Goal: Task Accomplishment & Management: Use online tool/utility

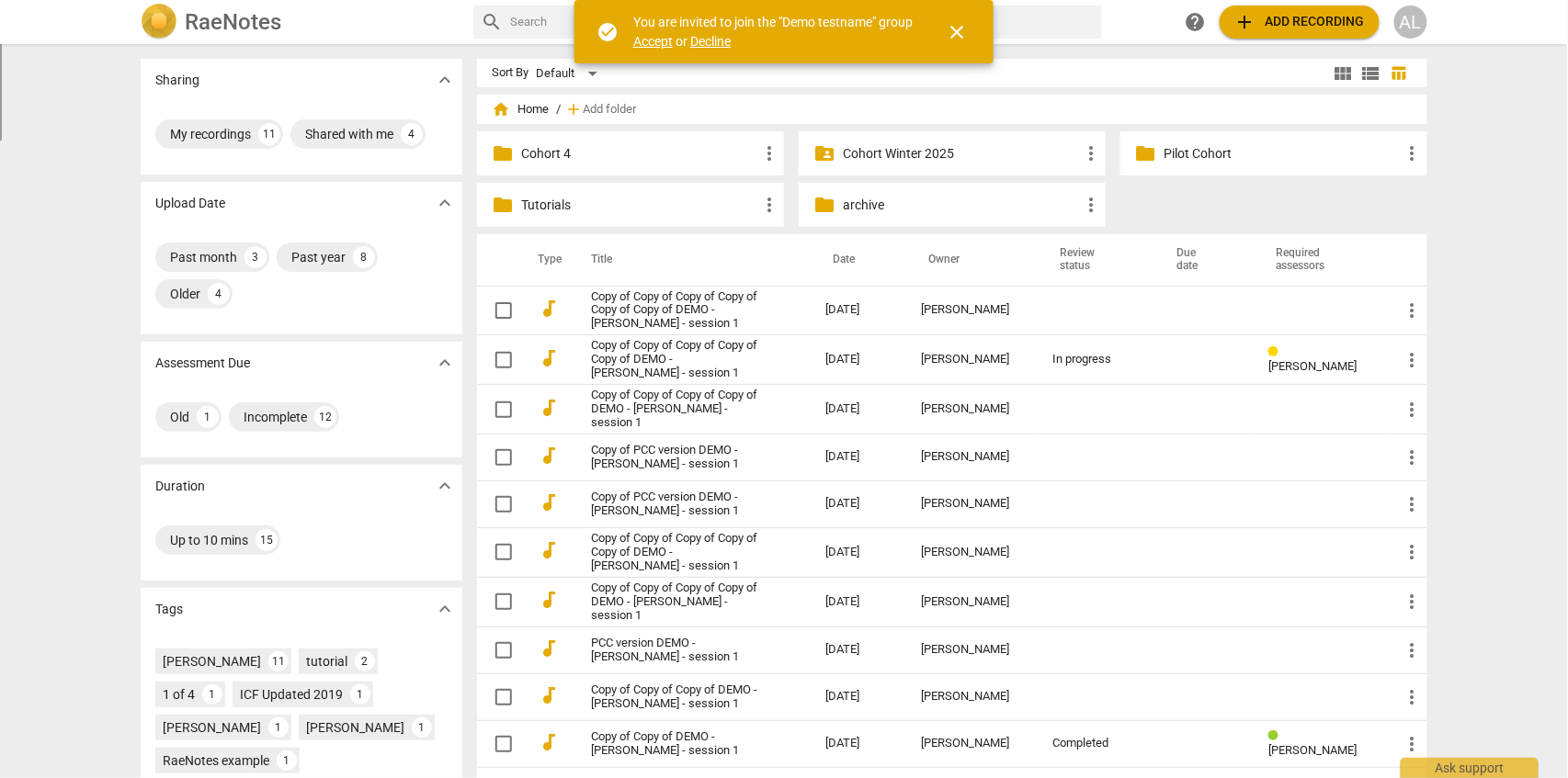
click at [960, 34] on span "close" at bounding box center [956, 32] width 22 height 22
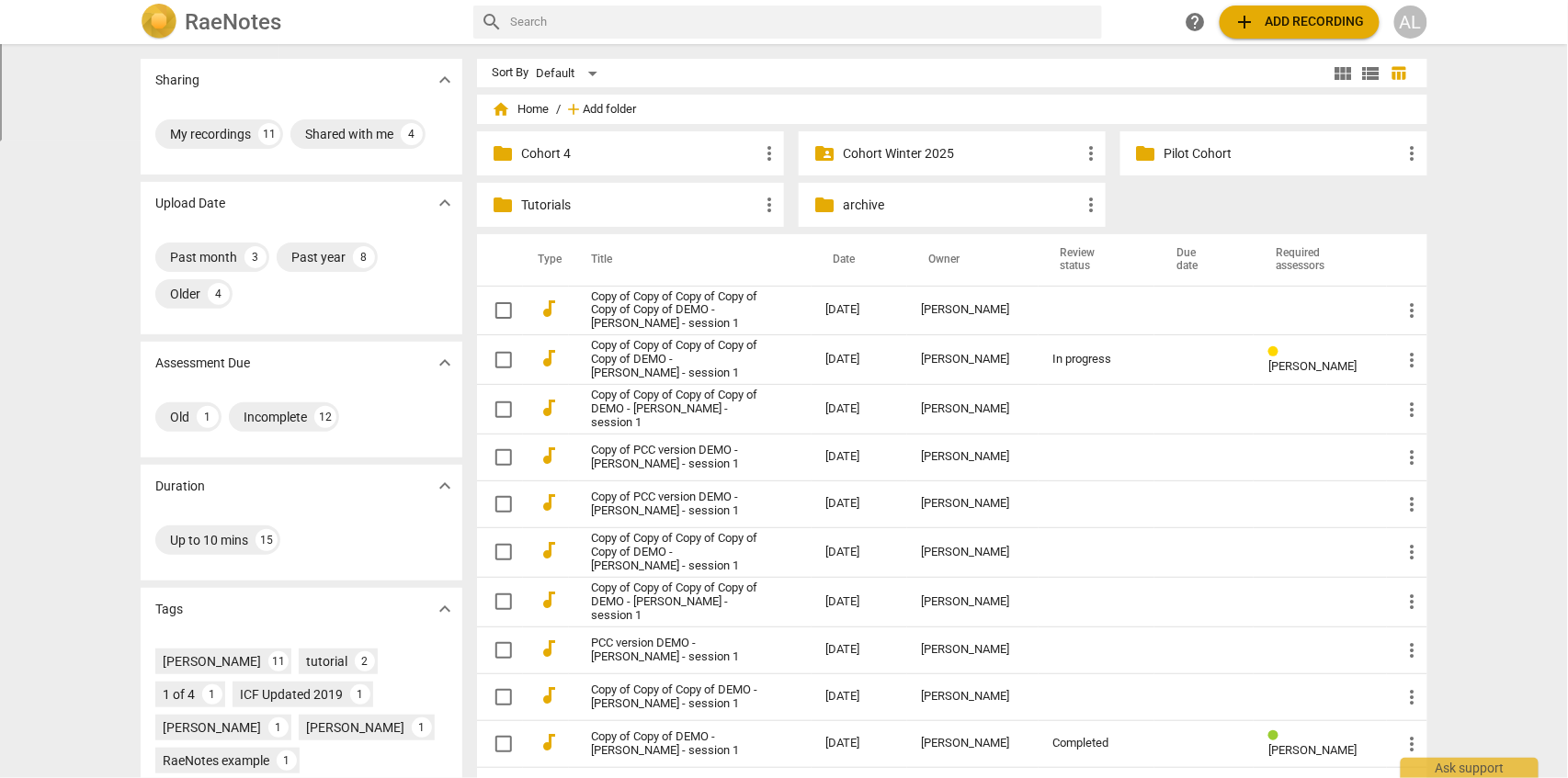
click at [614, 105] on span "Add folder" at bounding box center [609, 110] width 53 height 13
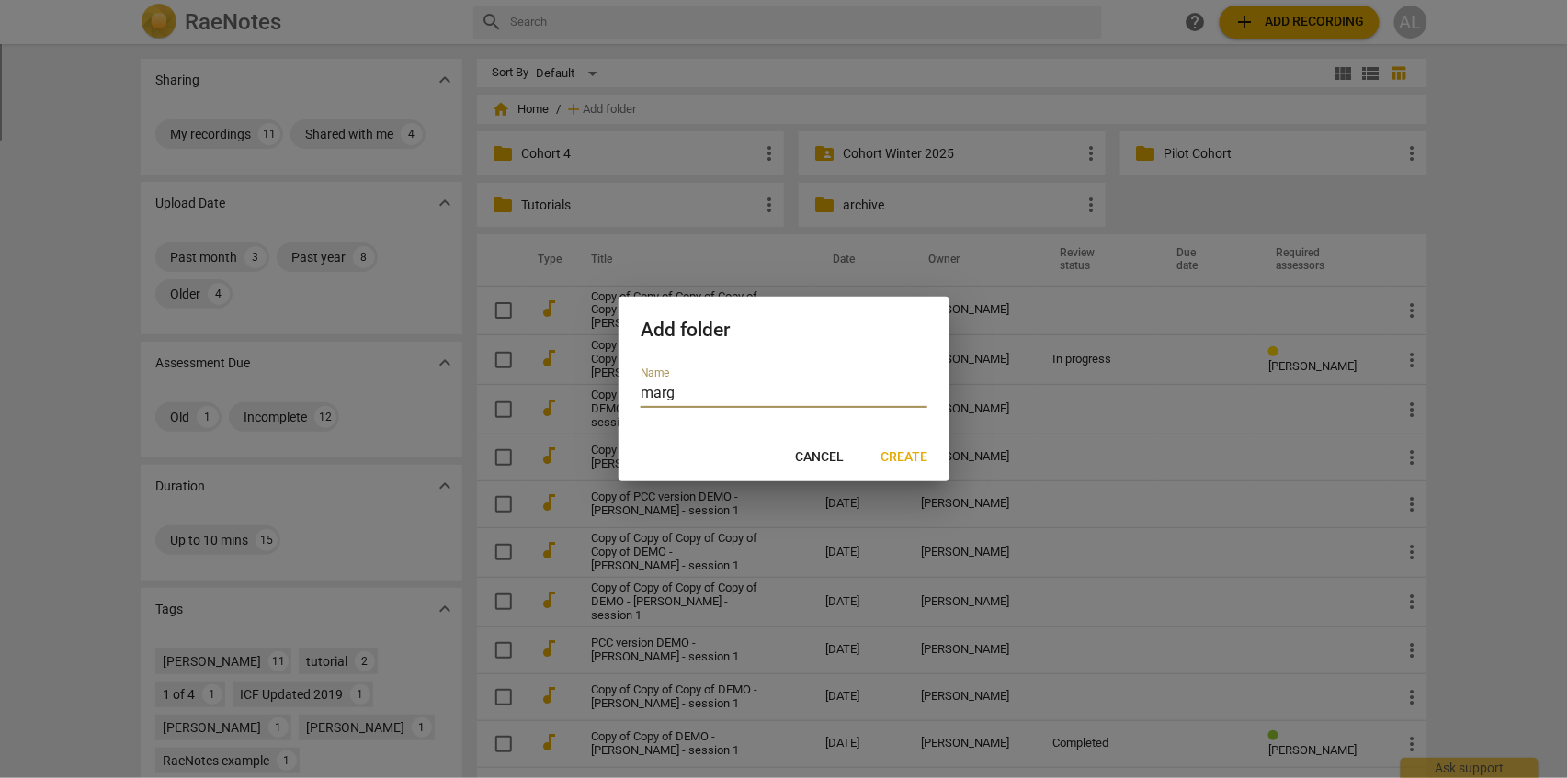
type input "marg."
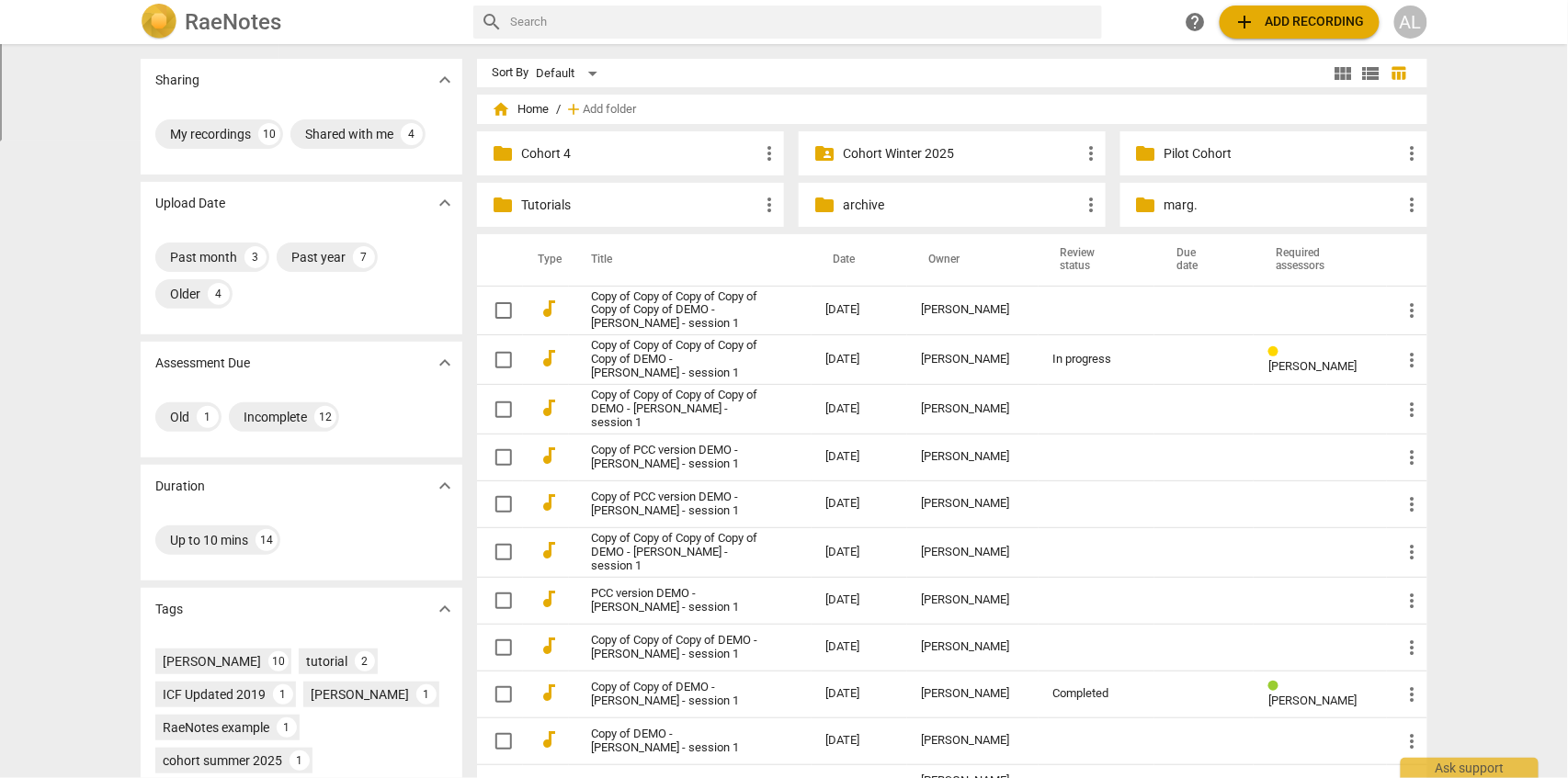
click at [1372, 78] on span "view_list" at bounding box center [1372, 73] width 22 height 22
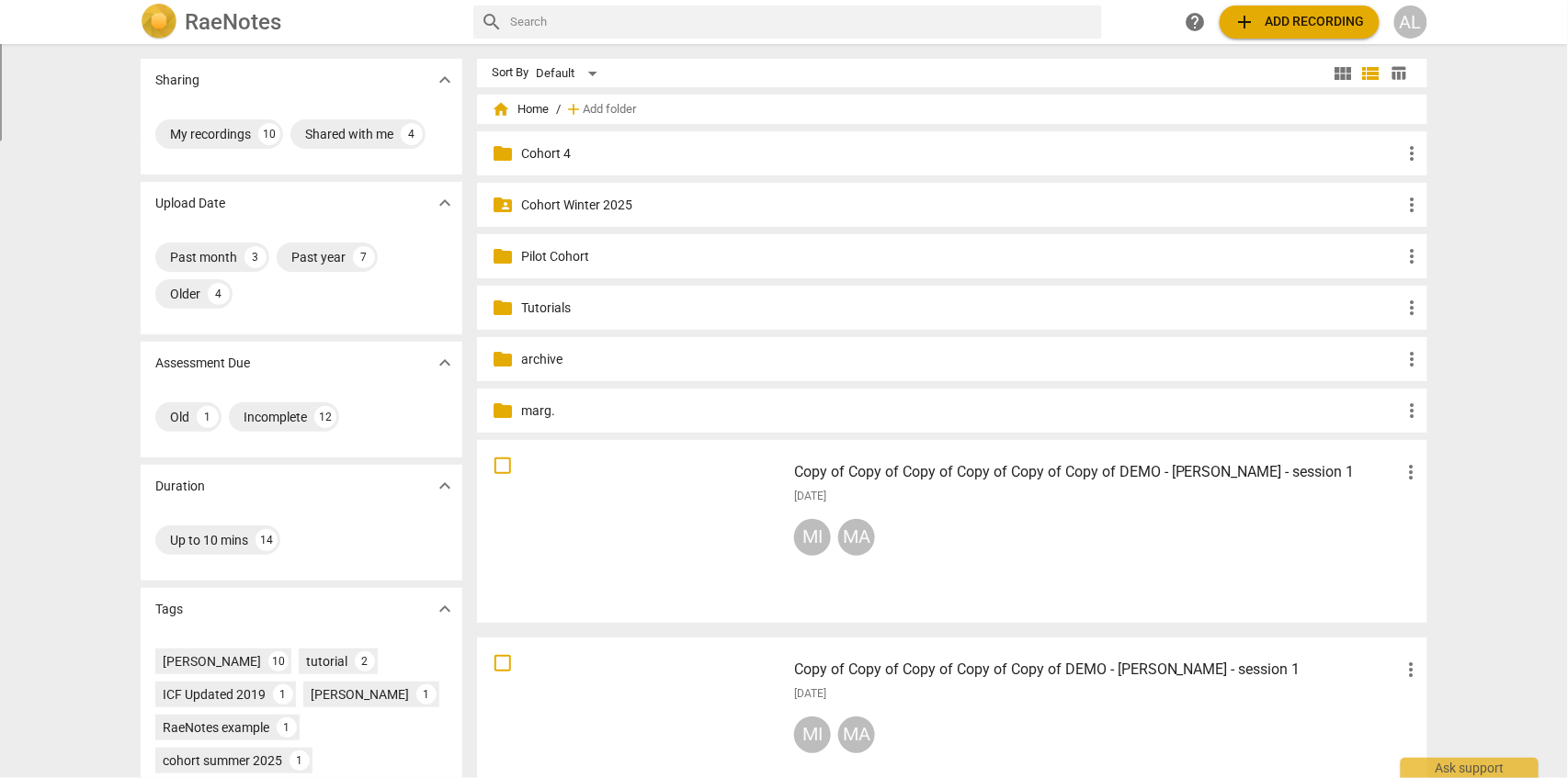
click at [1346, 70] on span "view_module" at bounding box center [1344, 73] width 22 height 22
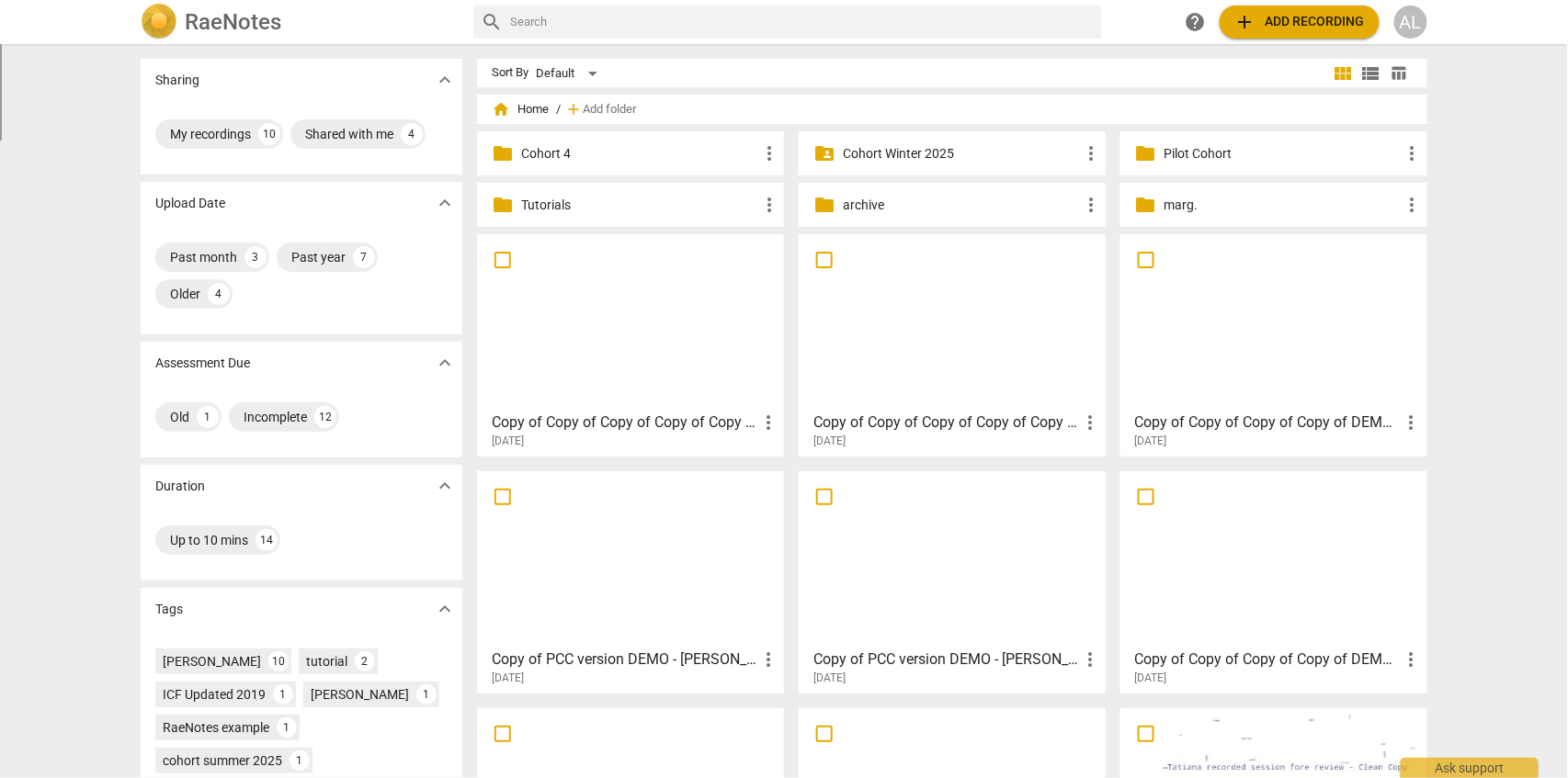
click at [1396, 79] on span "table_chart" at bounding box center [1399, 73] width 17 height 17
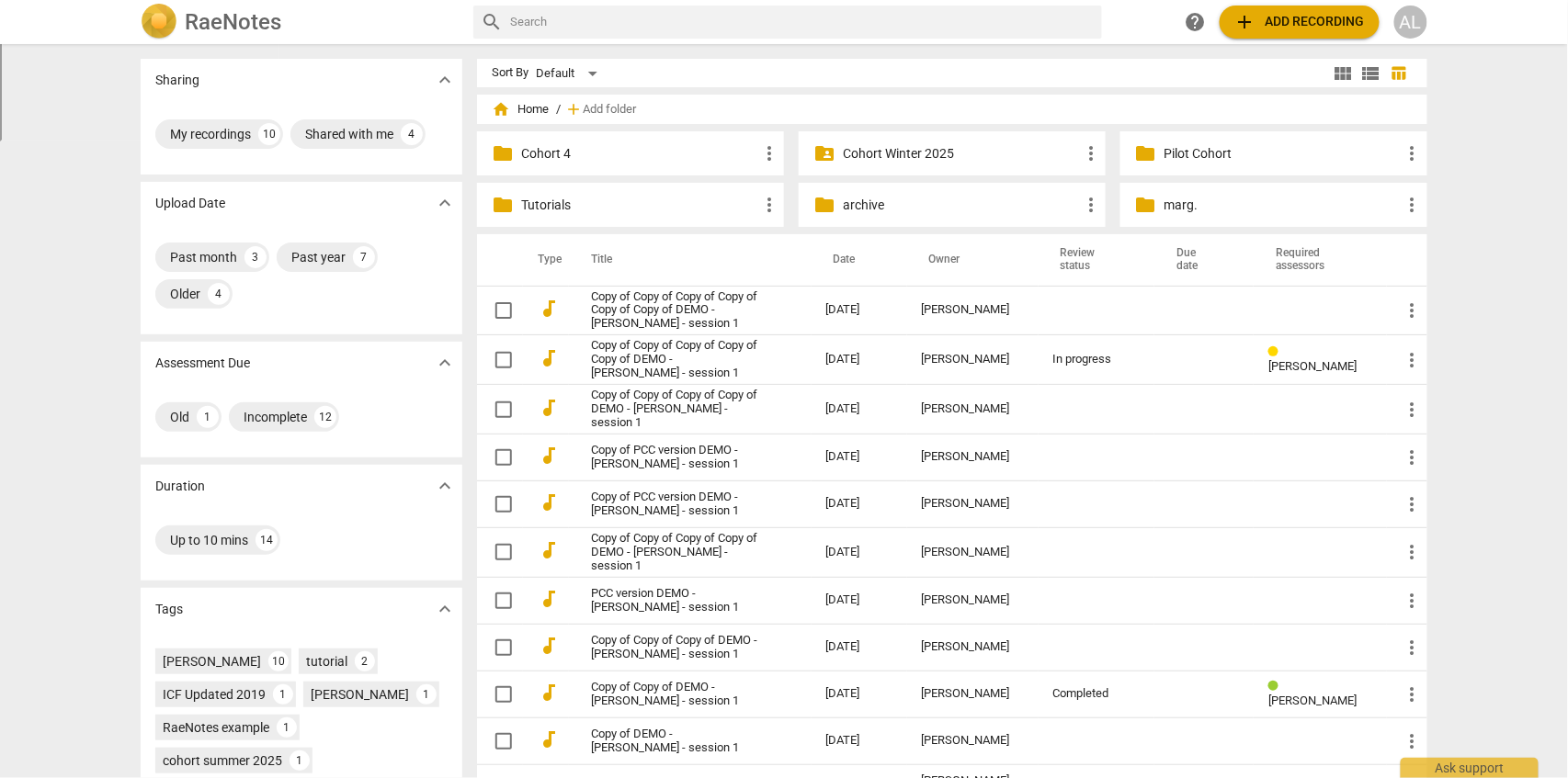
click at [1339, 79] on span "view_module" at bounding box center [1344, 73] width 22 height 22
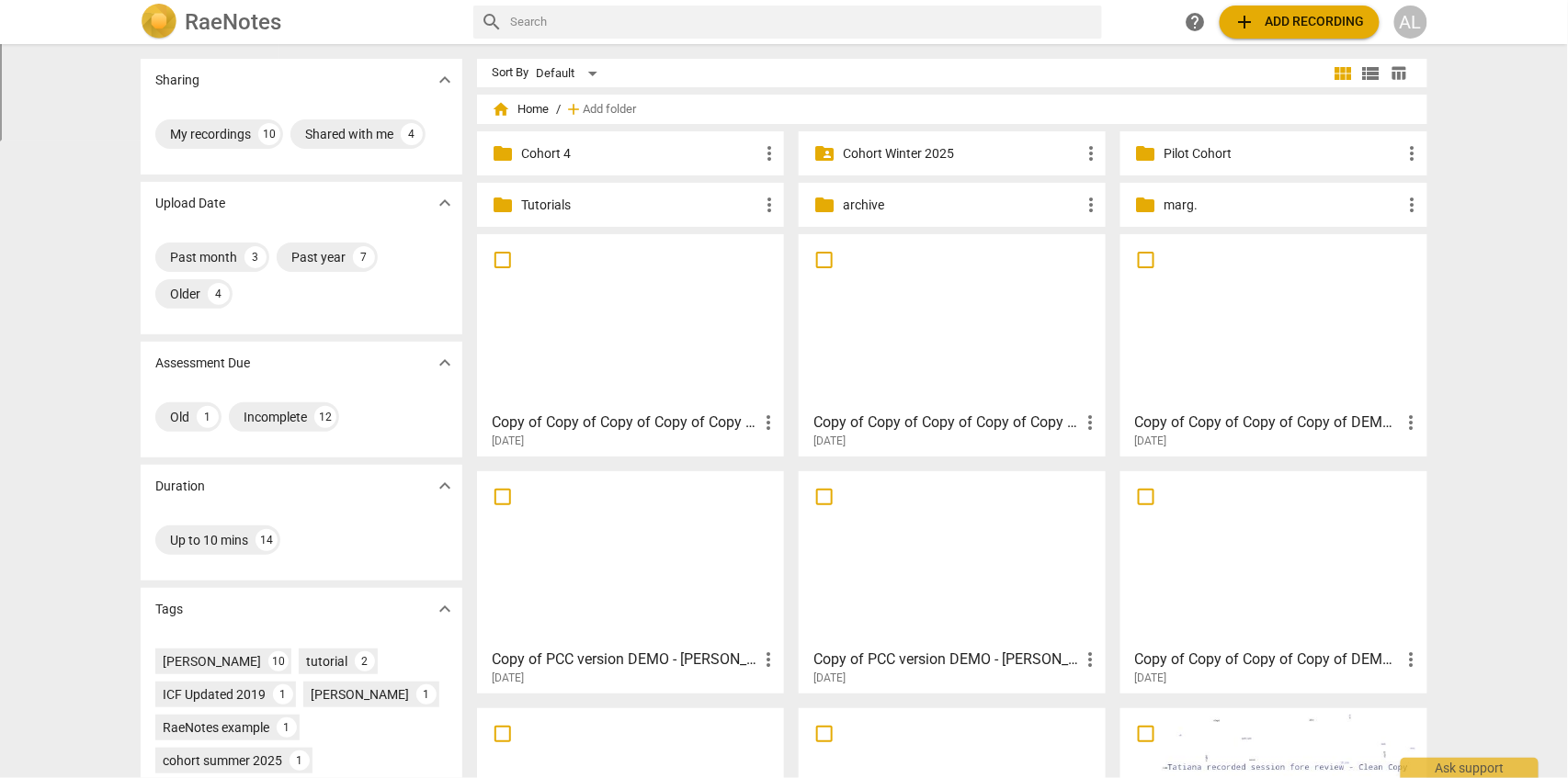
click at [1407, 23] on div "AL" at bounding box center [1411, 22] width 33 height 33
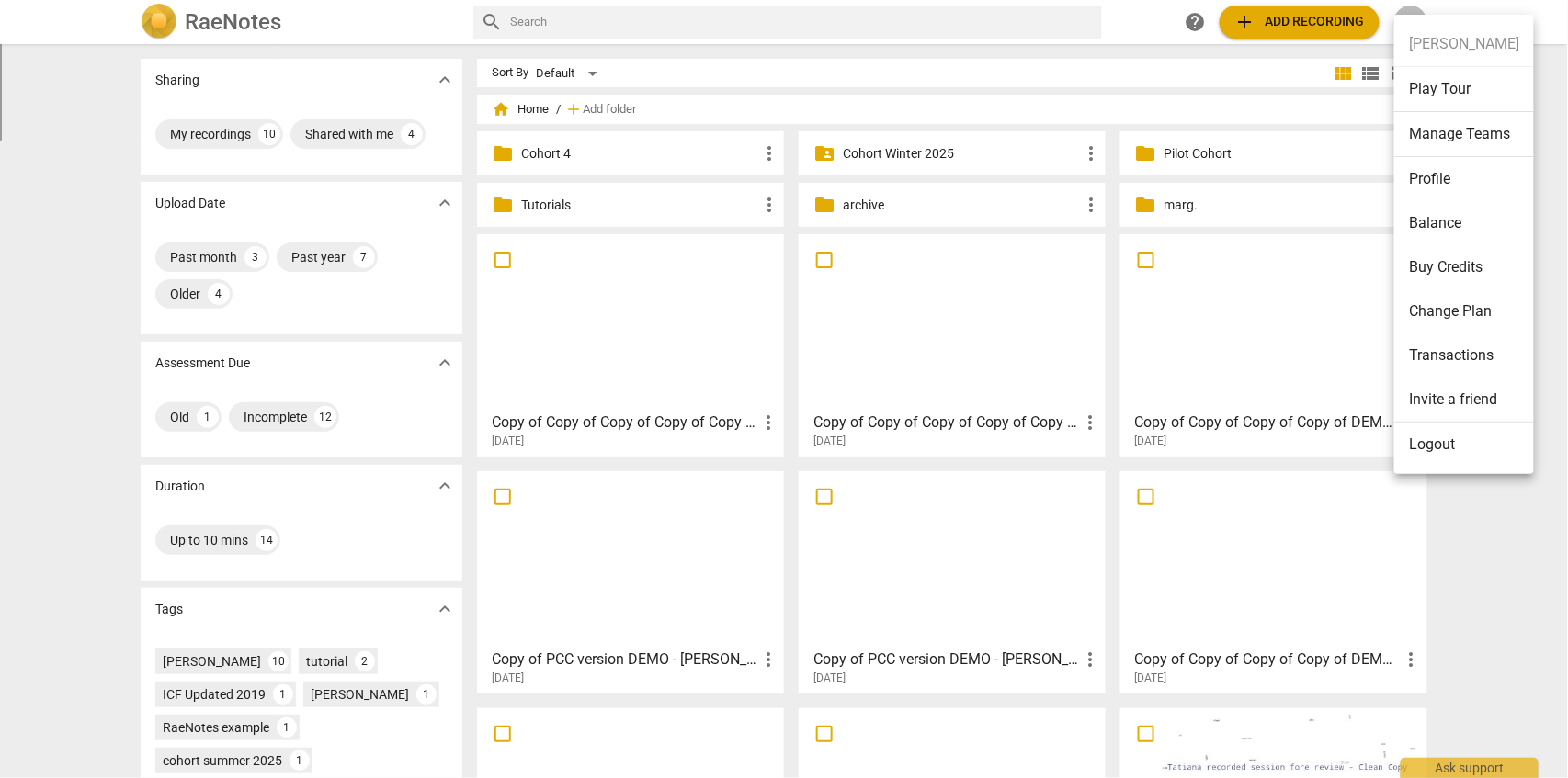
click at [1537, 12] on div at bounding box center [784, 389] width 1568 height 778
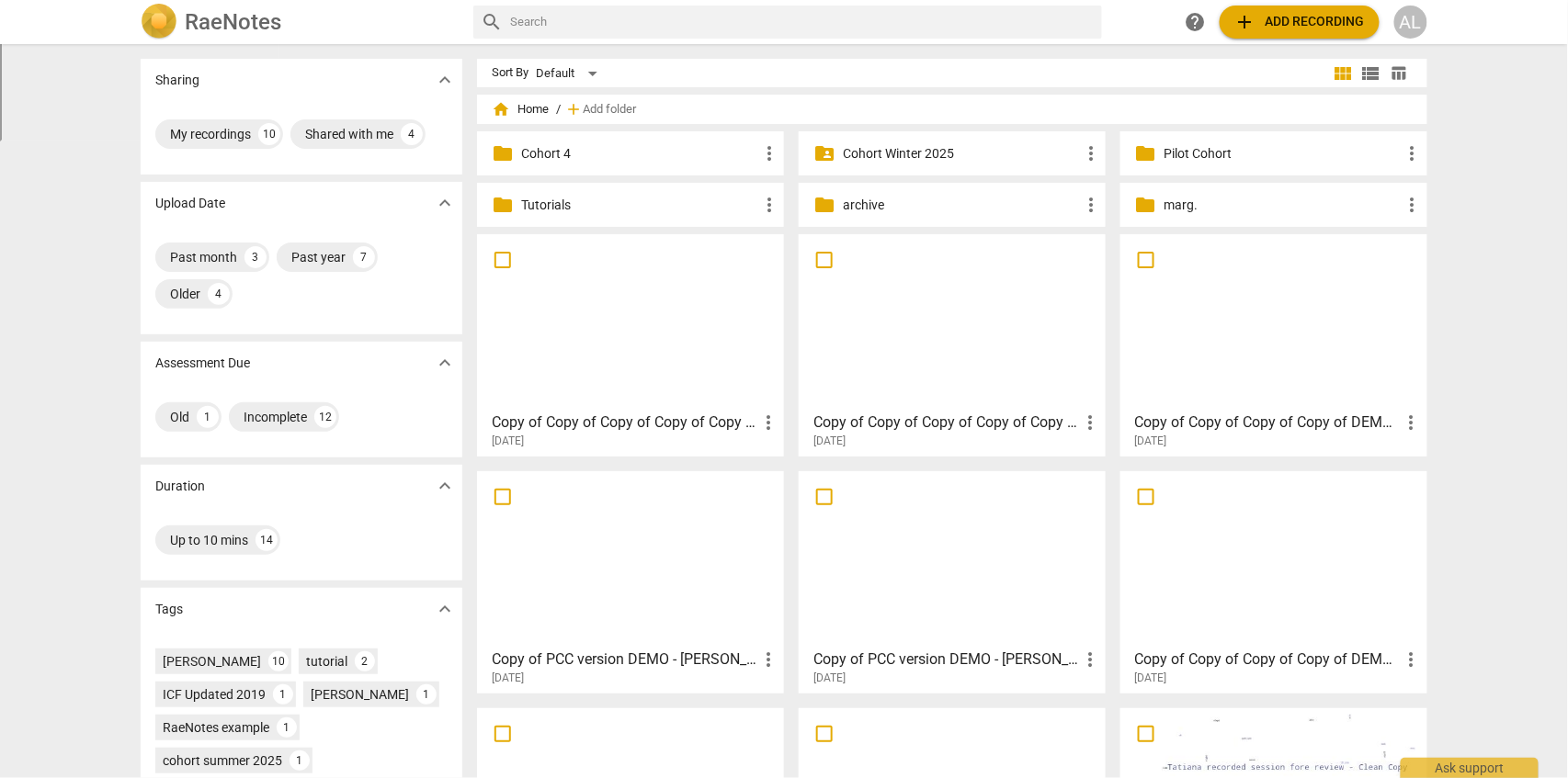
click at [1409, 17] on div "AL" at bounding box center [1411, 22] width 33 height 33
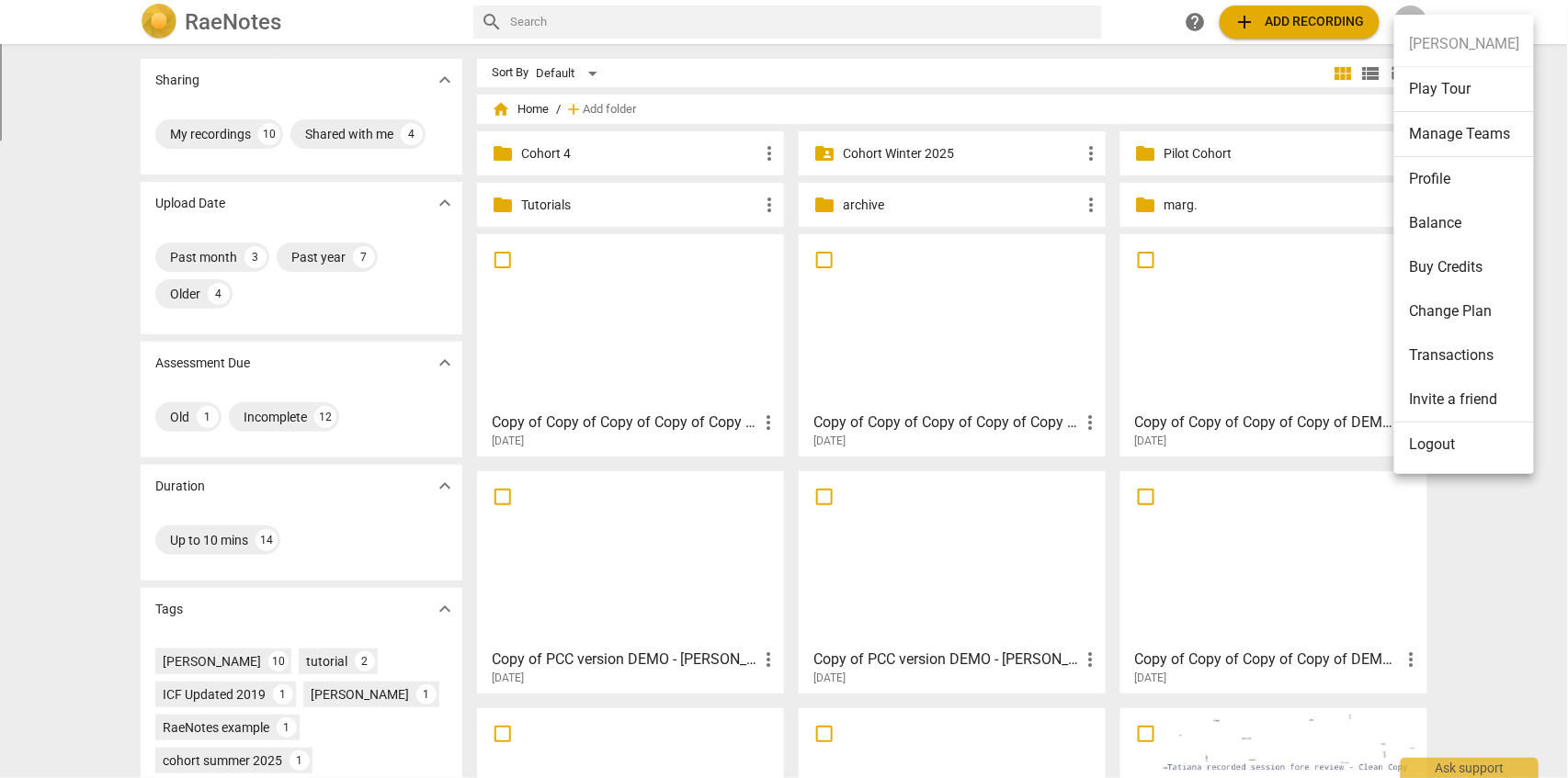
click at [1429, 169] on li "Profile" at bounding box center [1464, 179] width 140 height 44
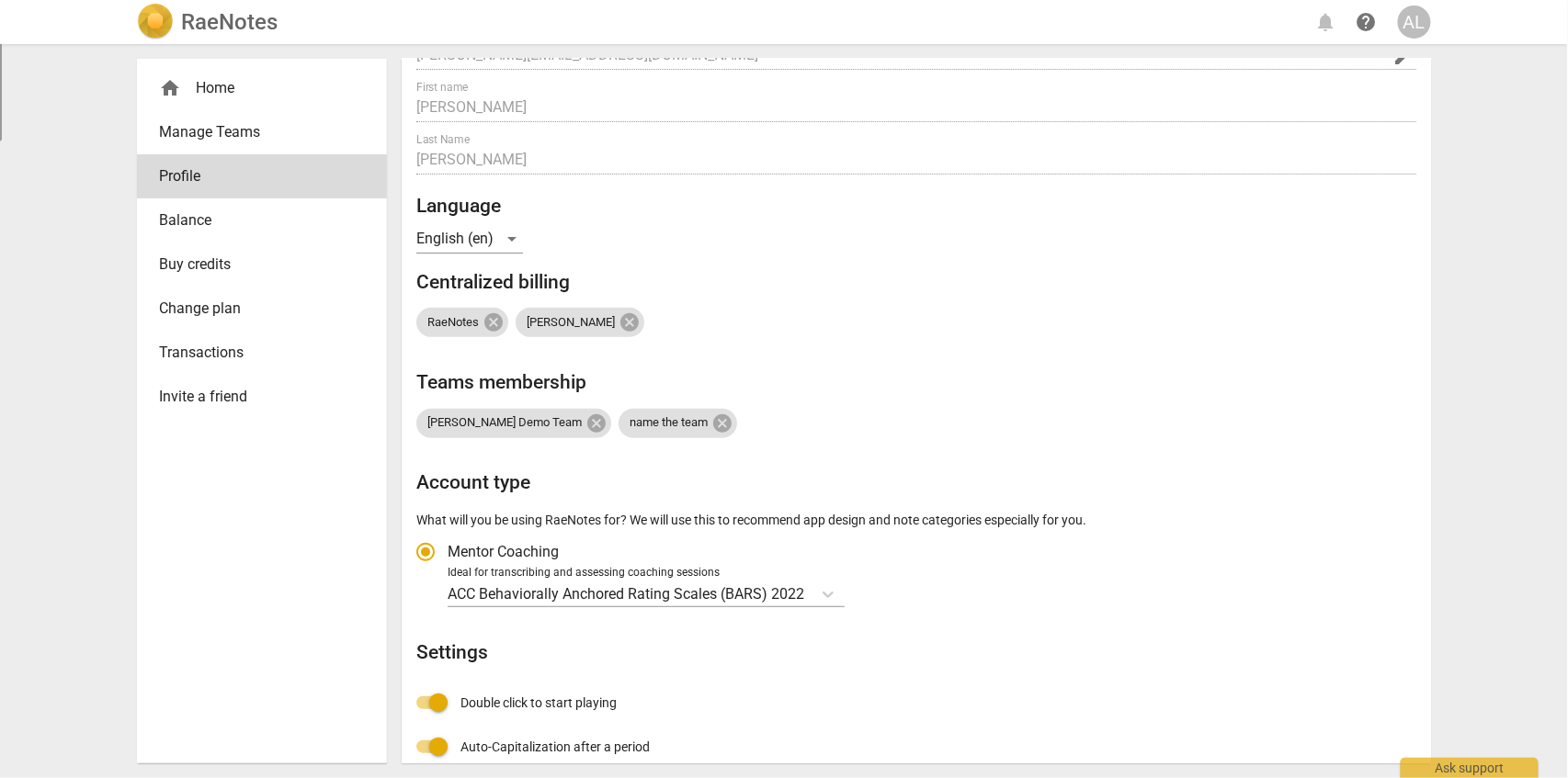
scroll to position [85, 0]
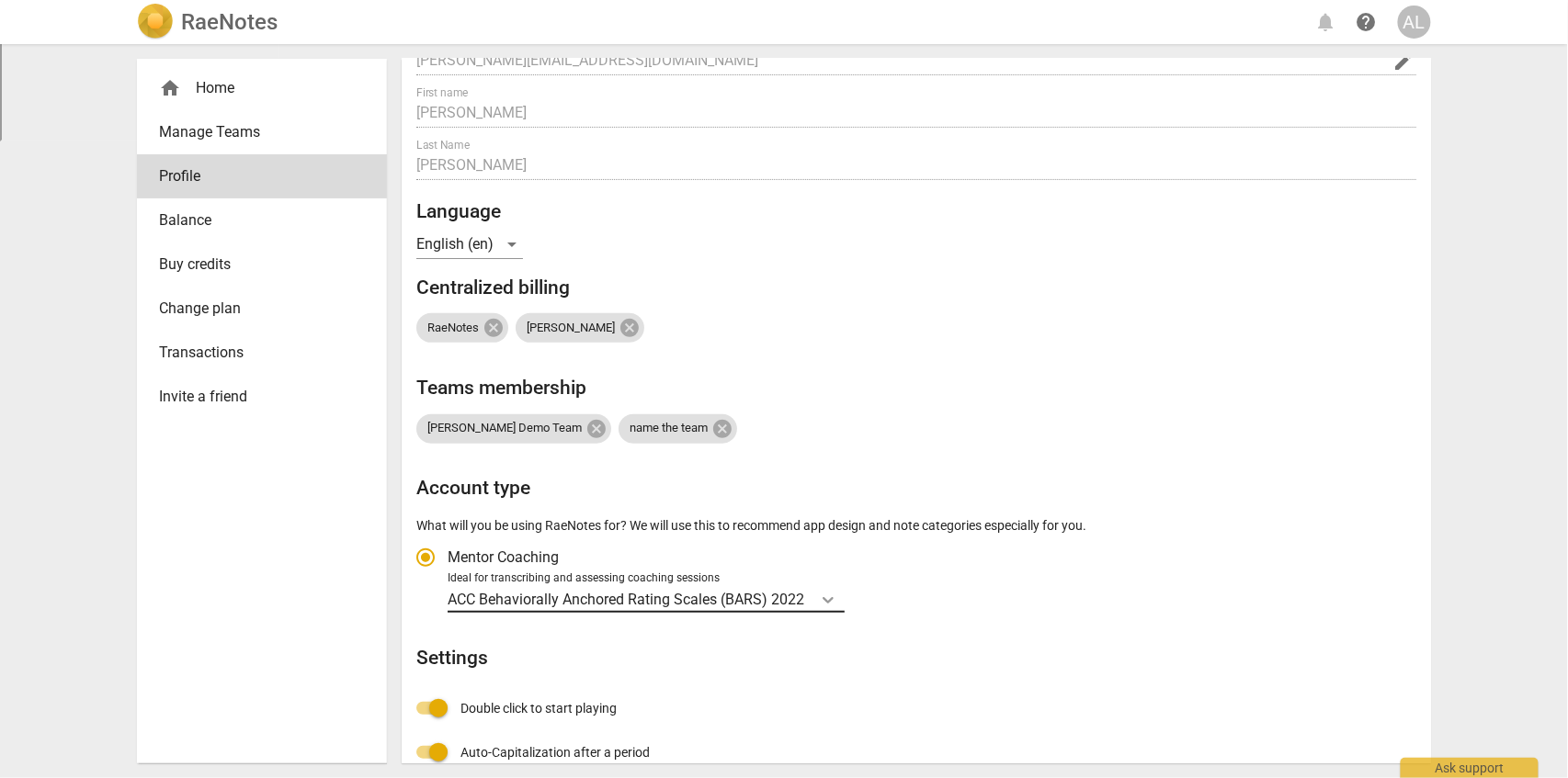
click at [824, 599] on icon "Account type" at bounding box center [827, 601] width 11 height 7
click at [0, 0] on input "Ideal for transcribing and assessing coaching sessions ACC Behaviorally Anchore…" at bounding box center [0, 0] width 0 height 0
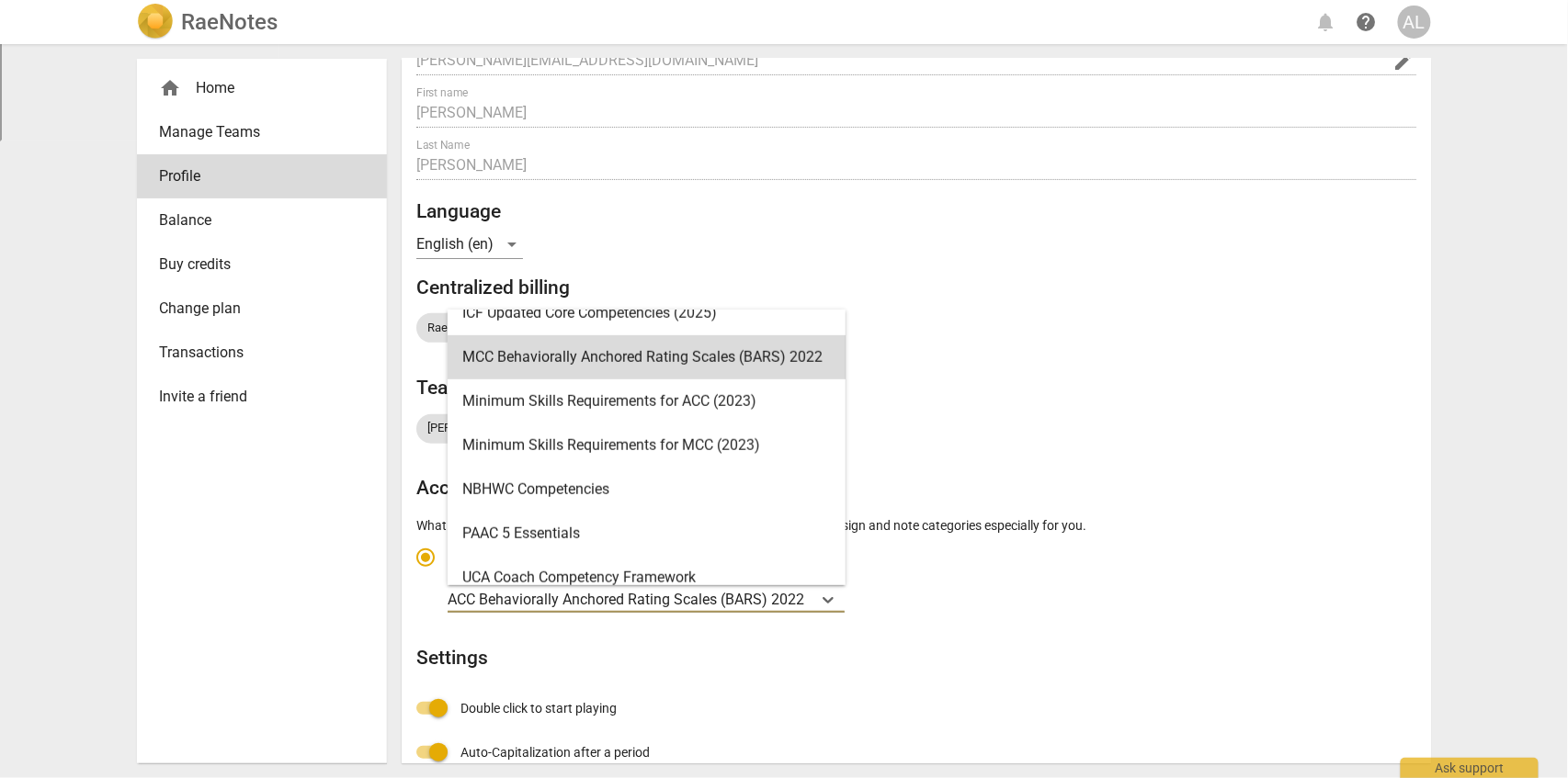
scroll to position [444, 0]
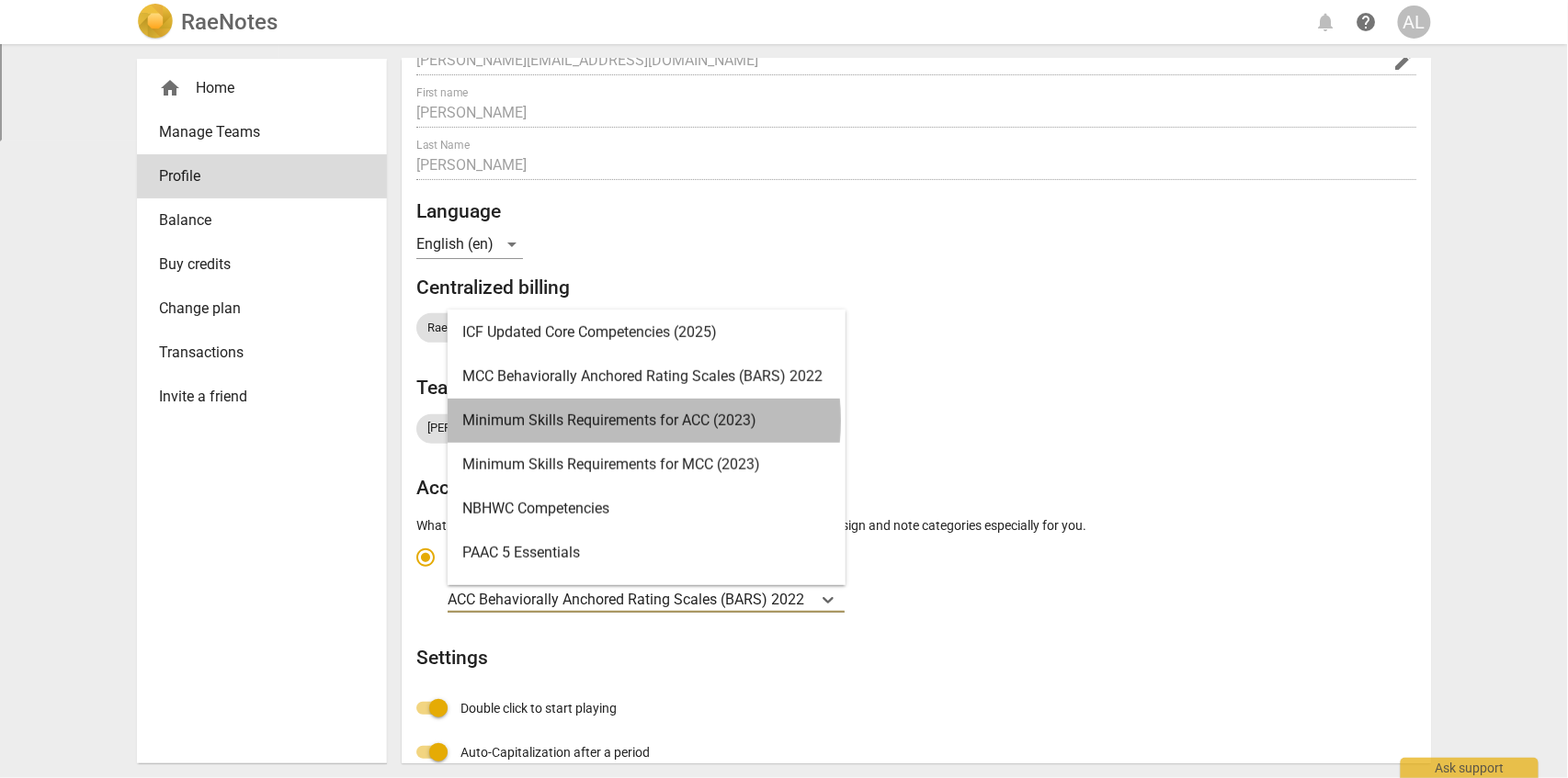
click at [615, 421] on div "Minimum Skills Requirements for ACC (2023)" at bounding box center [646, 421] width 398 height 44
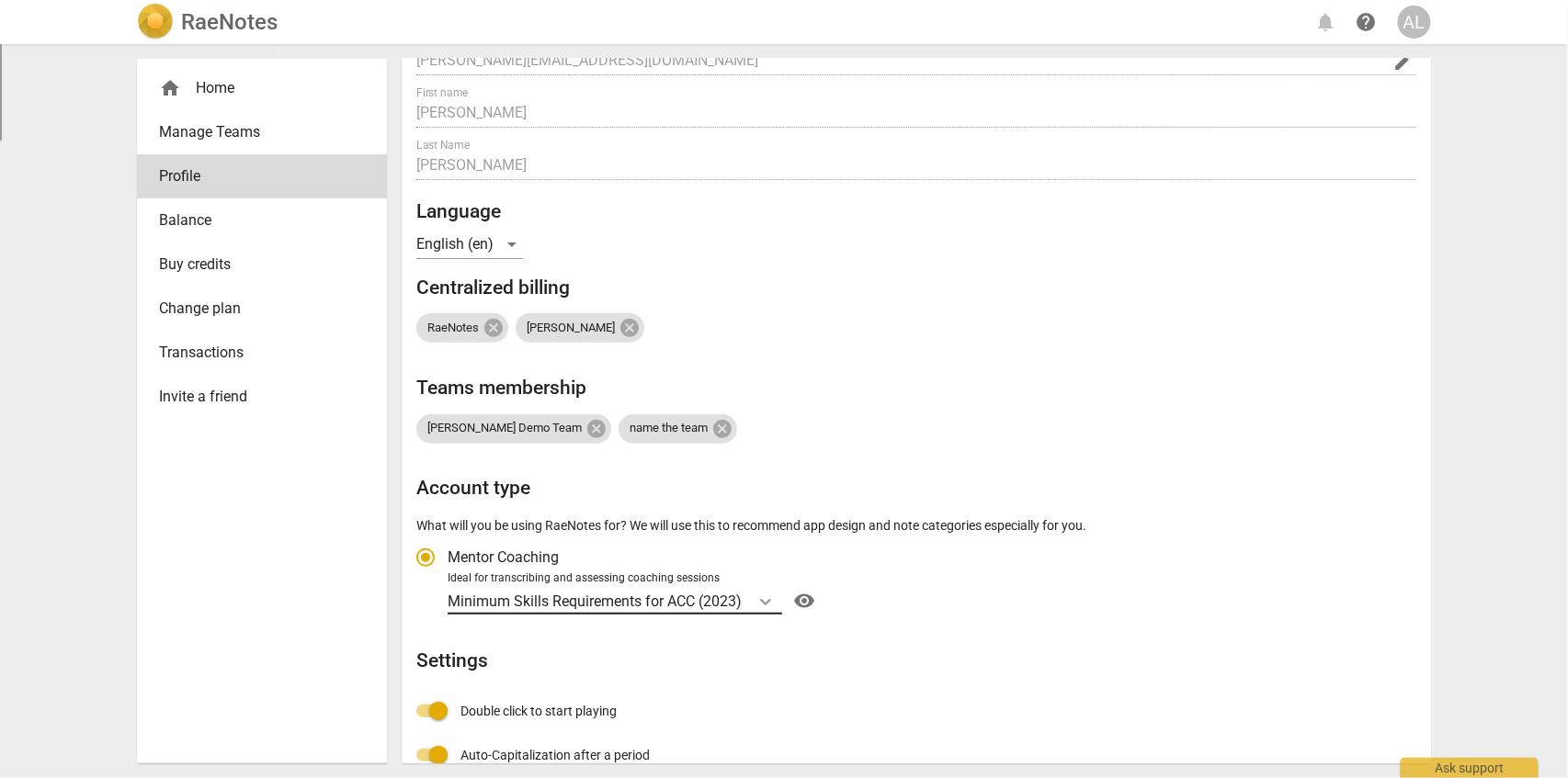
click at [770, 601] on icon "Account type" at bounding box center [765, 602] width 11 height 7
click at [0, 0] on input "Ideal for transcribing and assessing coaching sessions Minimum Skills Requireme…" at bounding box center [0, 0] width 0 height 0
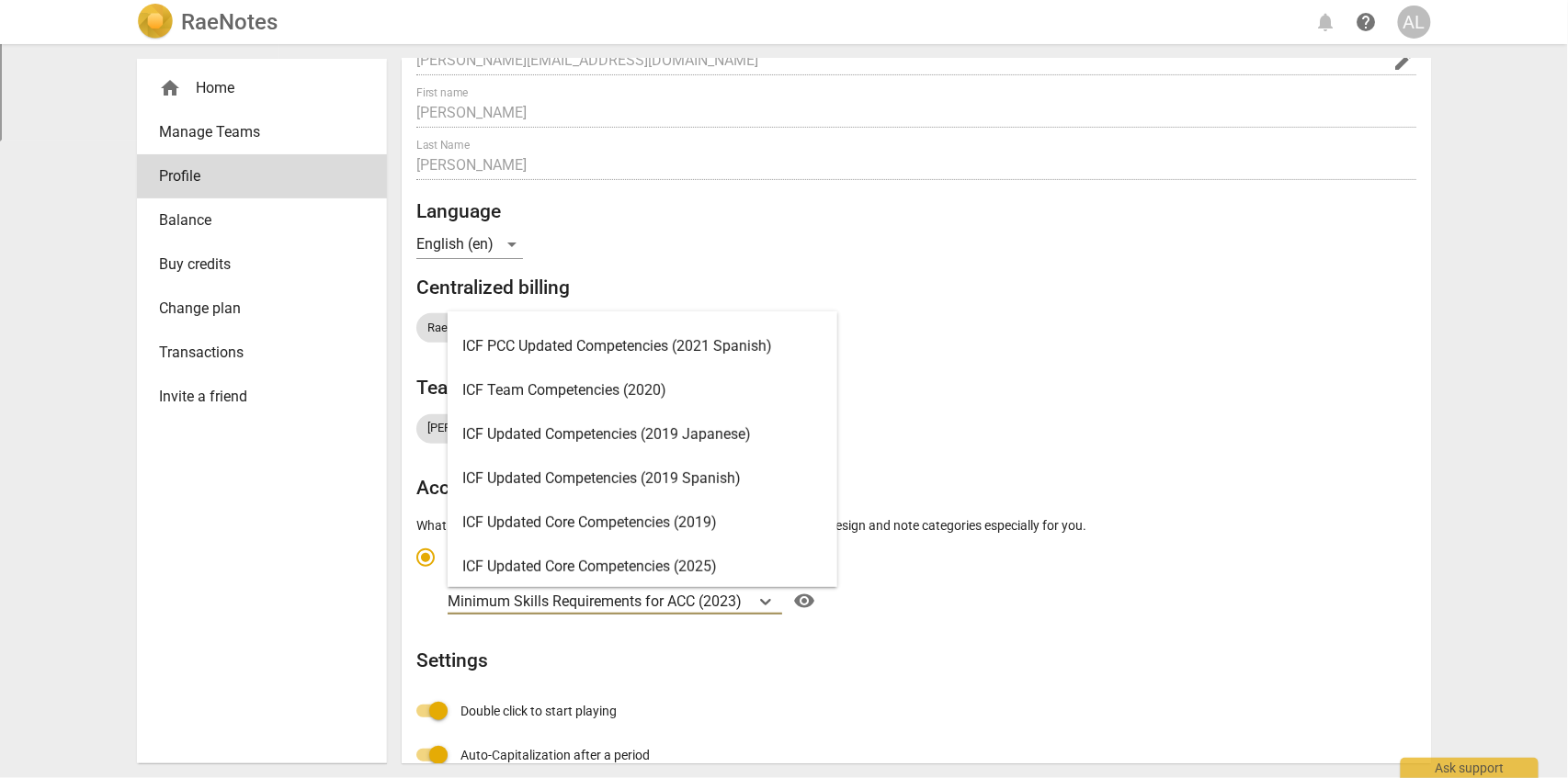
scroll to position [214, 0]
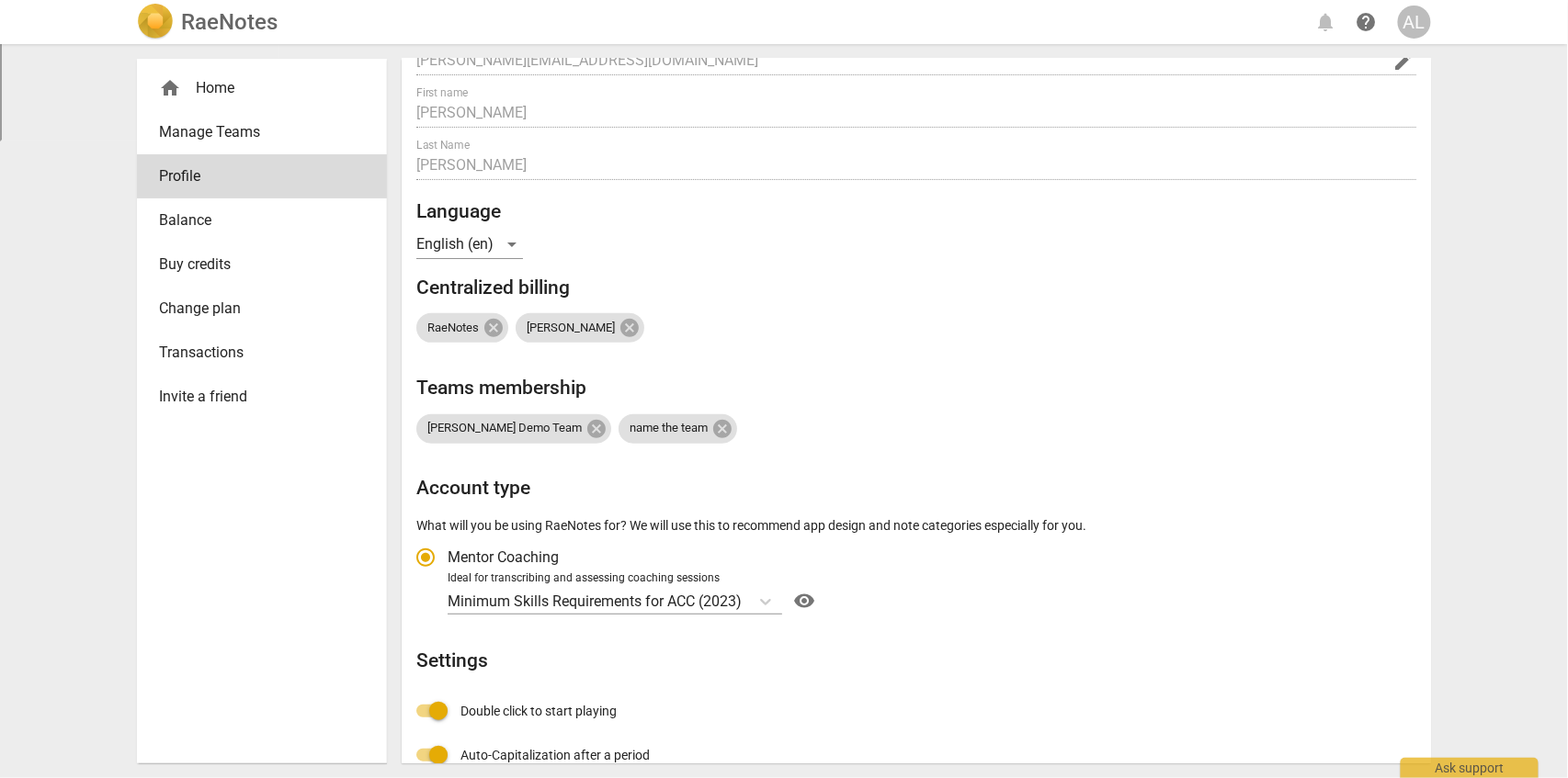
click at [1038, 442] on div "[PERSON_NAME] Demo Team name the team" at bounding box center [916, 422] width 1000 height 44
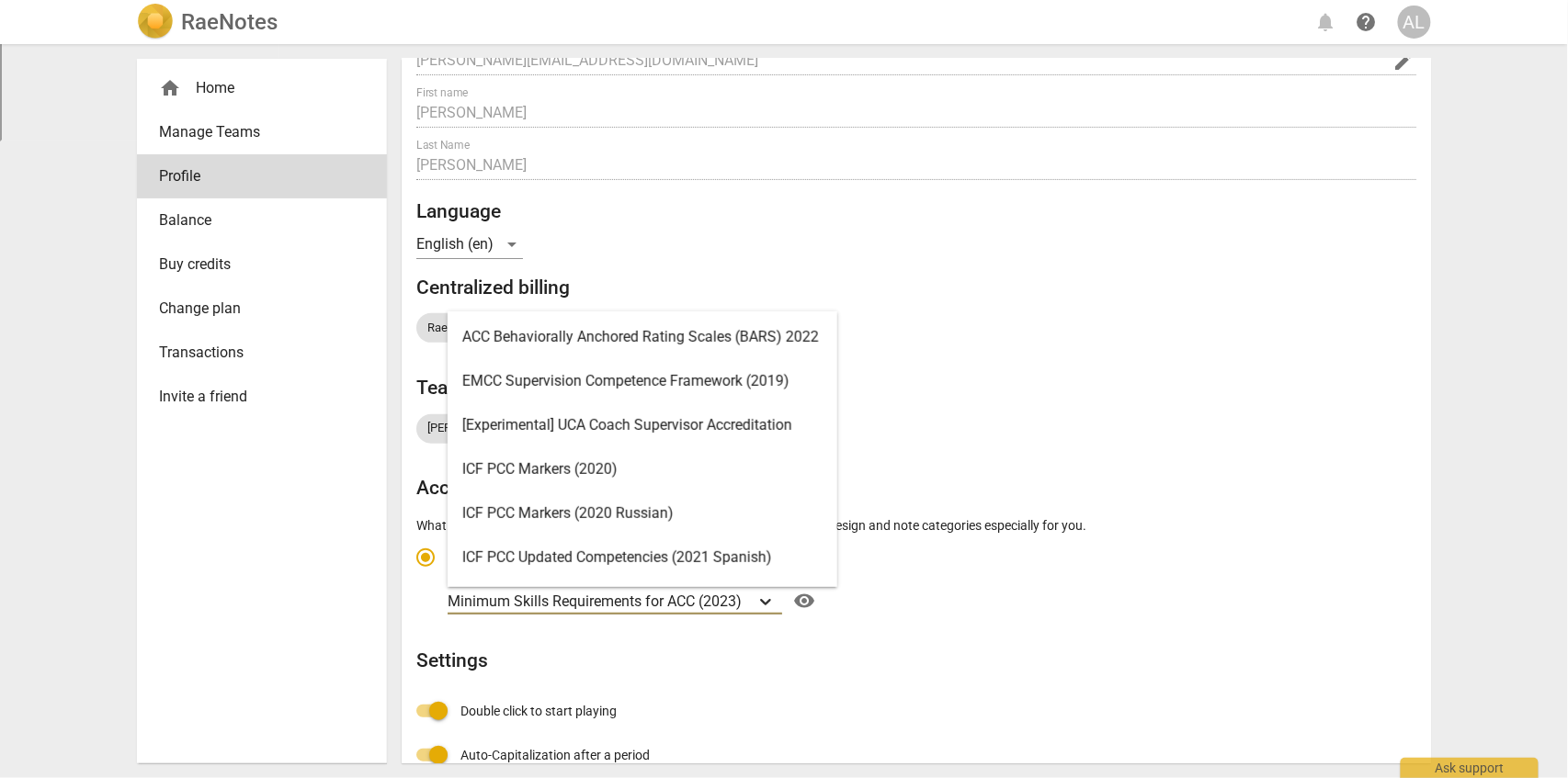
click at [770, 601] on icon "Account type" at bounding box center [765, 602] width 11 height 7
click at [0, 0] on input "Ideal for transcribing and assessing coaching sessions 18 results available. Us…" at bounding box center [0, 0] width 0 height 0
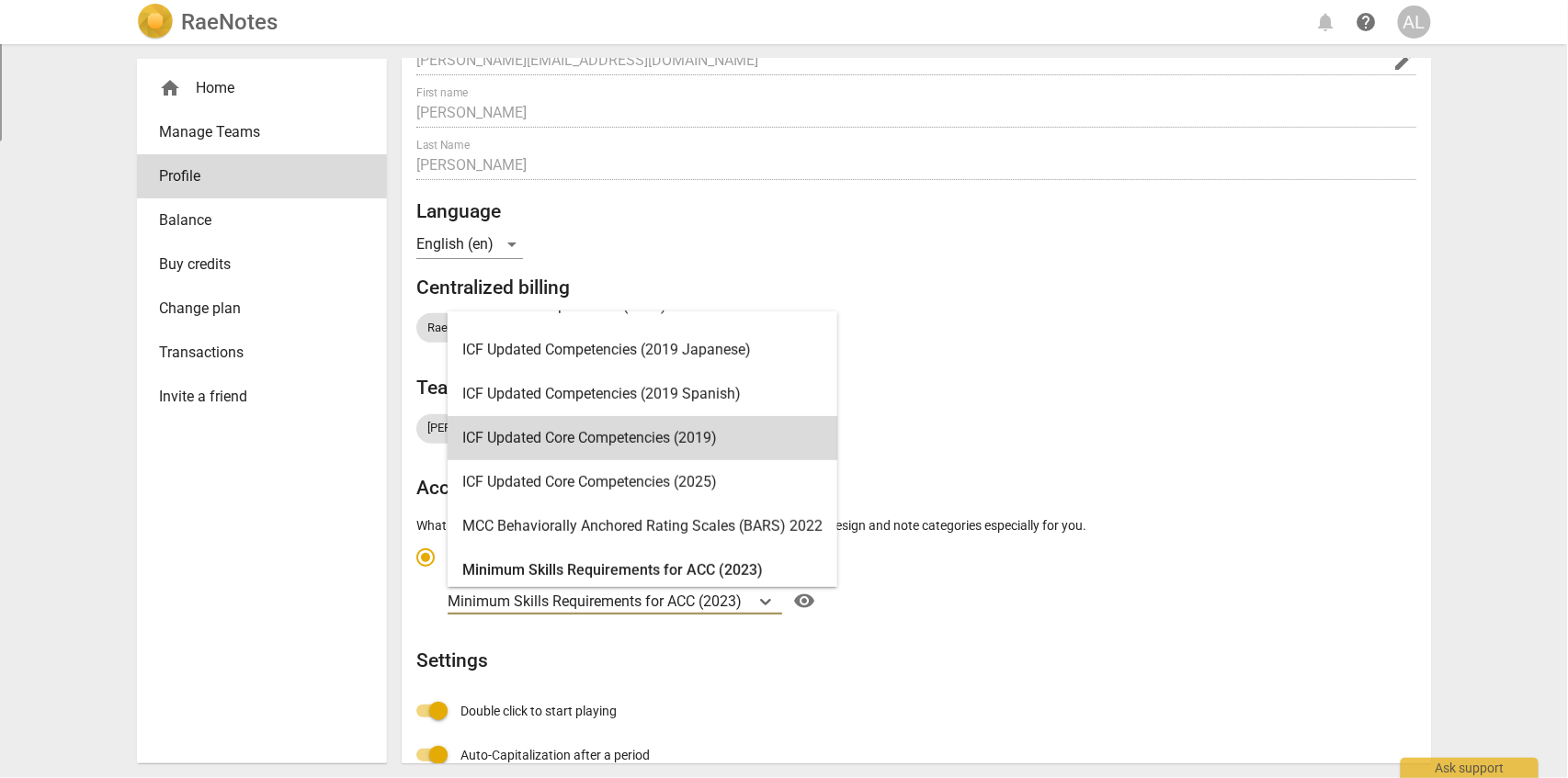
scroll to position [377, 0]
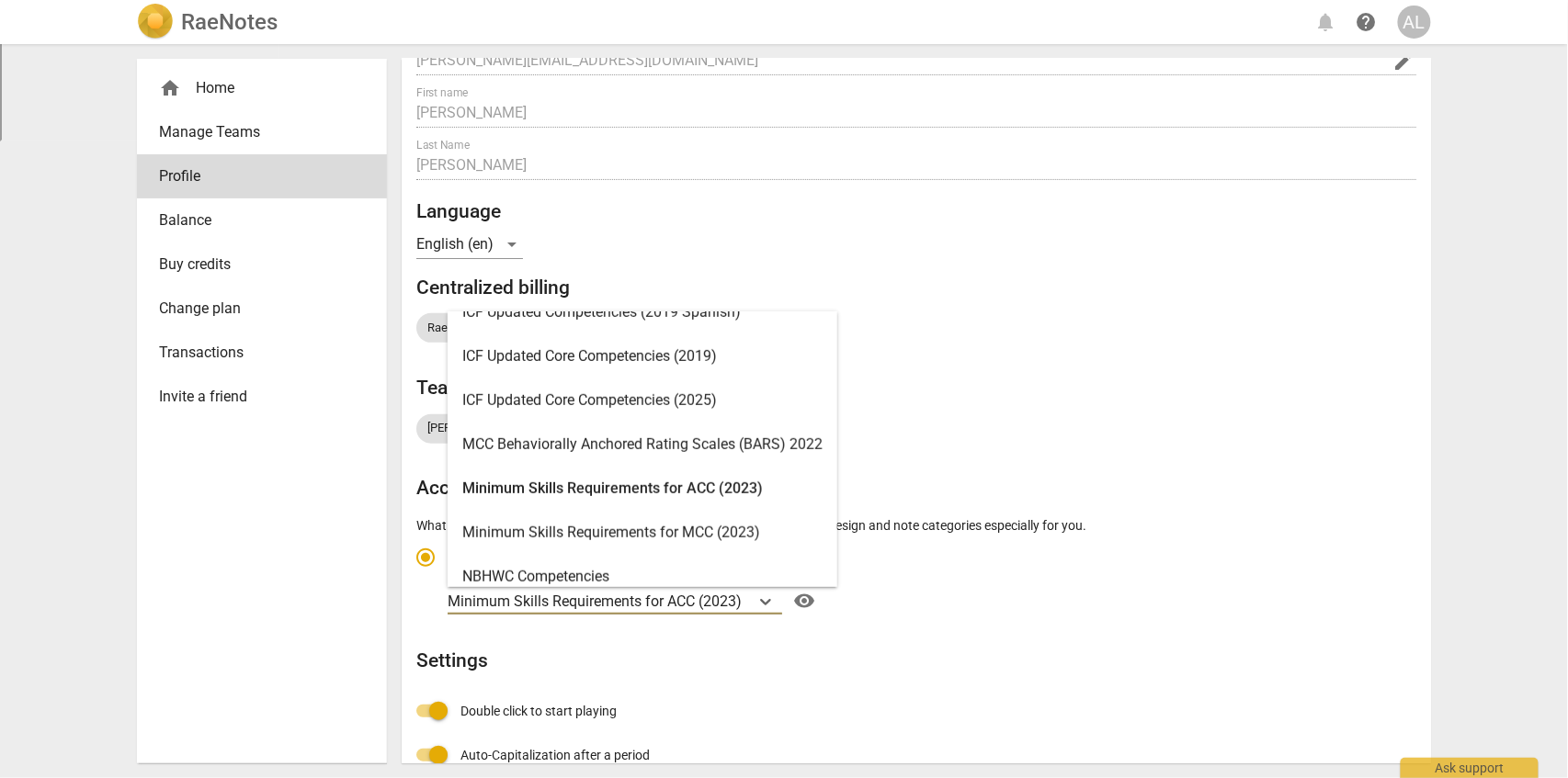
click at [666, 493] on div "Minimum Skills Requirements for ACC (2023)" at bounding box center [642, 489] width 390 height 44
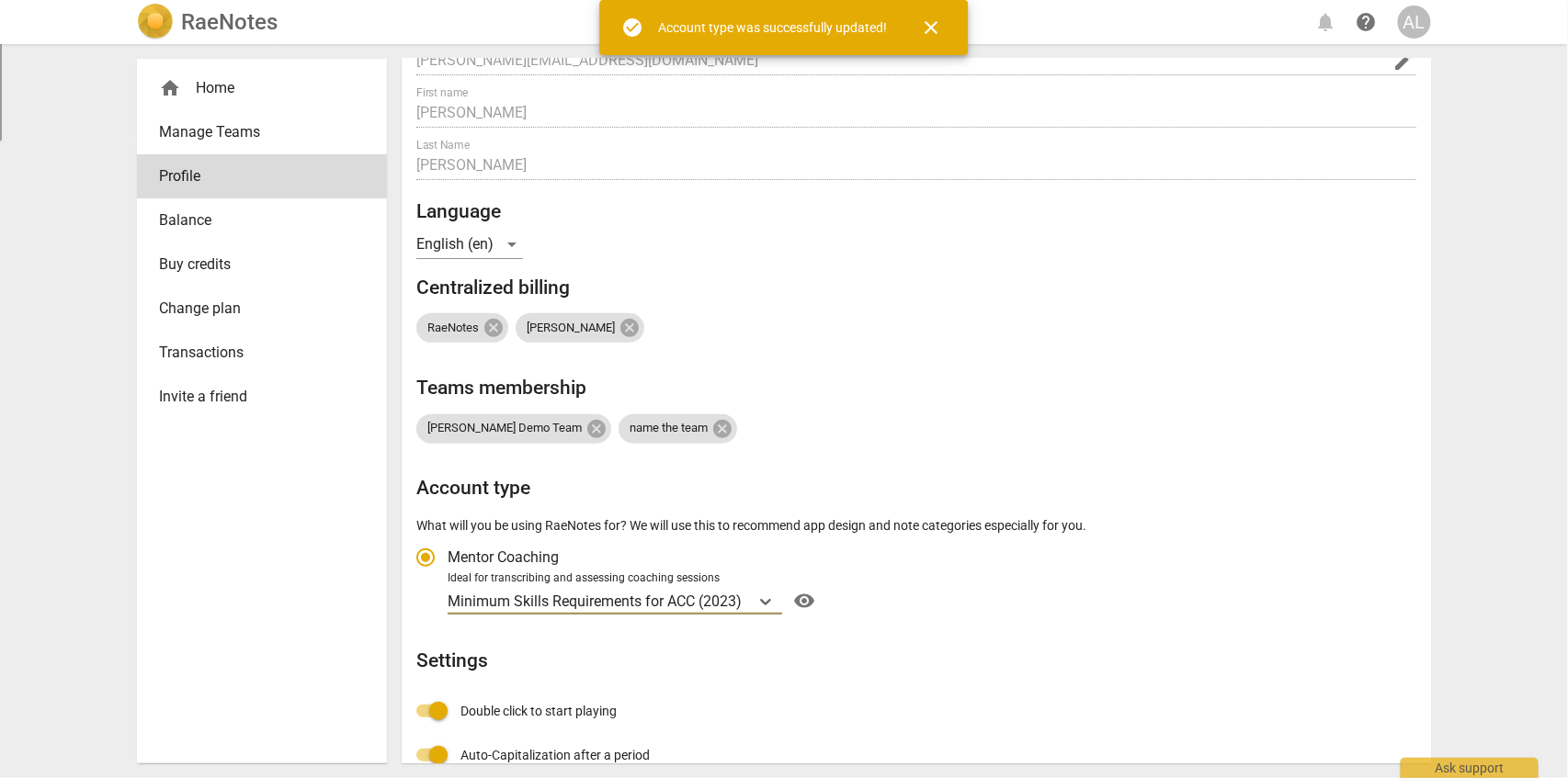
radio input "false"
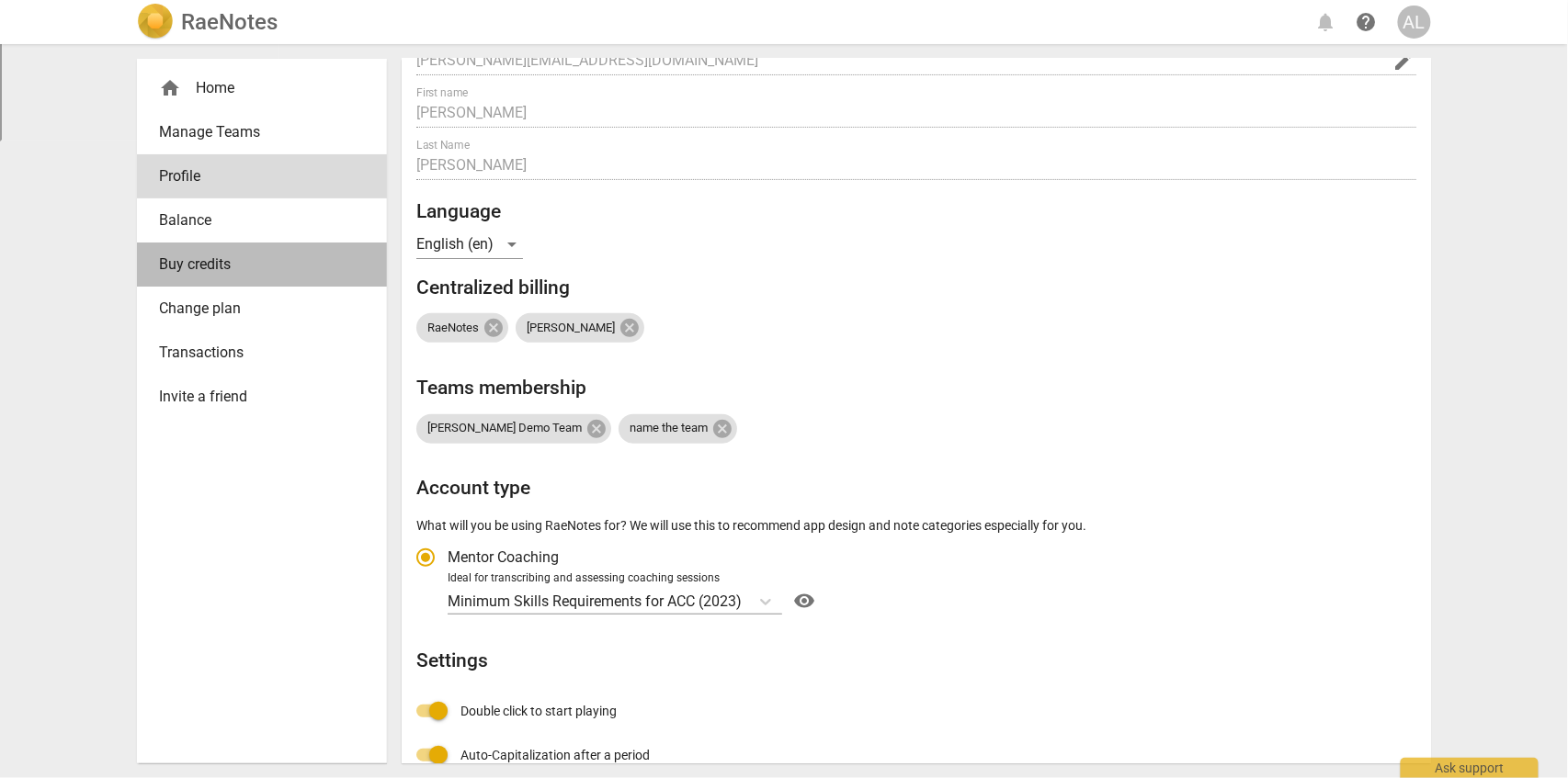
click at [215, 258] on span "Buy credits" at bounding box center [254, 264] width 192 height 22
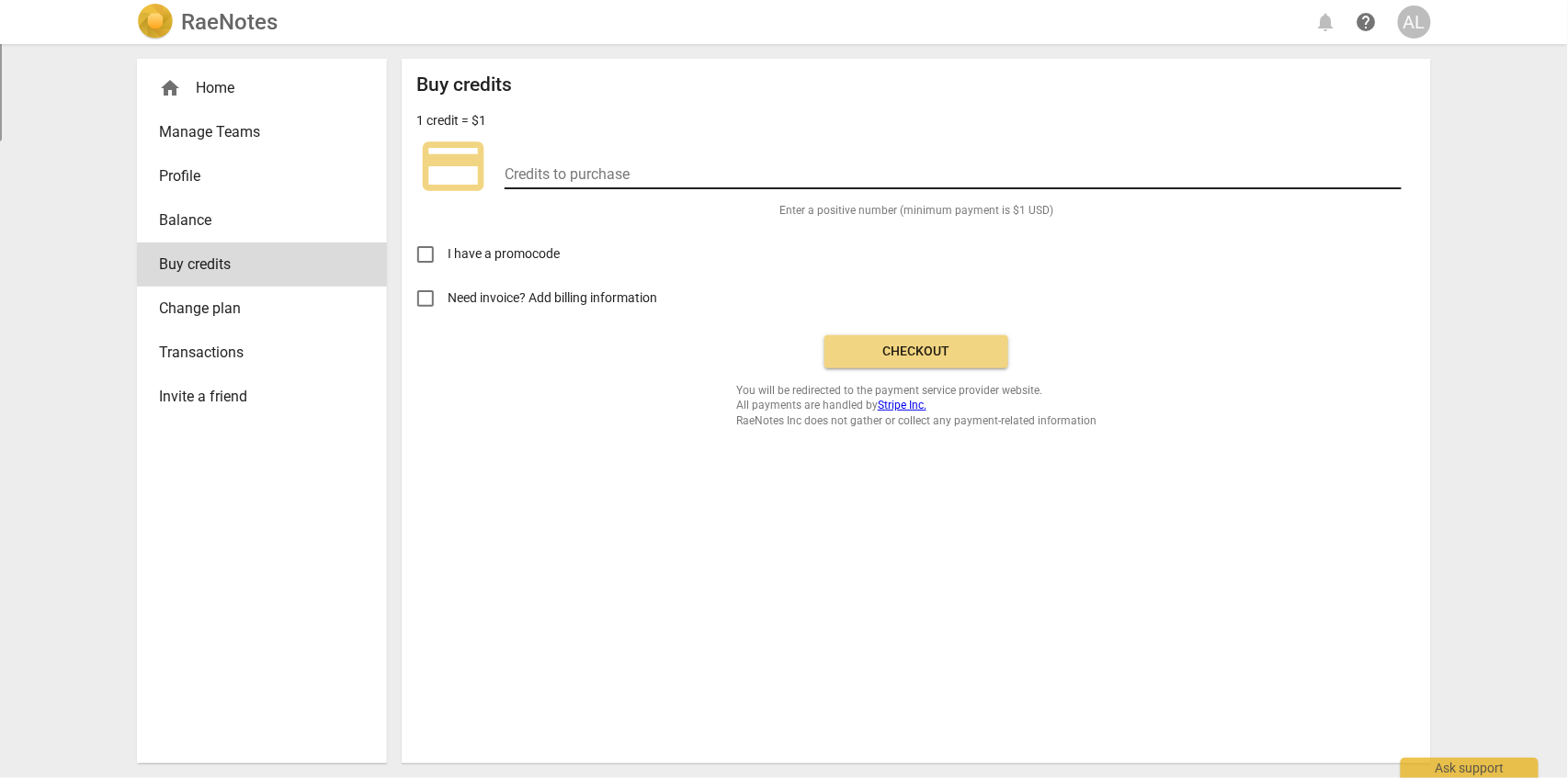
click at [592, 173] on input "number" at bounding box center [954, 176] width 898 height 27
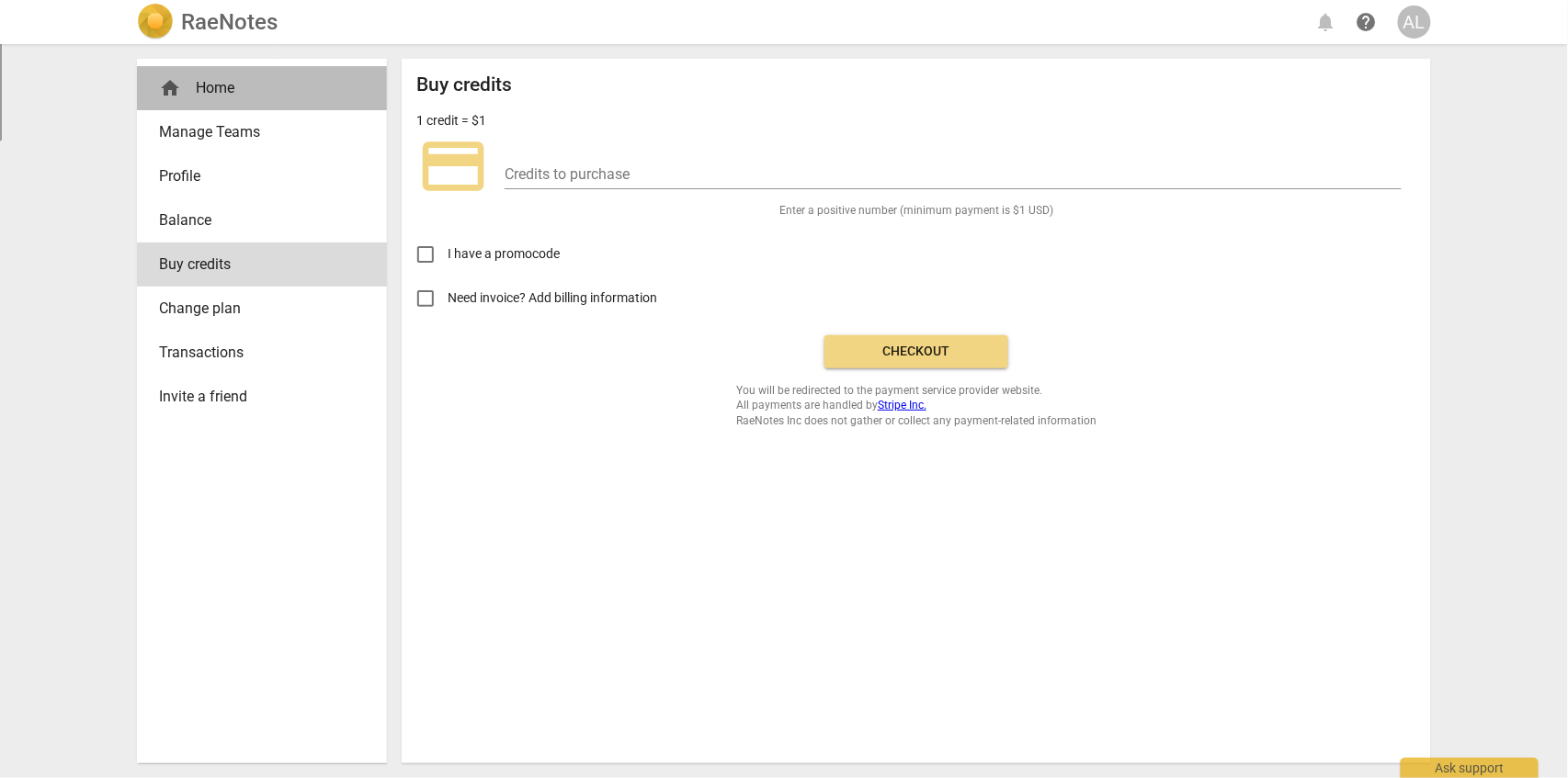
click at [232, 90] on div "home Home" at bounding box center [254, 88] width 192 height 22
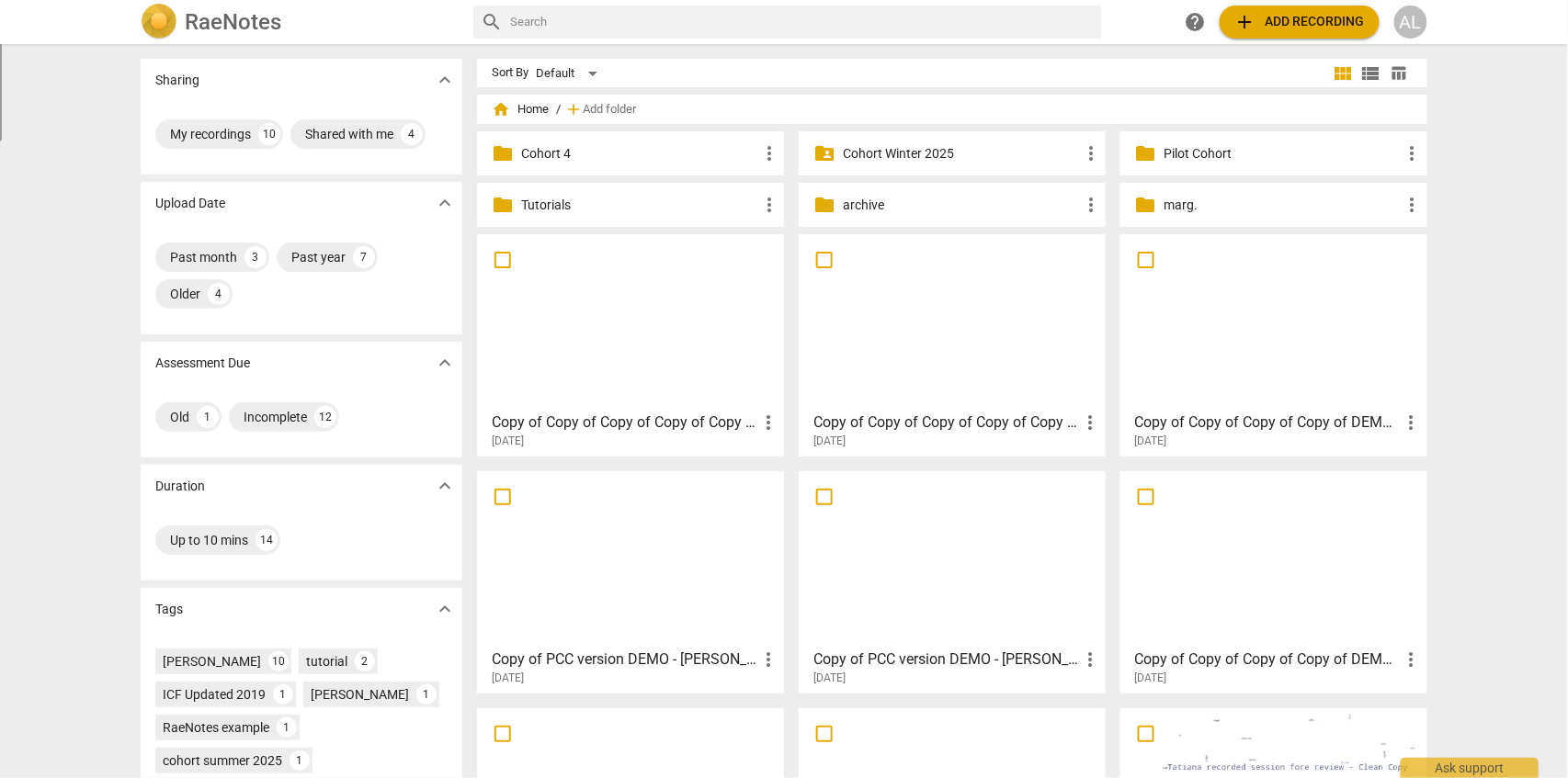
click at [1400, 77] on span "table_chart" at bounding box center [1399, 73] width 17 height 17
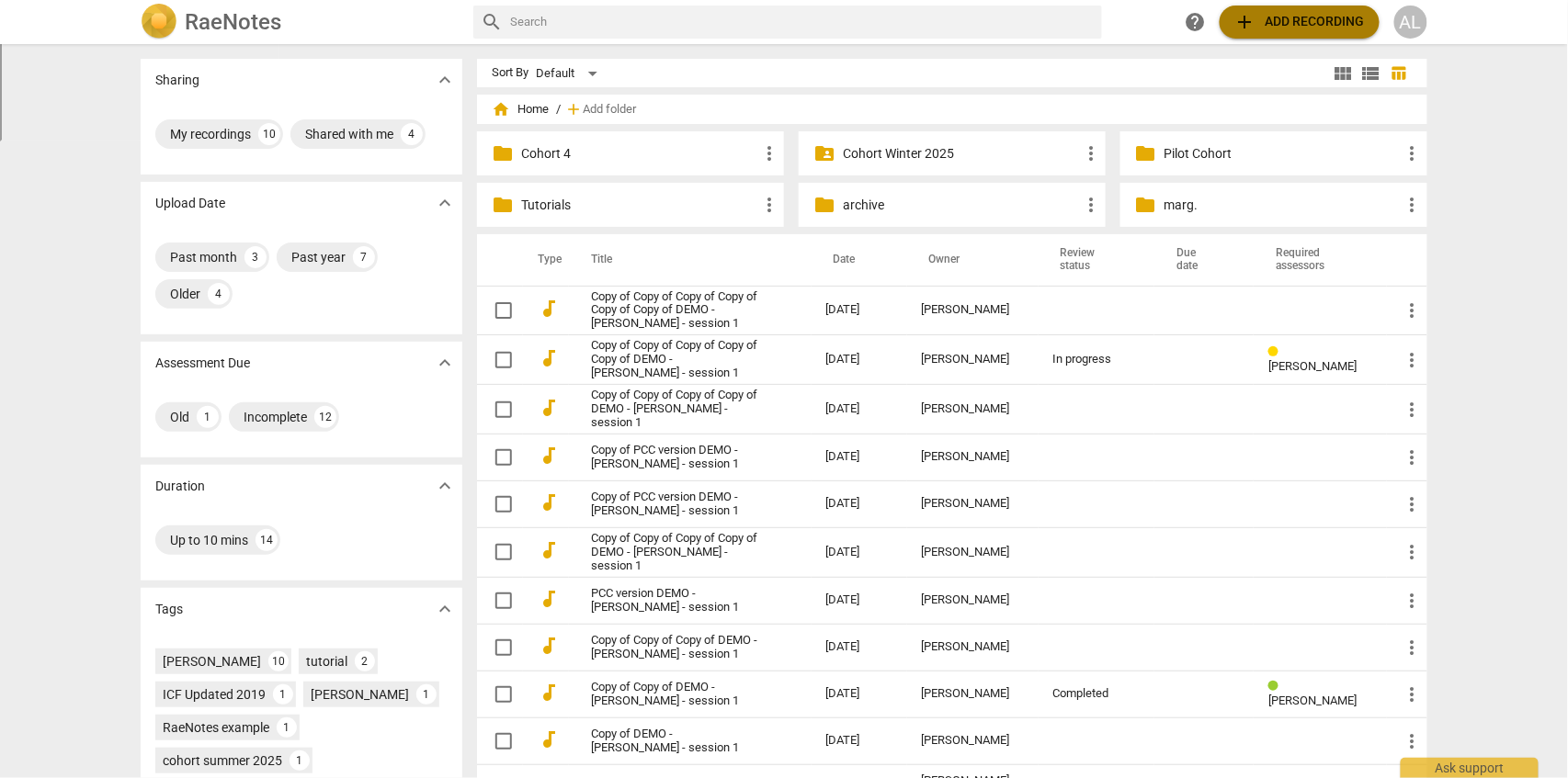
click at [1310, 20] on span "add Add recording" at bounding box center [1300, 21] width 131 height 22
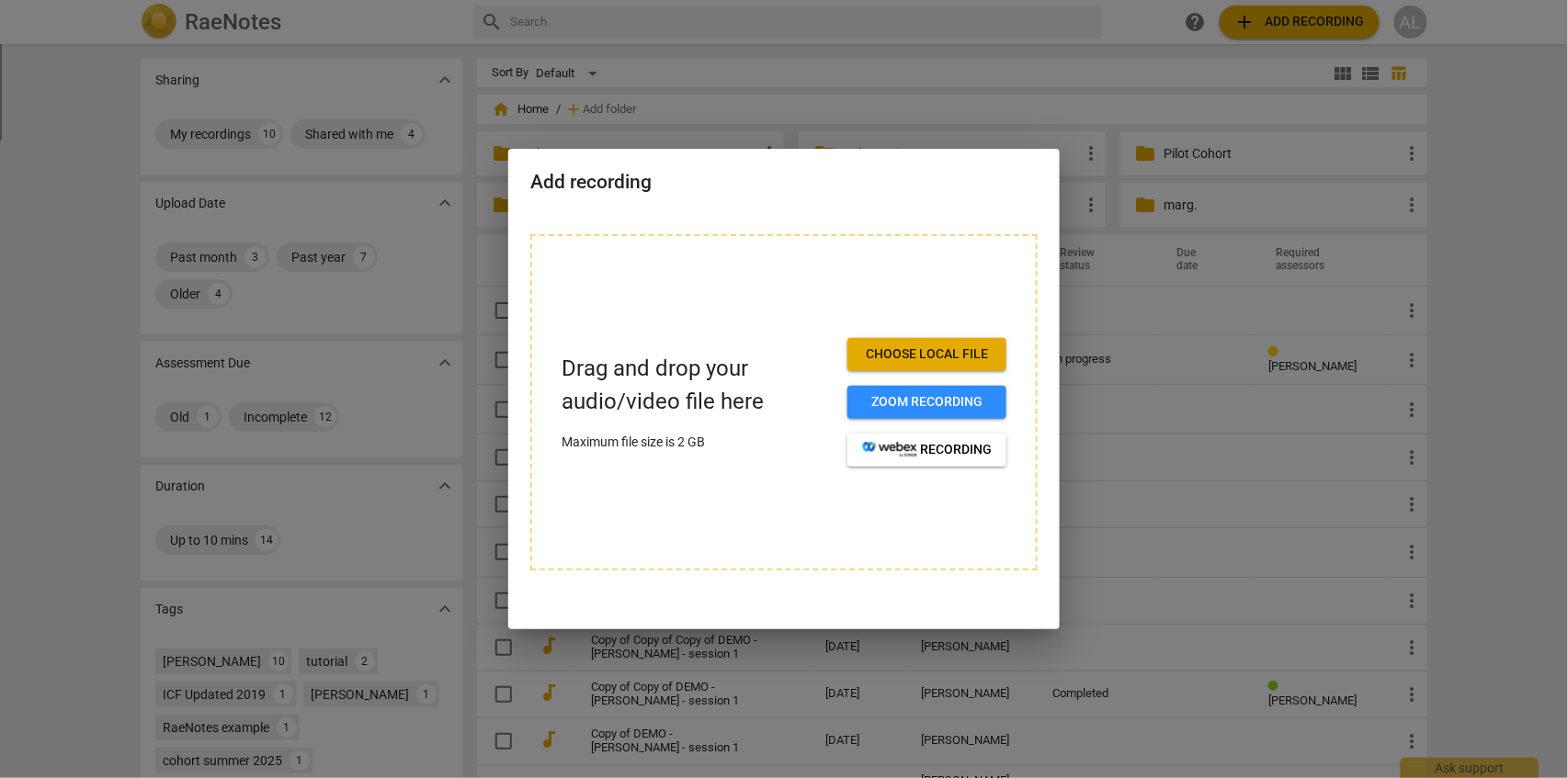
click at [944, 336] on div "Drag and drop your audio/video file here Maximum file size is 2 GB Choose local…" at bounding box center [784, 402] width 508 height 336
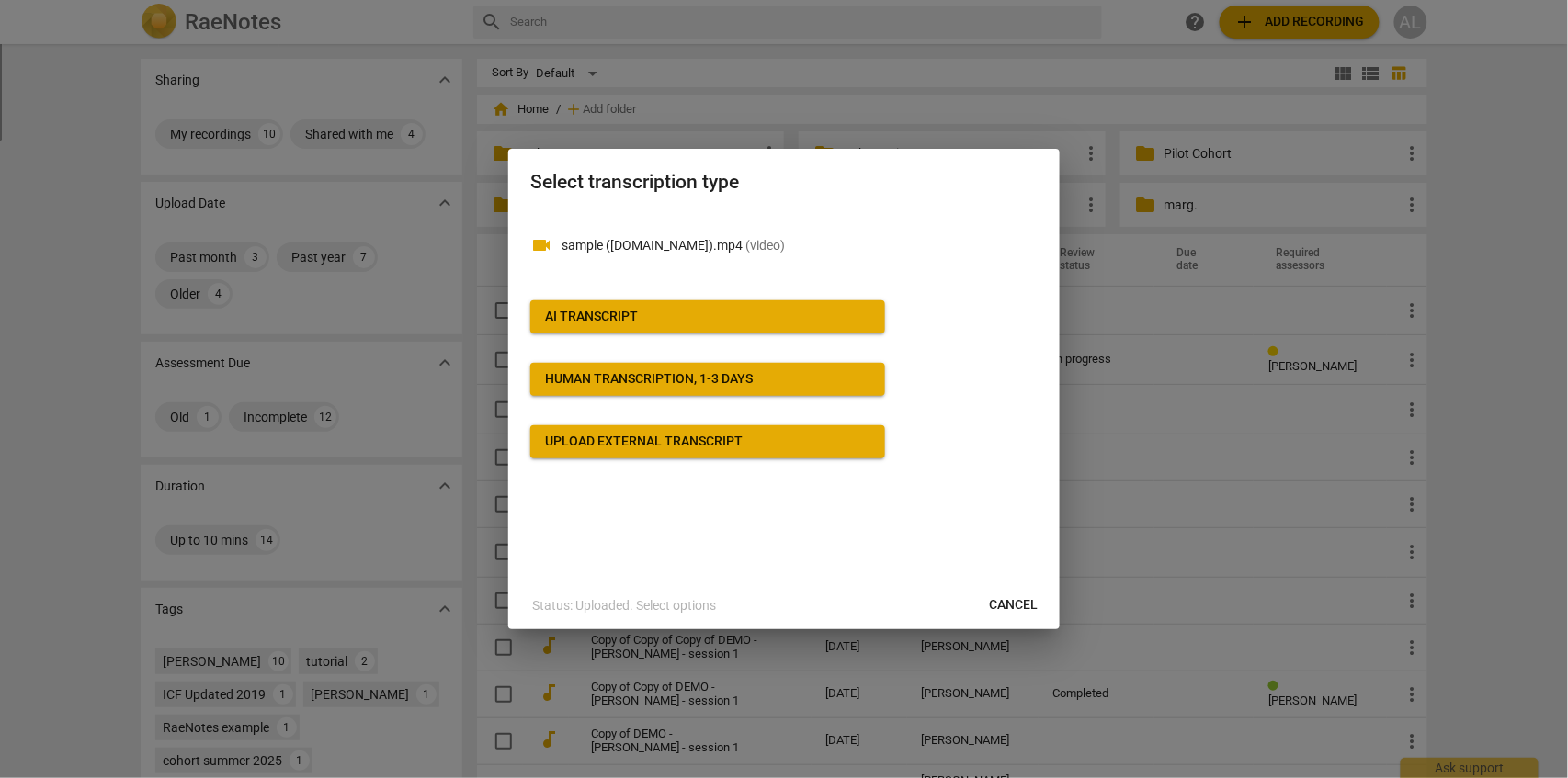
click at [620, 313] on div "AI Transcript" at bounding box center [591, 317] width 92 height 18
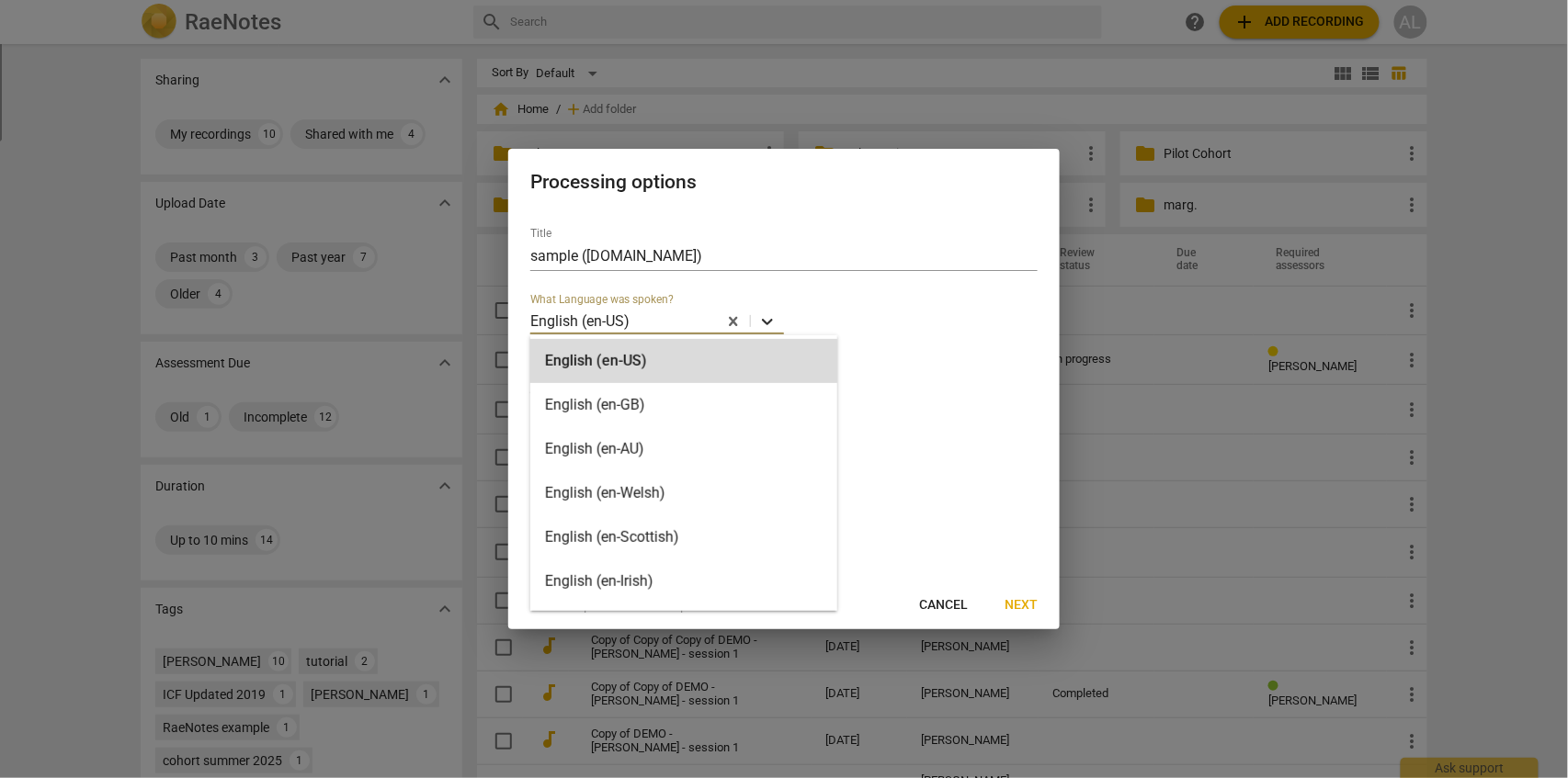
click at [771, 318] on icon at bounding box center [767, 322] width 18 height 18
click at [609, 368] on div "English (en-US)" at bounding box center [684, 361] width 307 height 44
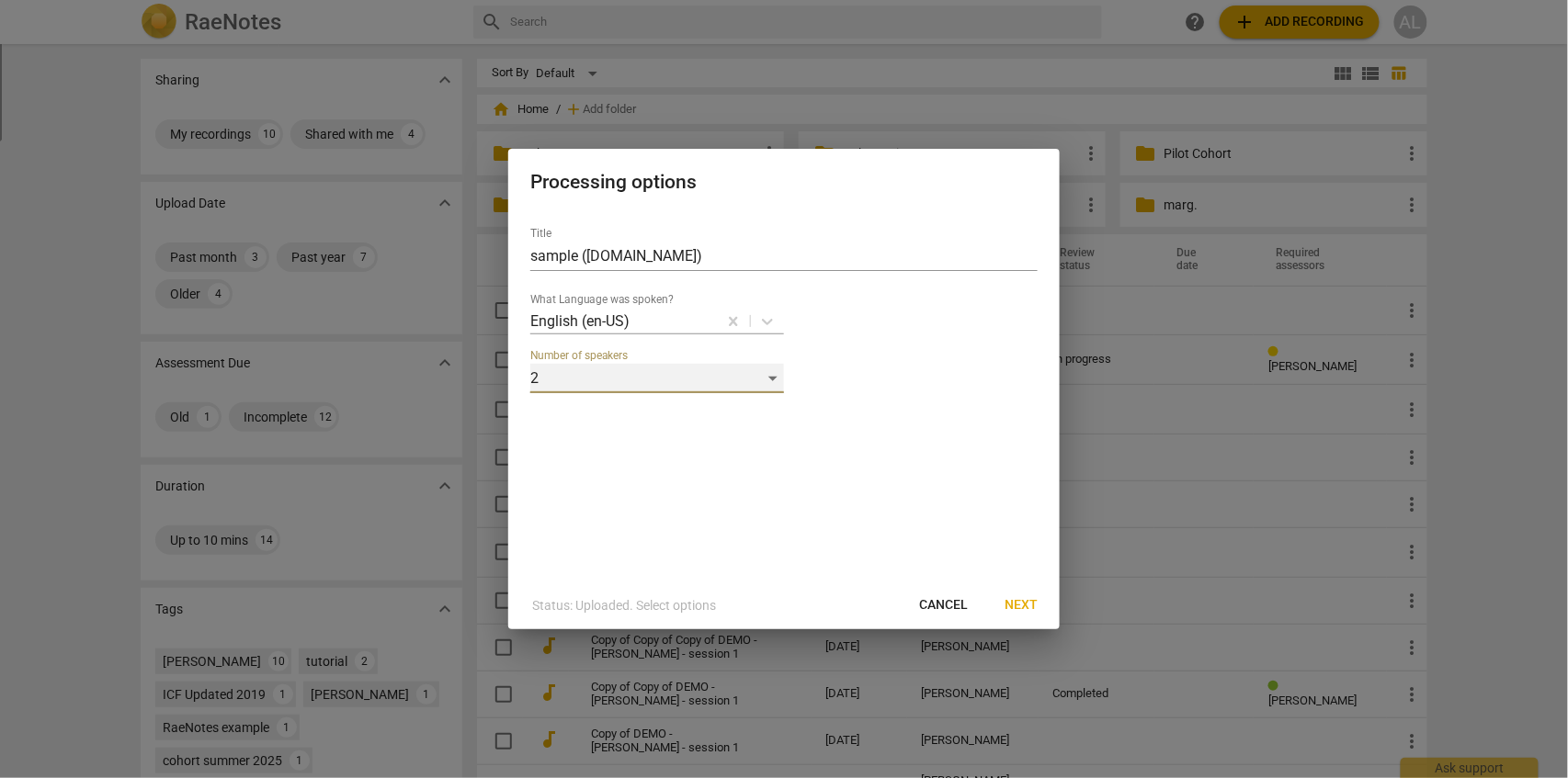
click at [774, 381] on div "2" at bounding box center [657, 378] width 253 height 30
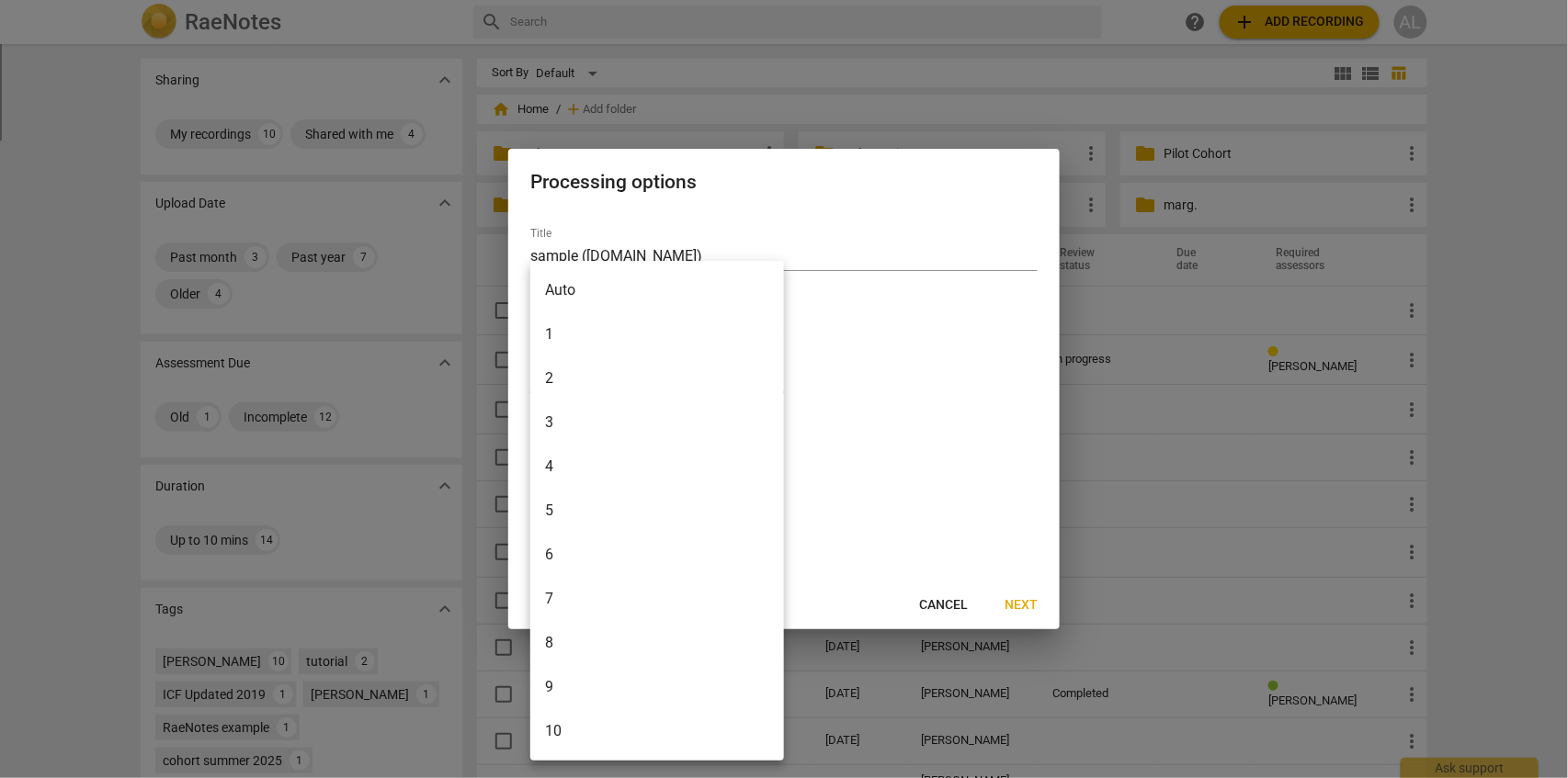
click at [572, 377] on li "2" at bounding box center [657, 378] width 253 height 44
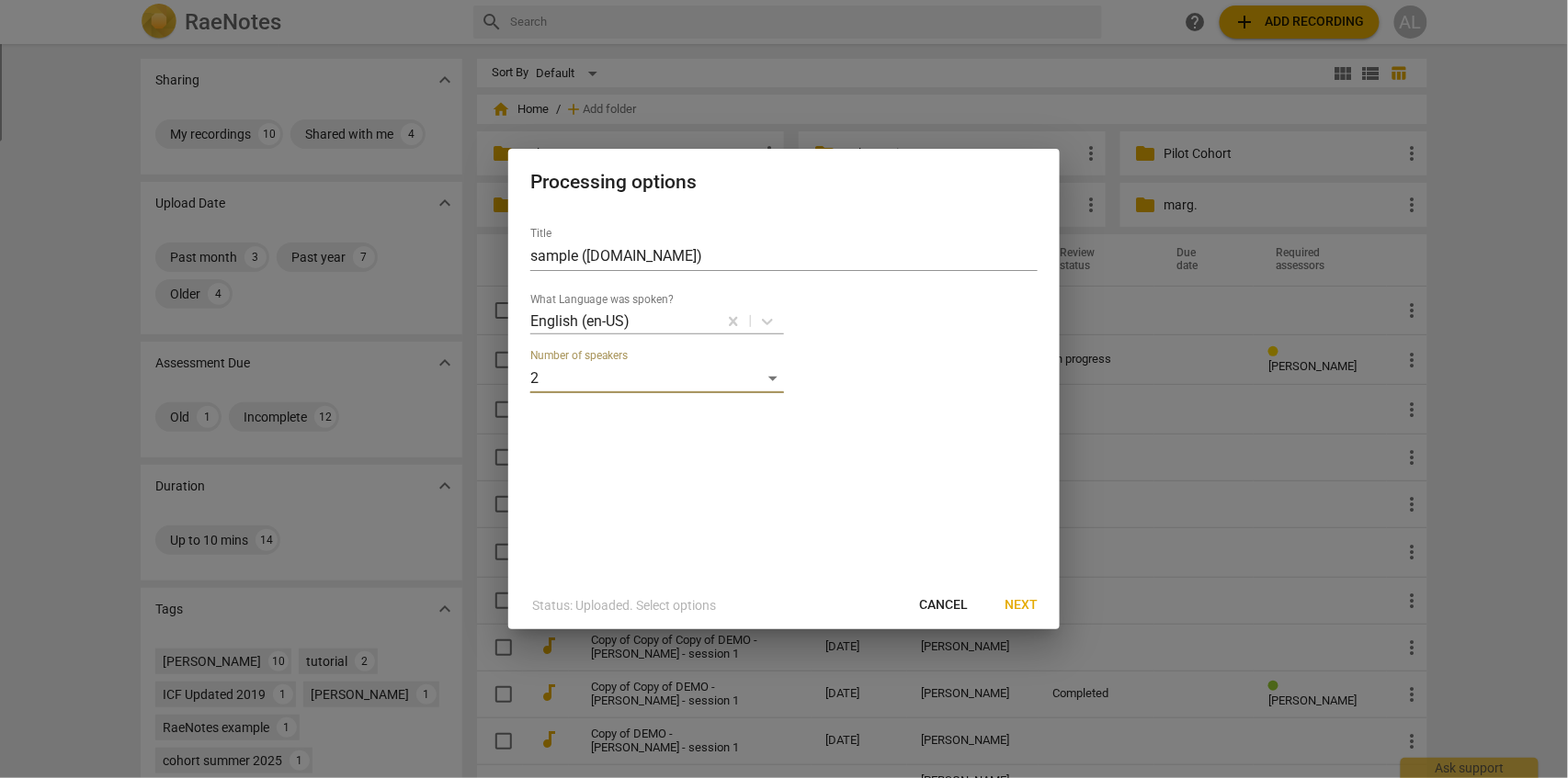
click at [1029, 600] on span "Next" at bounding box center [1021, 605] width 33 height 18
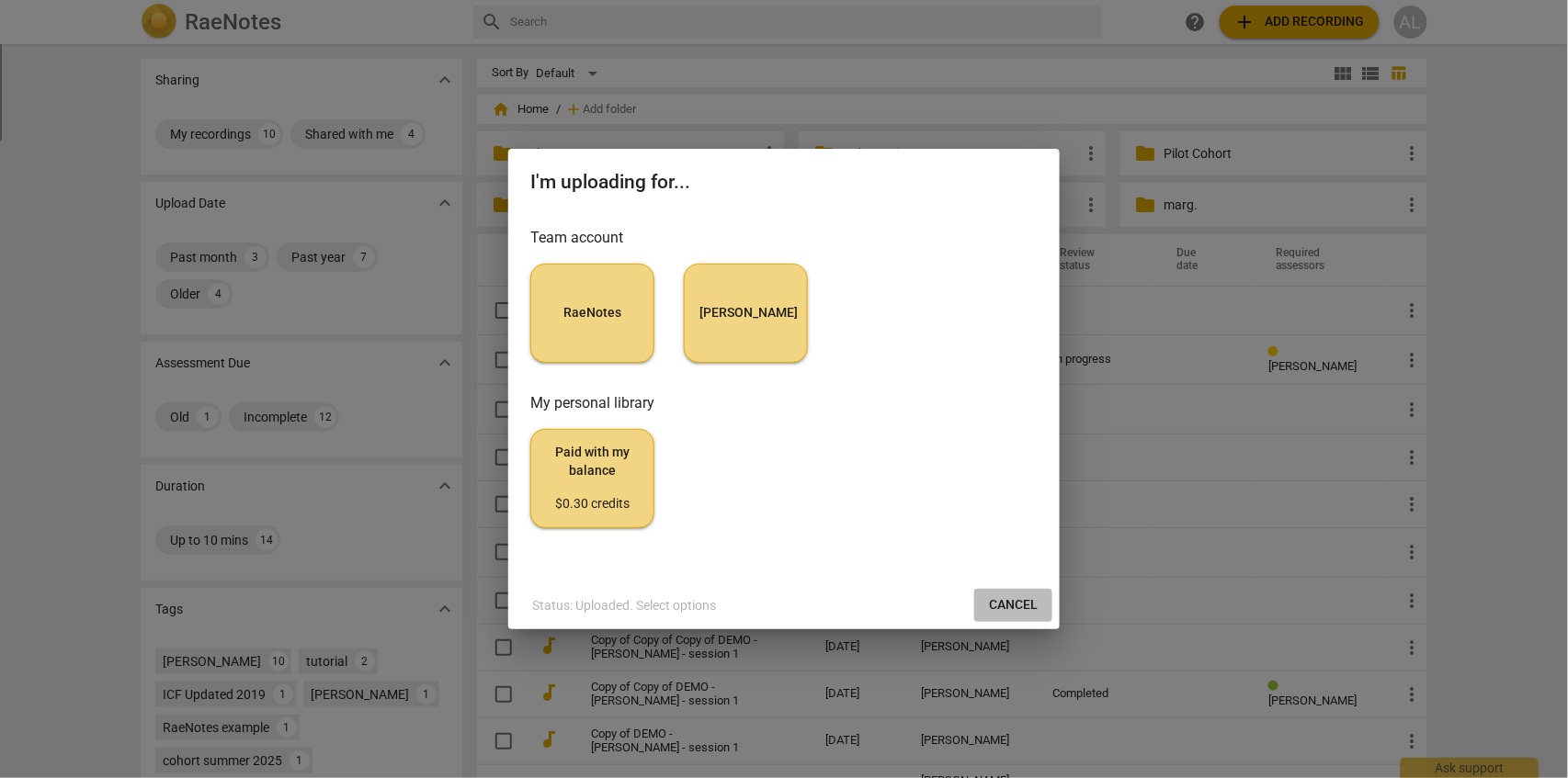
click at [1031, 608] on span "Cancel" at bounding box center [1013, 605] width 49 height 18
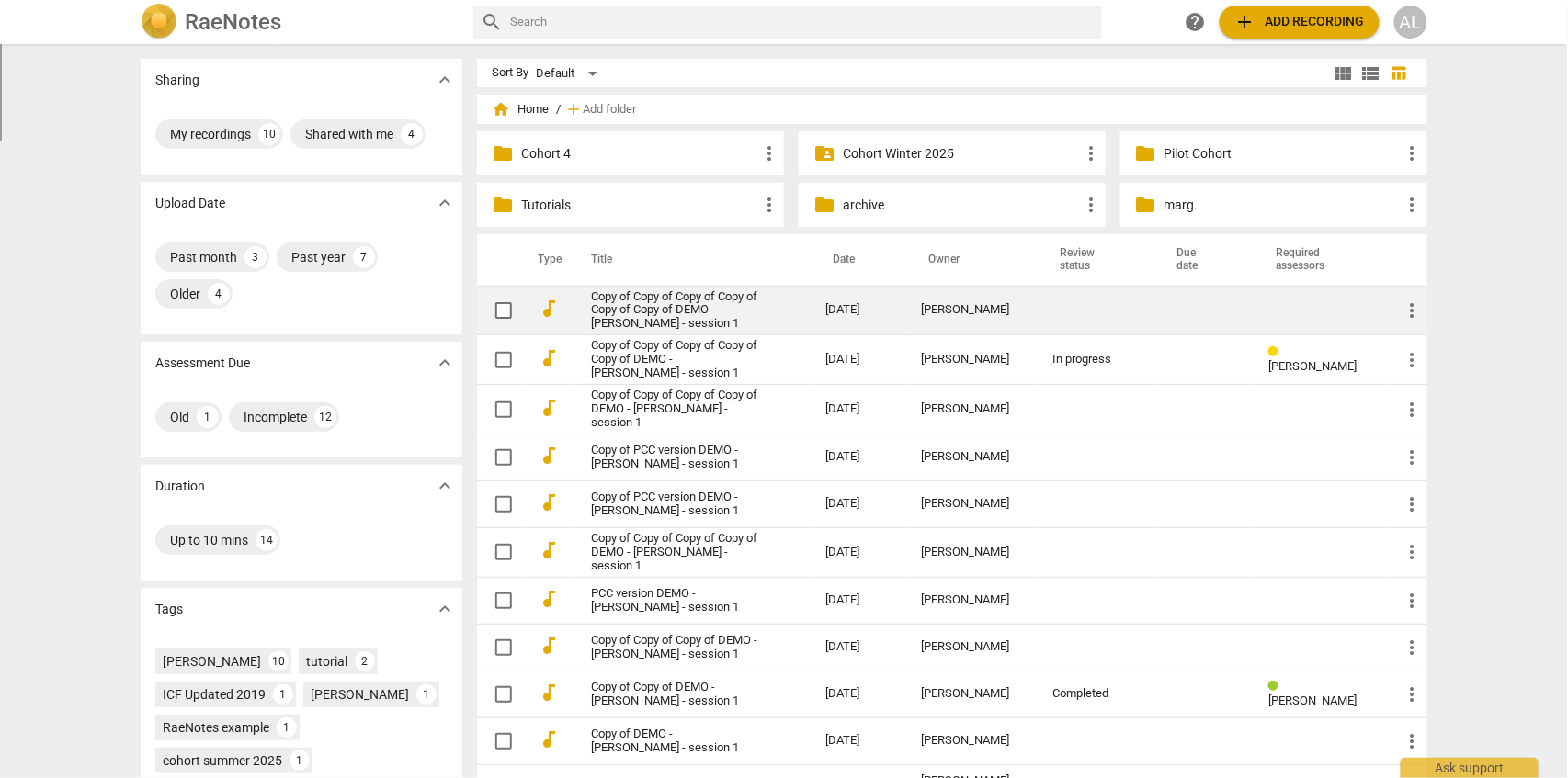
click at [674, 309] on link "Copy of Copy of Copy of Copy of Copy of Copy of DEMO - [PERSON_NAME] - session 1" at bounding box center [676, 311] width 170 height 41
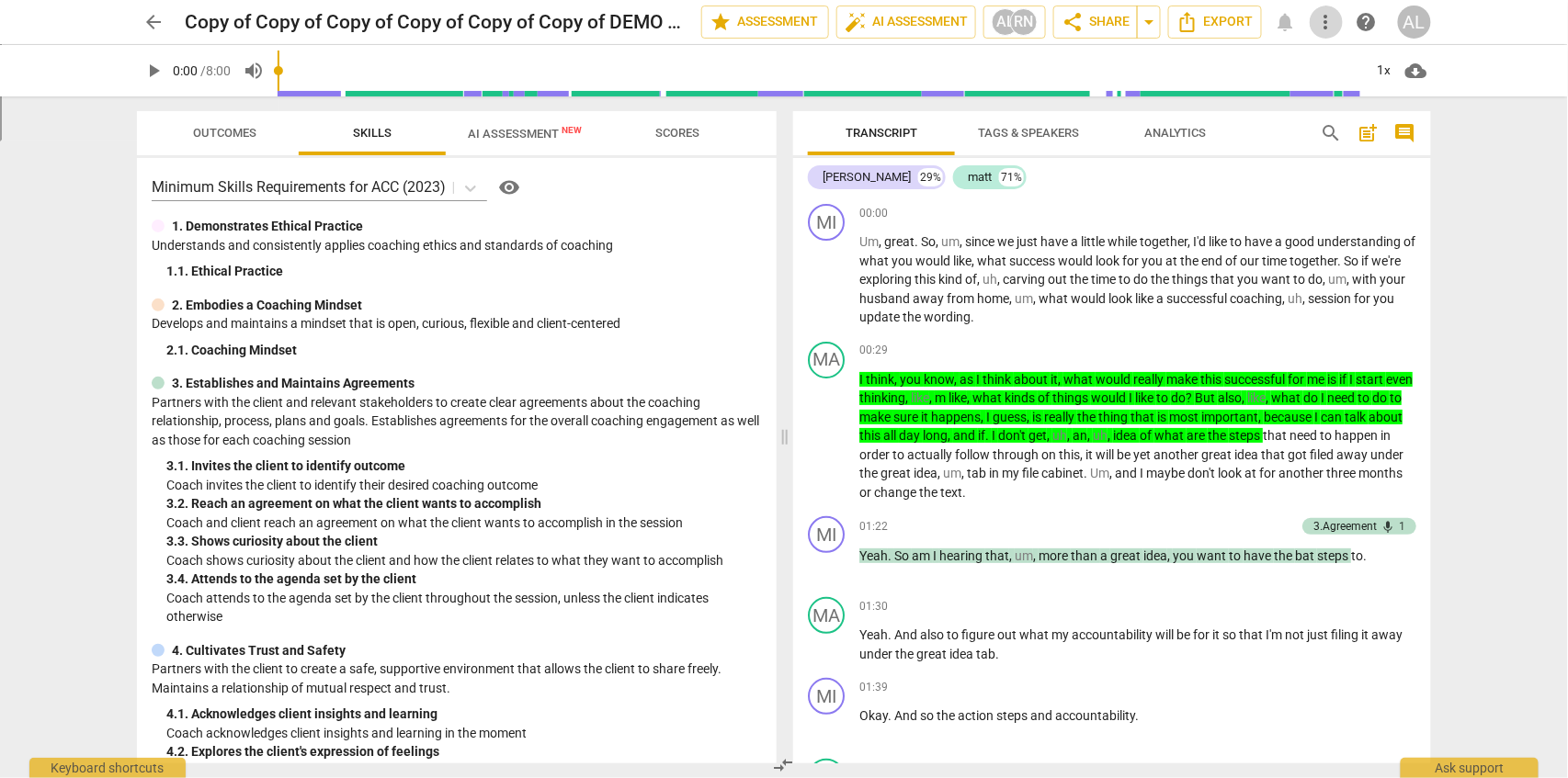
click at [1324, 24] on span "more_vert" at bounding box center [1326, 21] width 22 height 22
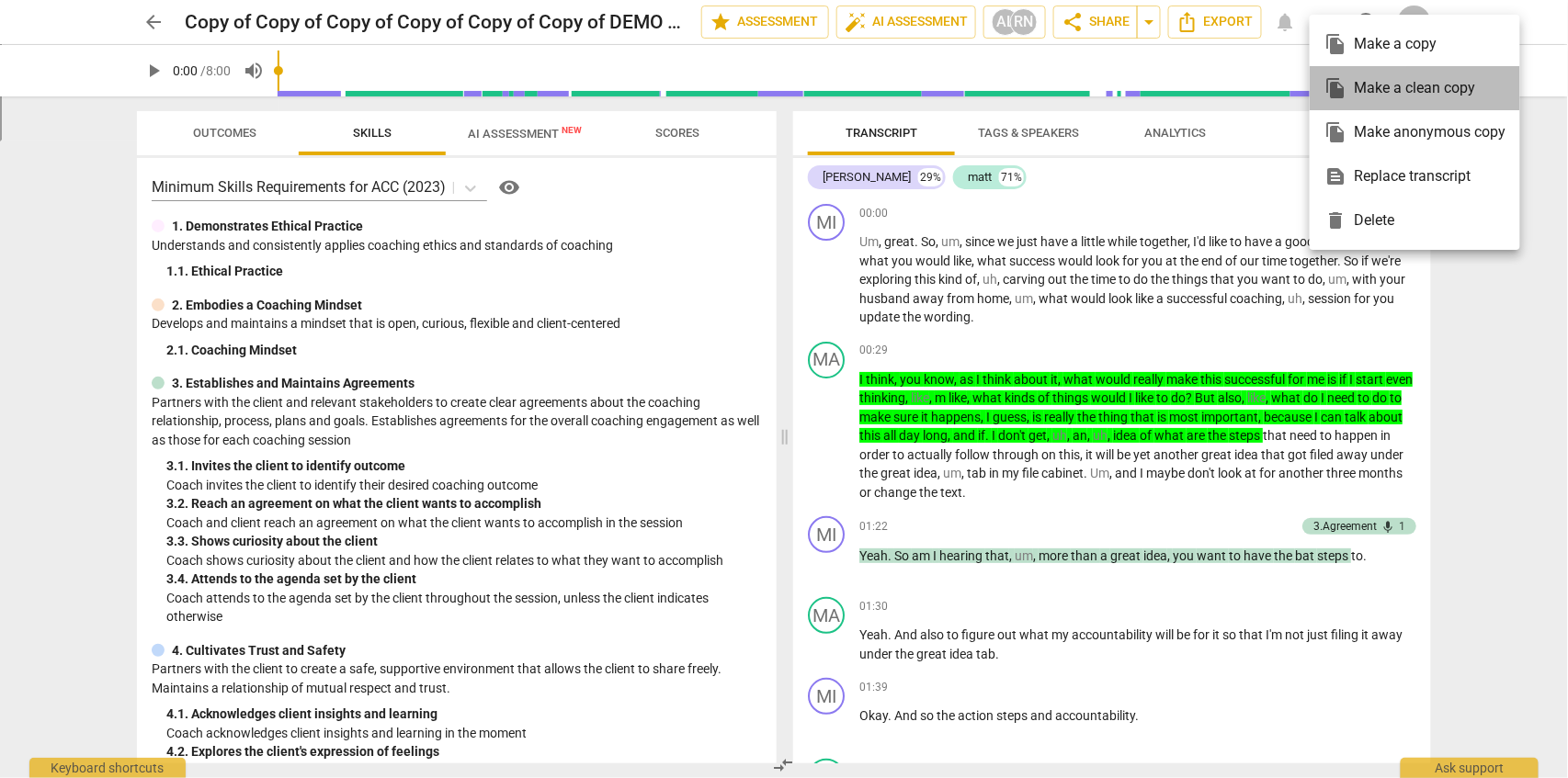
click at [1381, 94] on div "file_copy Make a clean copy" at bounding box center [1415, 89] width 181 height 44
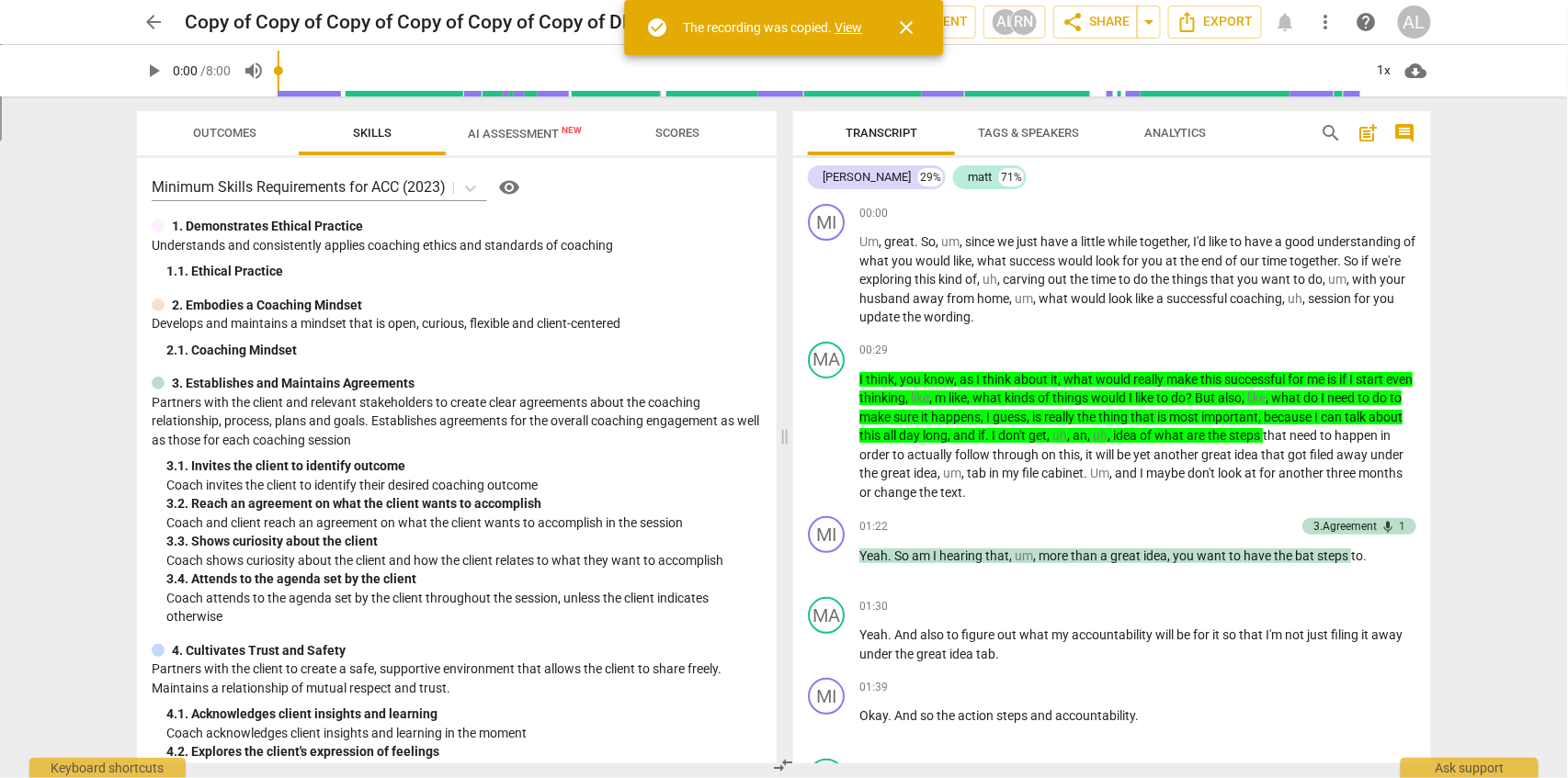
click at [1325, 31] on span "more_vert" at bounding box center [1326, 21] width 22 height 22
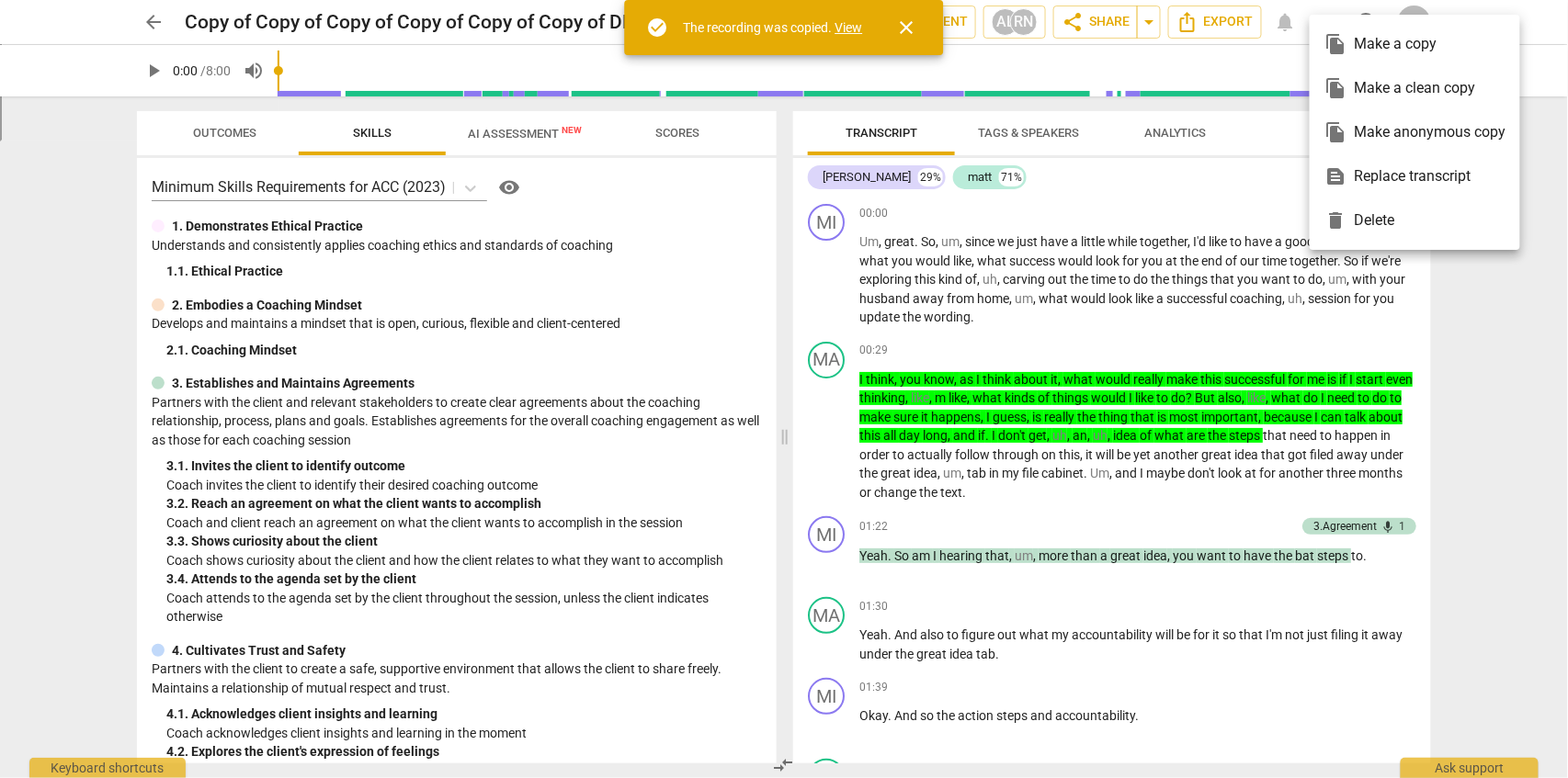
click at [856, 21] on link "View" at bounding box center [849, 27] width 28 height 14
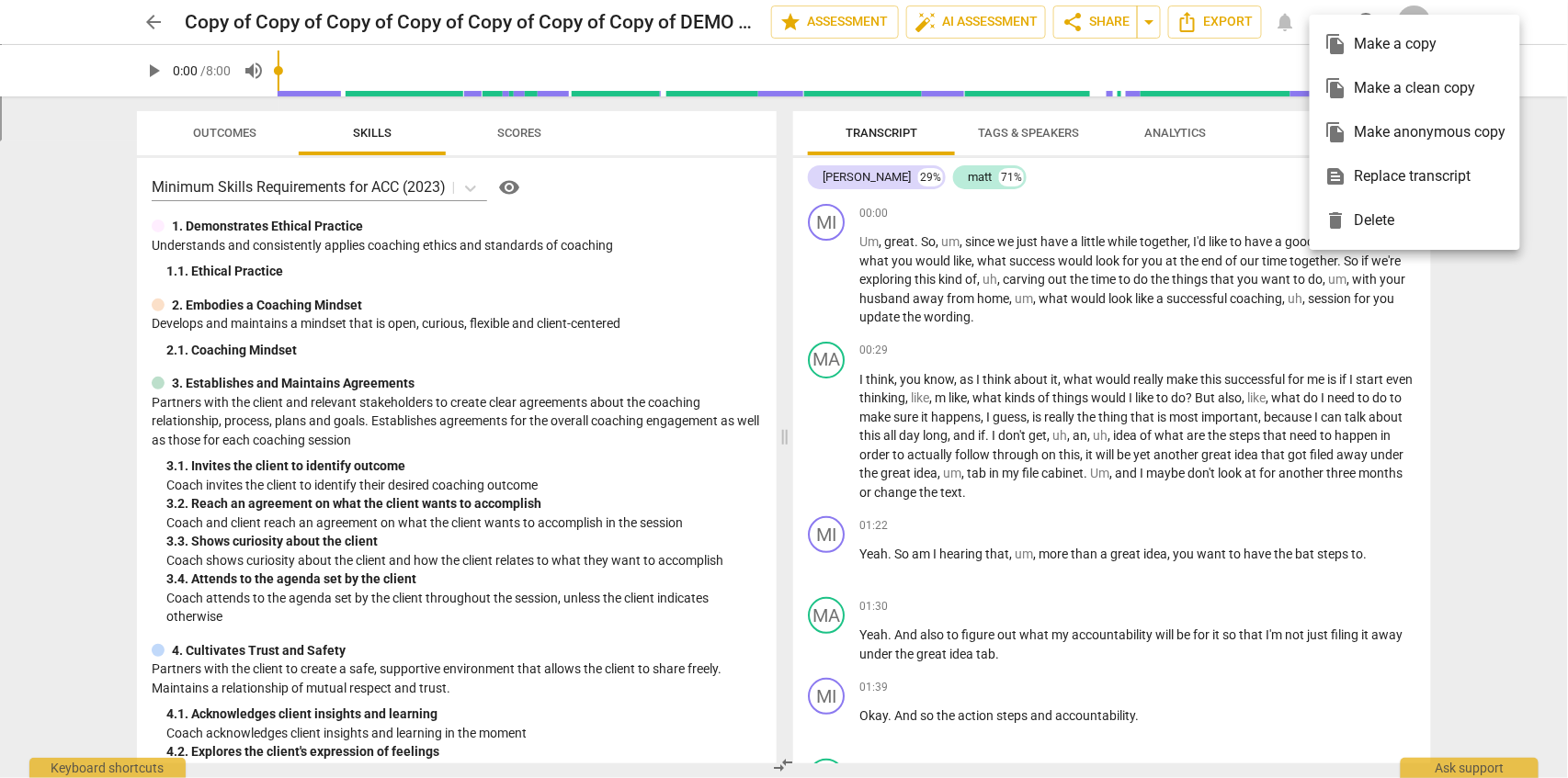
drag, startPoint x: 1443, startPoint y: 406, endPoint x: 1394, endPoint y: 372, distance: 59.6
click at [1442, 416] on div at bounding box center [784, 389] width 1568 height 778
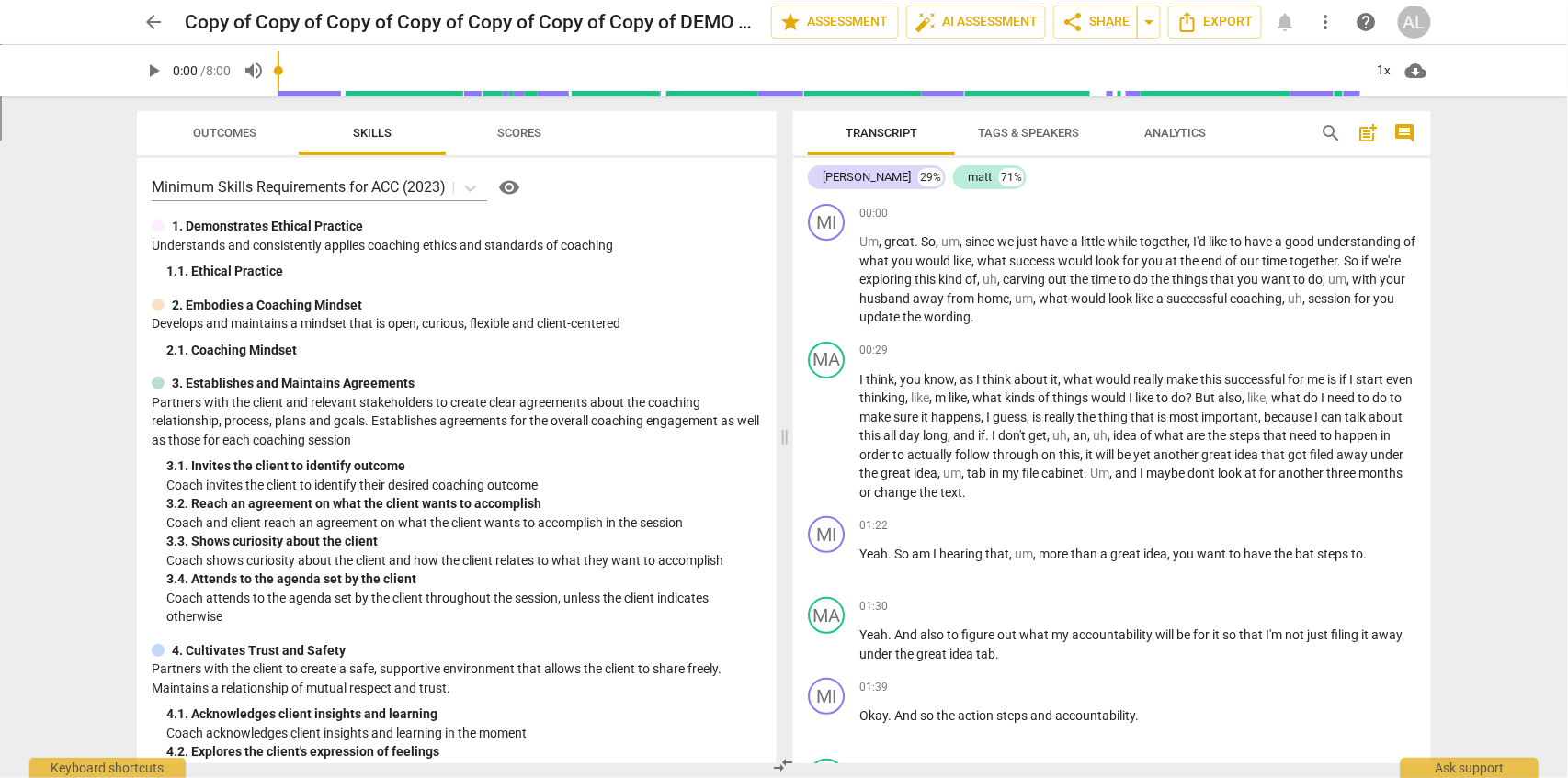
click at [153, 9] on button "arrow_back" at bounding box center [153, 22] width 33 height 33
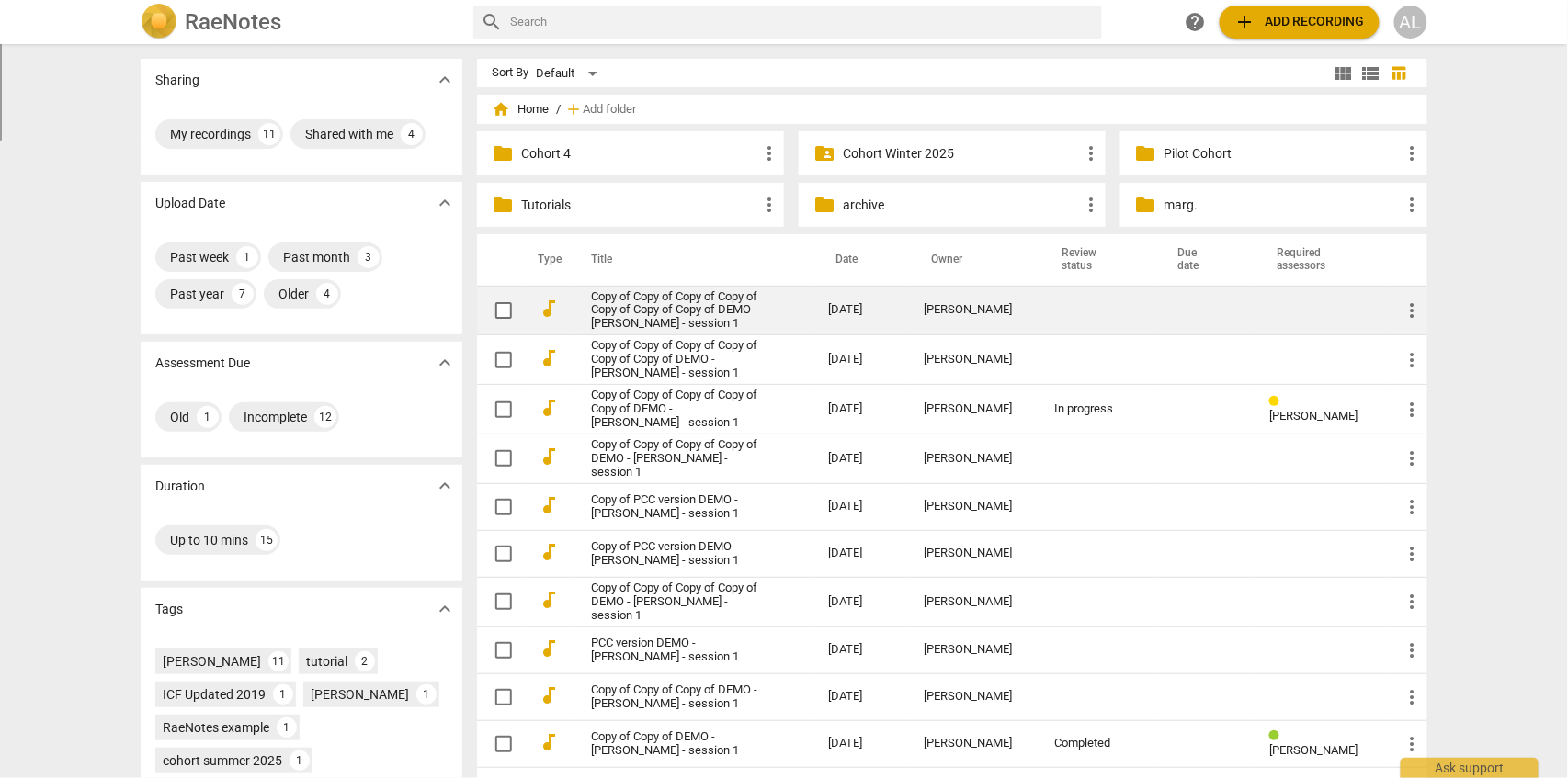
click at [666, 302] on link "Copy of Copy of Copy of Copy of Copy of Copy of Copy of DEMO - [PERSON_NAME] - …" at bounding box center [677, 311] width 171 height 41
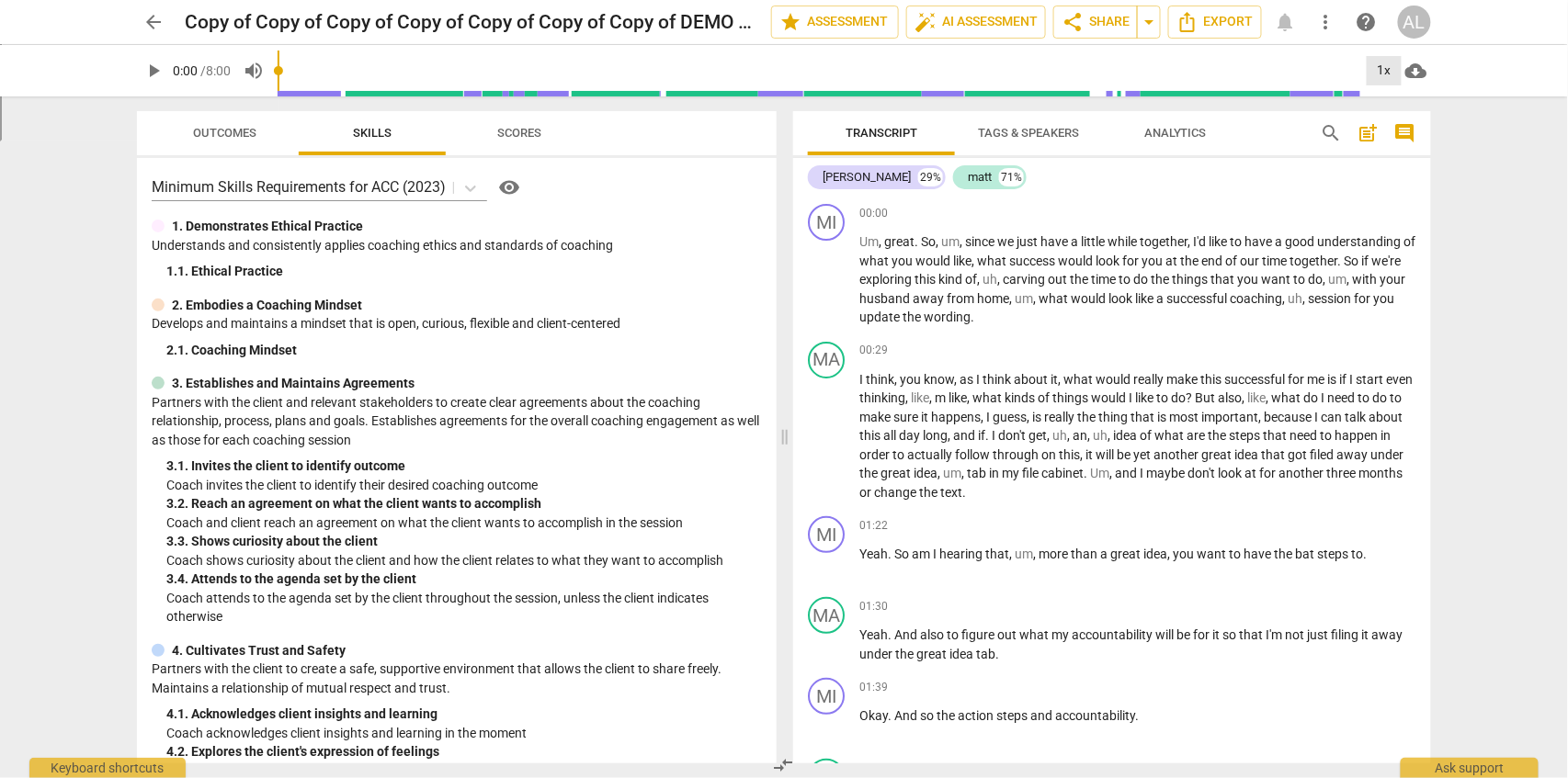
click at [1384, 71] on div "1x" at bounding box center [1384, 70] width 35 height 30
click at [1394, 108] on li "1x" at bounding box center [1398, 108] width 62 height 35
click at [975, 320] on span "." at bounding box center [973, 317] width 4 height 14
click at [1028, 126] on span "Tags & Speakers" at bounding box center [1029, 133] width 101 height 13
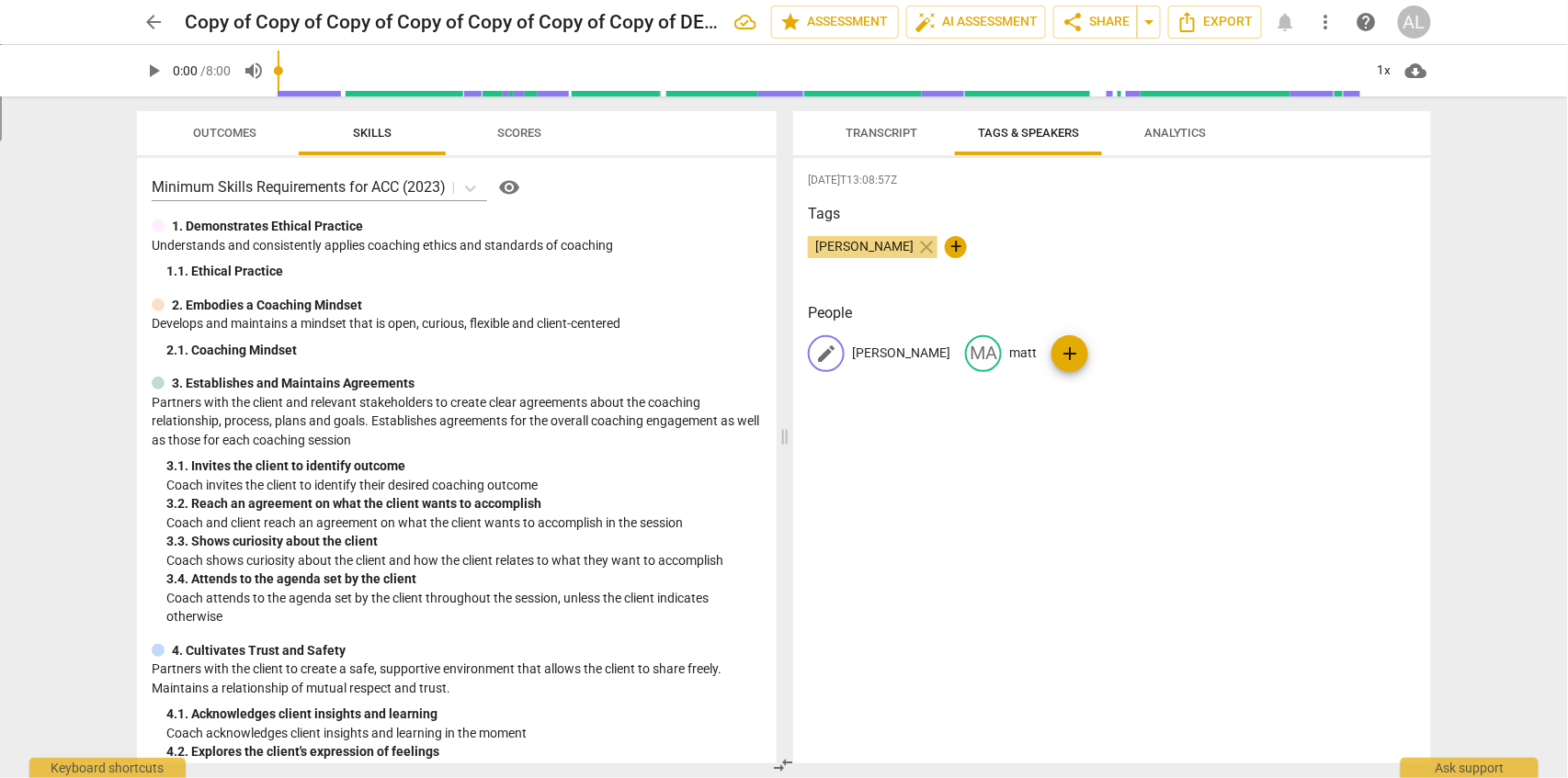
click at [834, 352] on span "edit" at bounding box center [826, 353] width 22 height 22
click at [1060, 361] on span "edit" at bounding box center [1060, 353] width 22 height 22
click at [1121, 278] on div "Tags [PERSON_NAME] close +" at bounding box center [1112, 246] width 609 height 85
click at [904, 134] on span "Transcript" at bounding box center [881, 133] width 71 height 13
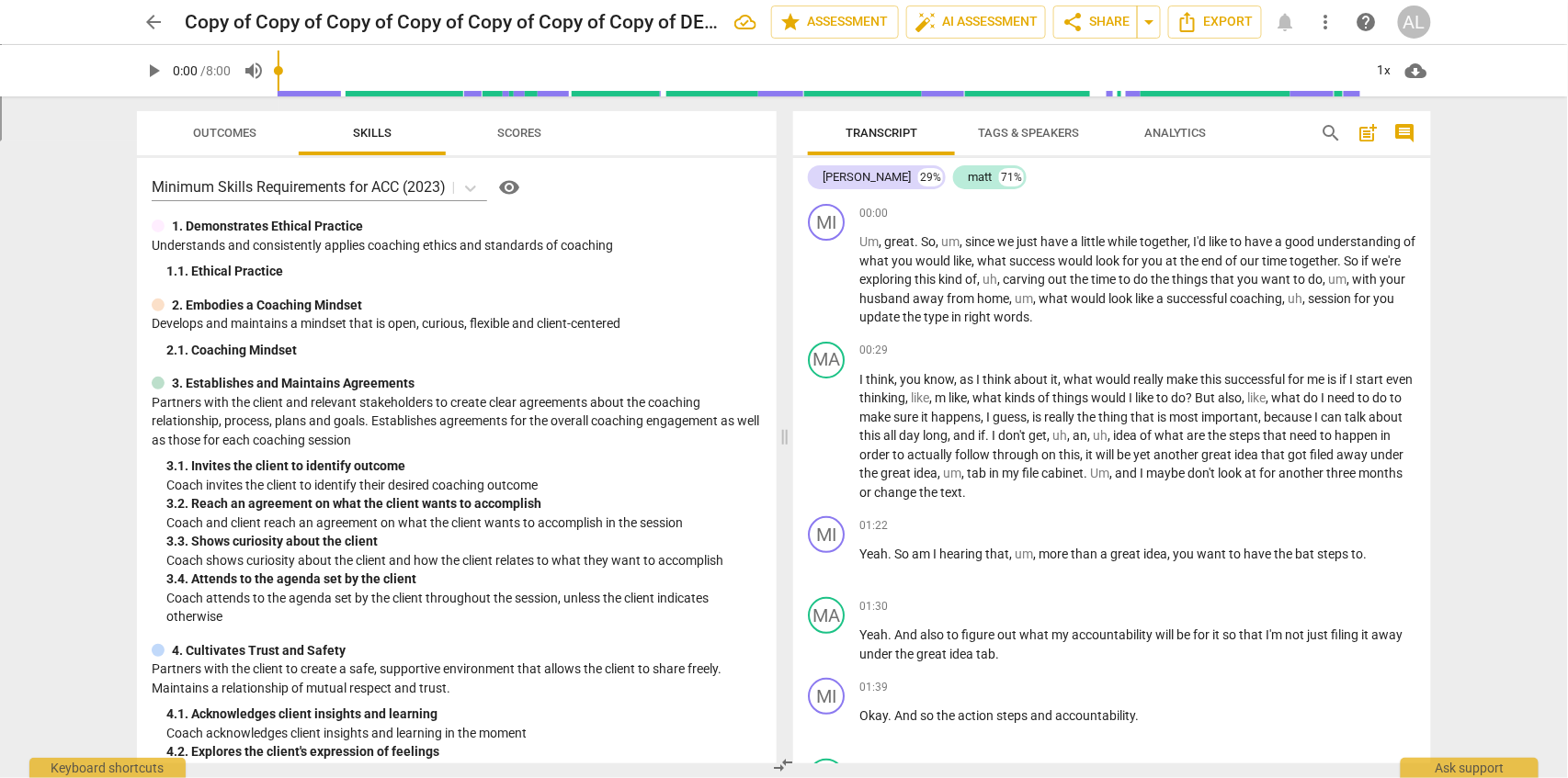
click at [1186, 131] on span "Analytics" at bounding box center [1175, 133] width 63 height 13
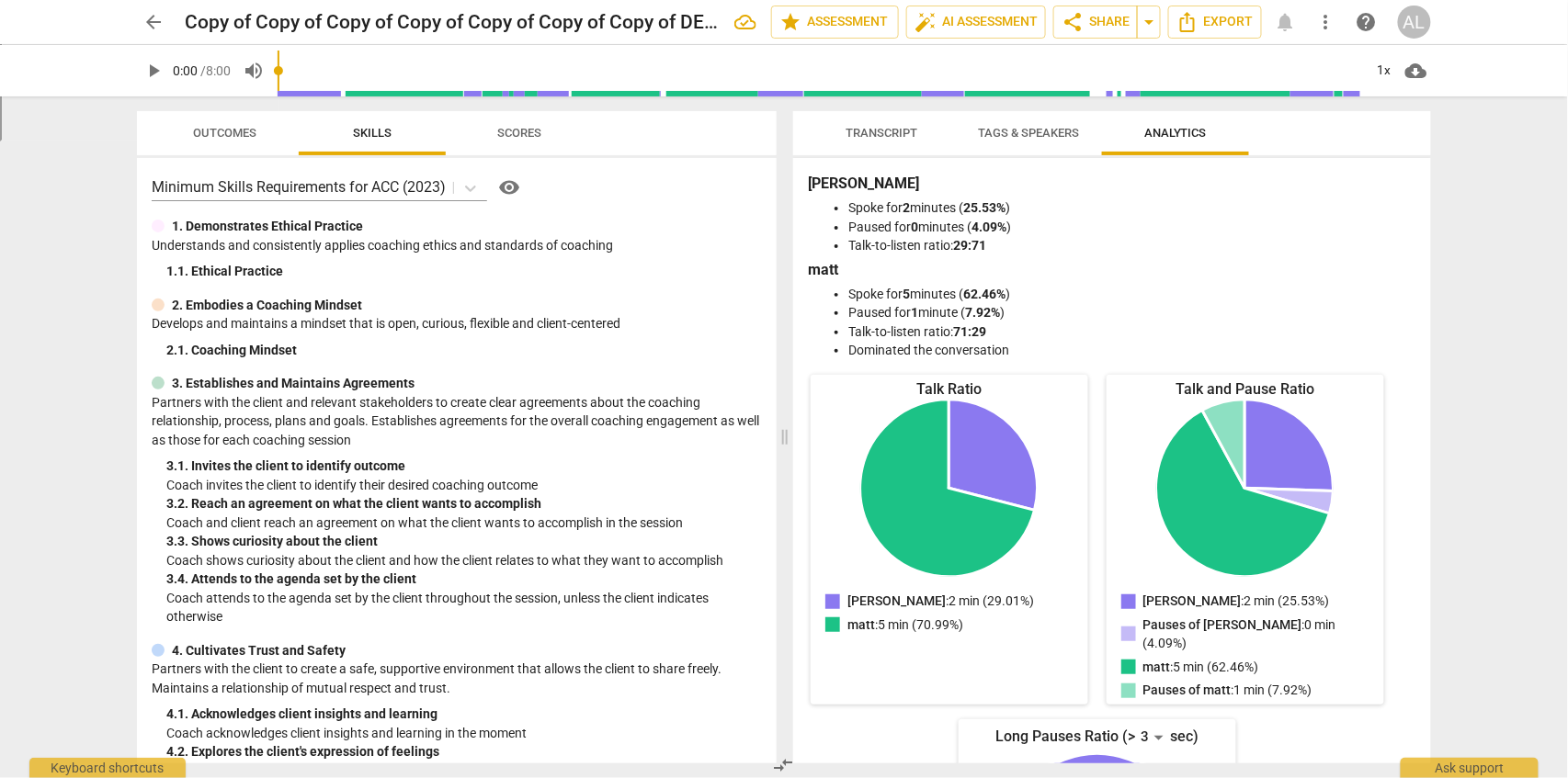
click at [905, 133] on span "Transcript" at bounding box center [881, 133] width 71 height 13
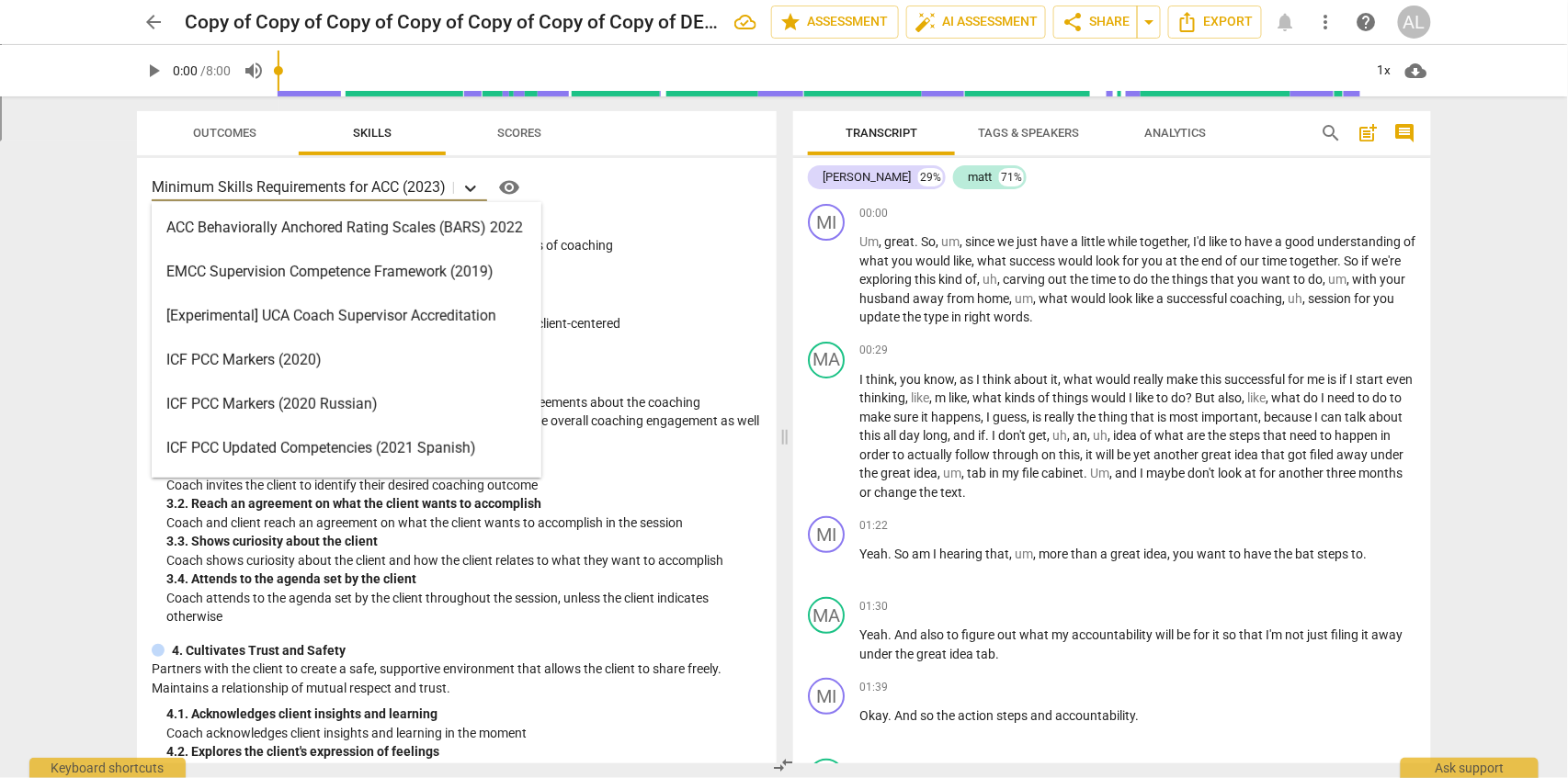
click at [467, 188] on icon at bounding box center [470, 188] width 18 height 18
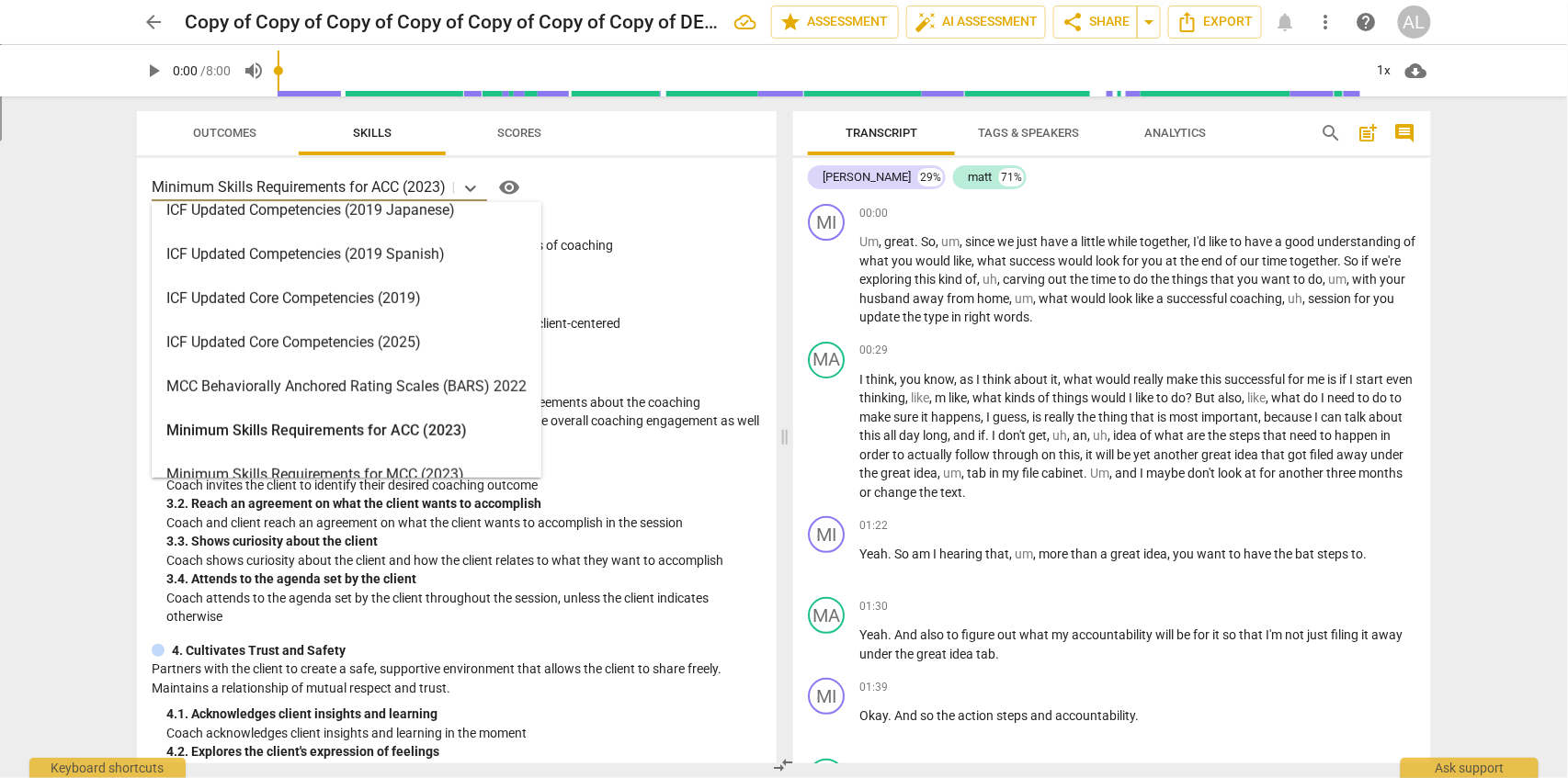
click at [365, 428] on div "Minimum Skills Requirements for ACC (2023)" at bounding box center [346, 431] width 390 height 44
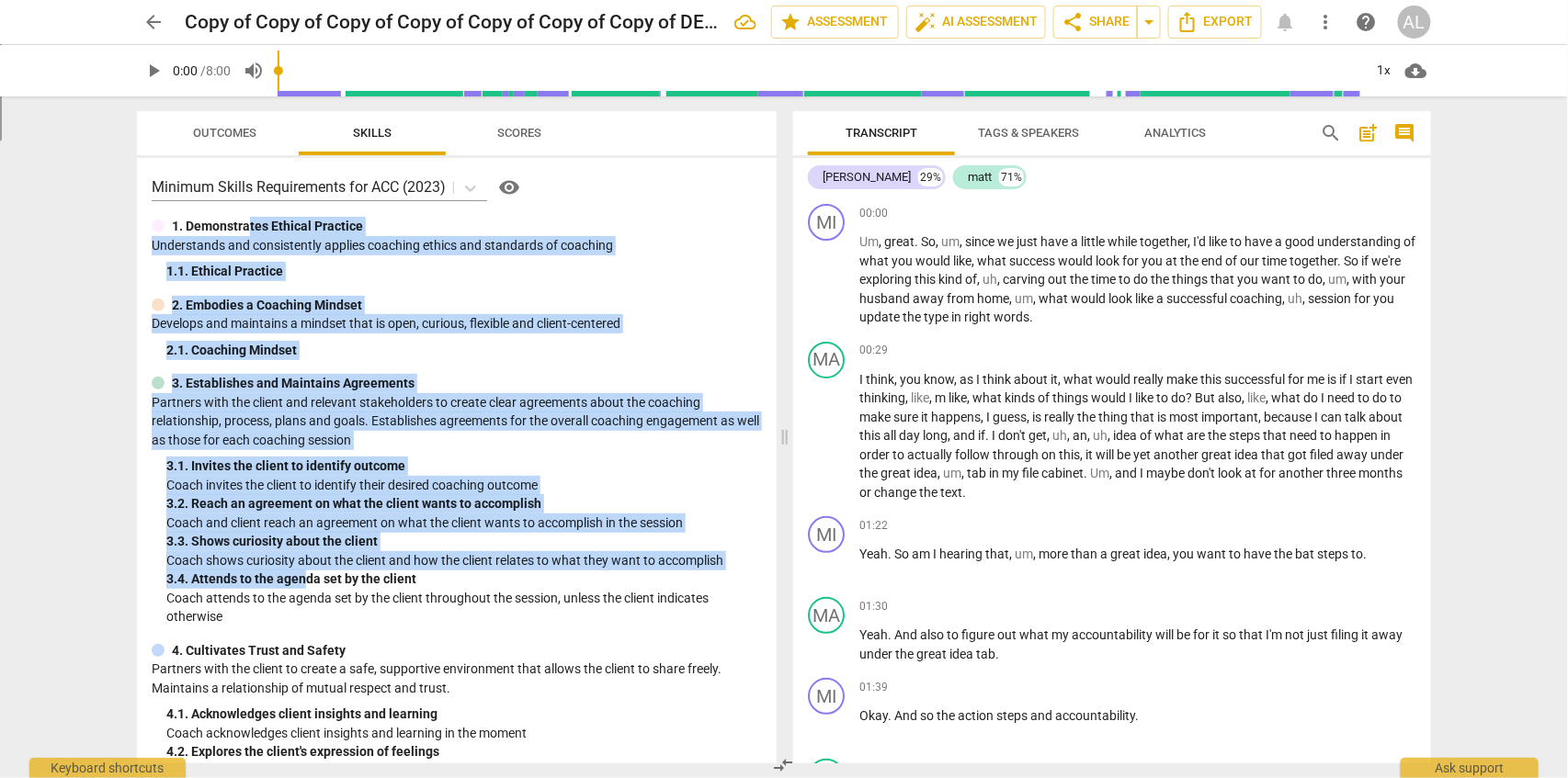
drag, startPoint x: 248, startPoint y: 230, endPoint x: 307, endPoint y: 576, distance: 351.0
click at [304, 576] on div "Minimum Skills Requirements for ACC (2023) visibility 1. Demonstrates Ethical P…" at bounding box center [457, 460] width 640 height 606
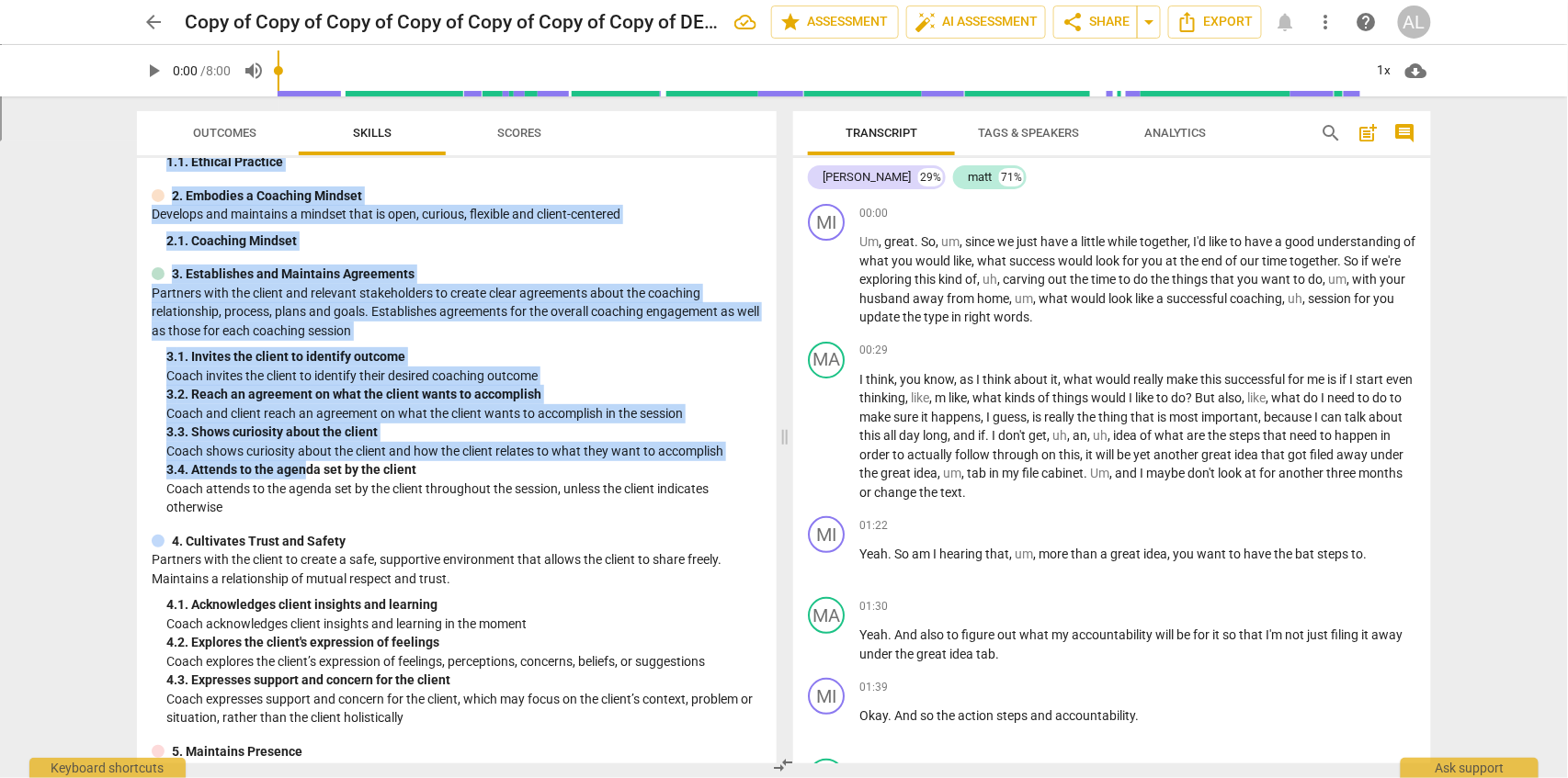
scroll to position [0, 0]
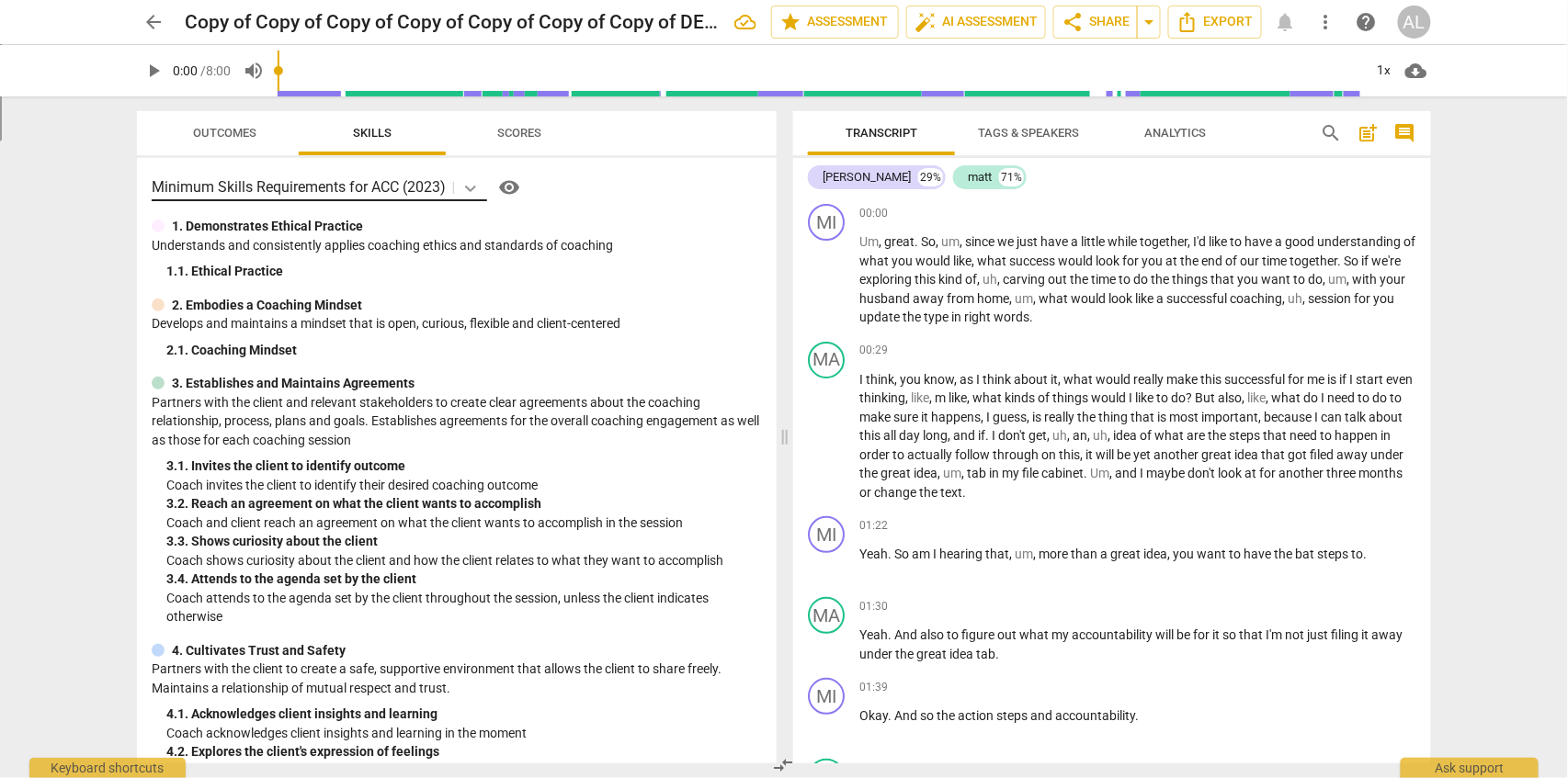
click at [476, 190] on icon at bounding box center [470, 188] width 18 height 18
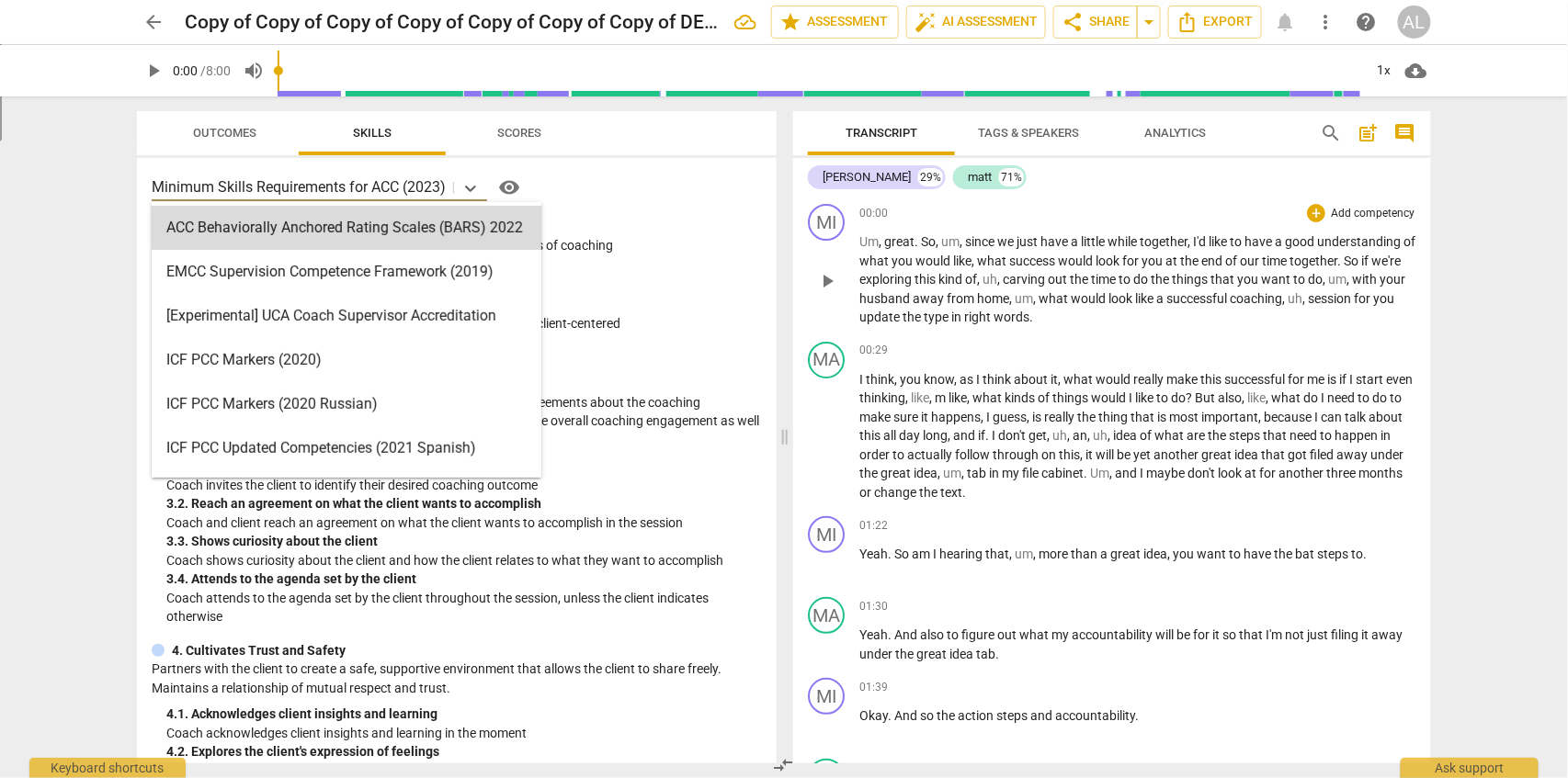
click at [908, 272] on span "exploring" at bounding box center [886, 279] width 55 height 14
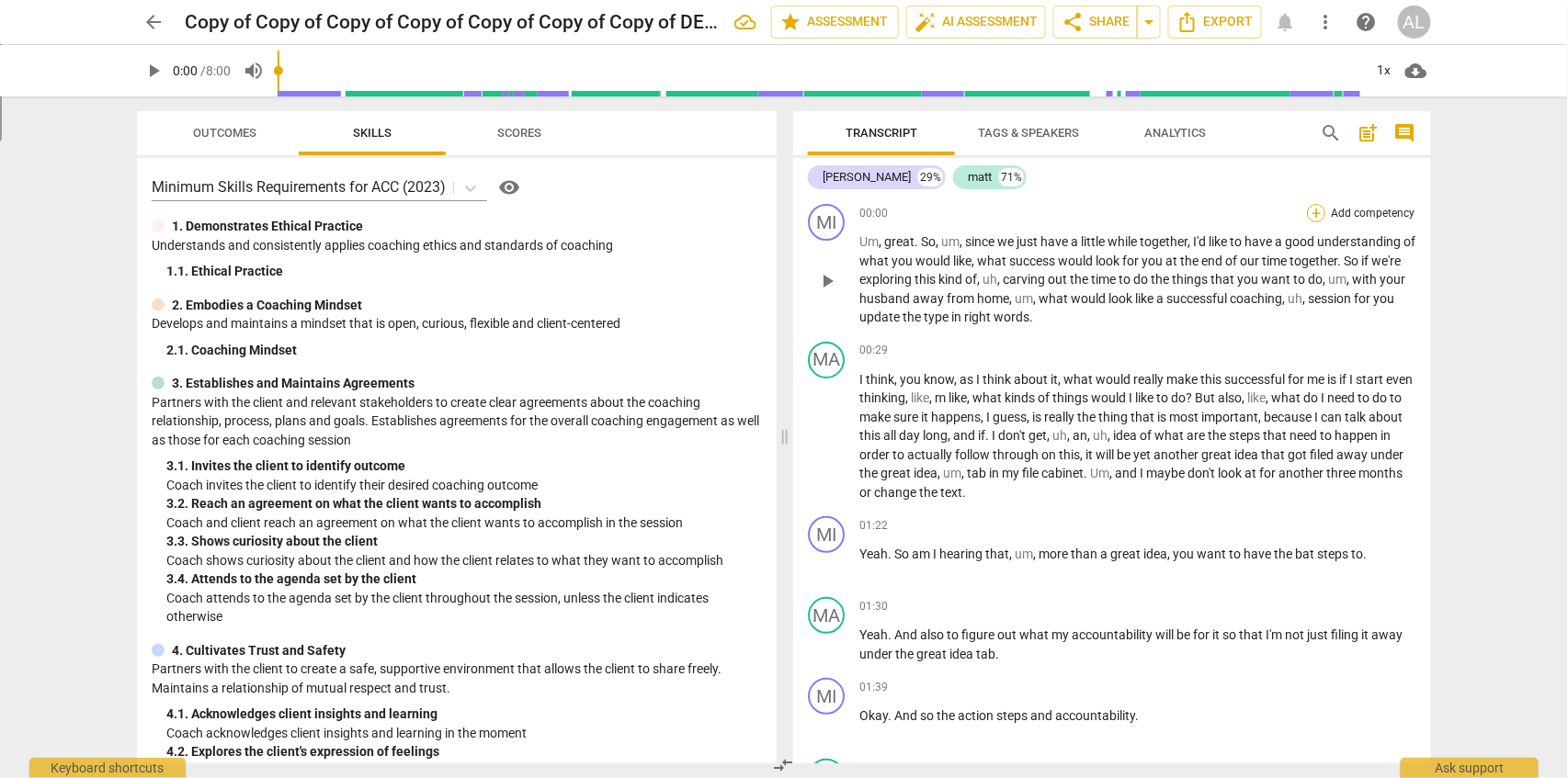
click at [1319, 214] on div "+" at bounding box center [1316, 213] width 18 height 18
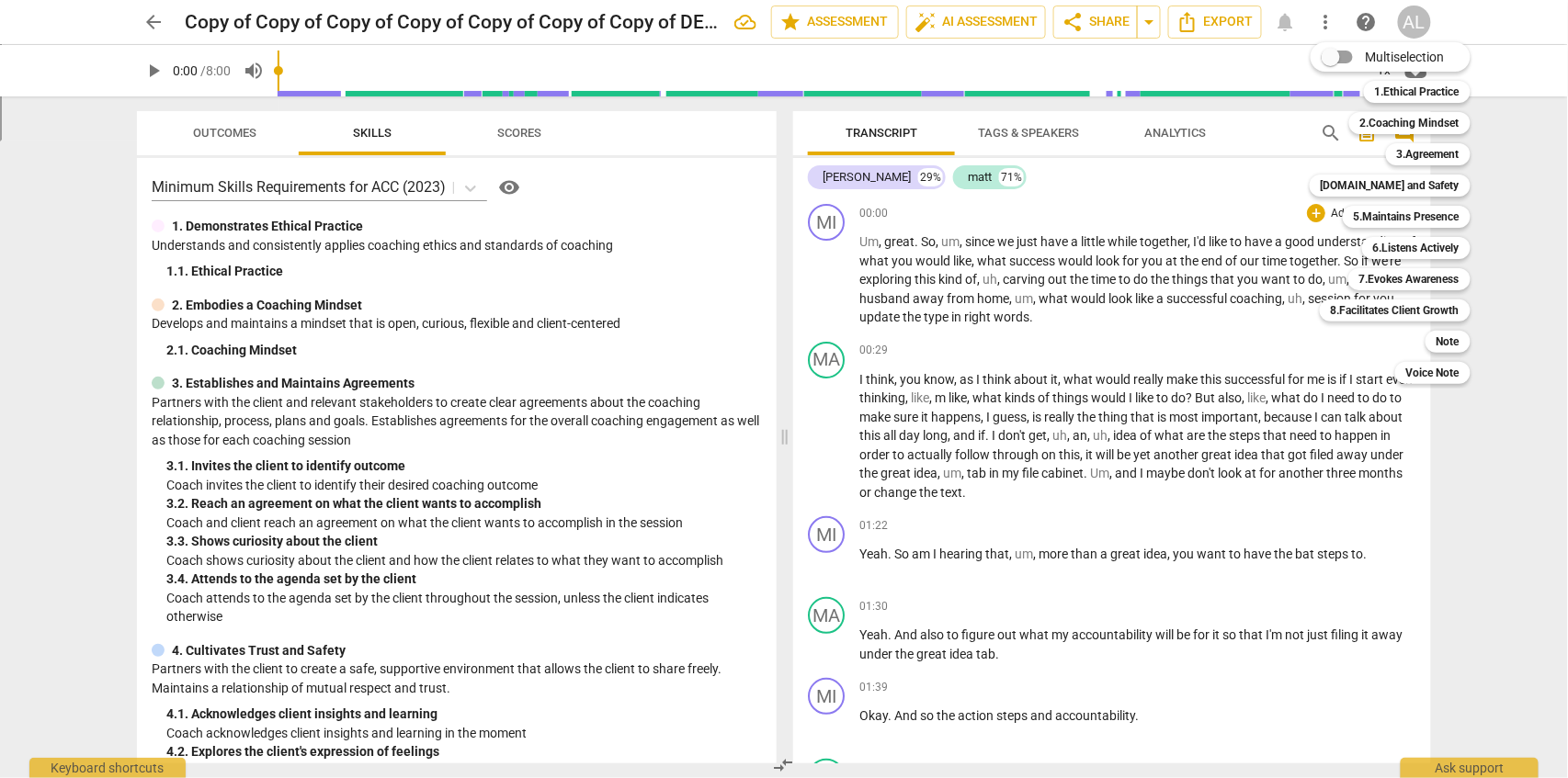
drag, startPoint x: 1052, startPoint y: 288, endPoint x: 1042, endPoint y: 281, distance: 12.2
click at [1053, 288] on div at bounding box center [784, 389] width 1568 height 778
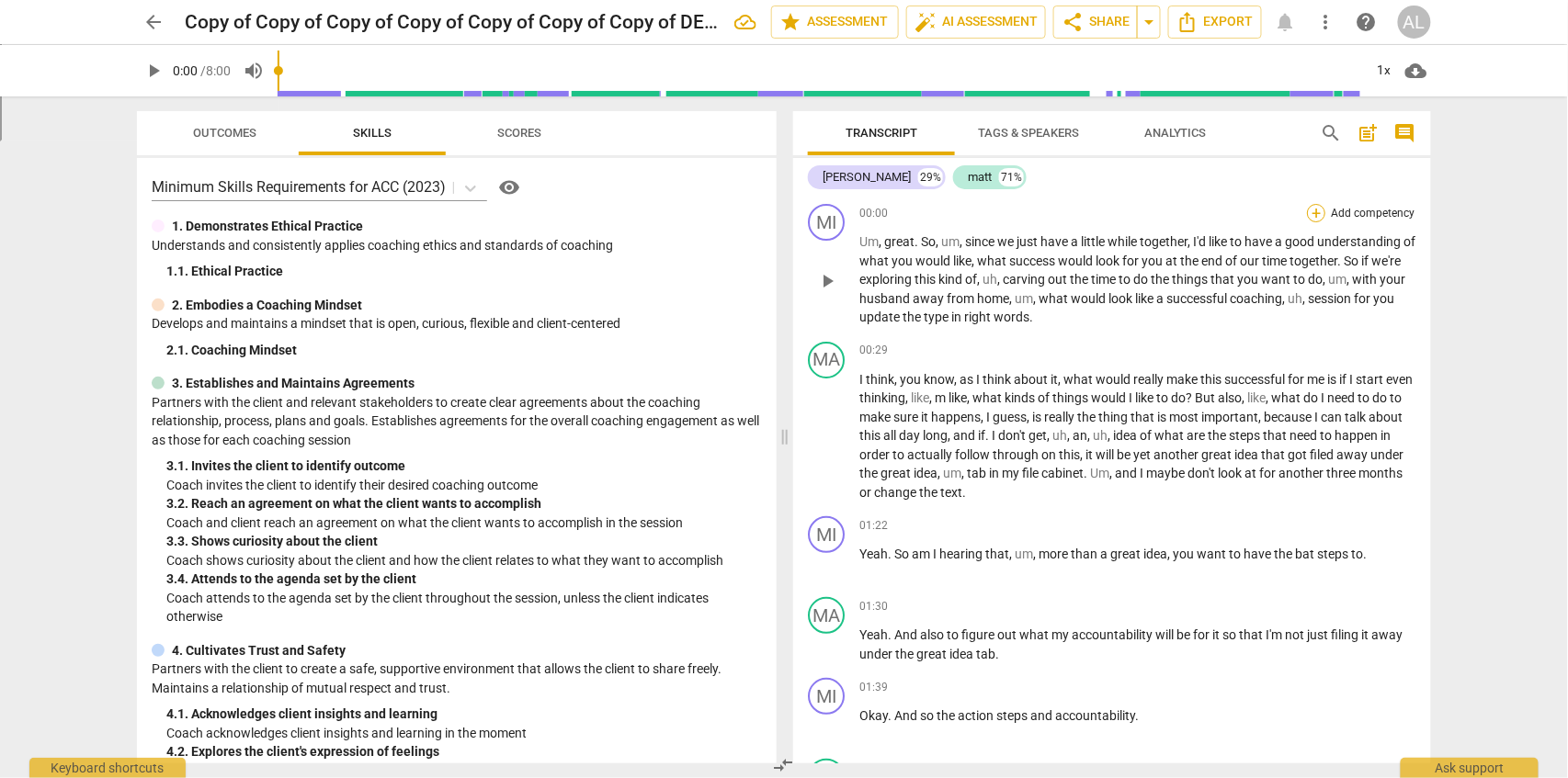
click at [1317, 212] on div "+" at bounding box center [1316, 213] width 18 height 18
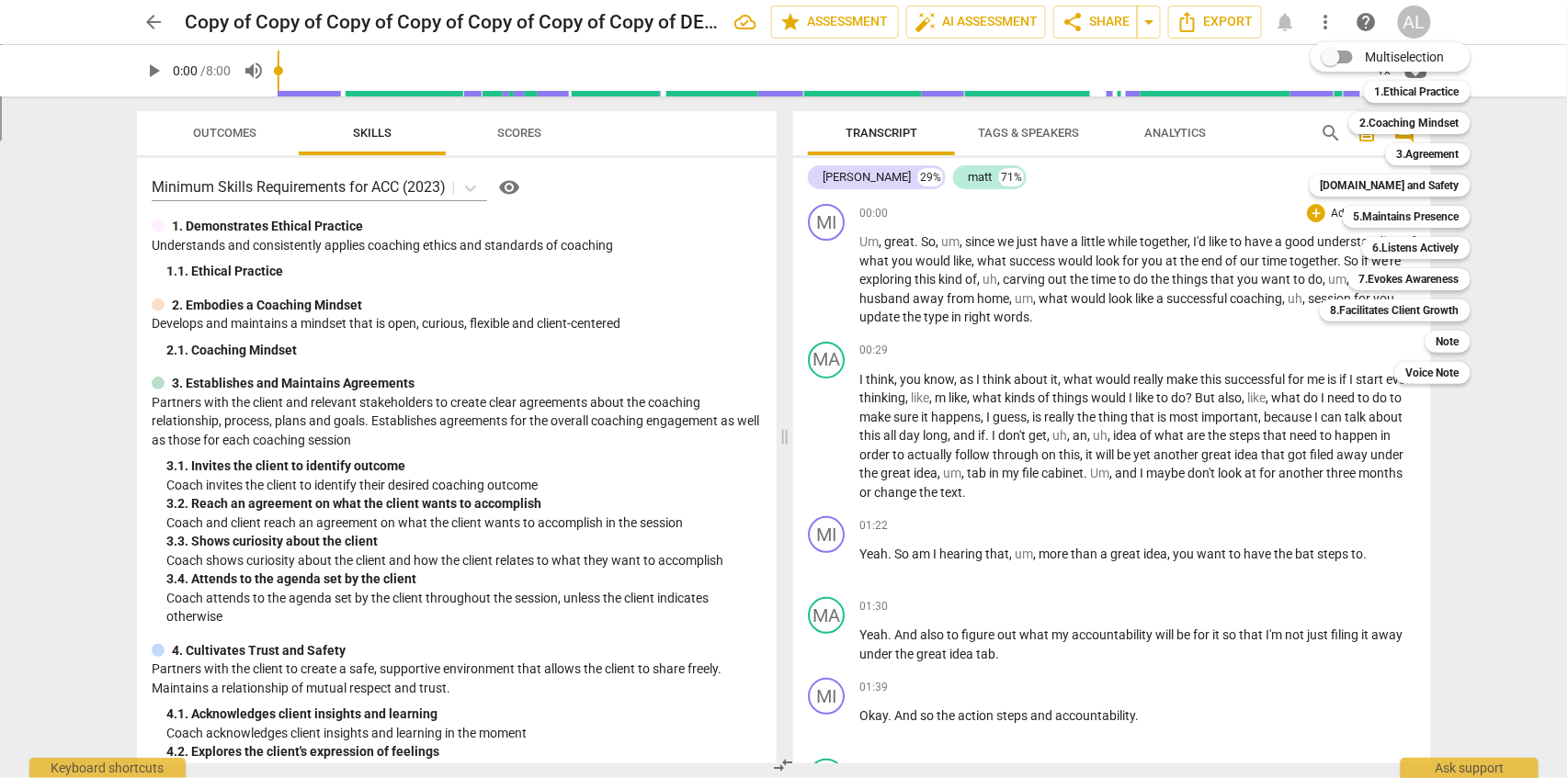
click at [473, 186] on div at bounding box center [784, 389] width 1568 height 778
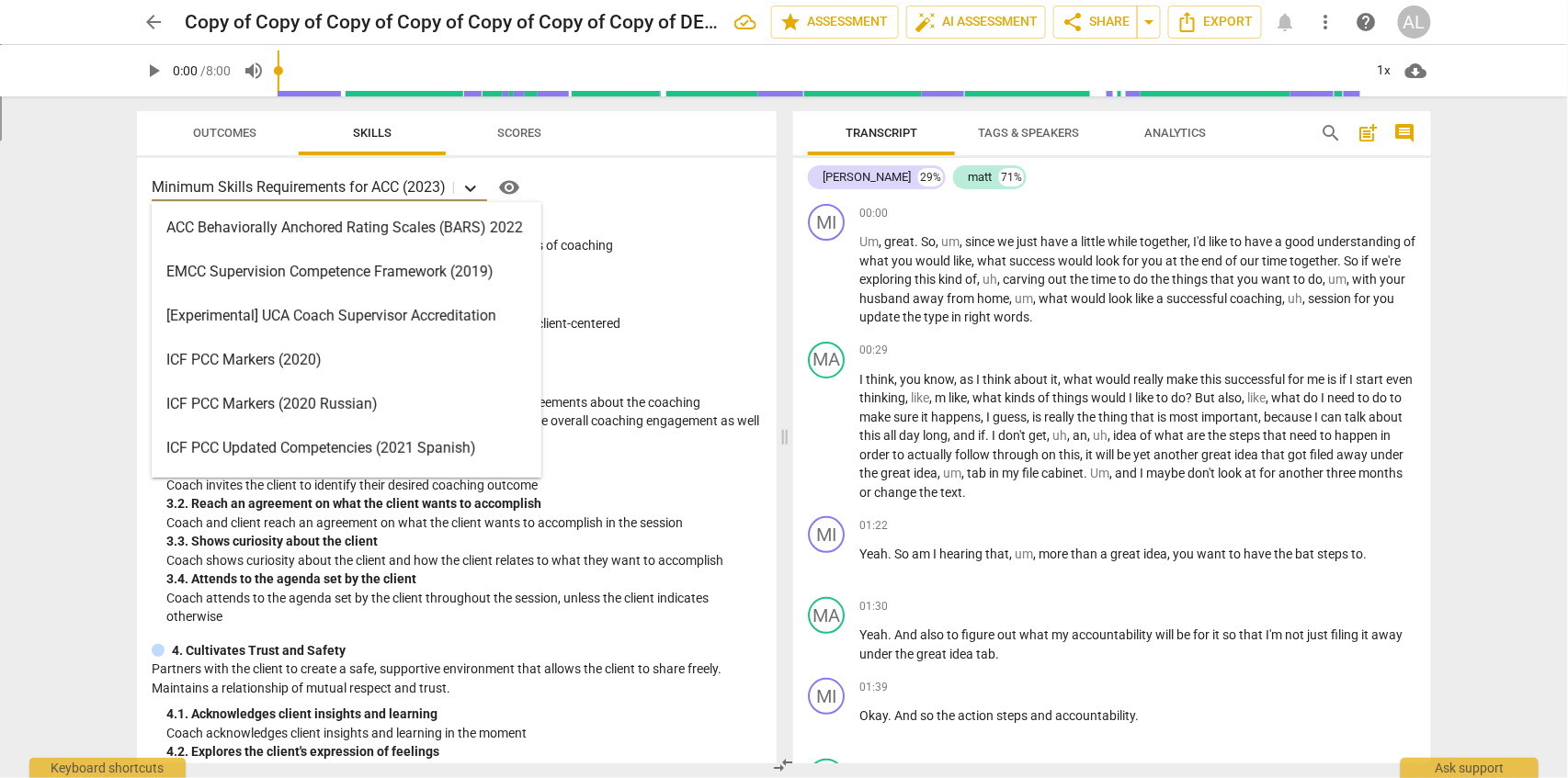
click at [475, 189] on icon at bounding box center [470, 189] width 11 height 7
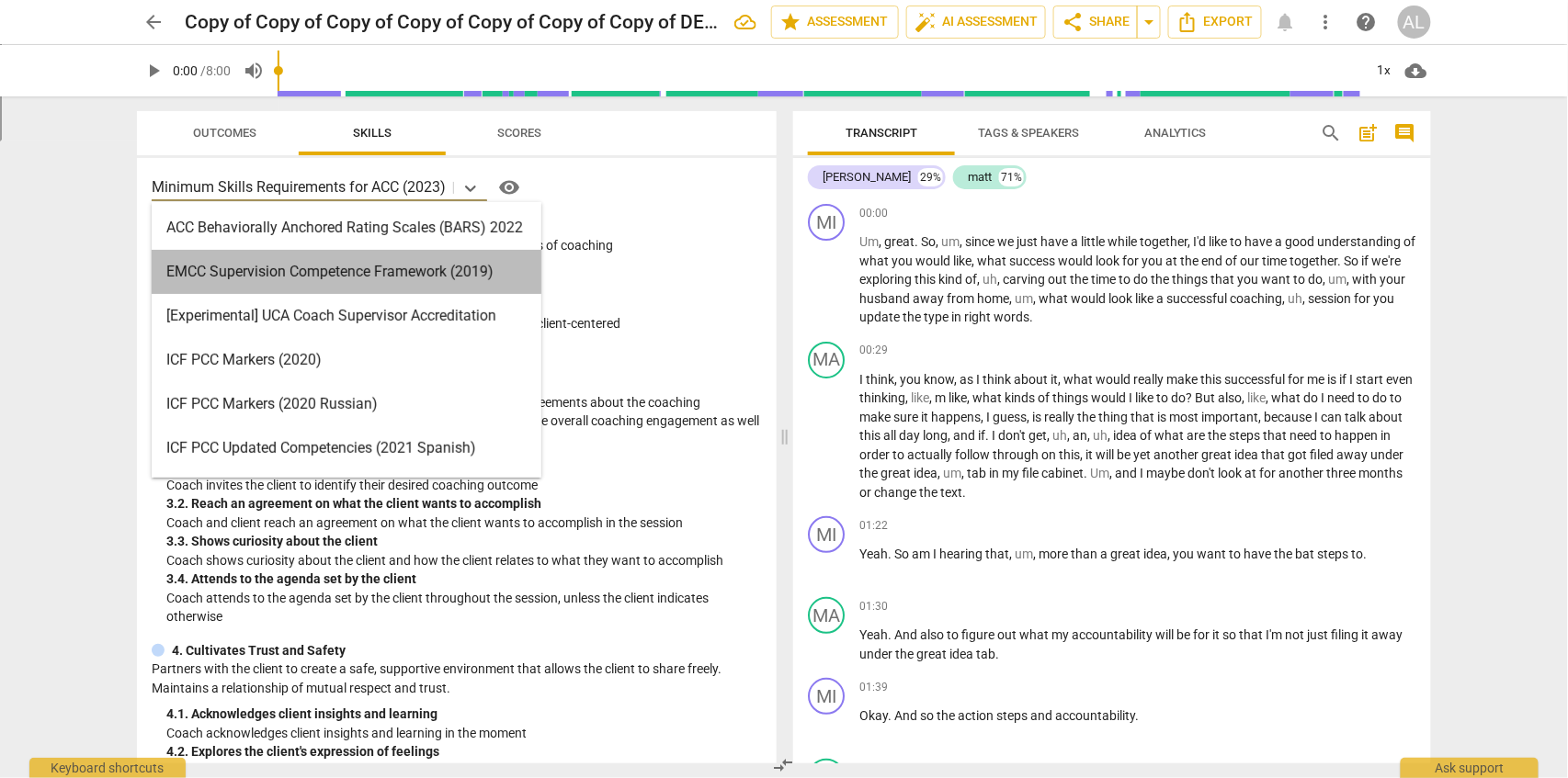
click at [346, 268] on div "EMCC Supervision Competence Framework (2019)" at bounding box center [346, 272] width 390 height 44
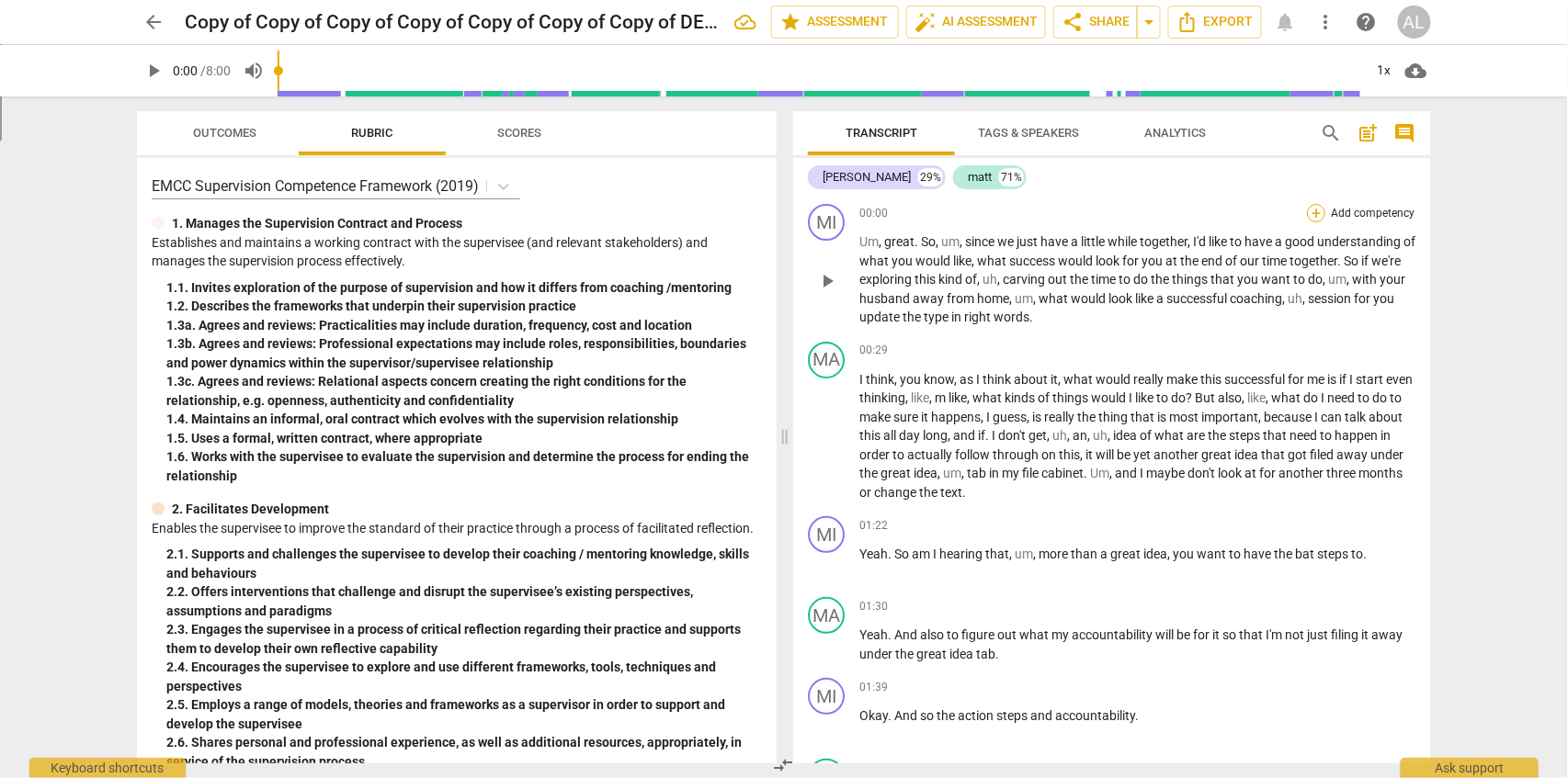
click at [1309, 212] on div "+" at bounding box center [1316, 213] width 18 height 18
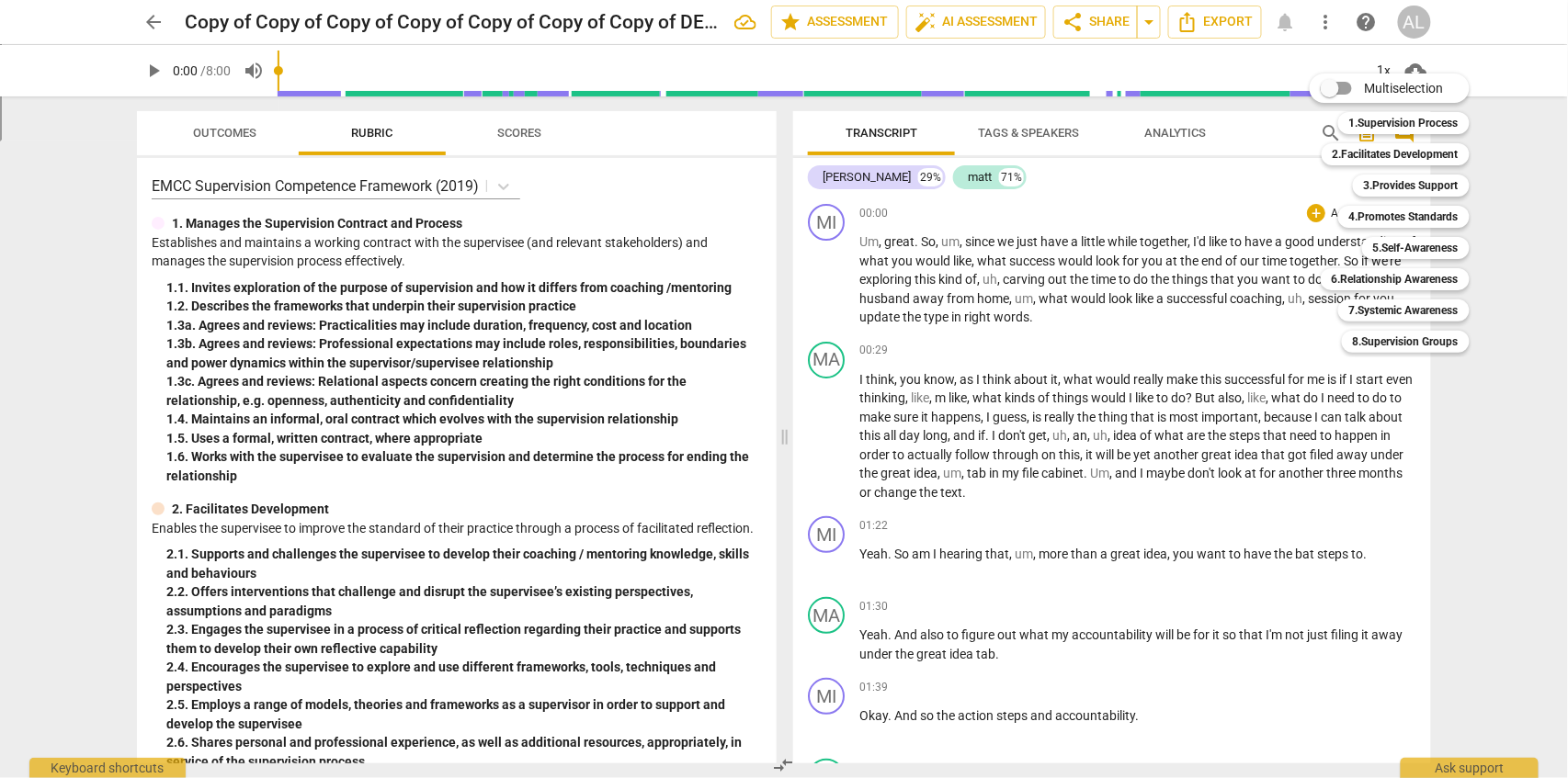
click at [506, 176] on div at bounding box center [784, 389] width 1568 height 778
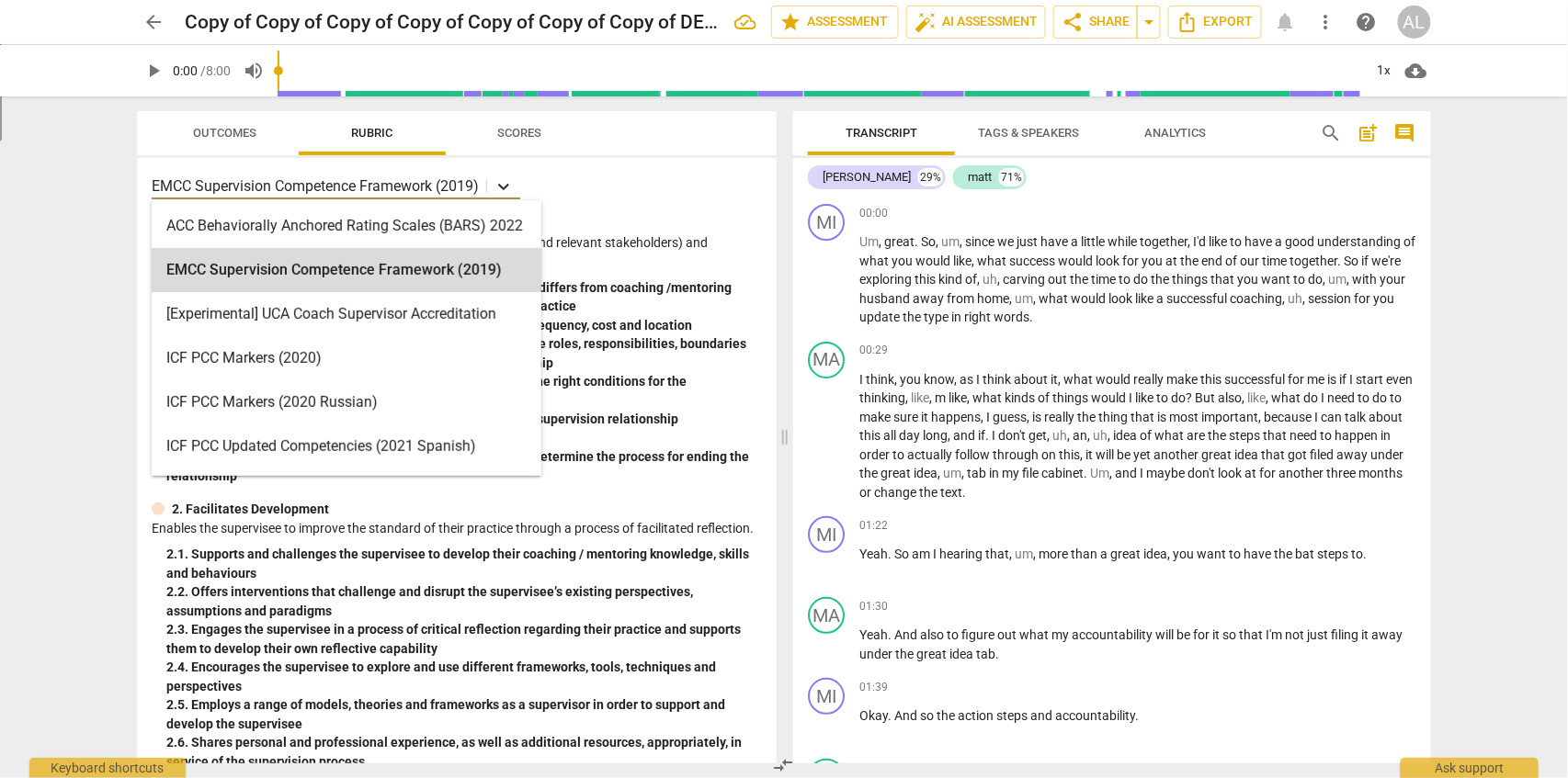
click at [507, 189] on icon at bounding box center [503, 187] width 11 height 7
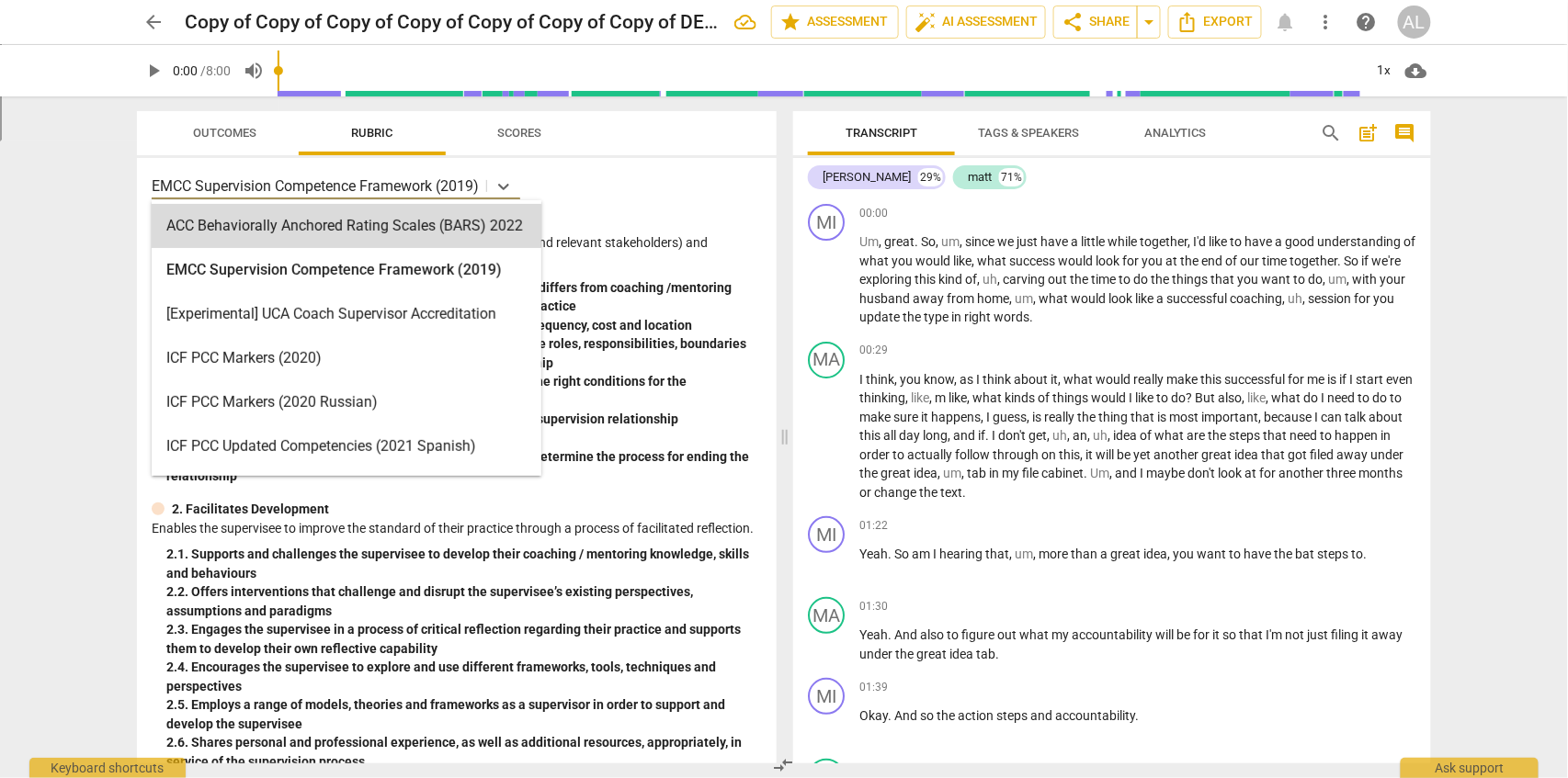
click at [356, 229] on div "ACC Behaviorally Anchored Rating Scales (BARS) 2022" at bounding box center [346, 226] width 390 height 44
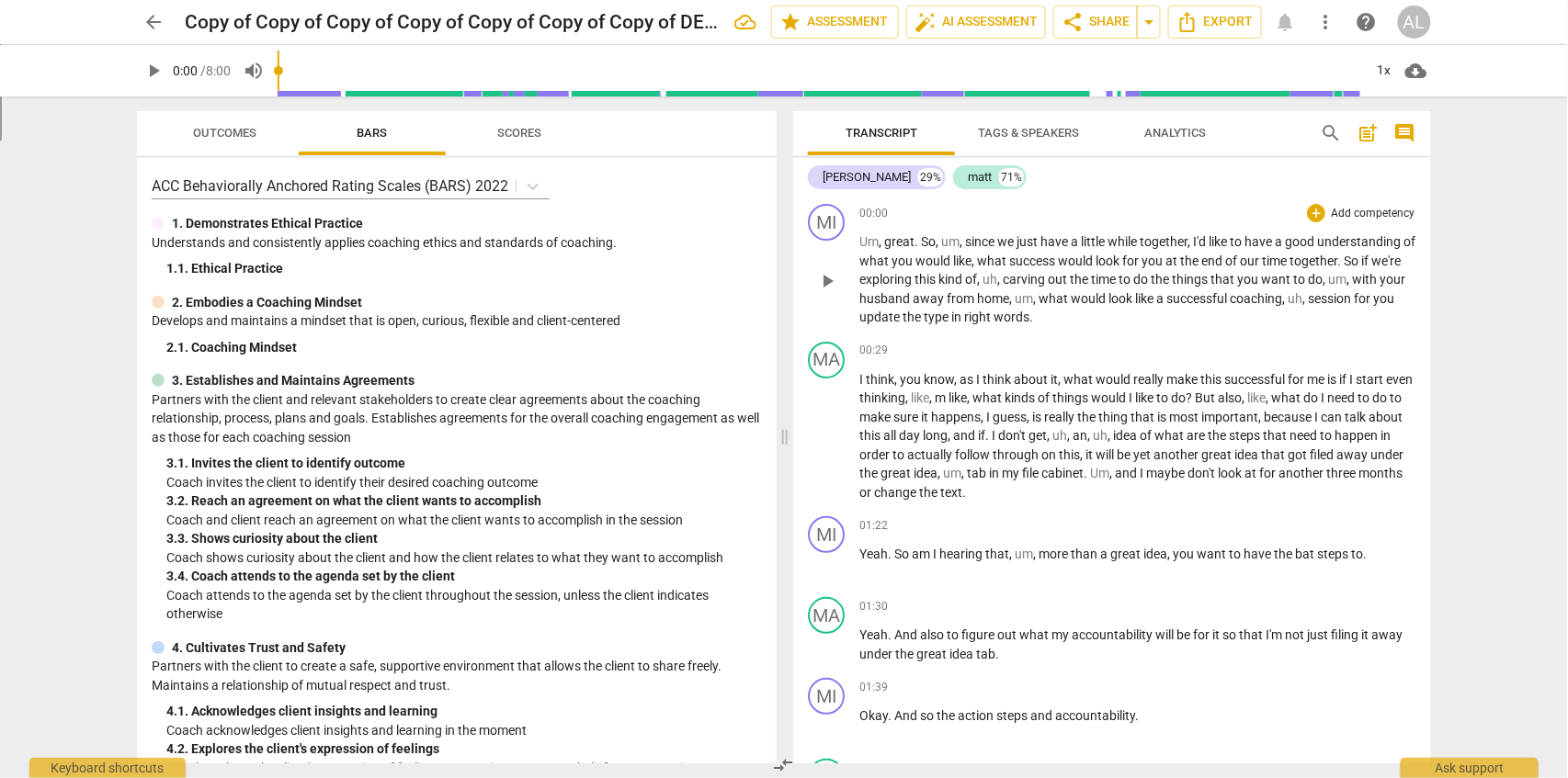
drag, startPoint x: 865, startPoint y: 263, endPoint x: 893, endPoint y: 263, distance: 28.0
click at [893, 263] on div "MI play_arrow pause 00:00 + Add competency keyboard_arrow_right Um , great . So…" at bounding box center [1112, 265] width 638 height 138
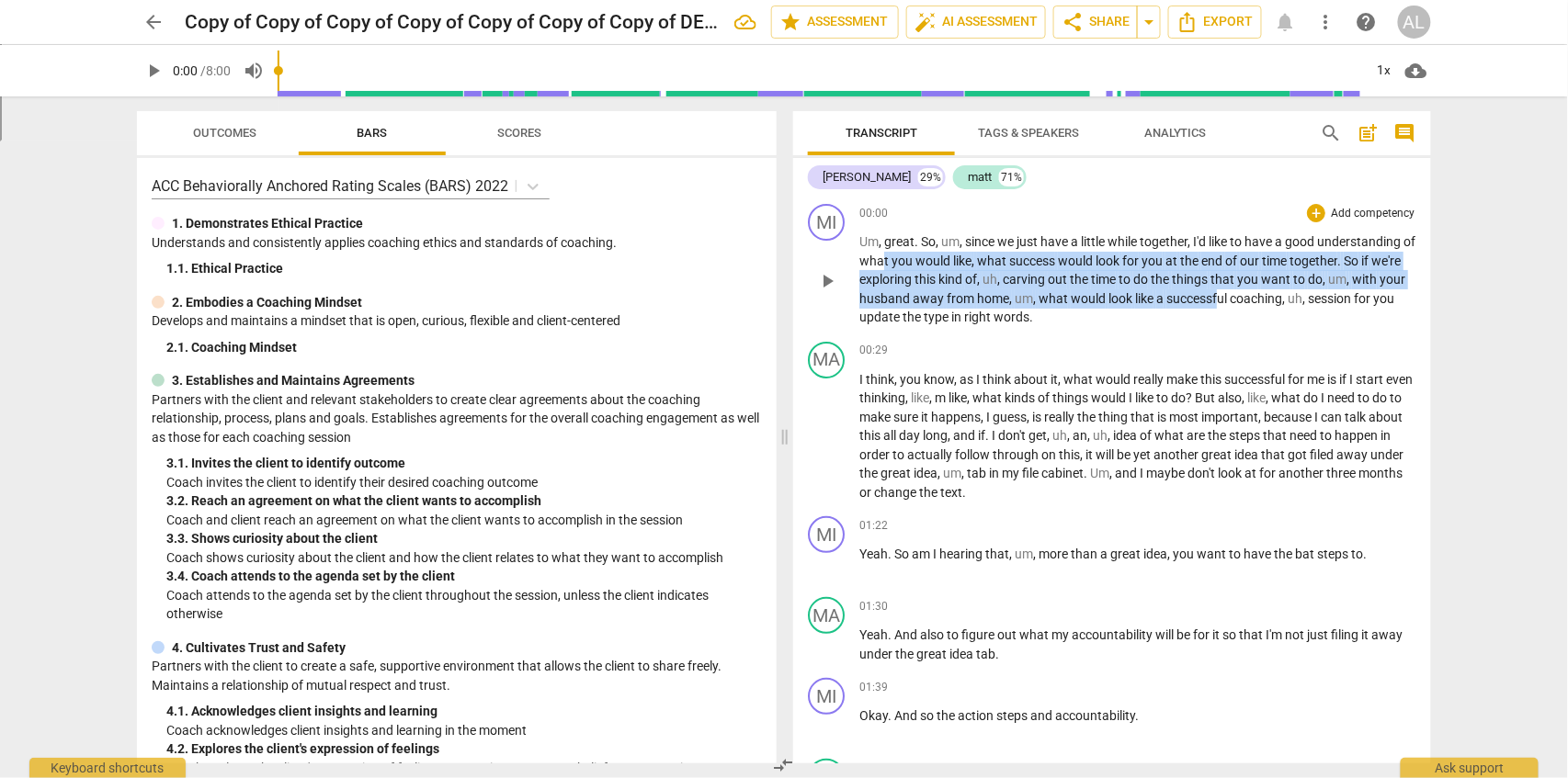
drag, startPoint x: 1203, startPoint y: 288, endPoint x: 1247, endPoint y: 292, distance: 44.2
click at [1247, 292] on p "Um , great . So , um , since we just have a little while together , I'd like to…" at bounding box center [1137, 279] width 557 height 94
click at [1310, 218] on div "+" at bounding box center [1316, 213] width 18 height 18
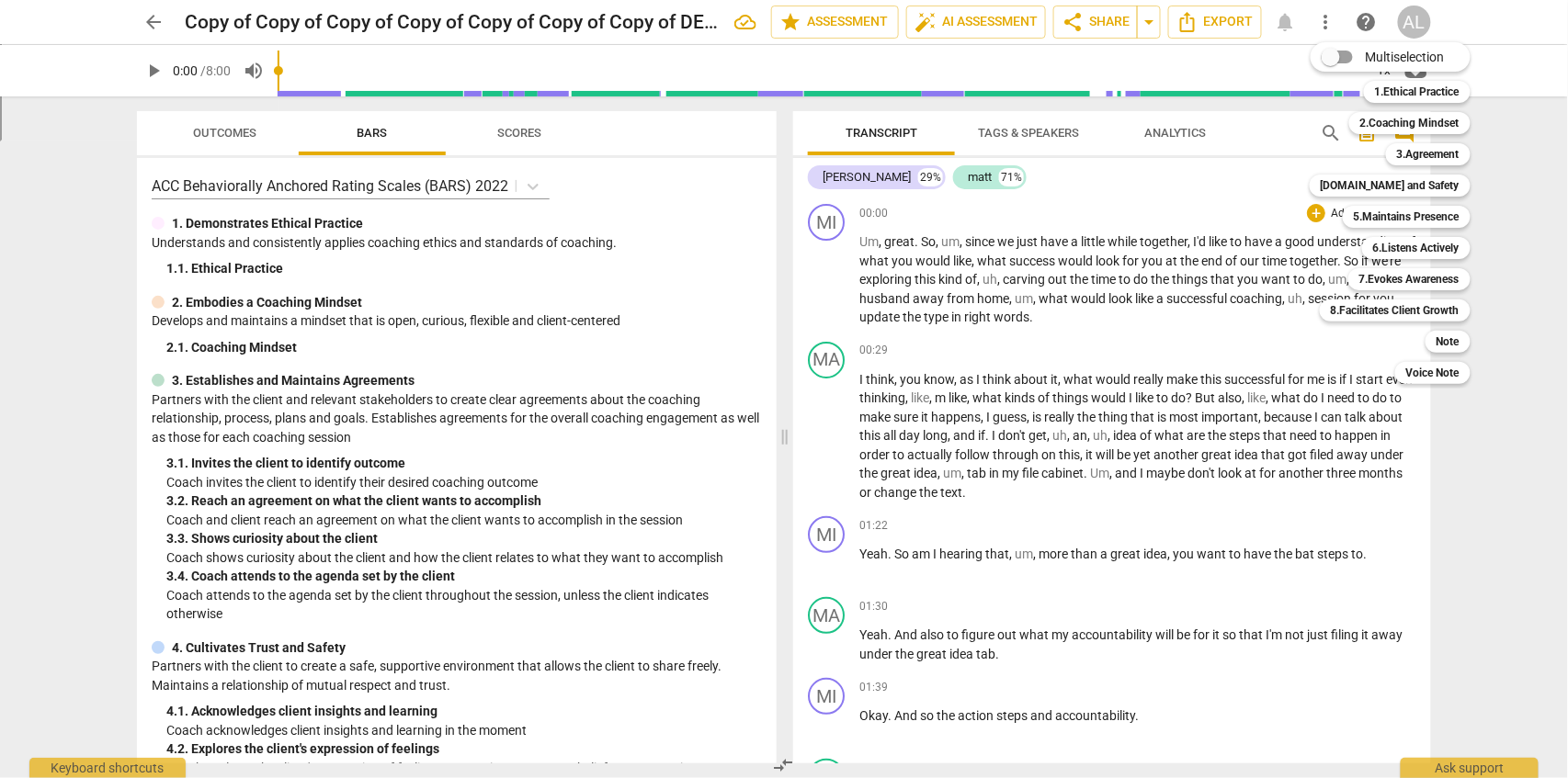
click at [1020, 413] on div at bounding box center [784, 389] width 1568 height 778
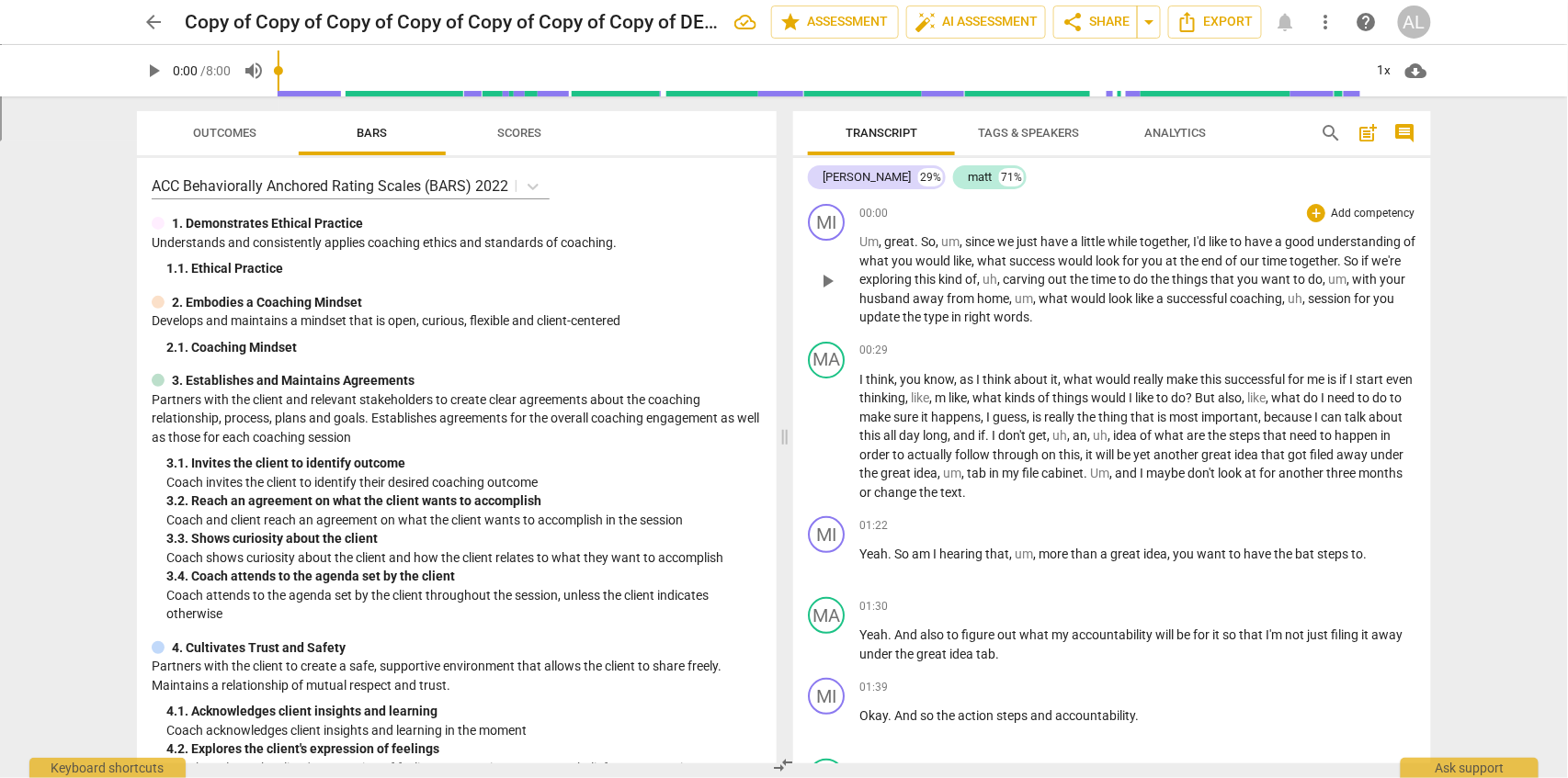
click at [938, 288] on p "Um , great . So , um , since we just have a little while together , I'd like to…" at bounding box center [1137, 279] width 557 height 94
click at [837, 24] on span "star Assessment" at bounding box center [834, 21] width 111 height 22
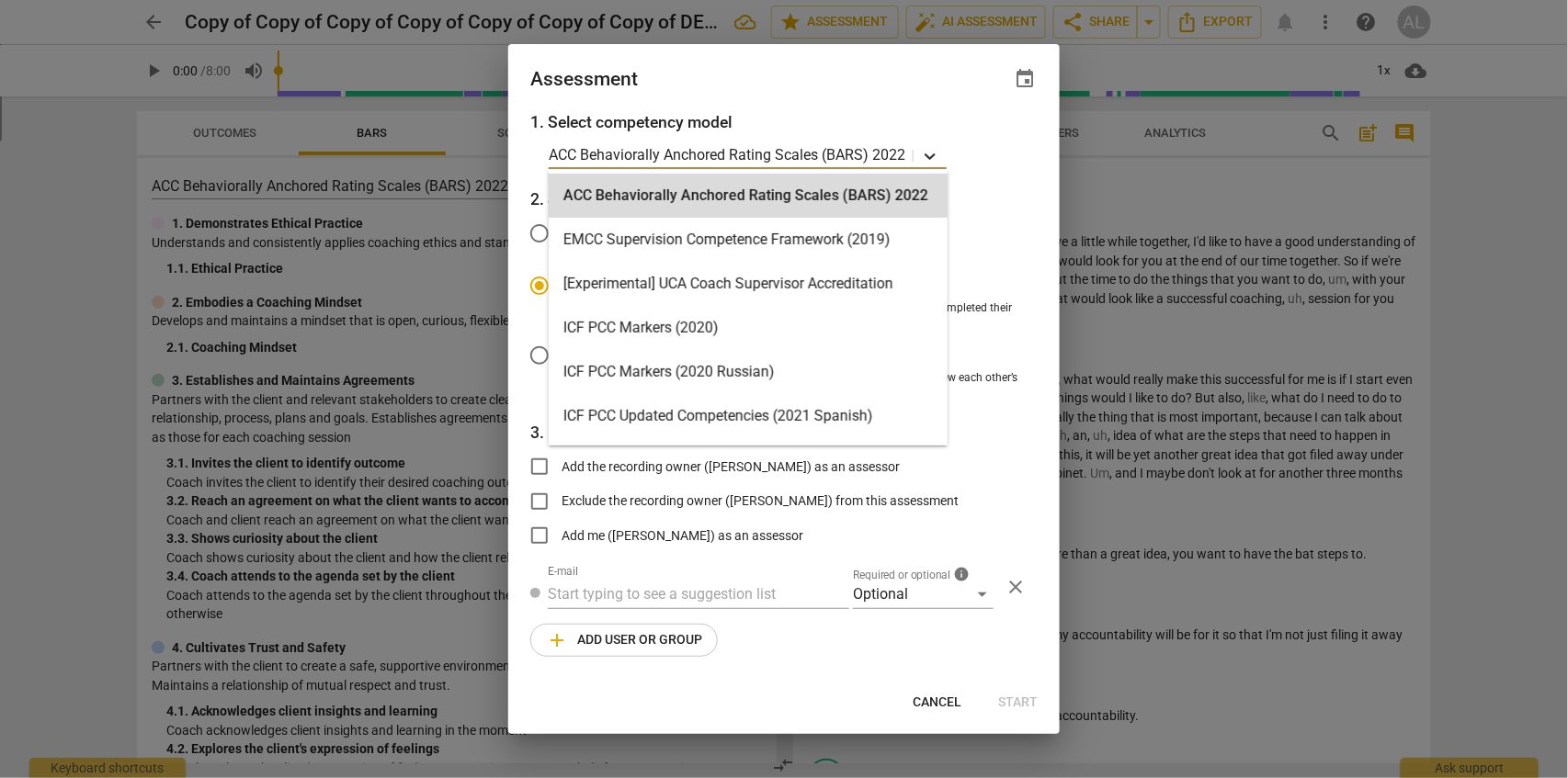
click at [932, 157] on icon at bounding box center [929, 156] width 11 height 7
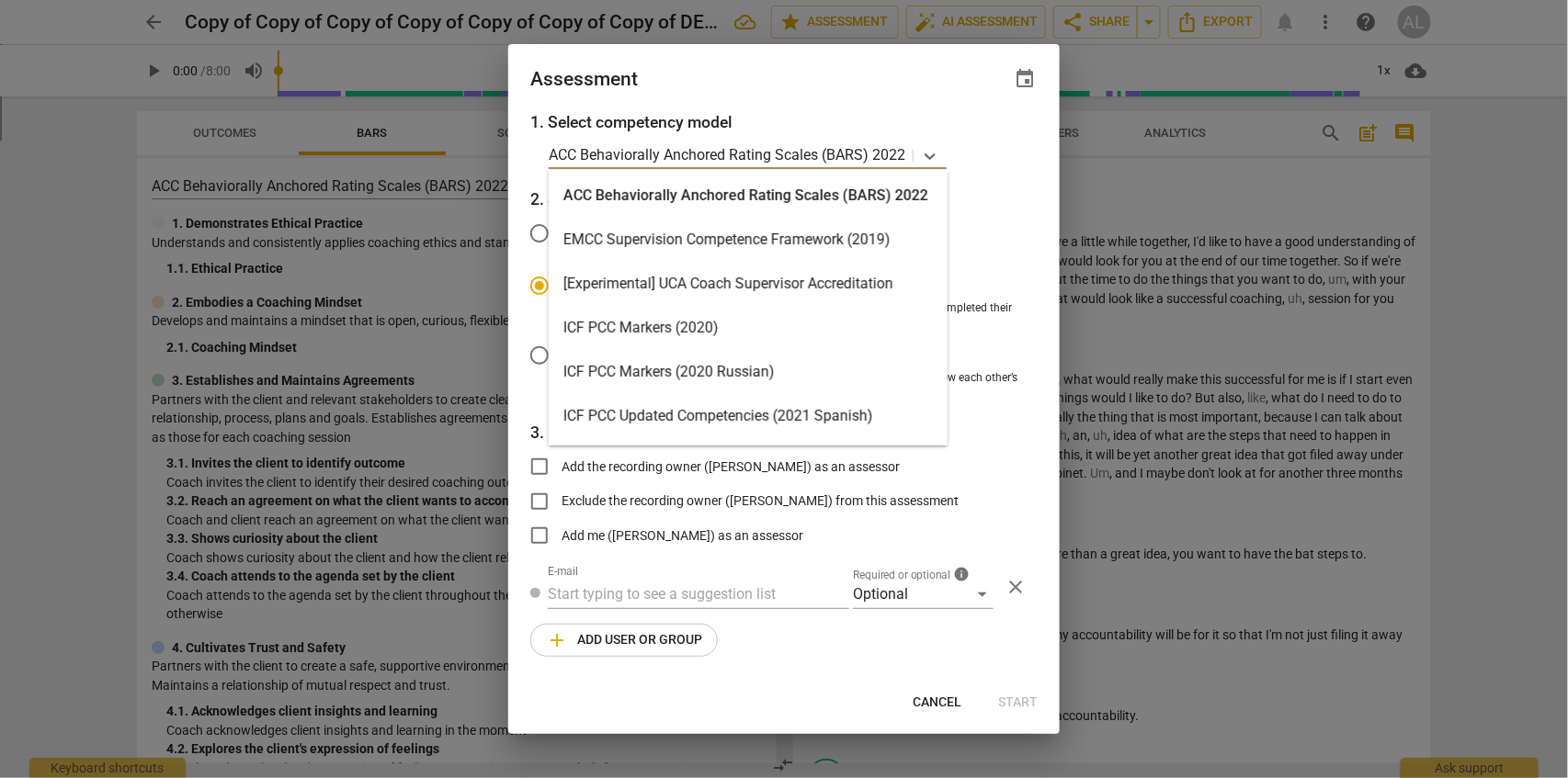
click at [703, 190] on div "ACC Behaviorally Anchored Rating Scales (BARS) 2022" at bounding box center [748, 195] width 399 height 44
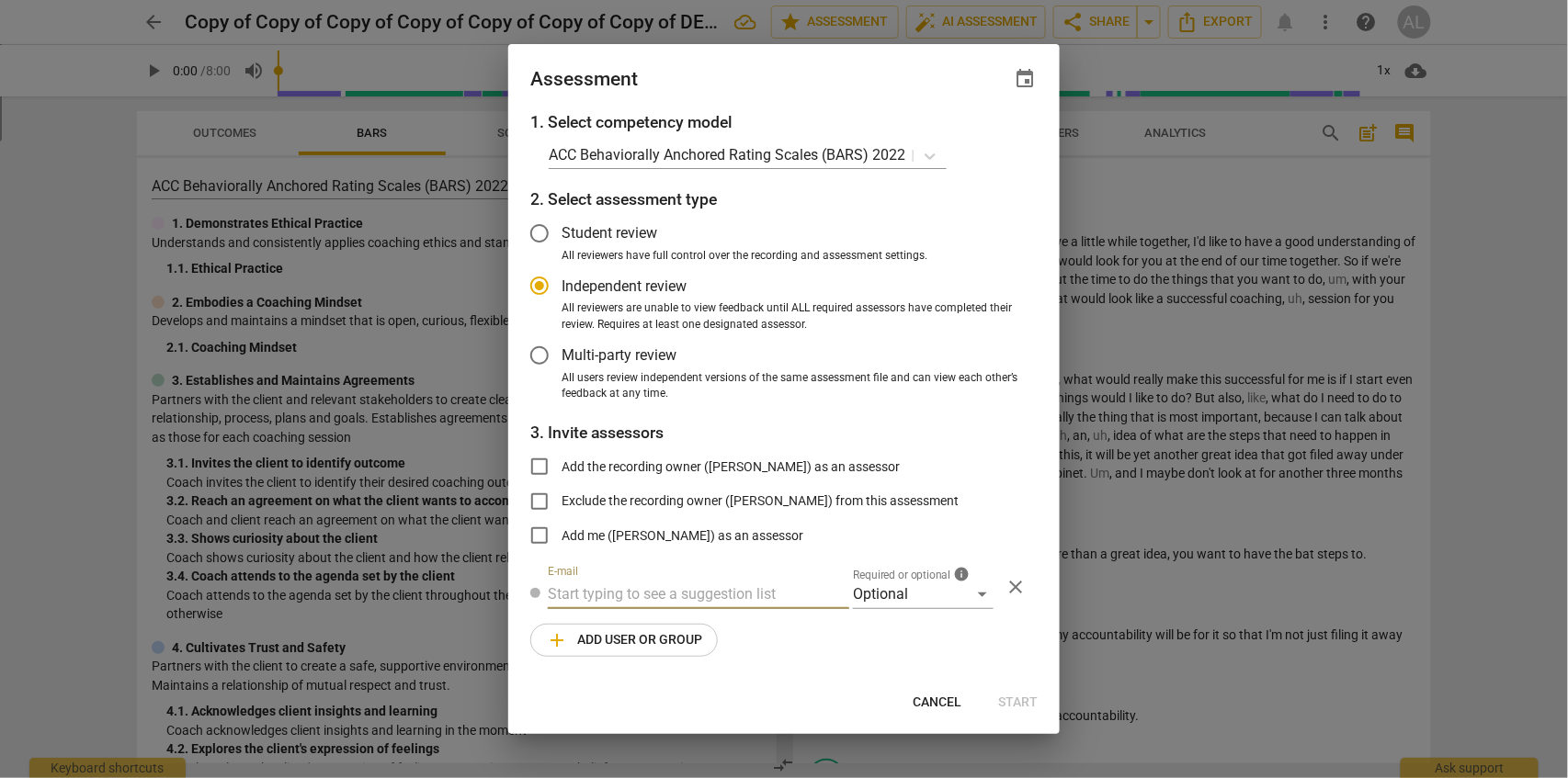
click at [612, 597] on input "text" at bounding box center [698, 594] width 301 height 30
click at [980, 596] on div "Optional" at bounding box center [924, 594] width 141 height 30
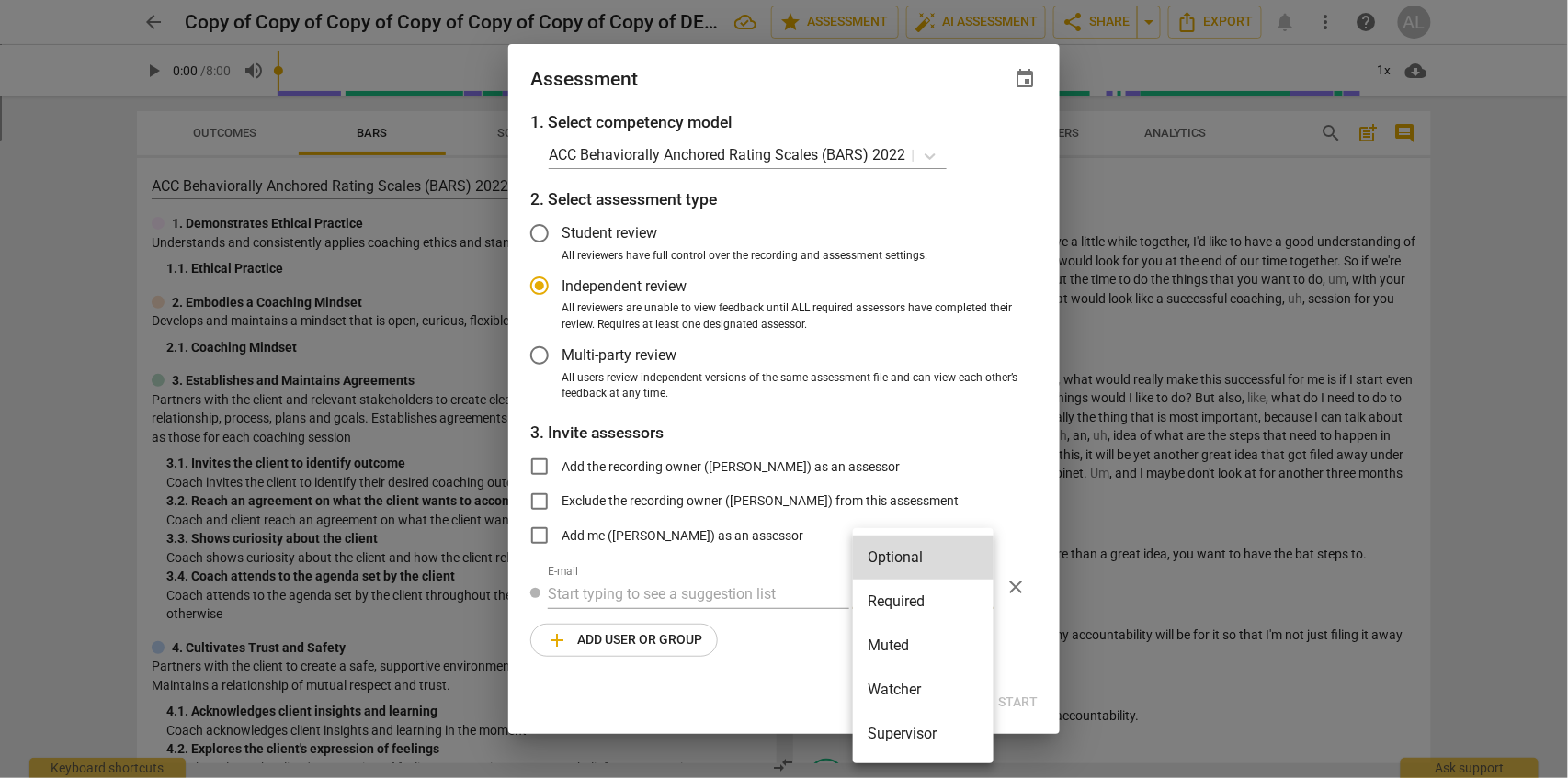
click at [915, 608] on li "Required" at bounding box center [924, 602] width 141 height 44
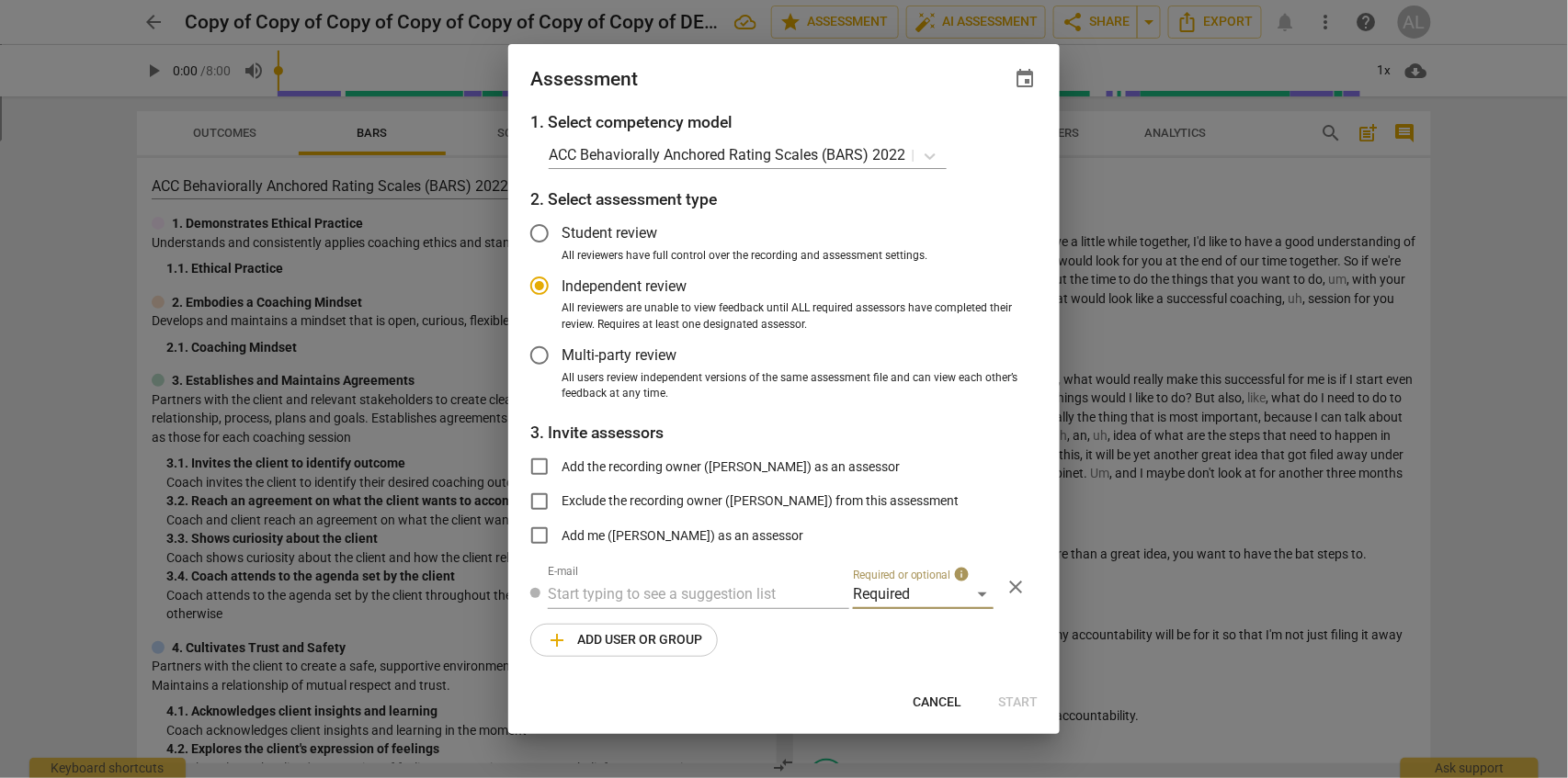
radio input "false"
click at [547, 467] on input "Add the recording owner ([PERSON_NAME]) as an assessor" at bounding box center [539, 467] width 44 height 44
checkbox input "true"
click at [600, 637] on span "add Add user or group" at bounding box center [624, 640] width 156 height 22
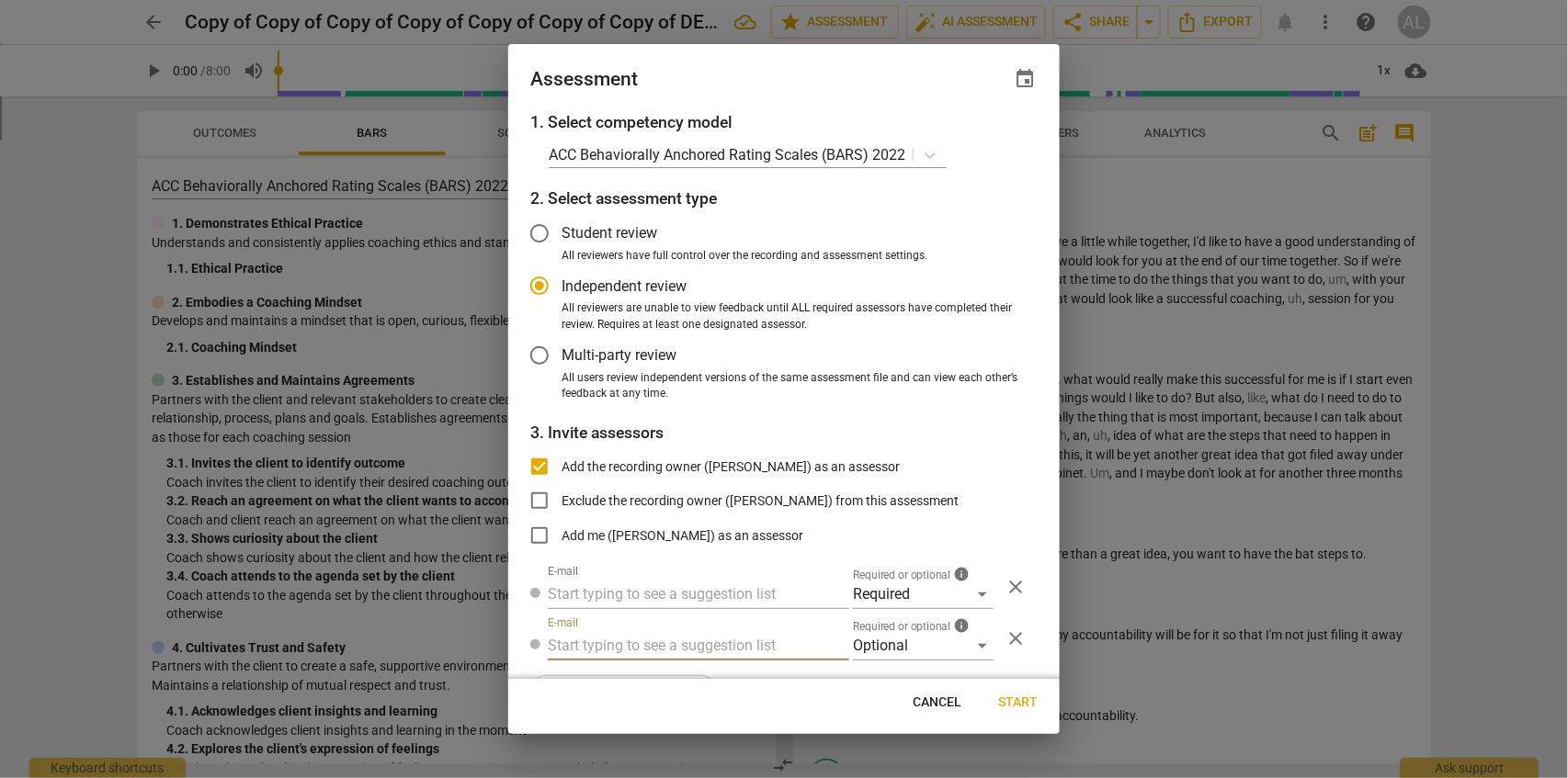
click at [940, 710] on span "Cancel" at bounding box center [937, 703] width 49 height 18
radio input "false"
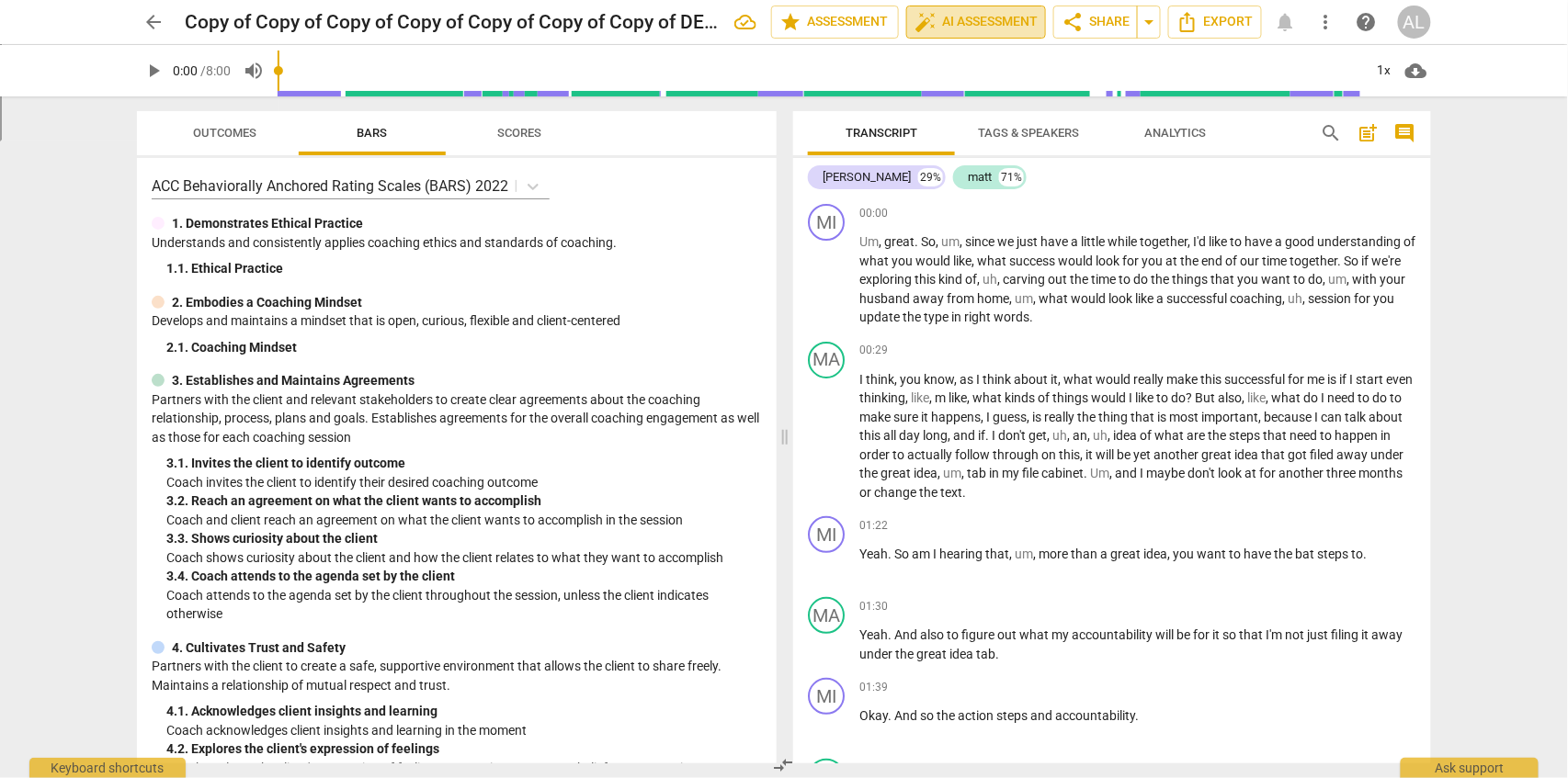
click at [987, 27] on span "auto_fix_high AI Assessment" at bounding box center [977, 21] width 123 height 22
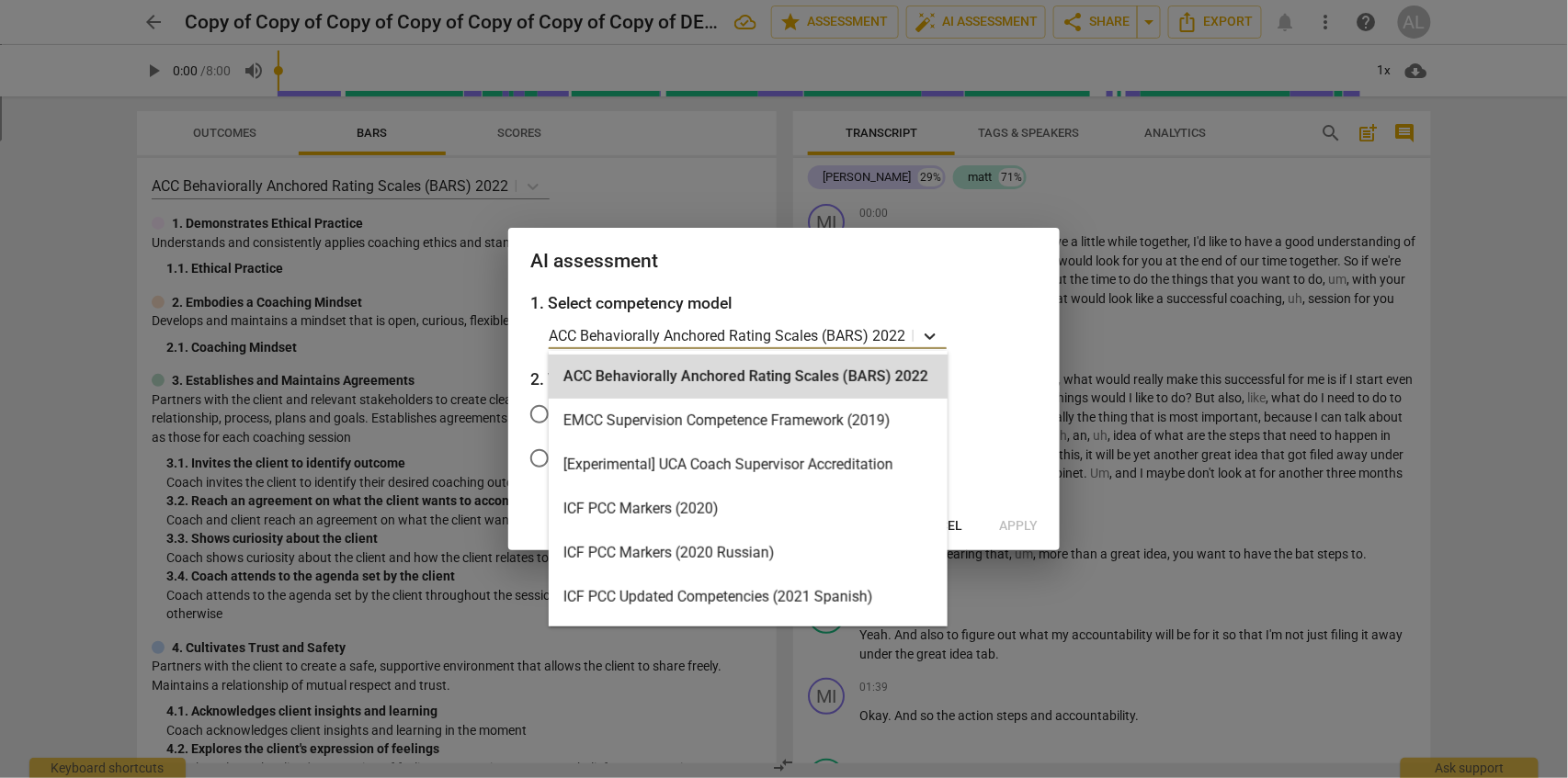
click at [914, 329] on div at bounding box center [930, 336] width 33 height 27
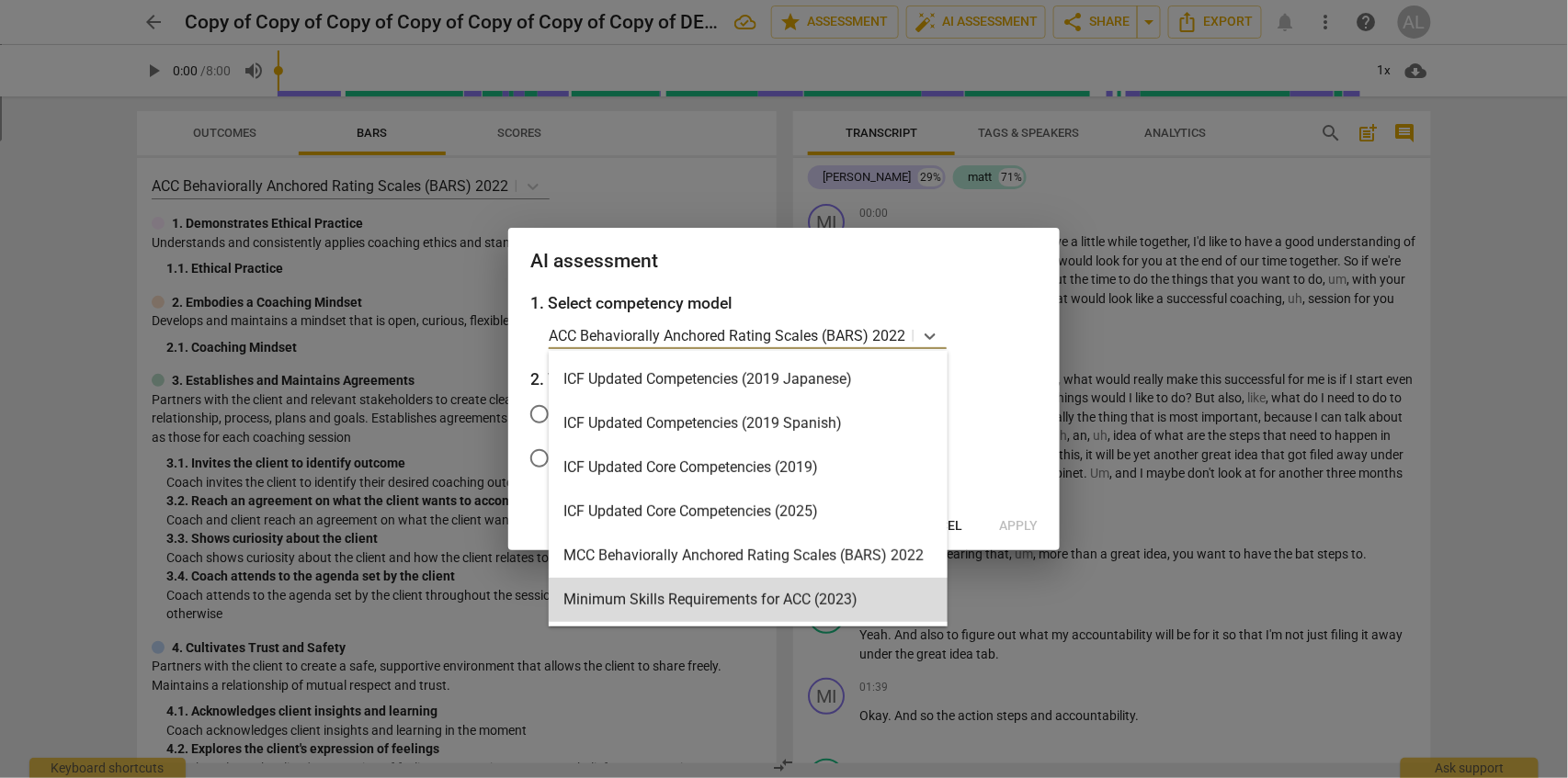
scroll to position [408, 0]
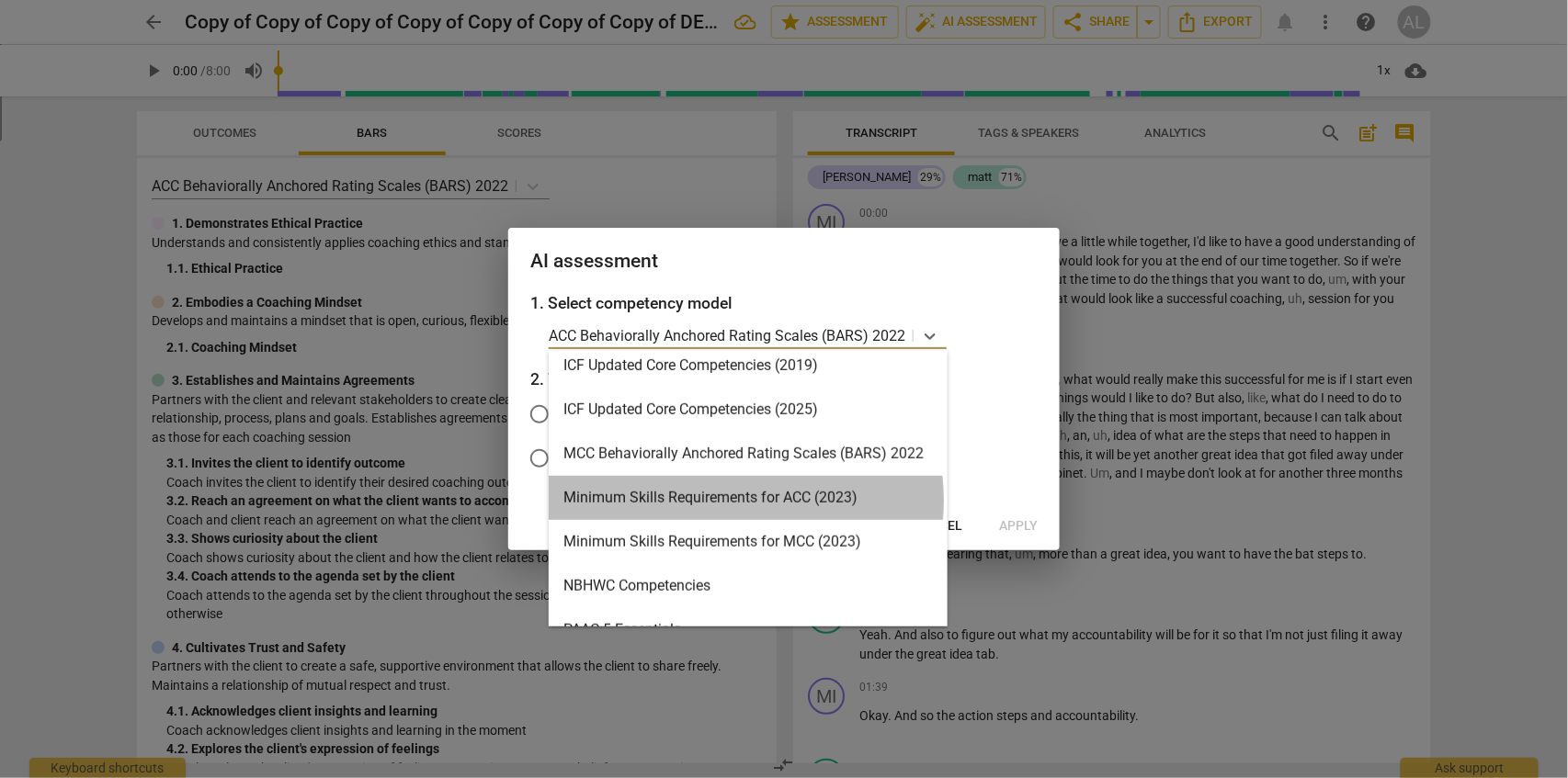
click at [737, 501] on div "Minimum Skills Requirements for ACC (2023)" at bounding box center [748, 498] width 399 height 44
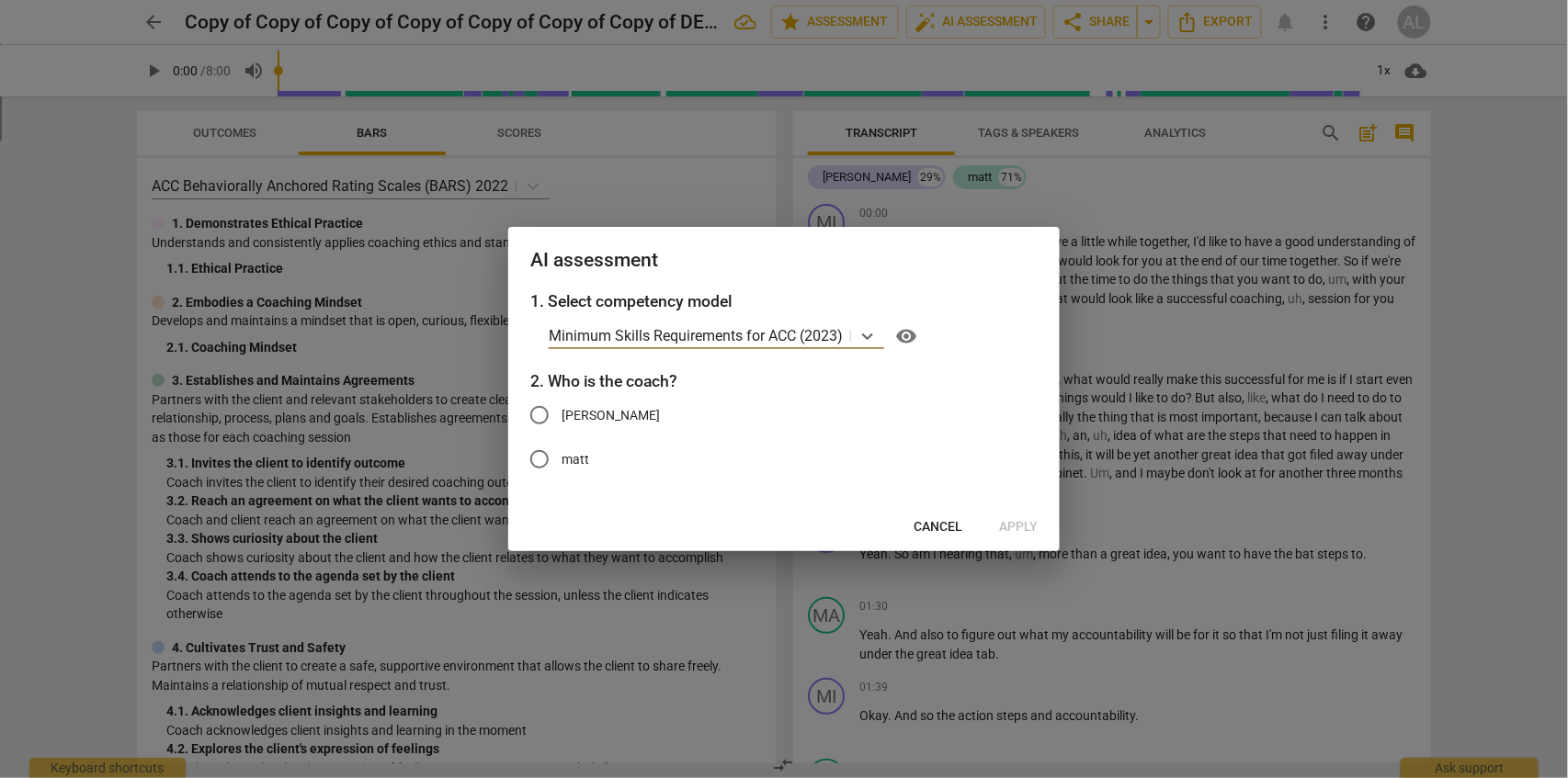
click at [536, 414] on input "[PERSON_NAME]" at bounding box center [539, 416] width 44 height 44
radio input "true"
click at [1011, 529] on span "Apply" at bounding box center [1019, 527] width 39 height 18
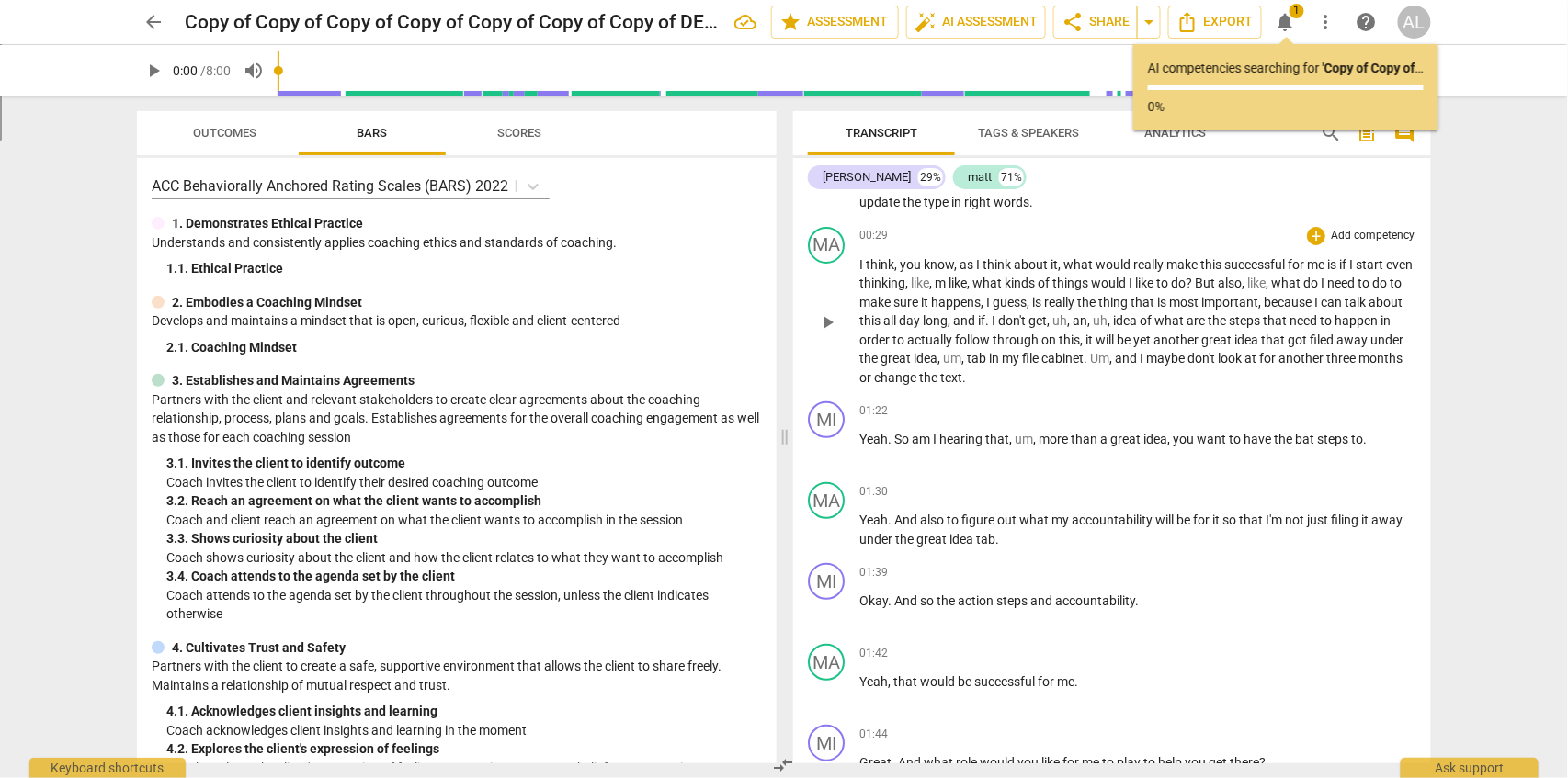
scroll to position [81, 0]
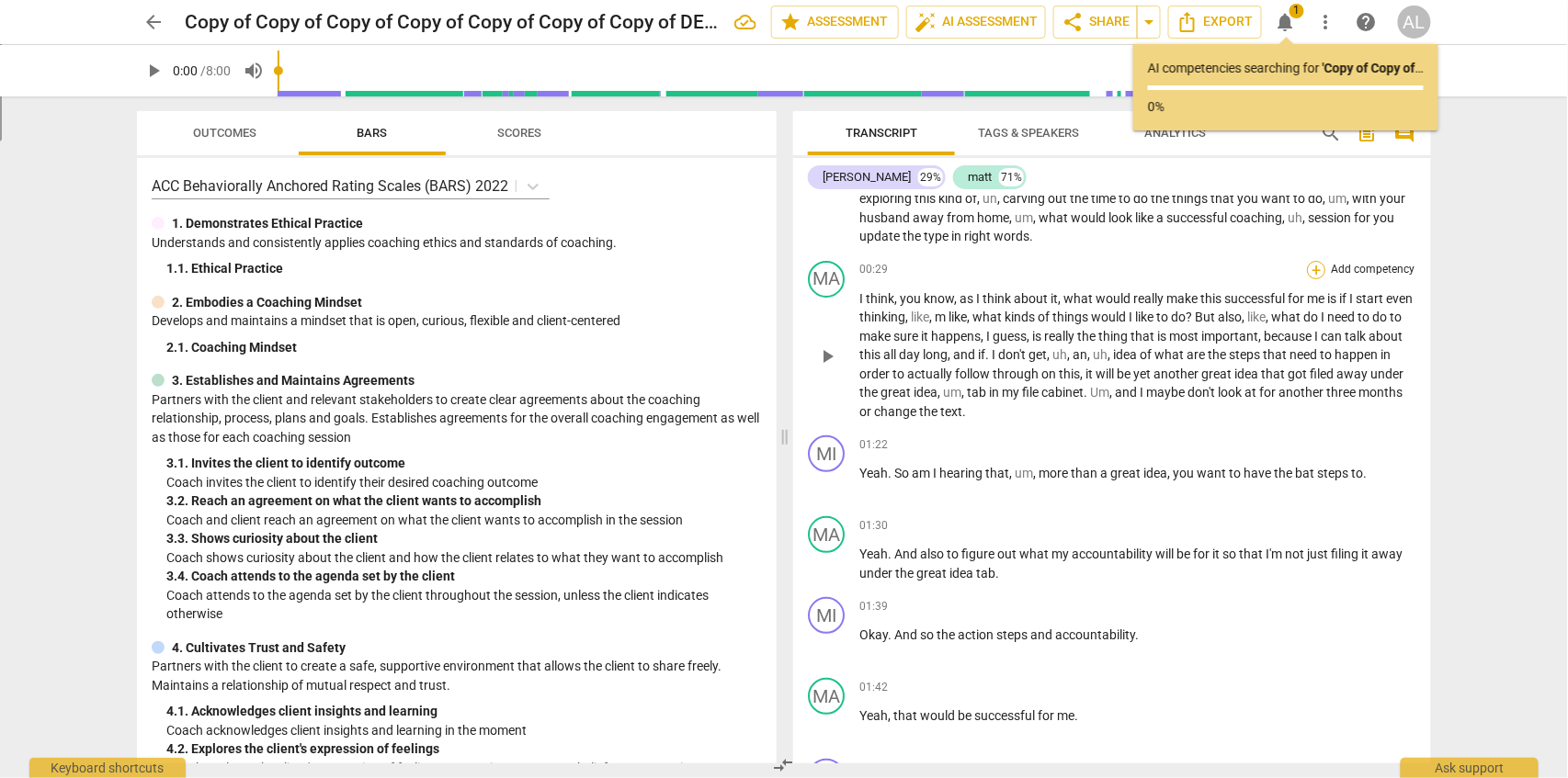
click at [1307, 272] on div "+" at bounding box center [1316, 270] width 18 height 18
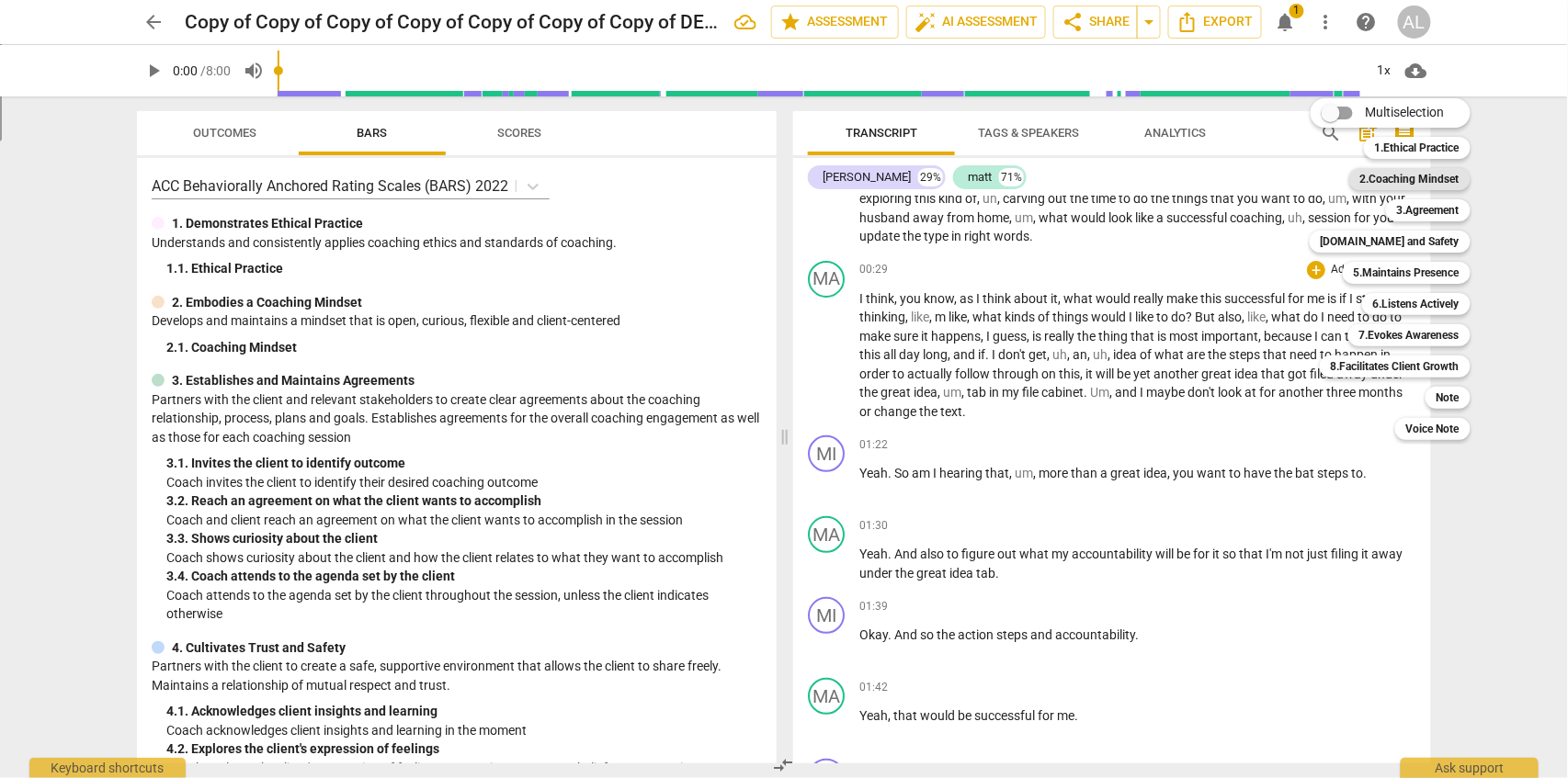
click at [1426, 182] on b "2.Coaching Mindset" at bounding box center [1410, 179] width 99 height 22
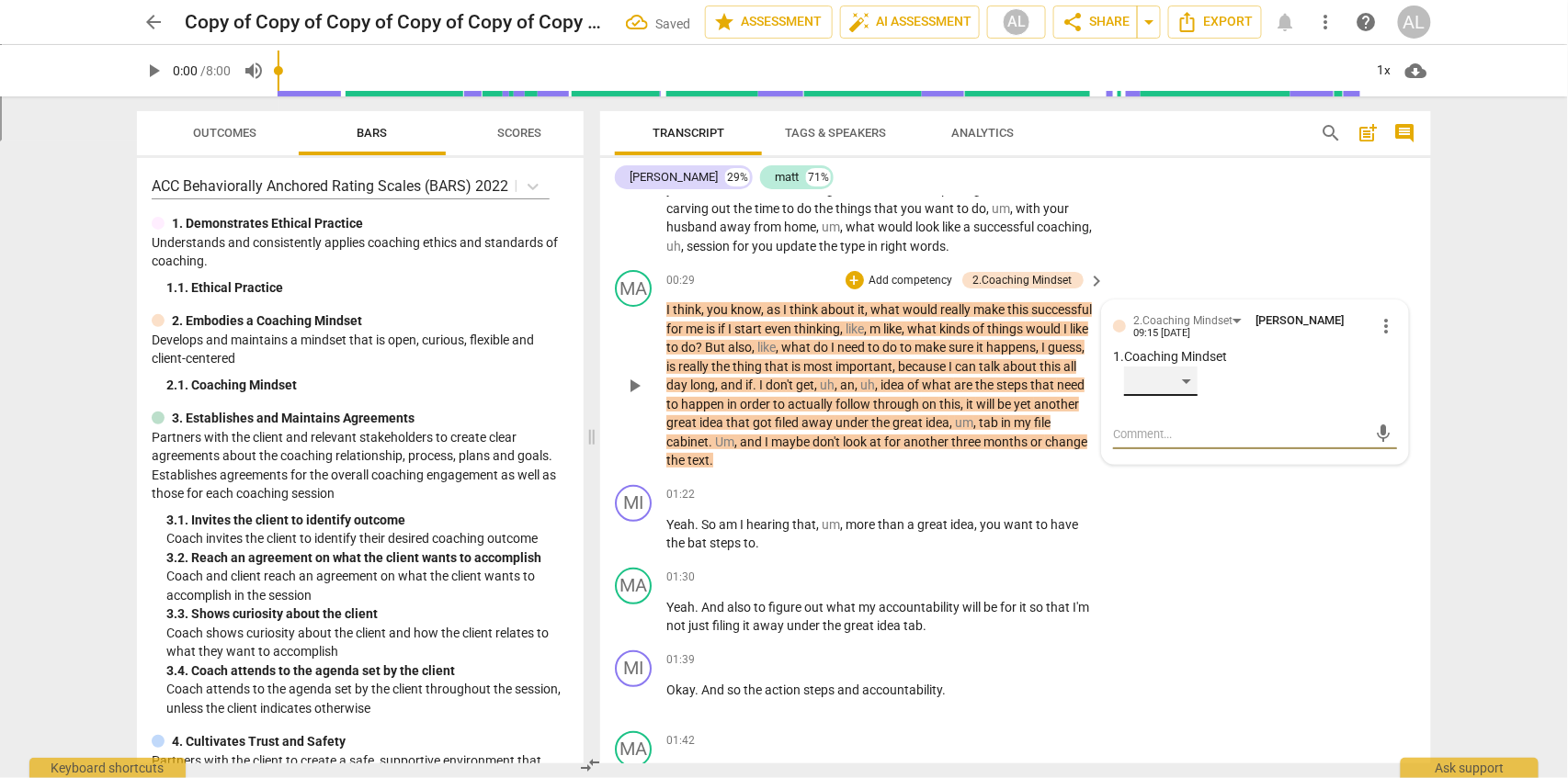
click at [1190, 384] on div "​" at bounding box center [1161, 381] width 73 height 30
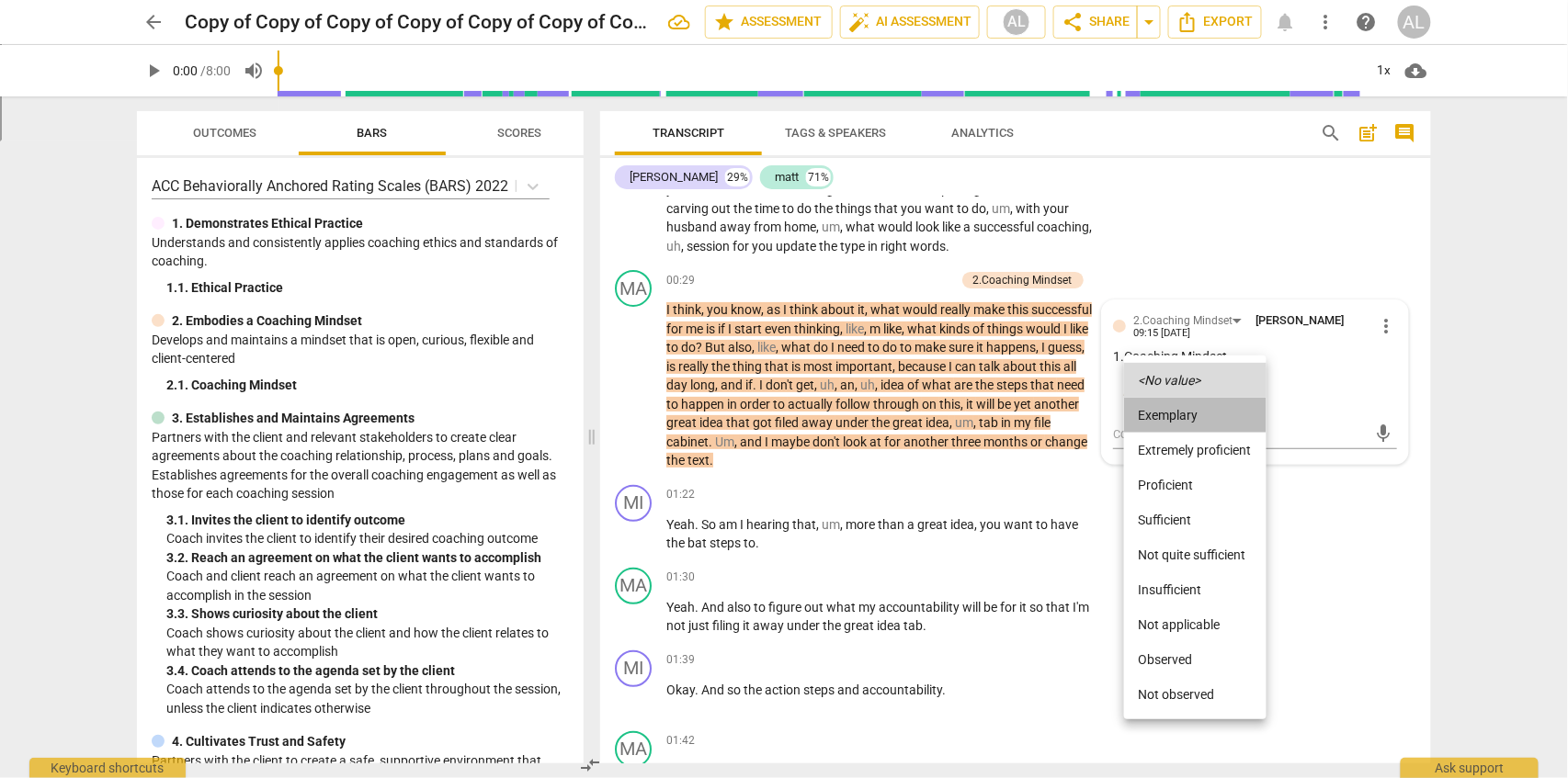
click at [1177, 419] on li "Exemplary" at bounding box center [1195, 415] width 143 height 35
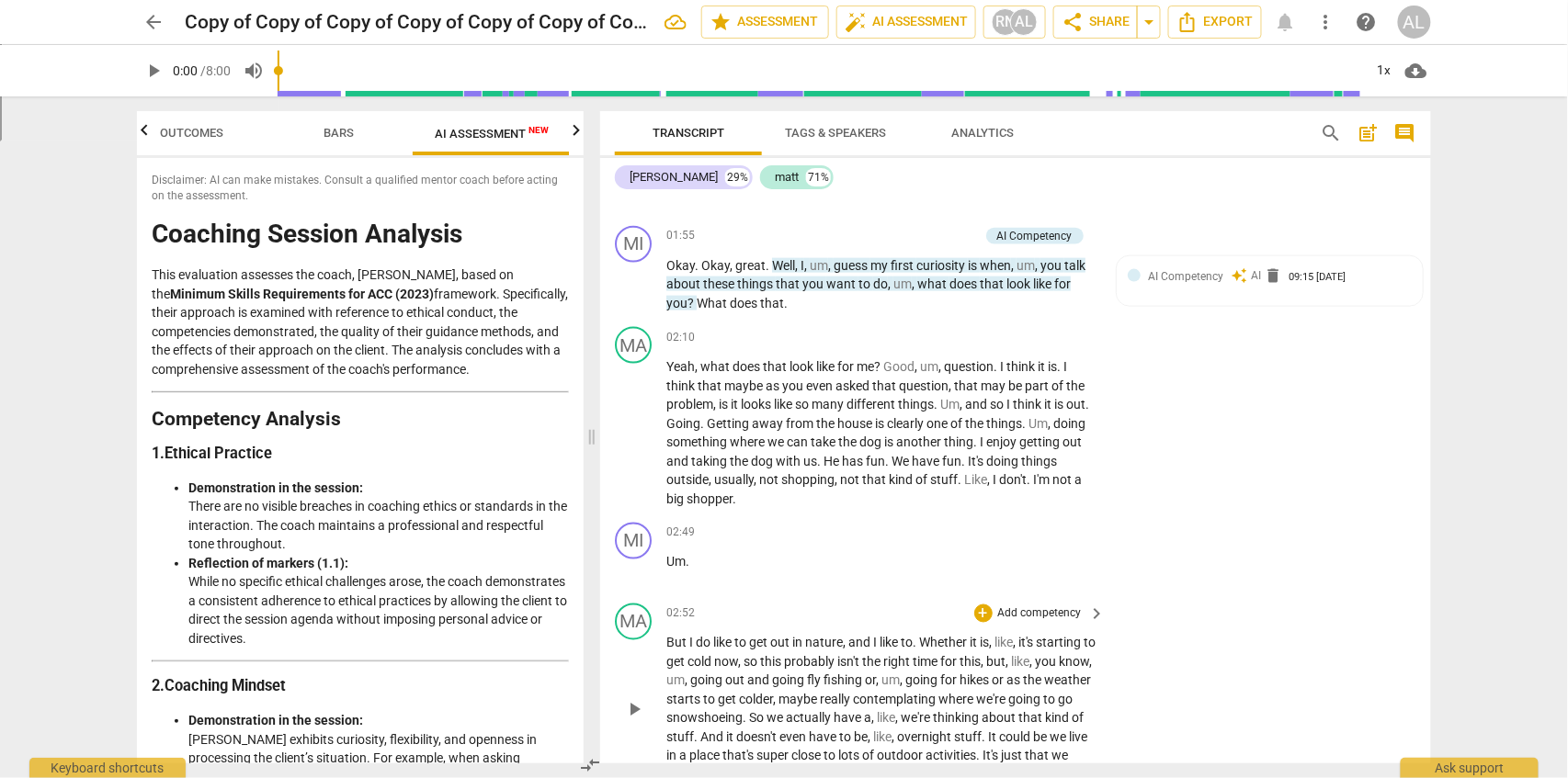
scroll to position [736, 0]
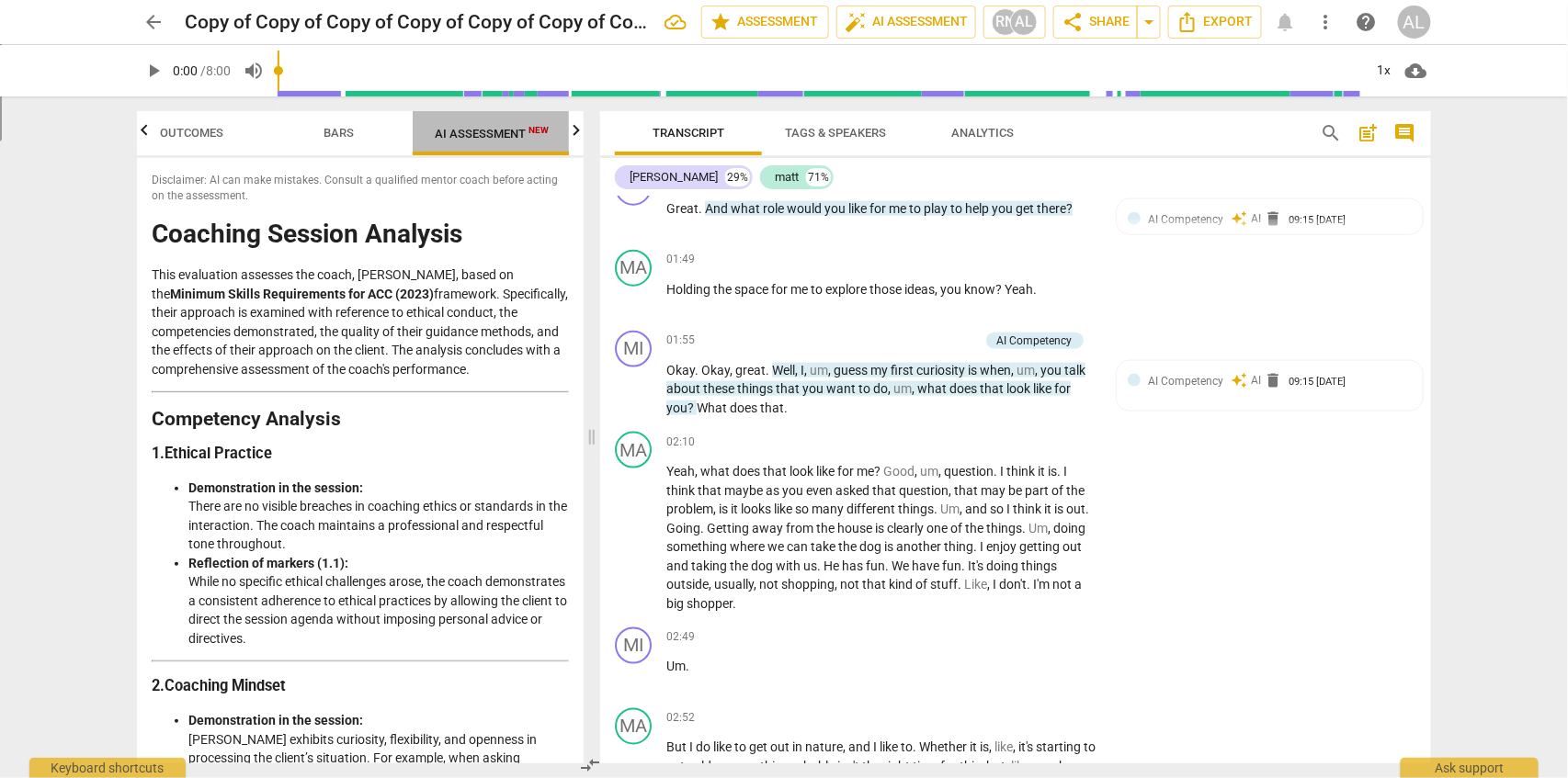
click at [467, 137] on span "AI Assessment New" at bounding box center [491, 134] width 114 height 13
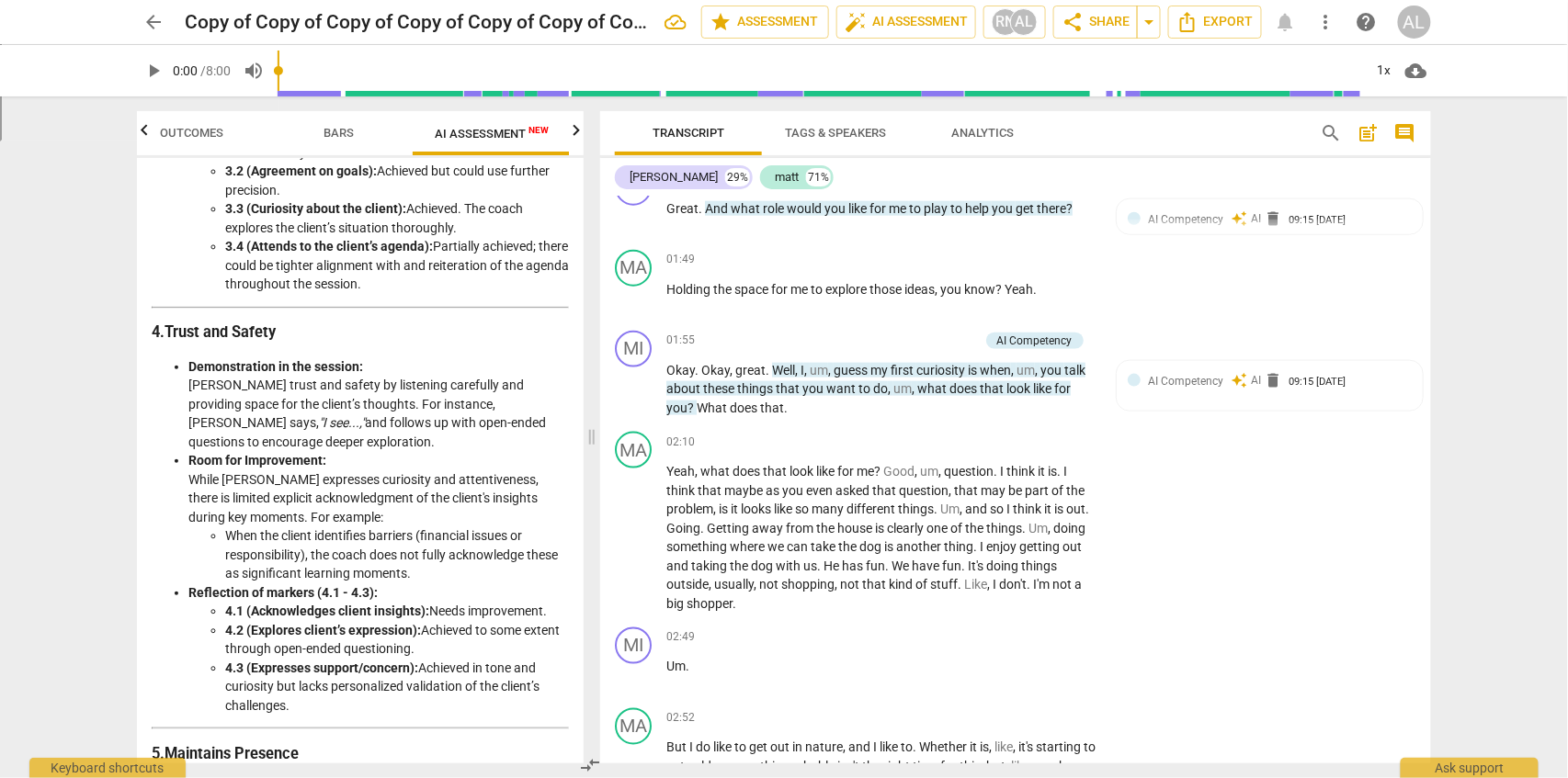
scroll to position [1307, 0]
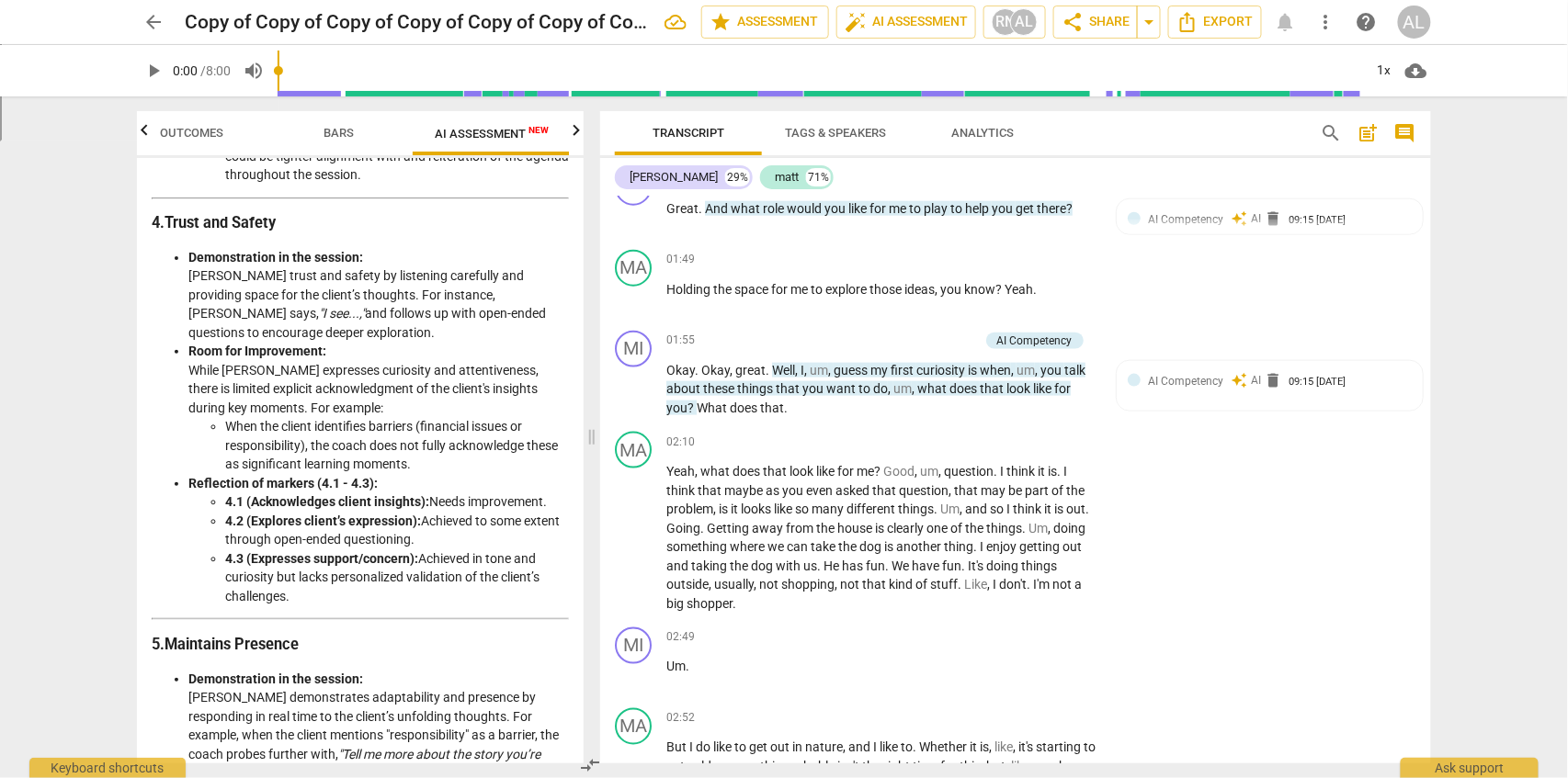
click at [175, 142] on span "Outcomes" at bounding box center [193, 134] width 108 height 25
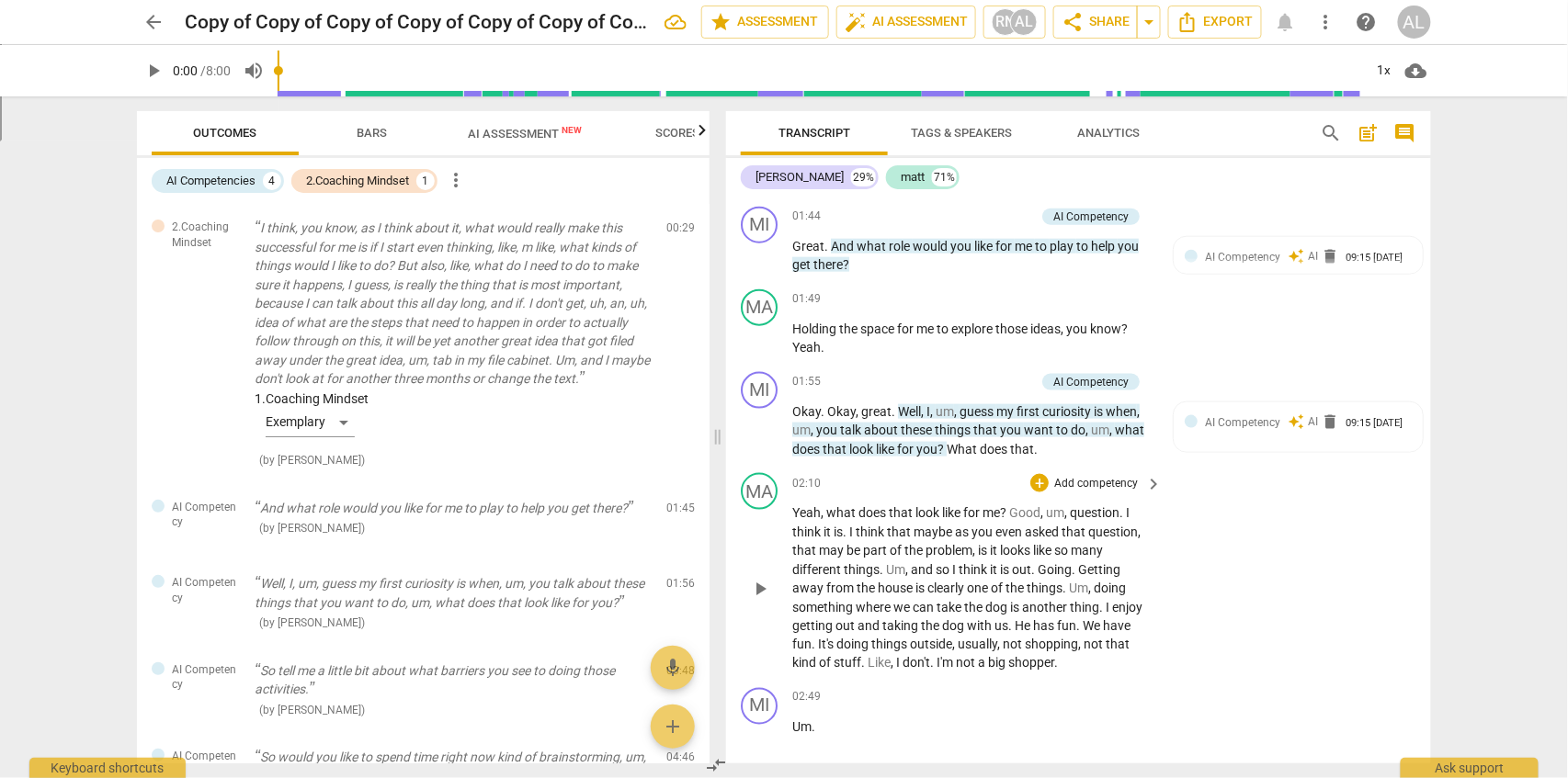
scroll to position [773, 0]
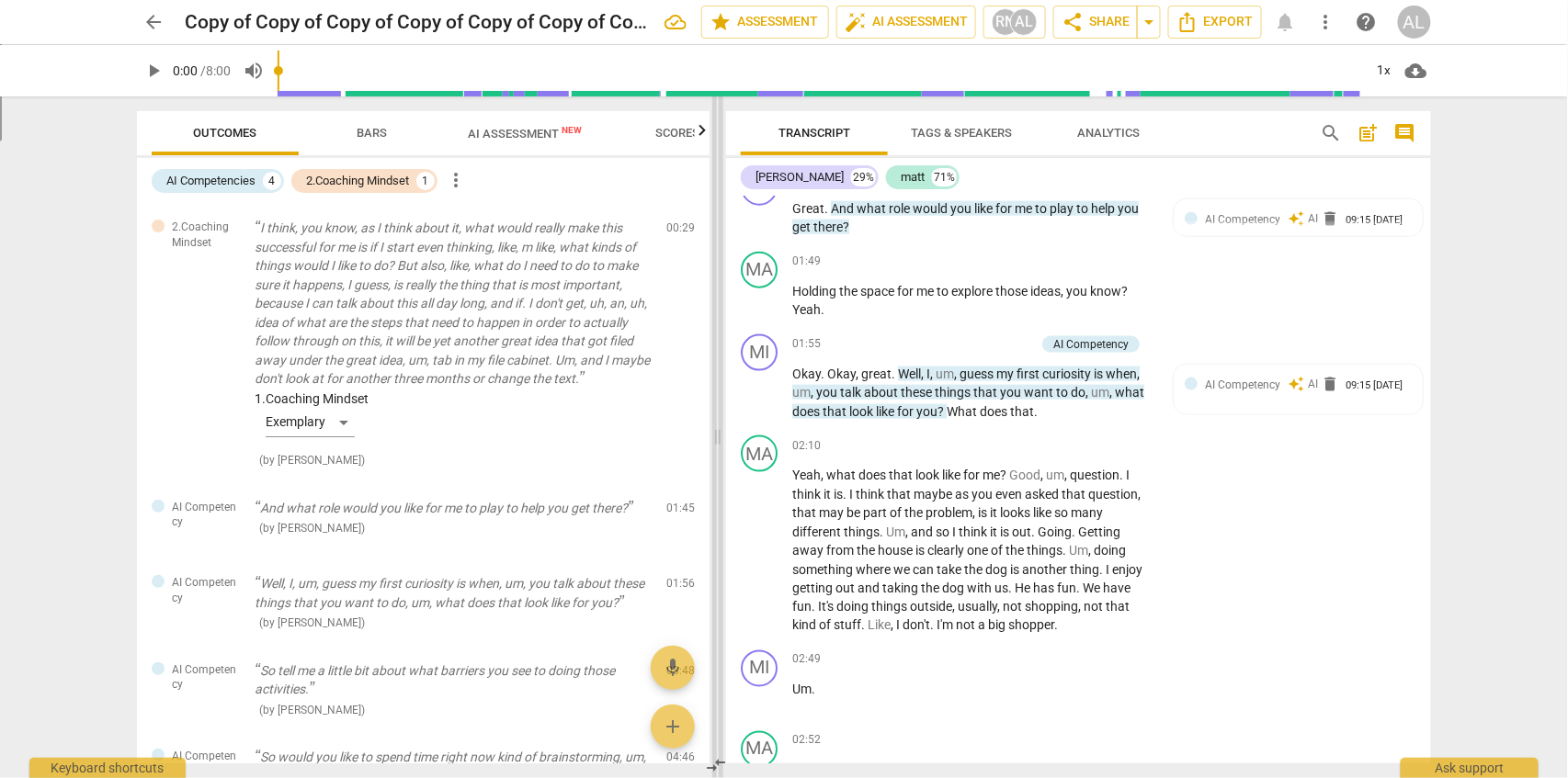
drag, startPoint x: 599, startPoint y: 446, endPoint x: 709, endPoint y: 452, distance: 110.2
click at [717, 465] on span at bounding box center [718, 437] width 11 height 682
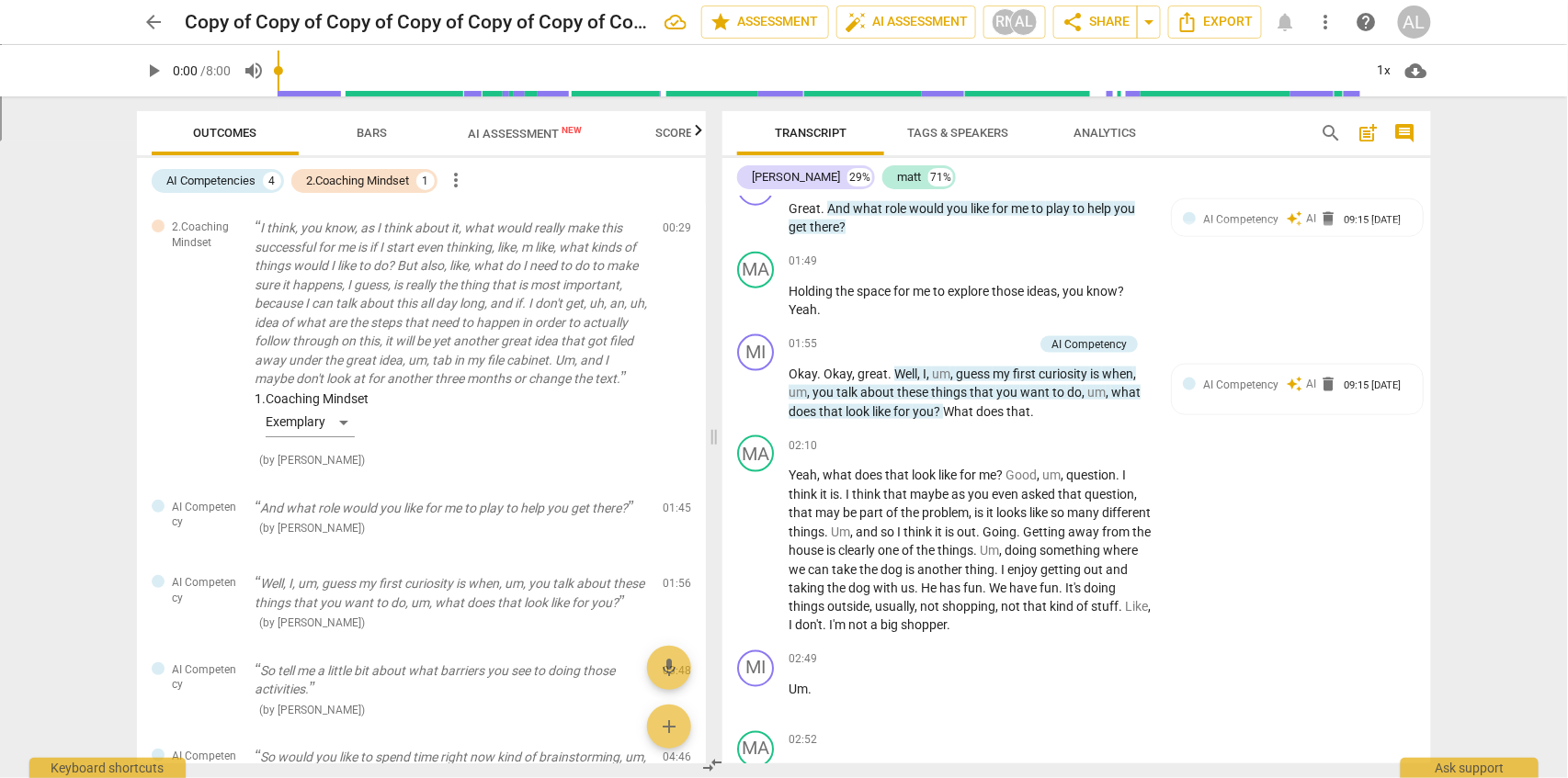
click at [677, 130] on span "Scores" at bounding box center [678, 133] width 44 height 13
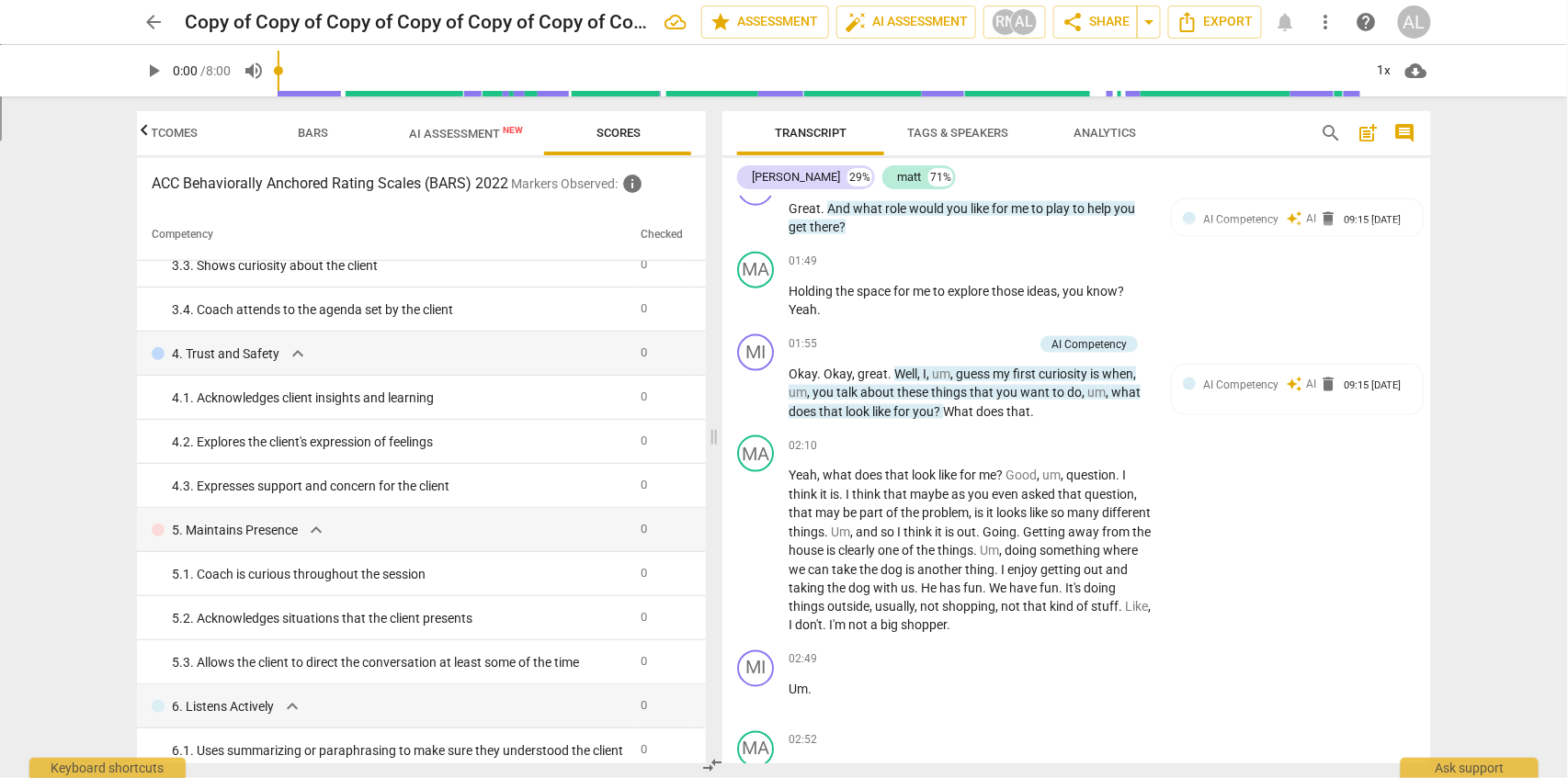
scroll to position [0, 0]
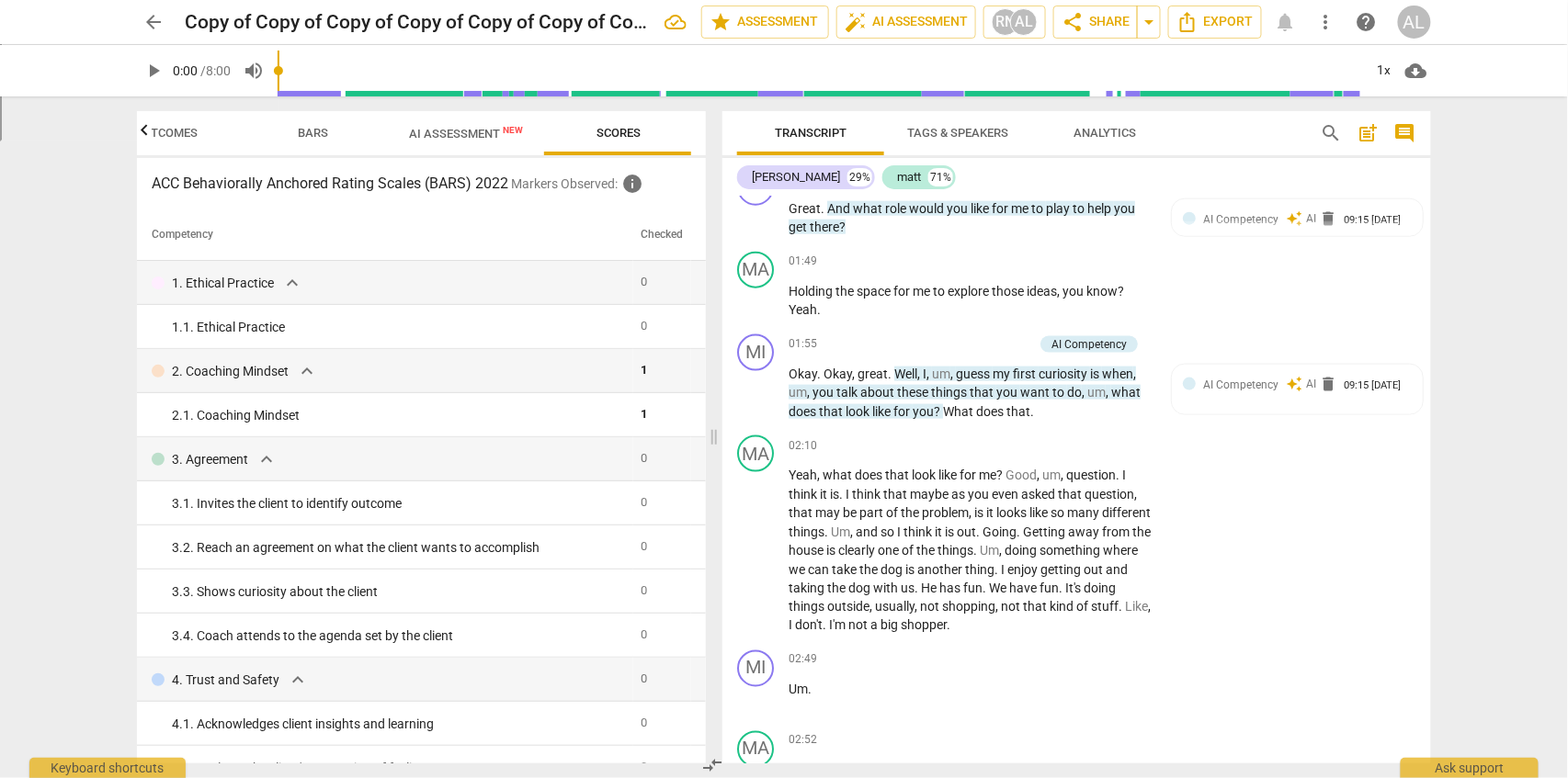
click at [474, 148] on button "AI Assessment New" at bounding box center [466, 133] width 158 height 44
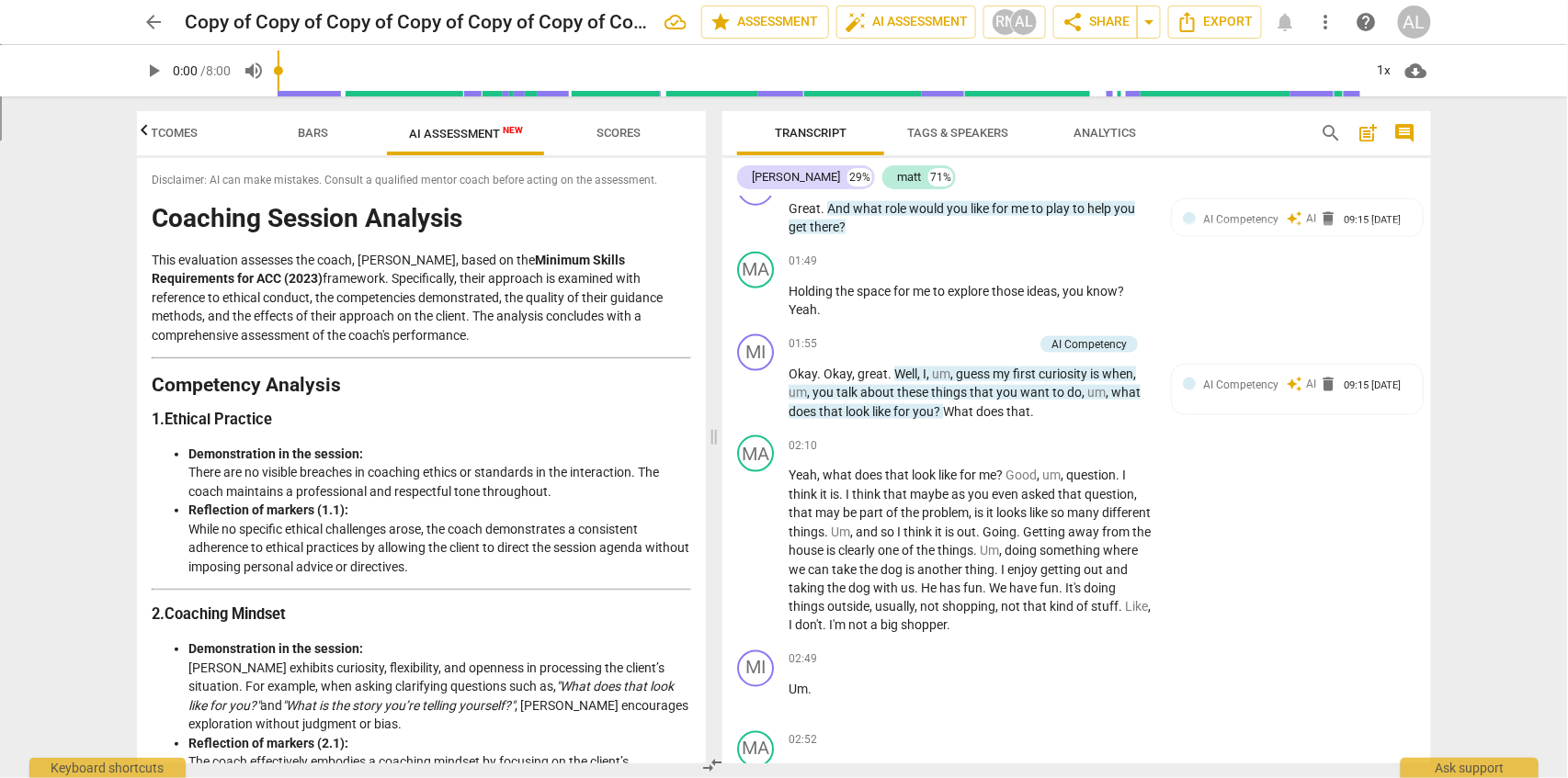
click at [172, 143] on span "Outcomes" at bounding box center [167, 134] width 108 height 25
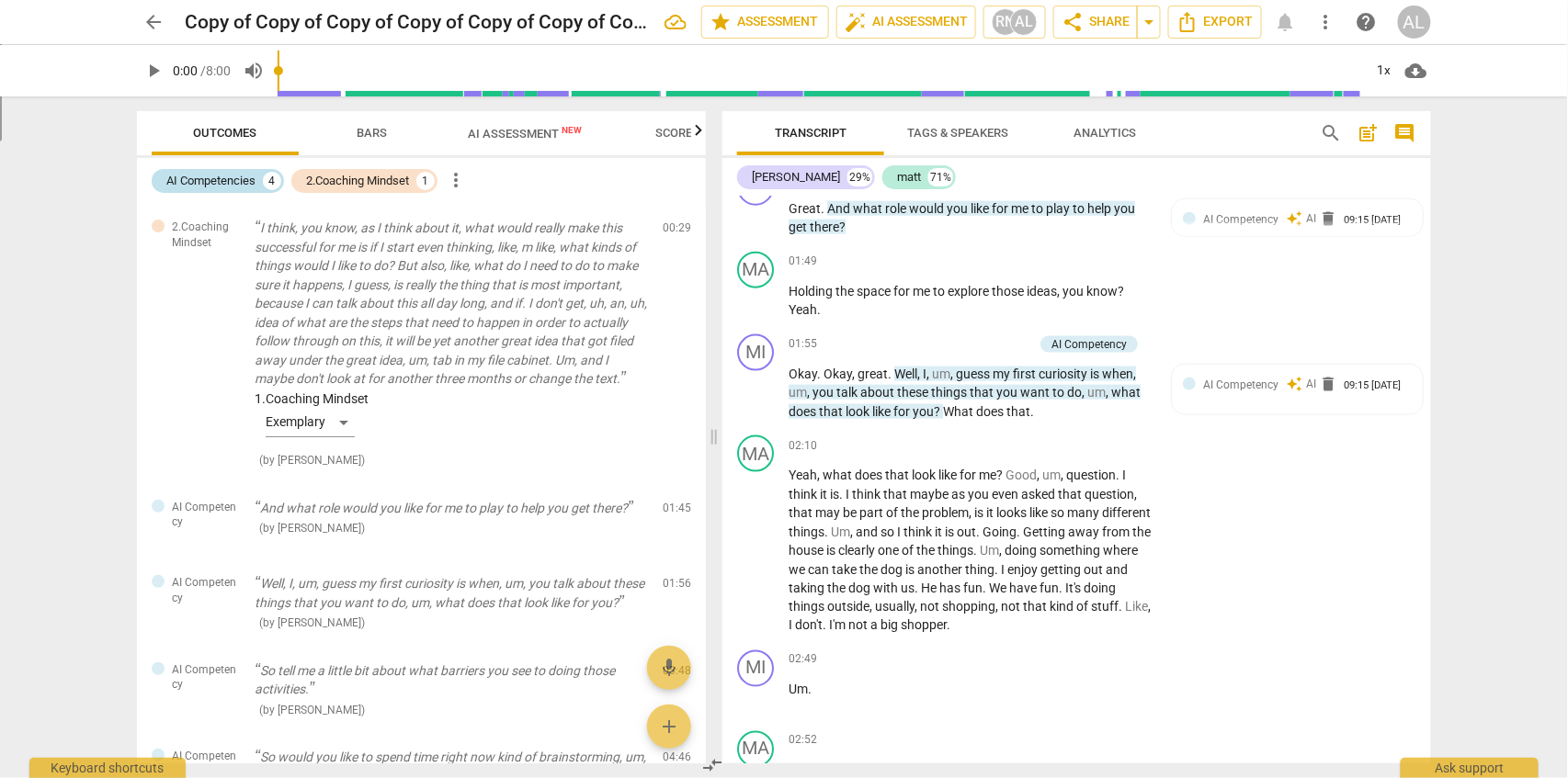
click at [242, 181] on div "AI Competencies" at bounding box center [211, 180] width 90 height 18
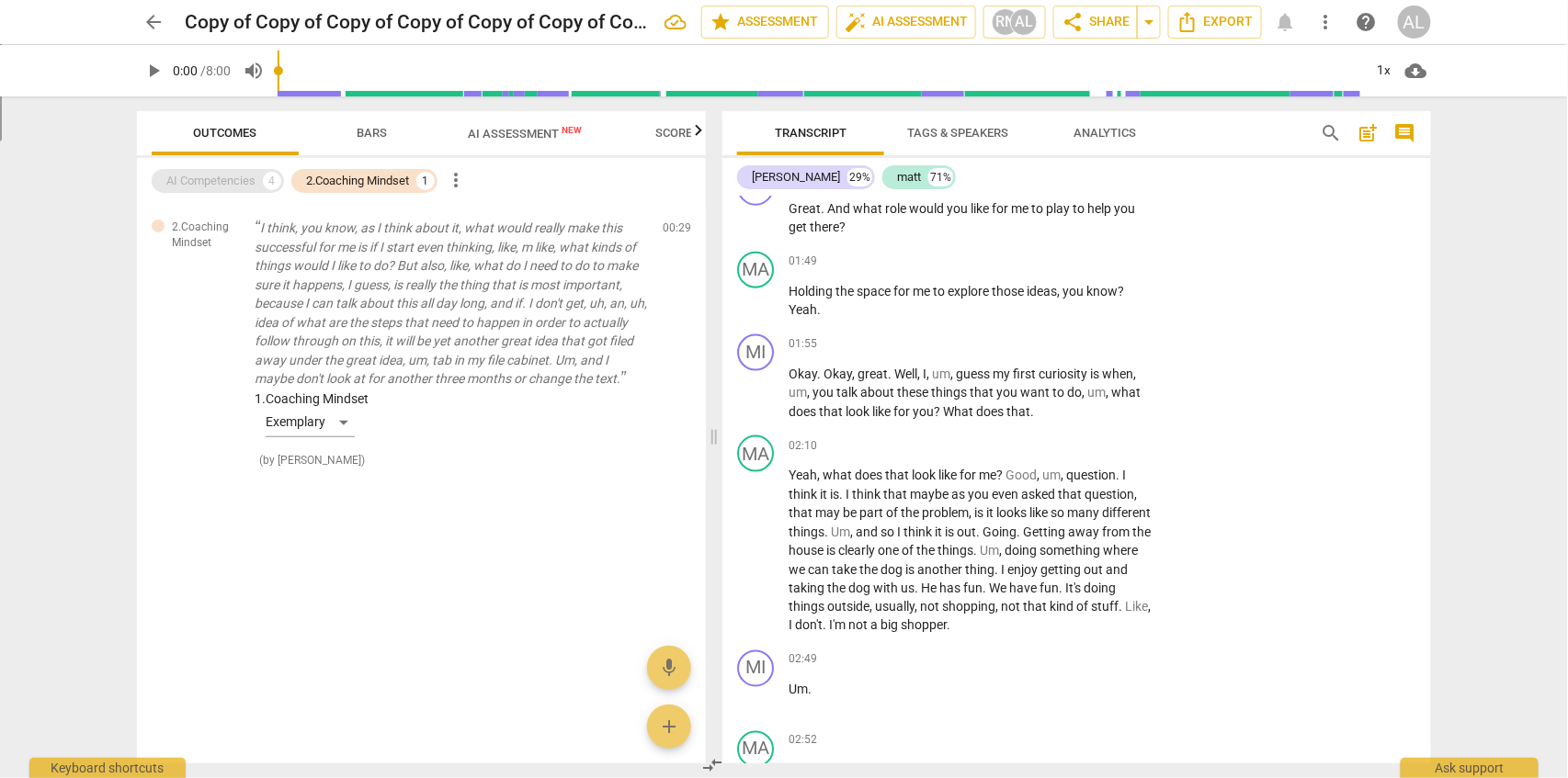
click at [241, 180] on div "AI Competencies" at bounding box center [211, 180] width 90 height 18
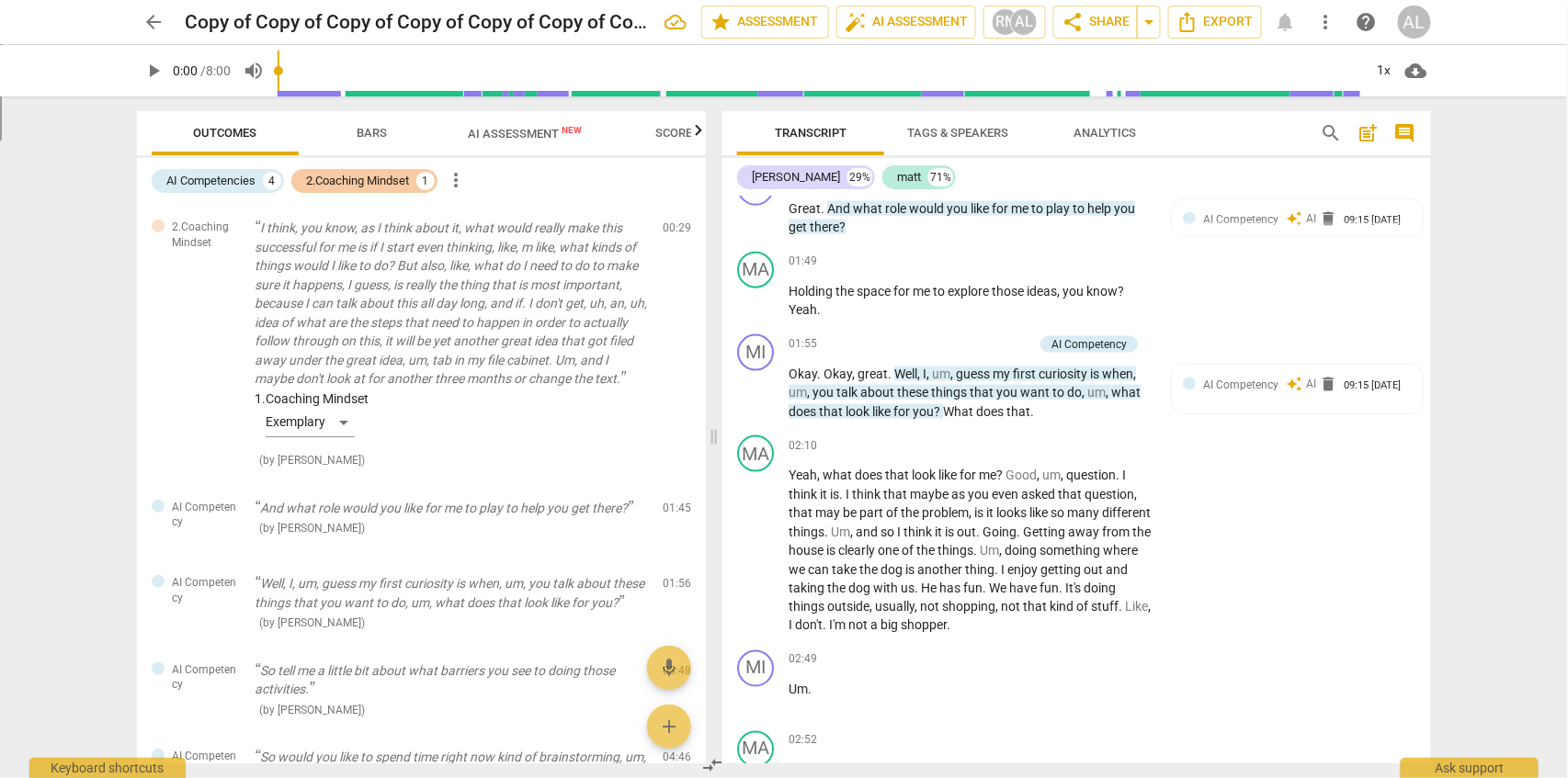
click at [335, 189] on div "2.Coaching Mindset" at bounding box center [357, 180] width 103 height 18
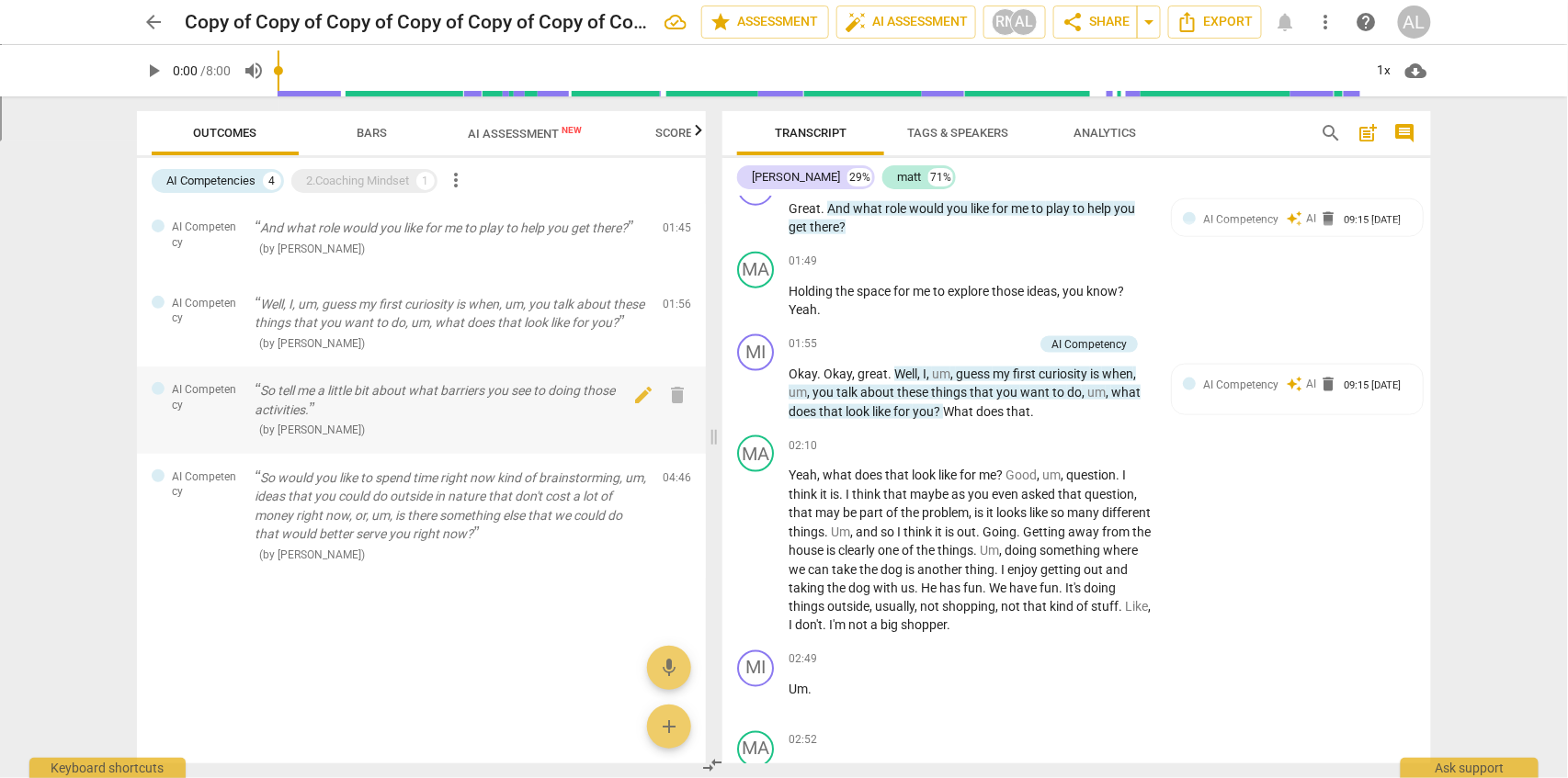
click at [314, 405] on p "So tell me a little bit about what barriers you see to doing those activities." at bounding box center [451, 400] width 394 height 38
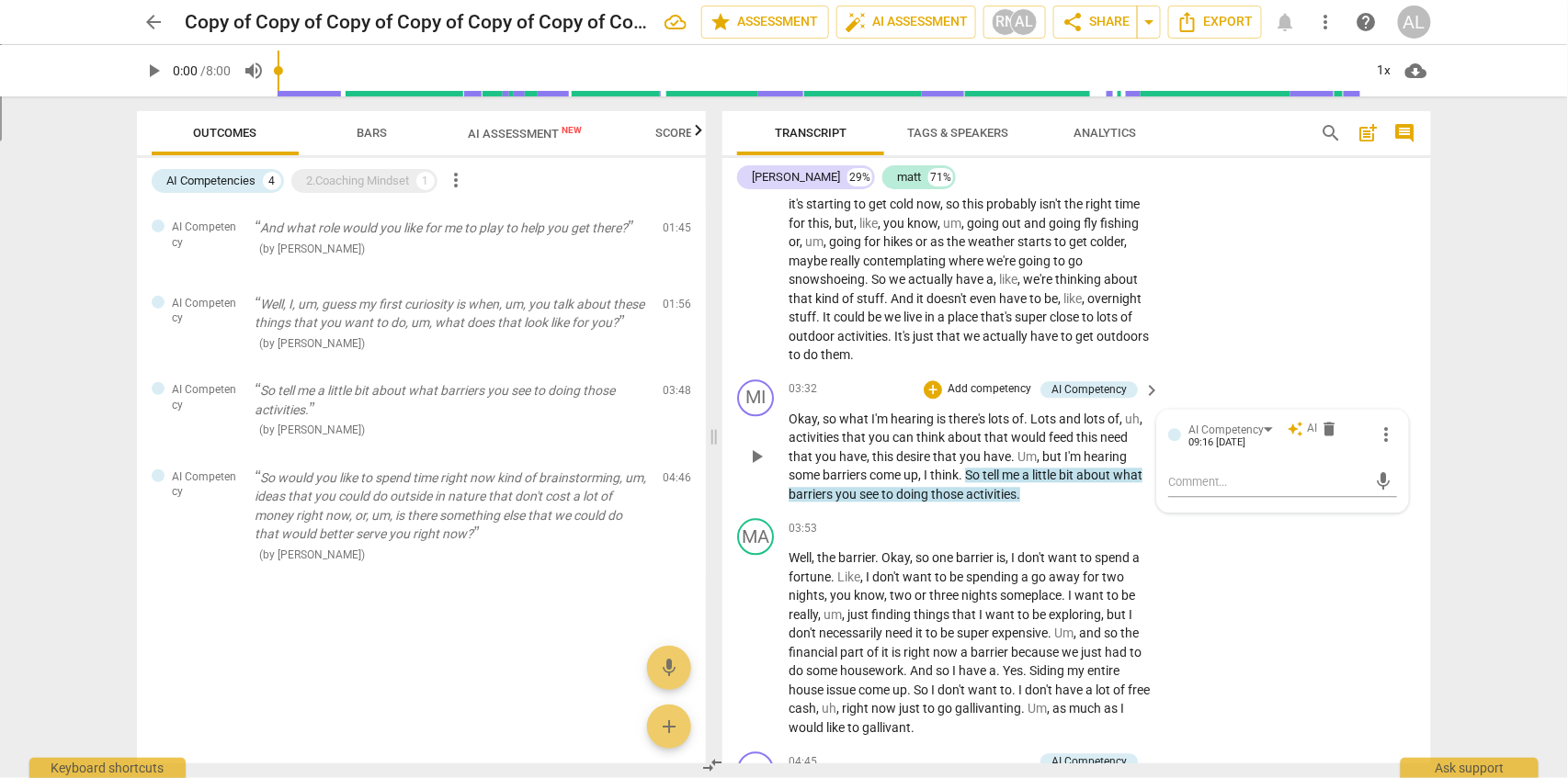
click at [1094, 472] on span "about" at bounding box center [1095, 476] width 37 height 14
click at [1248, 427] on span "AI Competency" at bounding box center [1241, 430] width 75 height 13
click at [1380, 435] on span "more_vert" at bounding box center [1386, 435] width 22 height 22
drag, startPoint x: 1249, startPoint y: 478, endPoint x: 1239, endPoint y: 471, distance: 12.2
click at [1248, 478] on div at bounding box center [784, 389] width 1568 height 778
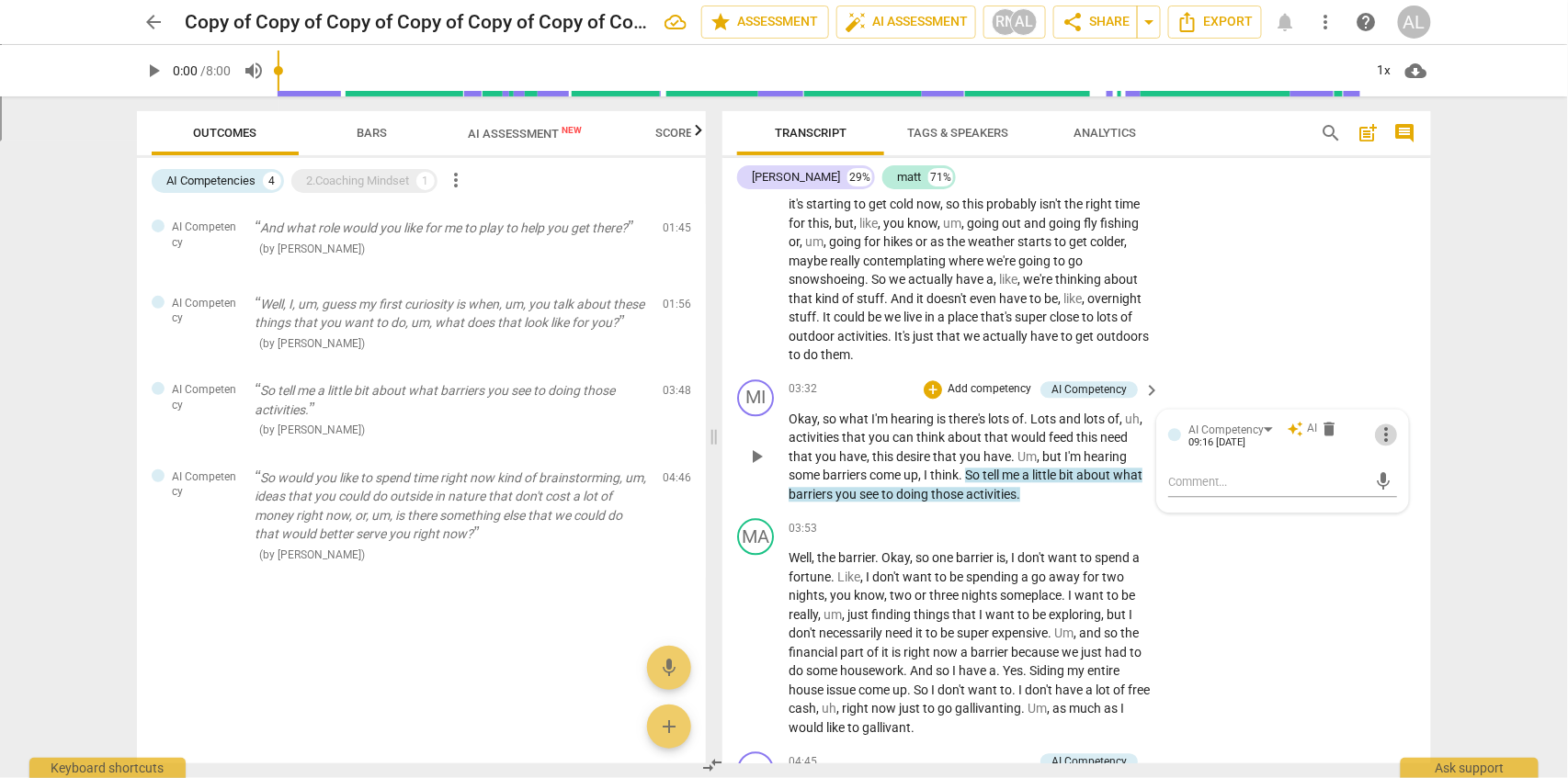
click at [1376, 432] on span "more_vert" at bounding box center [1386, 435] width 22 height 22
click at [1397, 434] on li "Edit" at bounding box center [1401, 433] width 64 height 35
click at [1263, 430] on div "AI Competency" at bounding box center [1223, 434] width 111 height 26
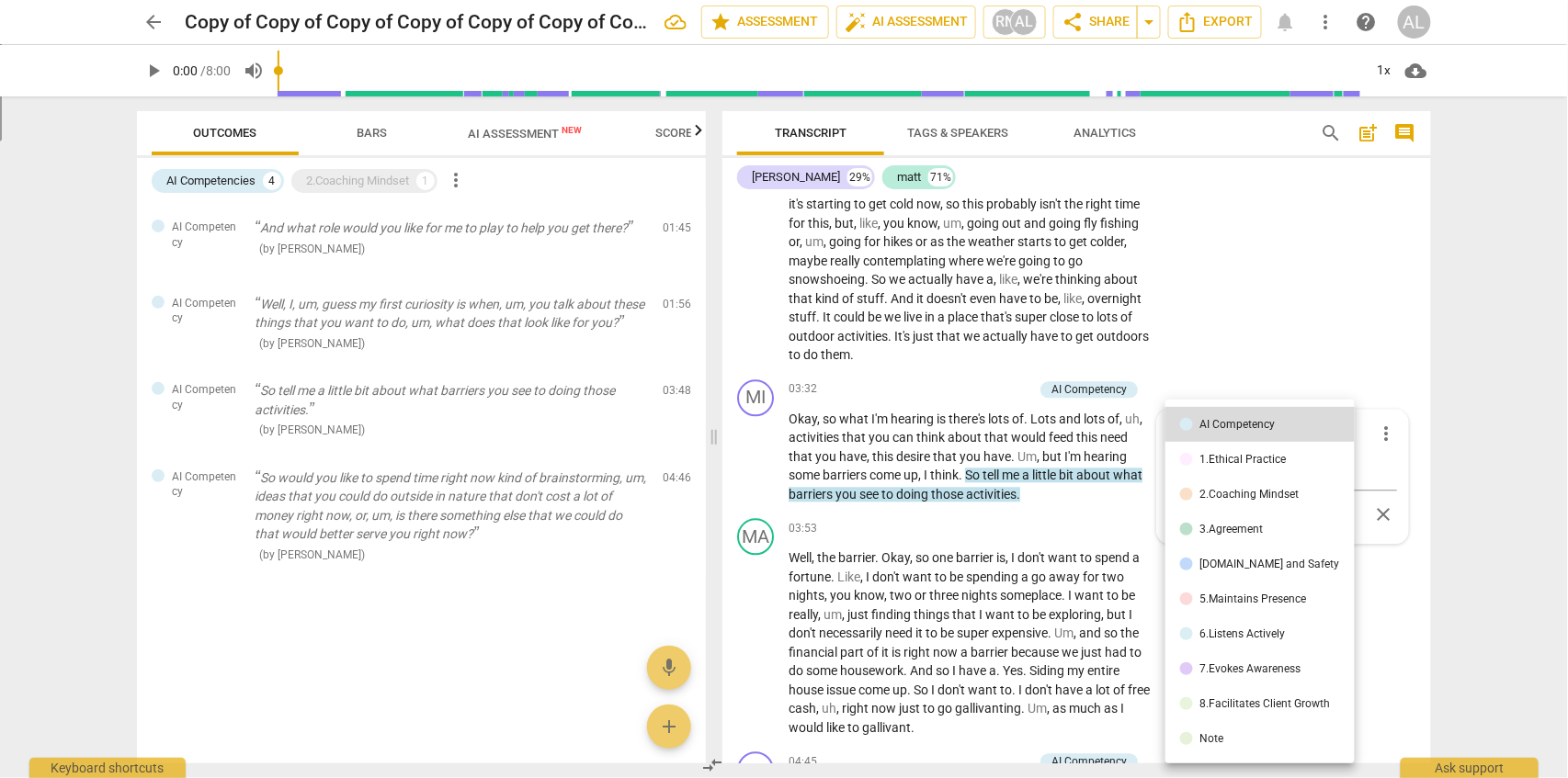
click at [1233, 646] on li "6.Listens Actively" at bounding box center [1260, 634] width 190 height 35
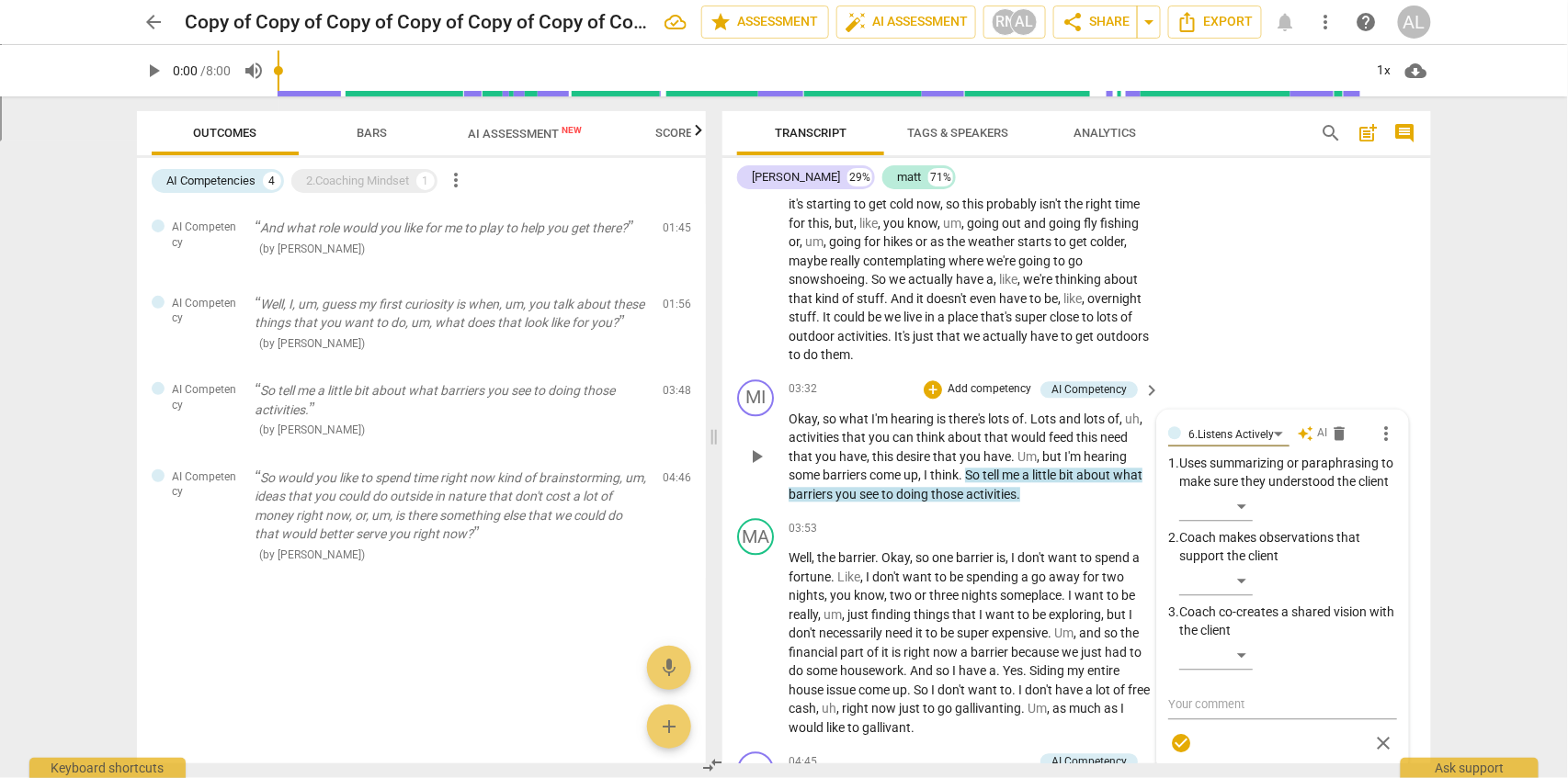
click at [1242, 528] on div "6.Listens Actively auto_awesome AI delete more_vert 1. Uses summarizing or para…" at bounding box center [1283, 591] width 229 height 340
click at [1241, 528] on div "6.Listens Actively auto_awesome AI delete more_vert 1. Uses summarizing or para…" at bounding box center [1283, 591] width 229 height 340
click at [1241, 527] on div "6.Listens Actively auto_awesome AI delete more_vert 1. Uses summarizing or para…" at bounding box center [1283, 591] width 229 height 340
click at [1242, 525] on div "6.Listens Actively auto_awesome AI delete more_vert 1. Uses summarizing or para…" at bounding box center [1283, 591] width 229 height 340
click at [1216, 528] on div "6.Listens Actively auto_awesome AI delete more_vert 1. Uses summarizing or para…" at bounding box center [1283, 591] width 229 height 340
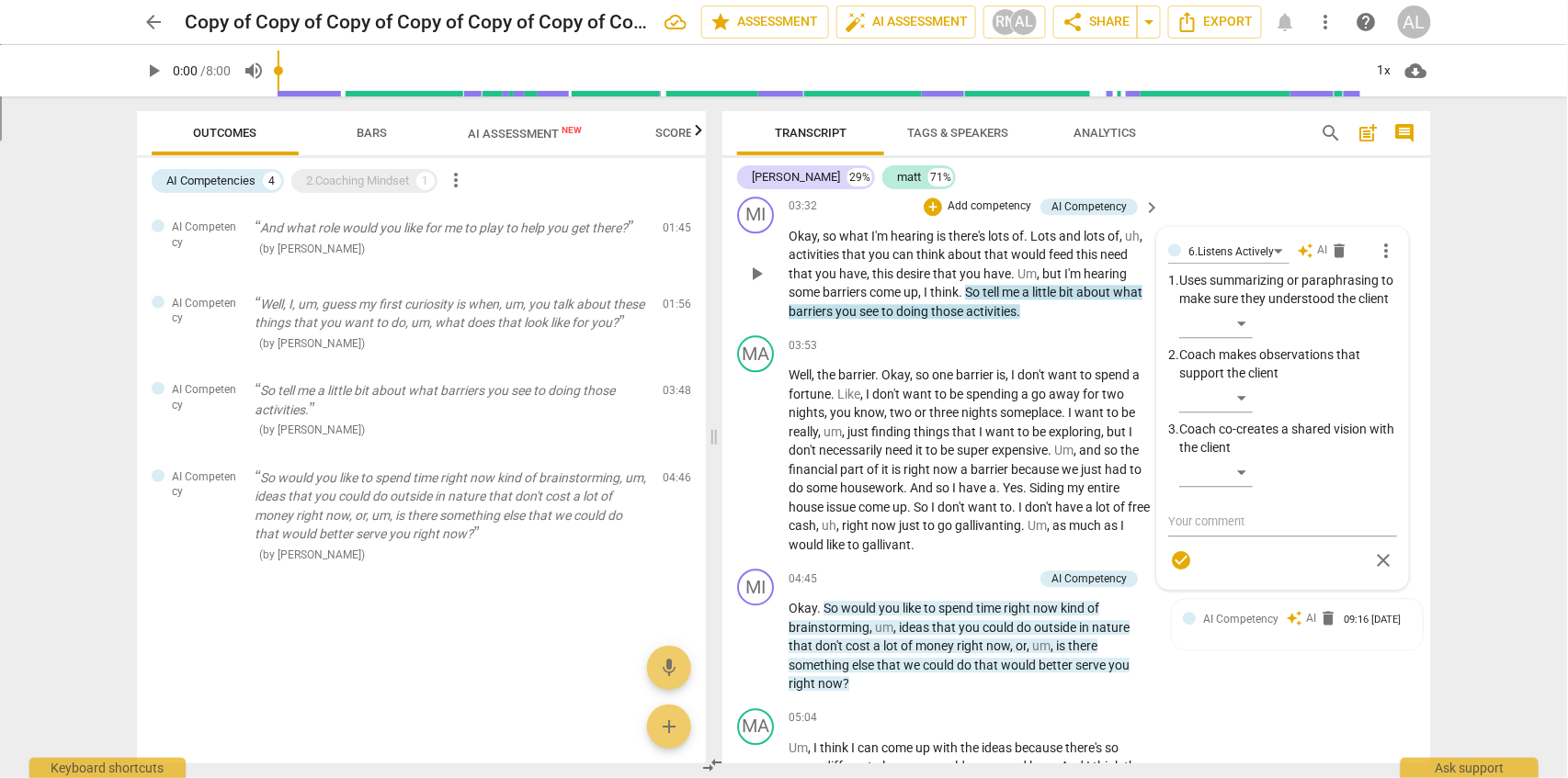
scroll to position [1521, 0]
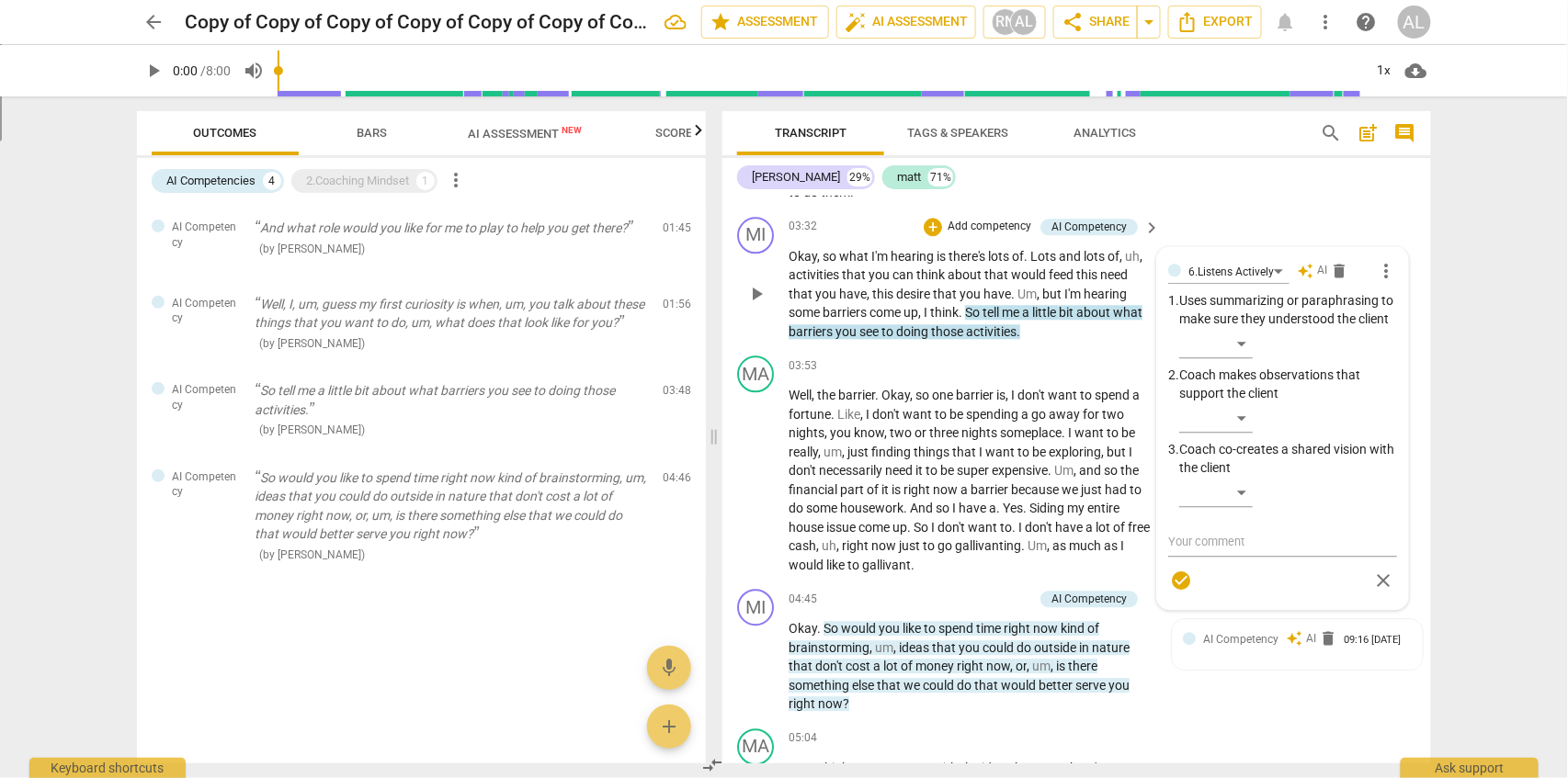
click at [1239, 434] on div "6.Listens Actively auto_awesome AI delete more_vert 1. Uses summarizing or para…" at bounding box center [1283, 428] width 229 height 340
click at [1217, 515] on div "6.Listens Actively auto_awesome AI delete more_vert 1. Uses summarizing or para…" at bounding box center [1283, 428] width 229 height 340
click at [1217, 557] on div at bounding box center [1283, 542] width 229 height 30
click at [1231, 551] on textarea at bounding box center [1283, 542] width 229 height 17
type textarea "a"
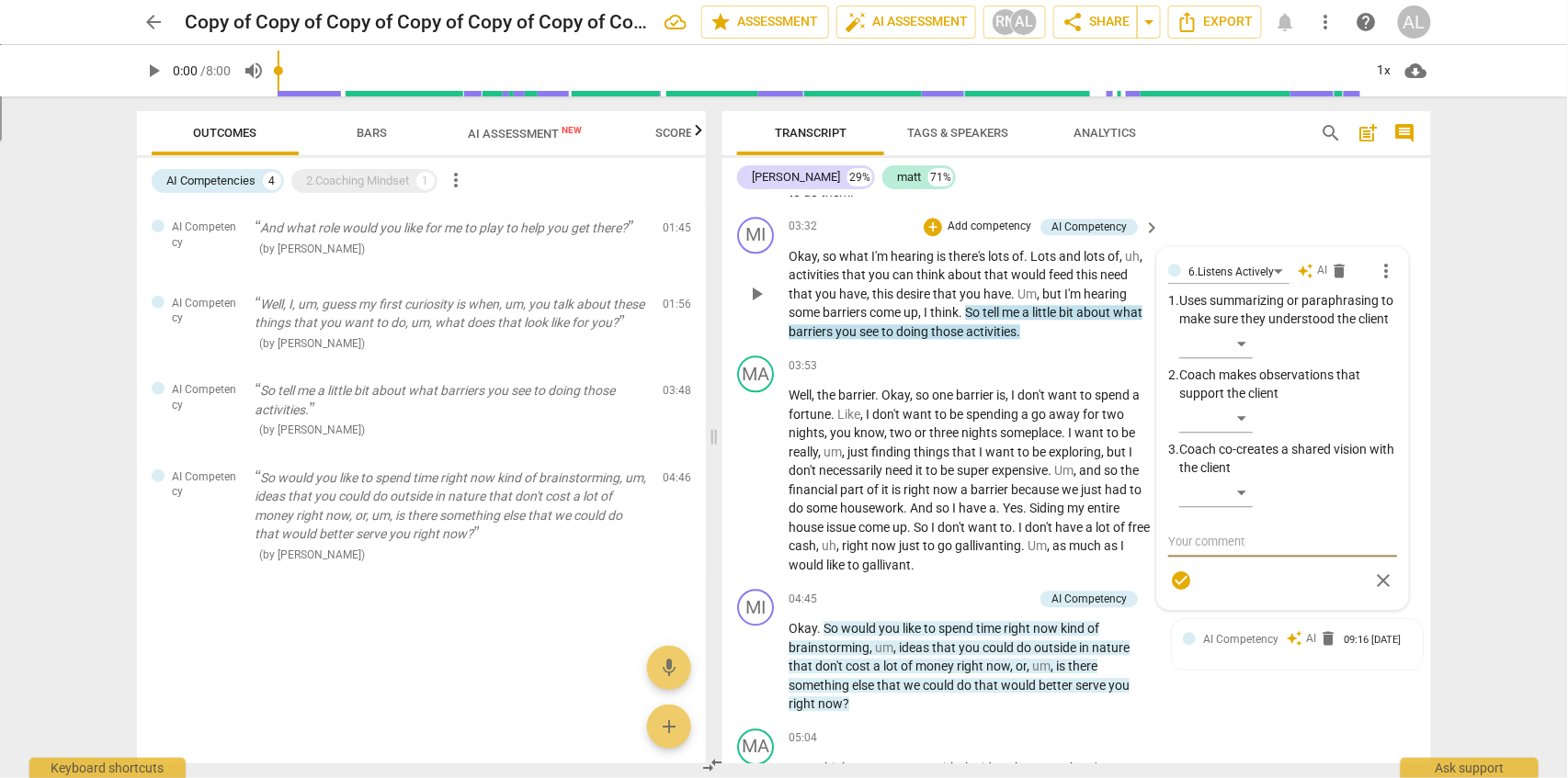
type textarea "a"
type textarea "ad"
type textarea "add"
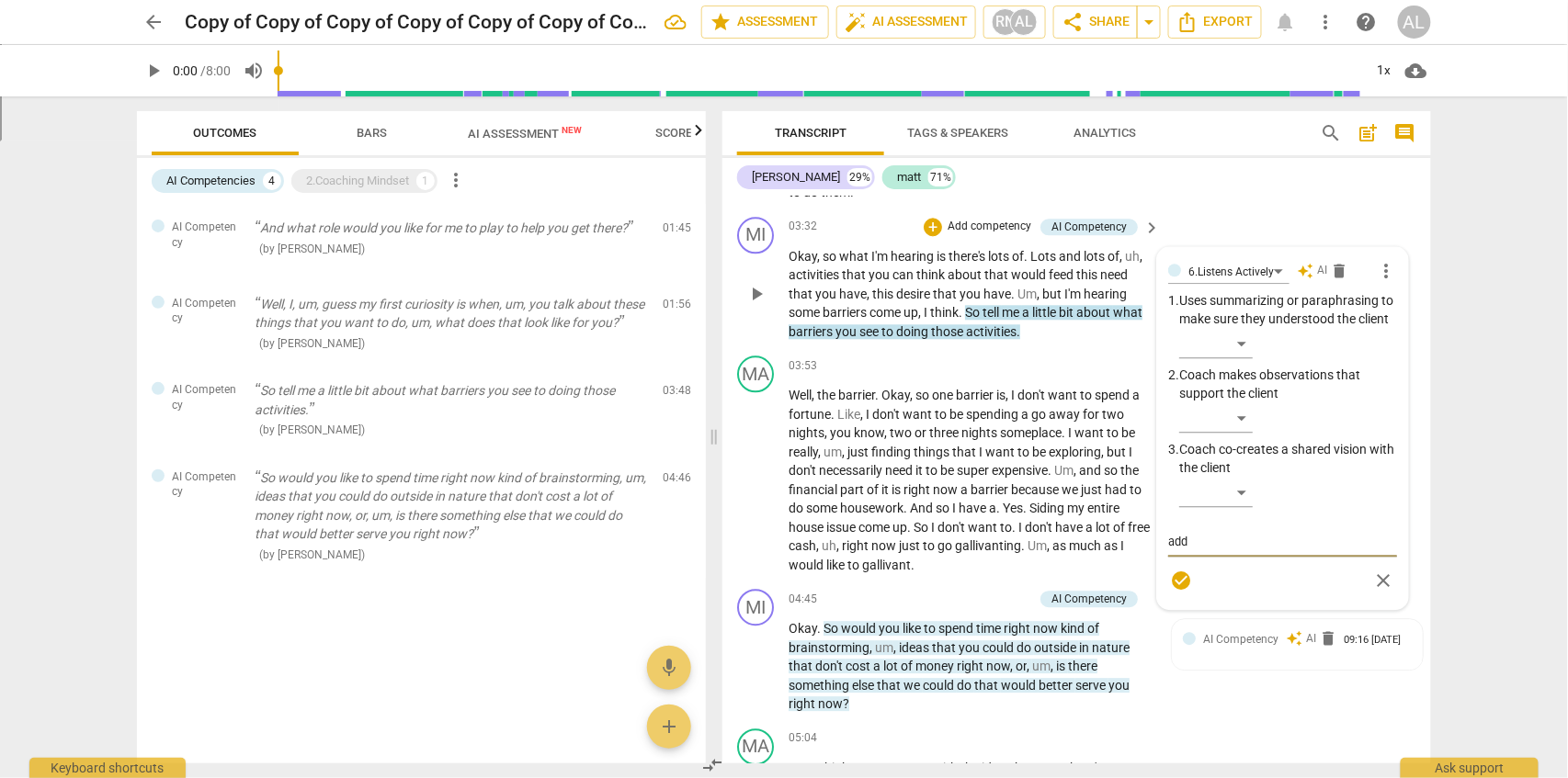
type textarea "add"
type textarea "add a"
type textarea "add ad"
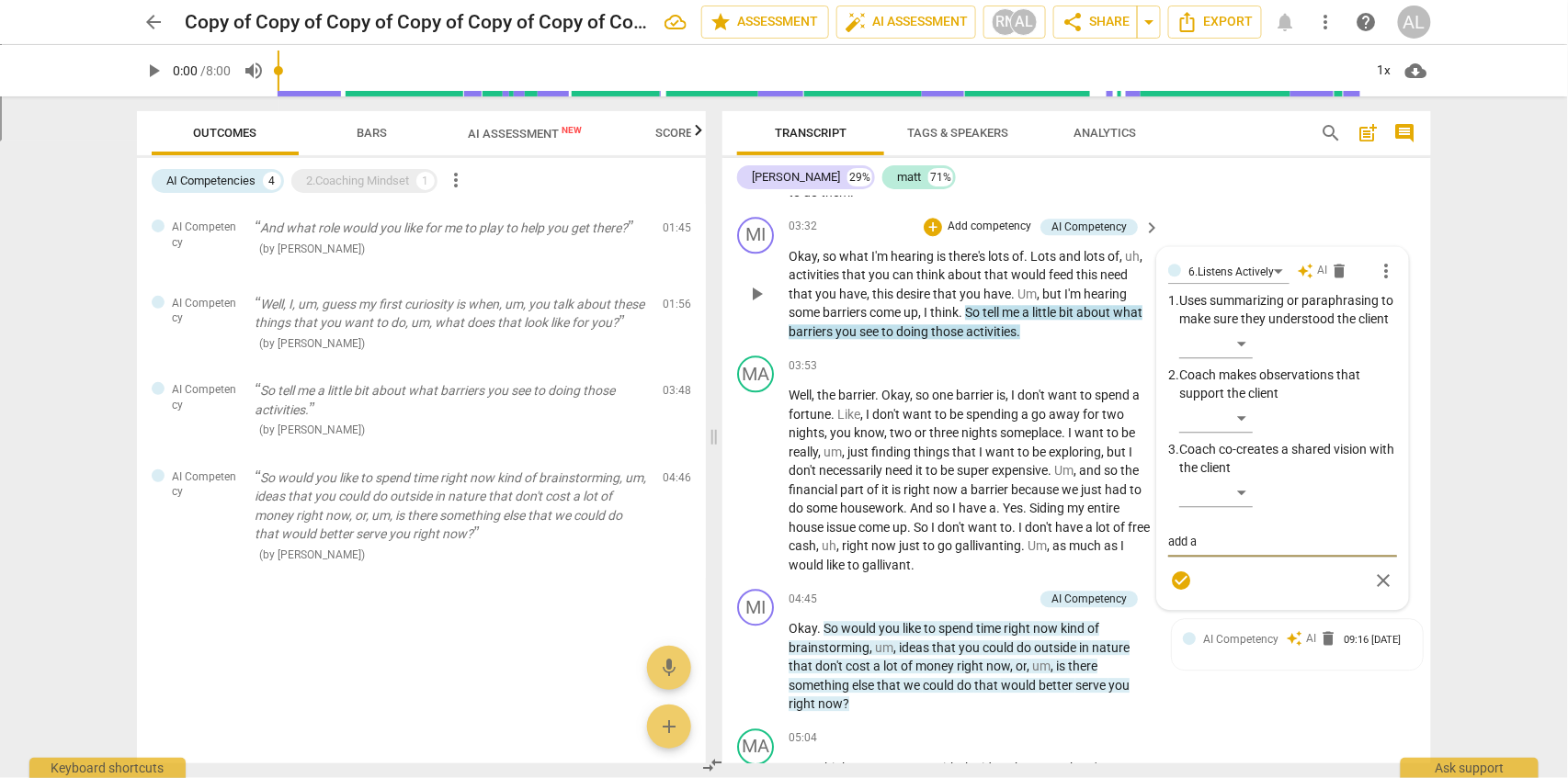
type textarea "add ad"
type textarea "add add"
type textarea "add addi"
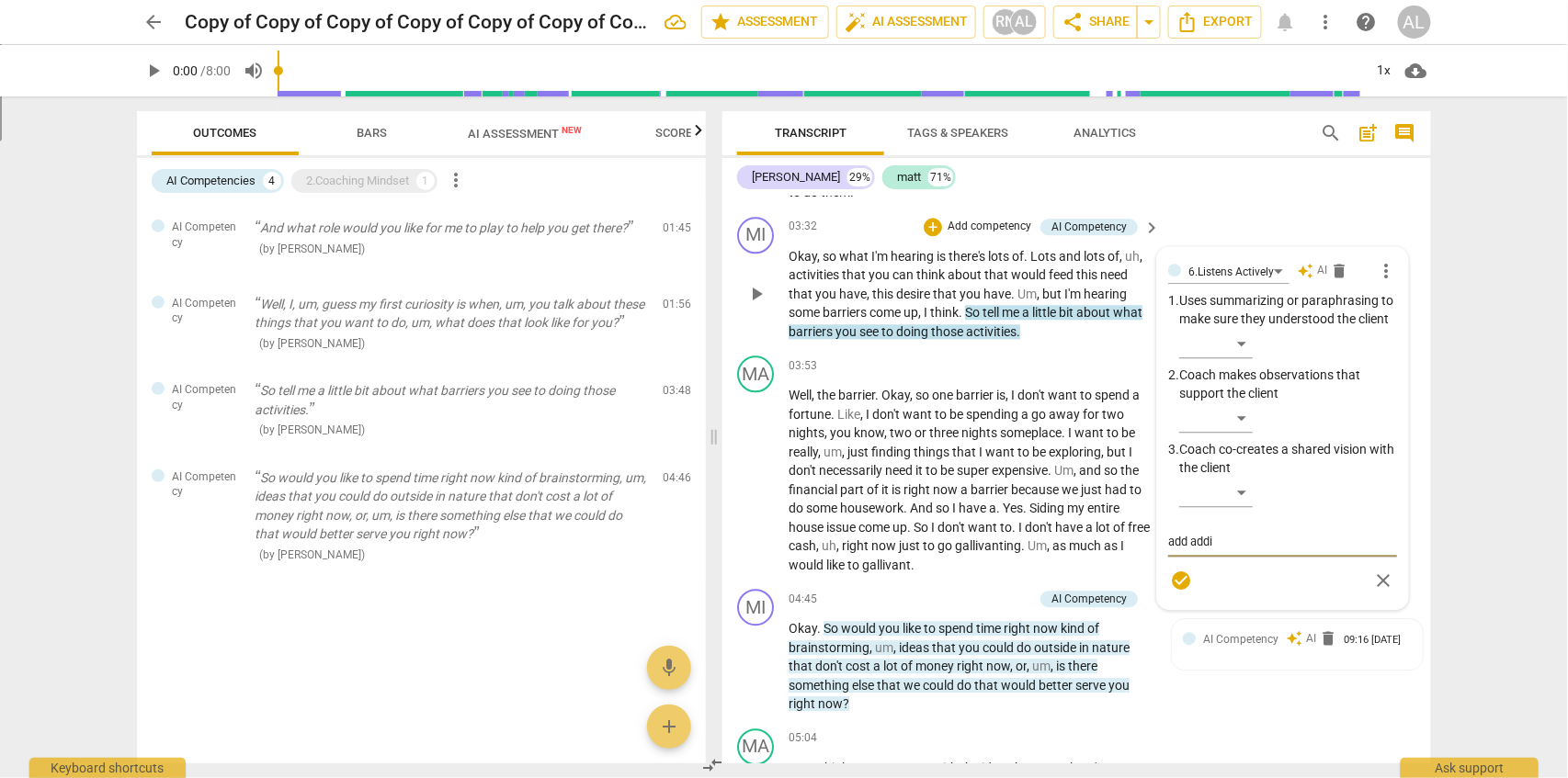
type textarea "add addit"
type textarea "add [PERSON_NAME]"
type textarea "add additio"
type textarea "add addition"
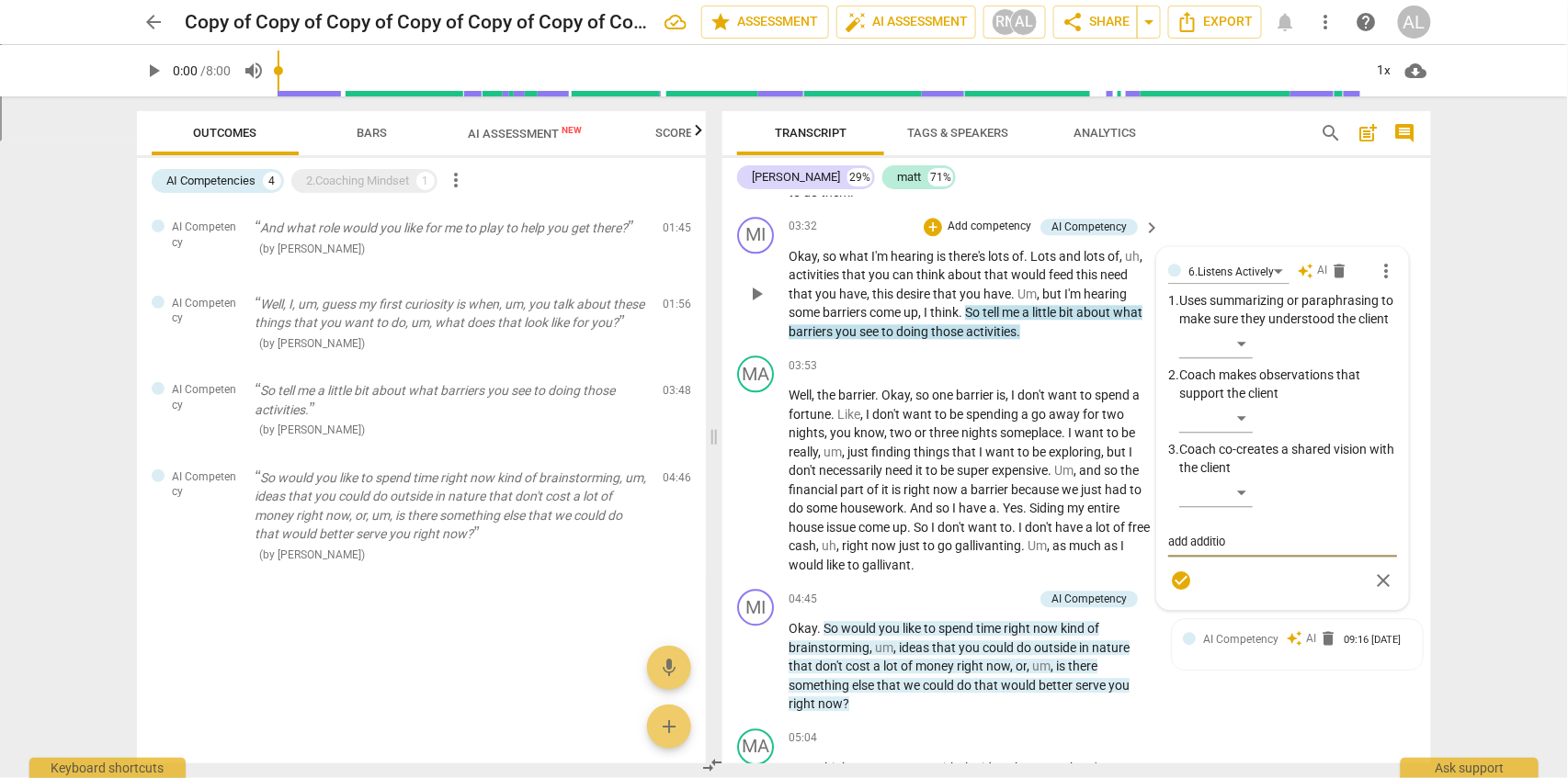
type textarea "add addition"
type textarea "add additiona"
type textarea "add additional"
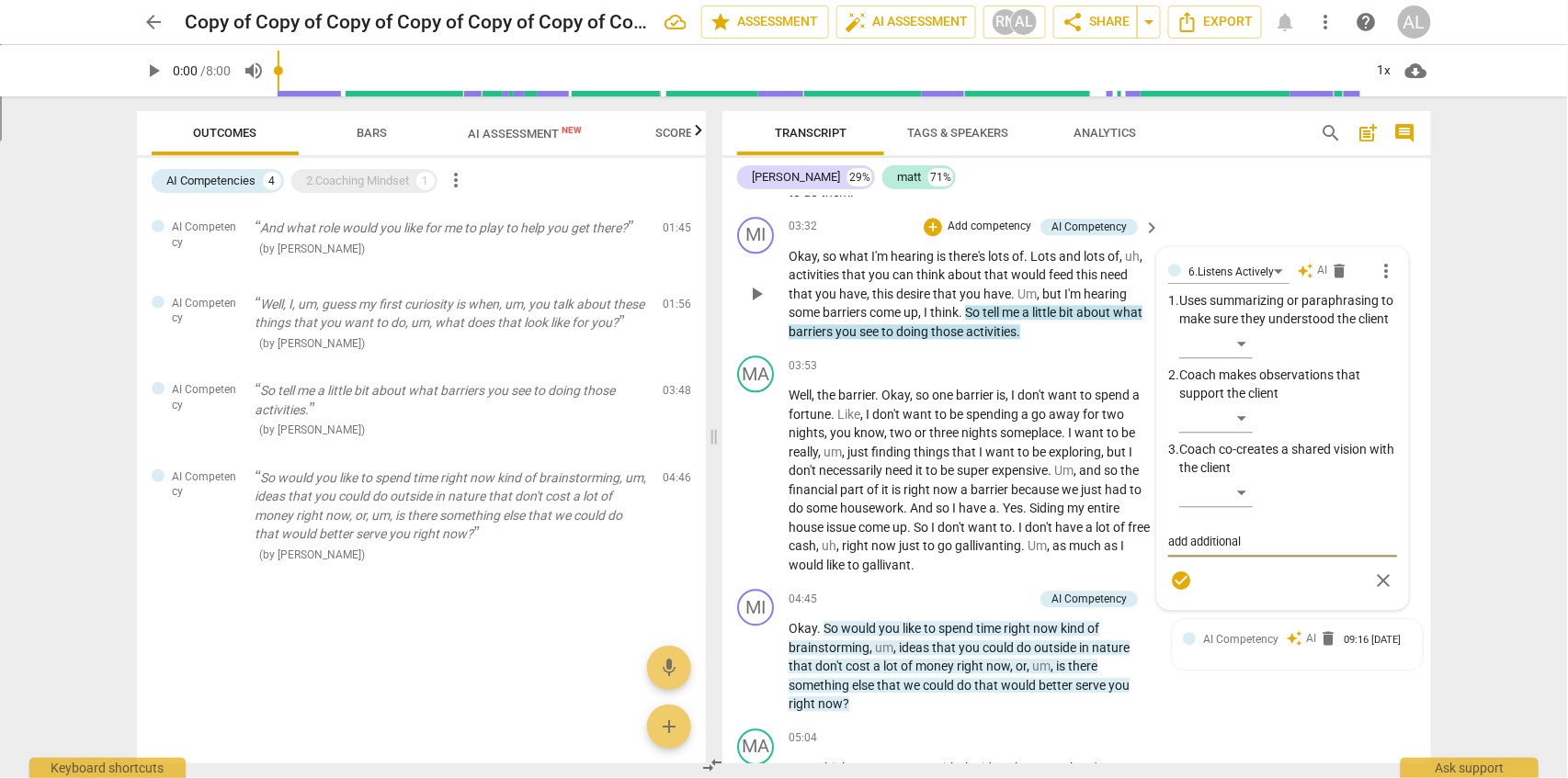
type textarea "add additional"
type textarea "add additional f"
type textarea "add additional fe"
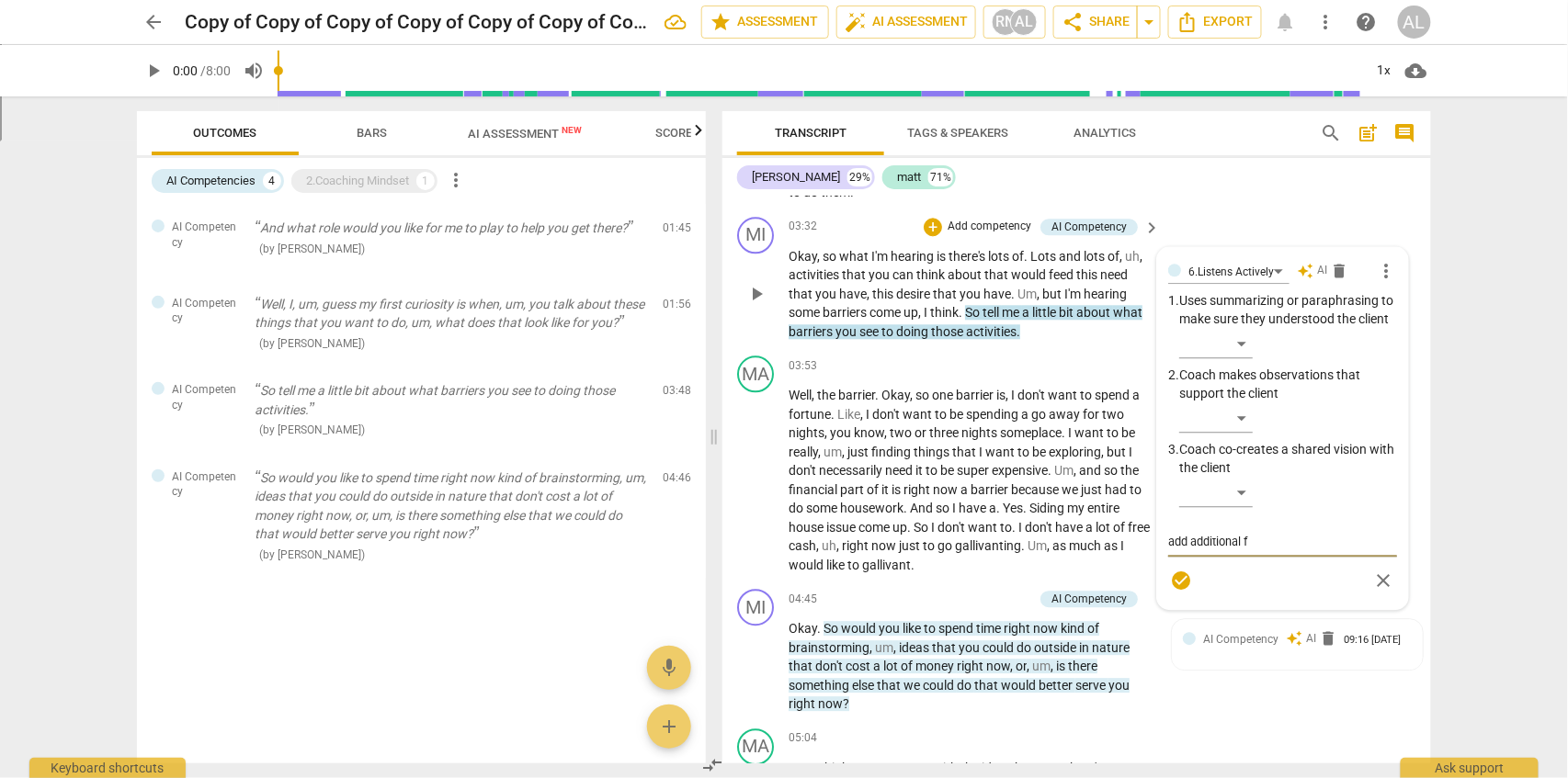
type textarea "add additional fe"
type textarea "add additional fee"
type textarea "add additional feed"
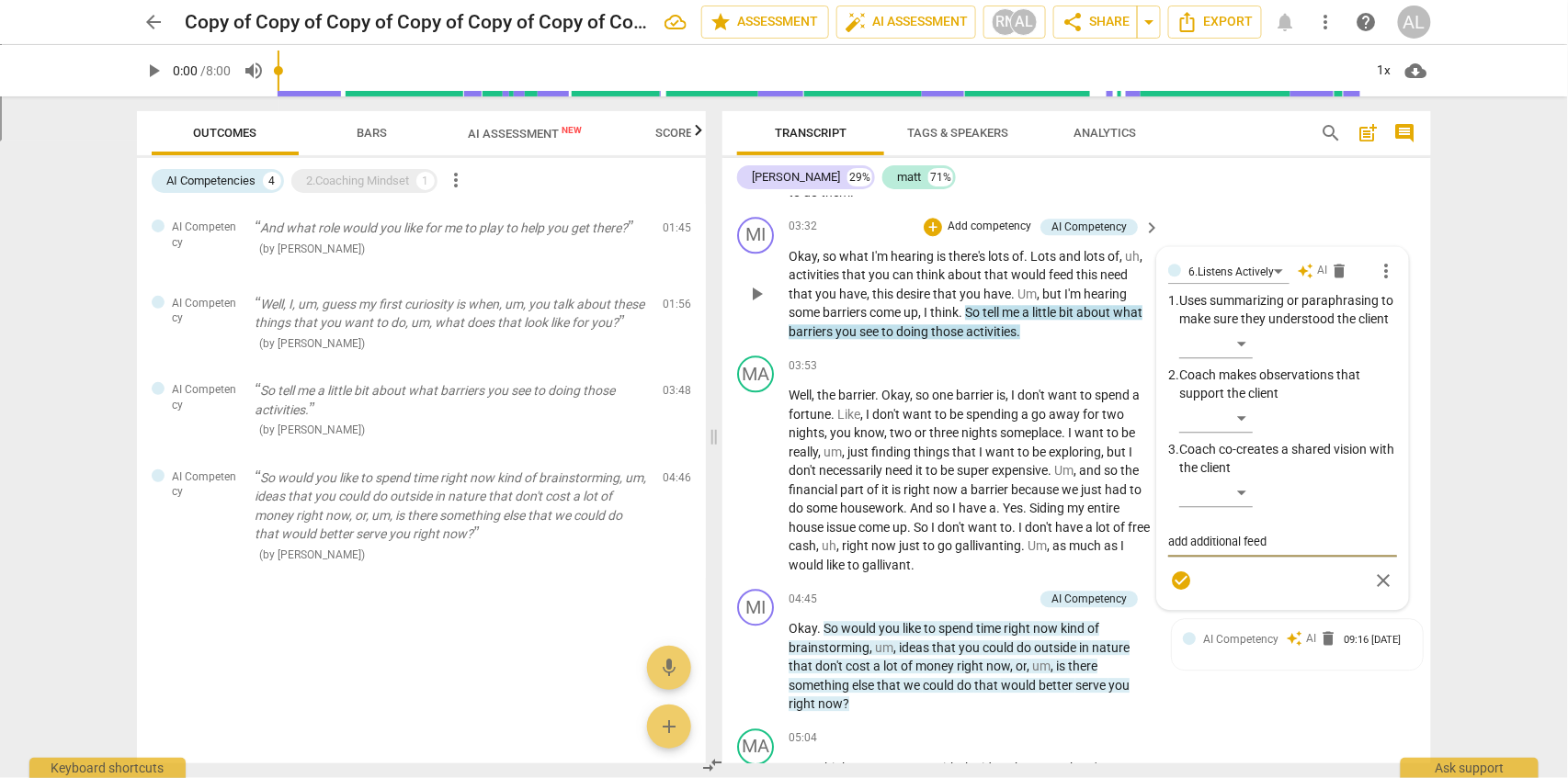
type textarea "add additional feedb"
type textarea "add additional feedba"
type textarea "add additional feedbac"
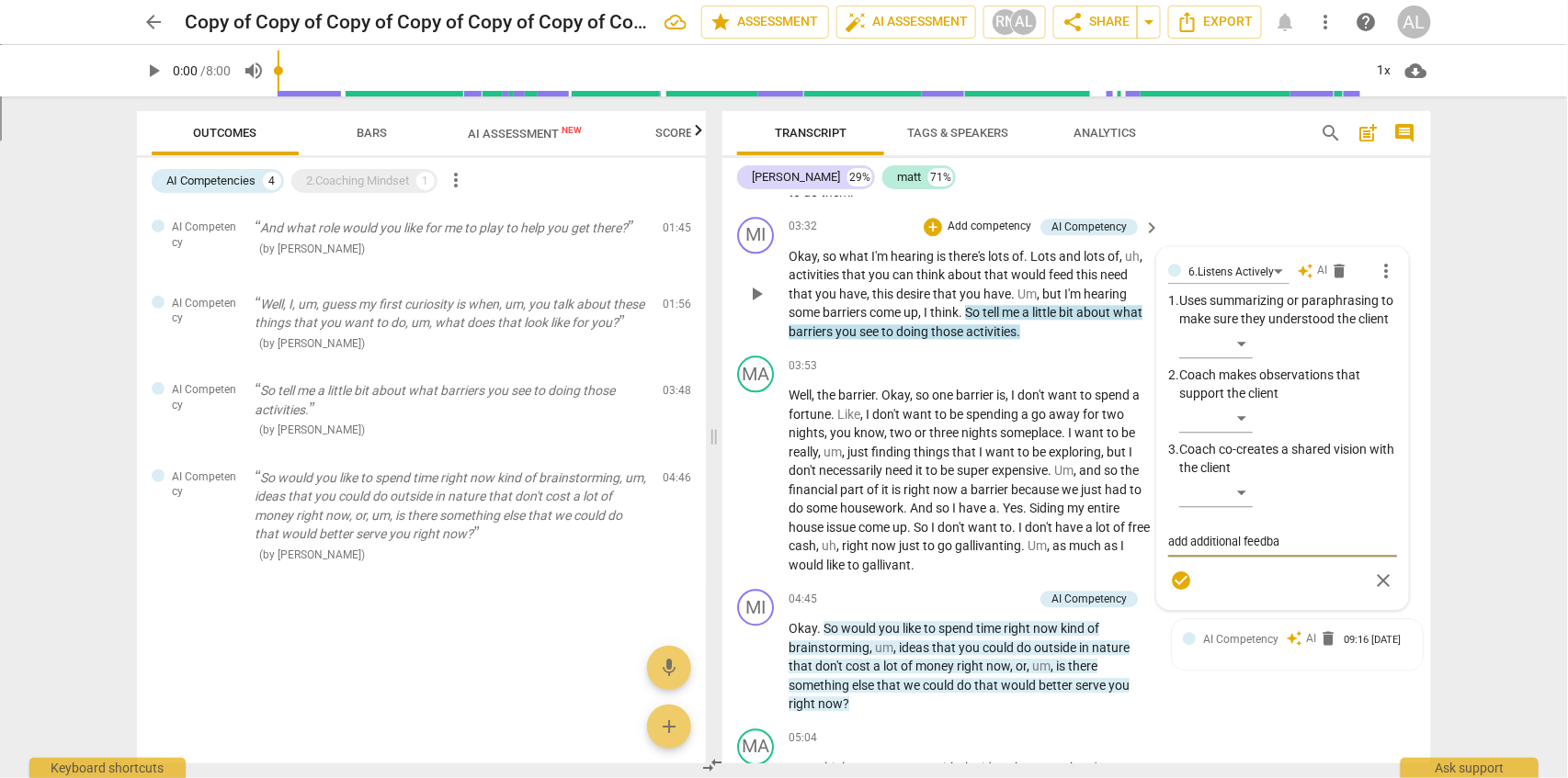
type textarea "add additional feedbac"
type textarea "add additional feedback"
click button "check_circle" at bounding box center [1182, 582] width 27 height 27
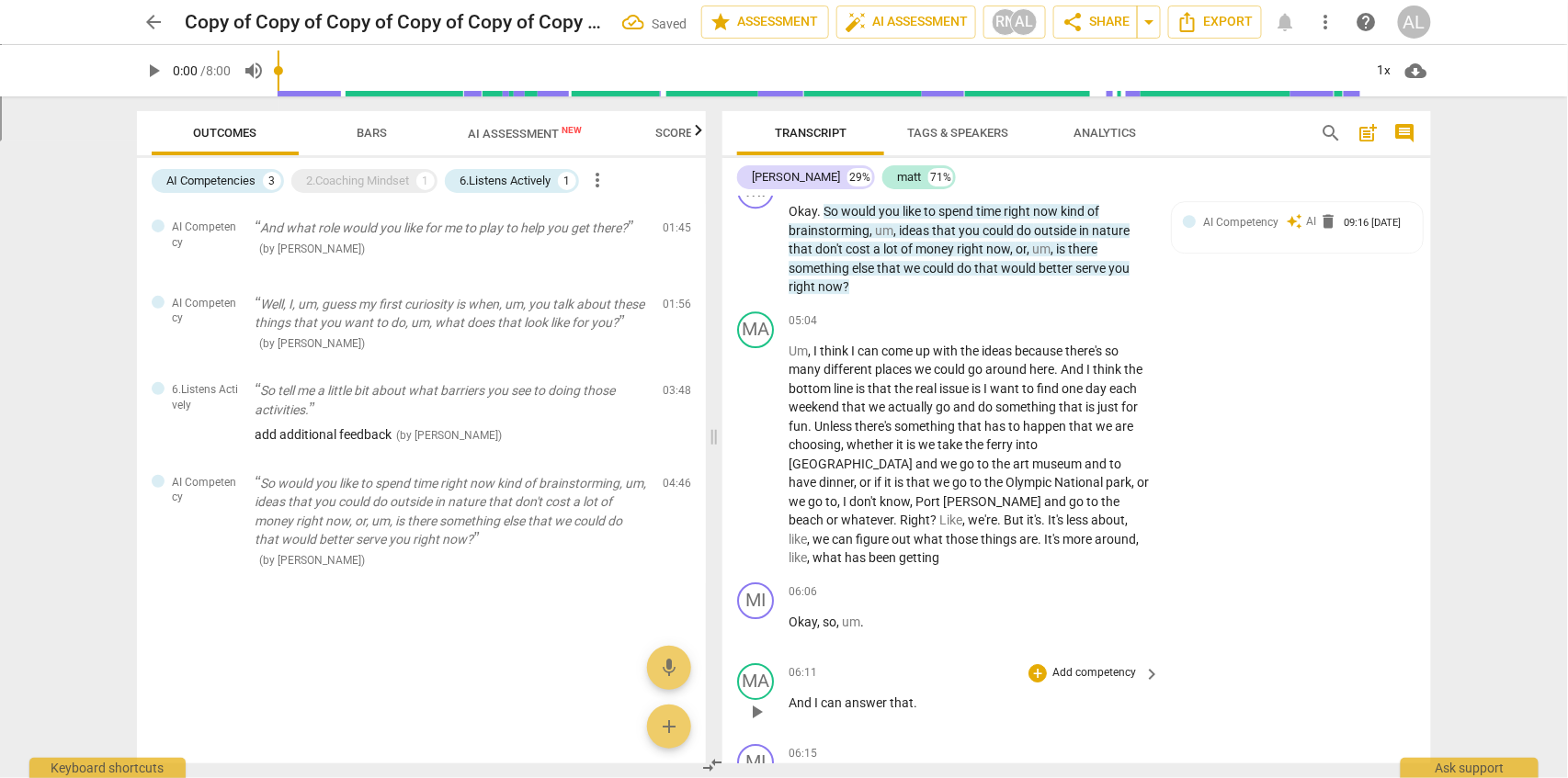
scroll to position [2092, 0]
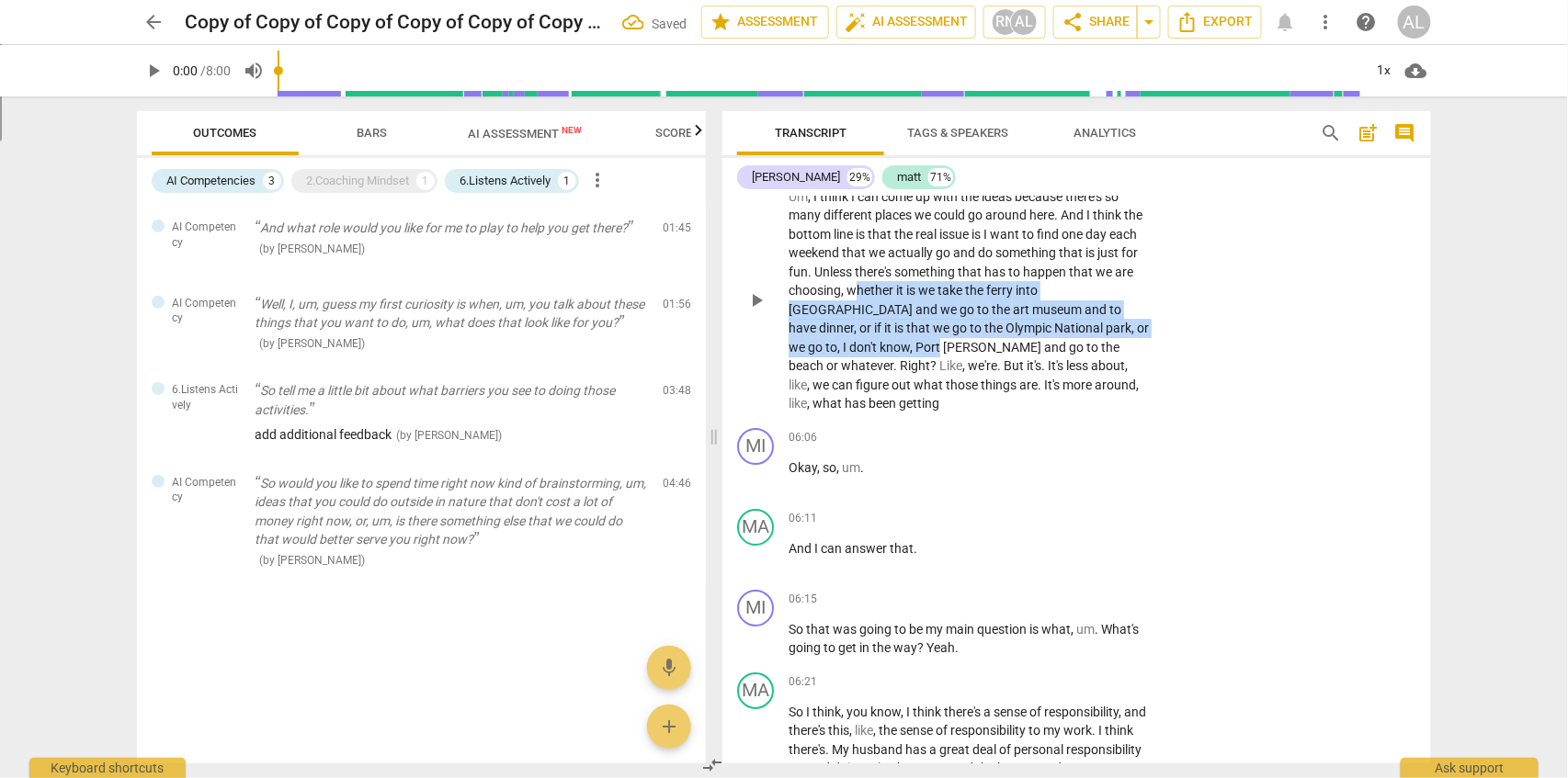
drag, startPoint x: 1052, startPoint y: 316, endPoint x: 1126, endPoint y: 324, distance: 74.4
click at [1126, 324] on p "Um , I think I can come up with the ideas because there's so many different pla…" at bounding box center [970, 300] width 362 height 226
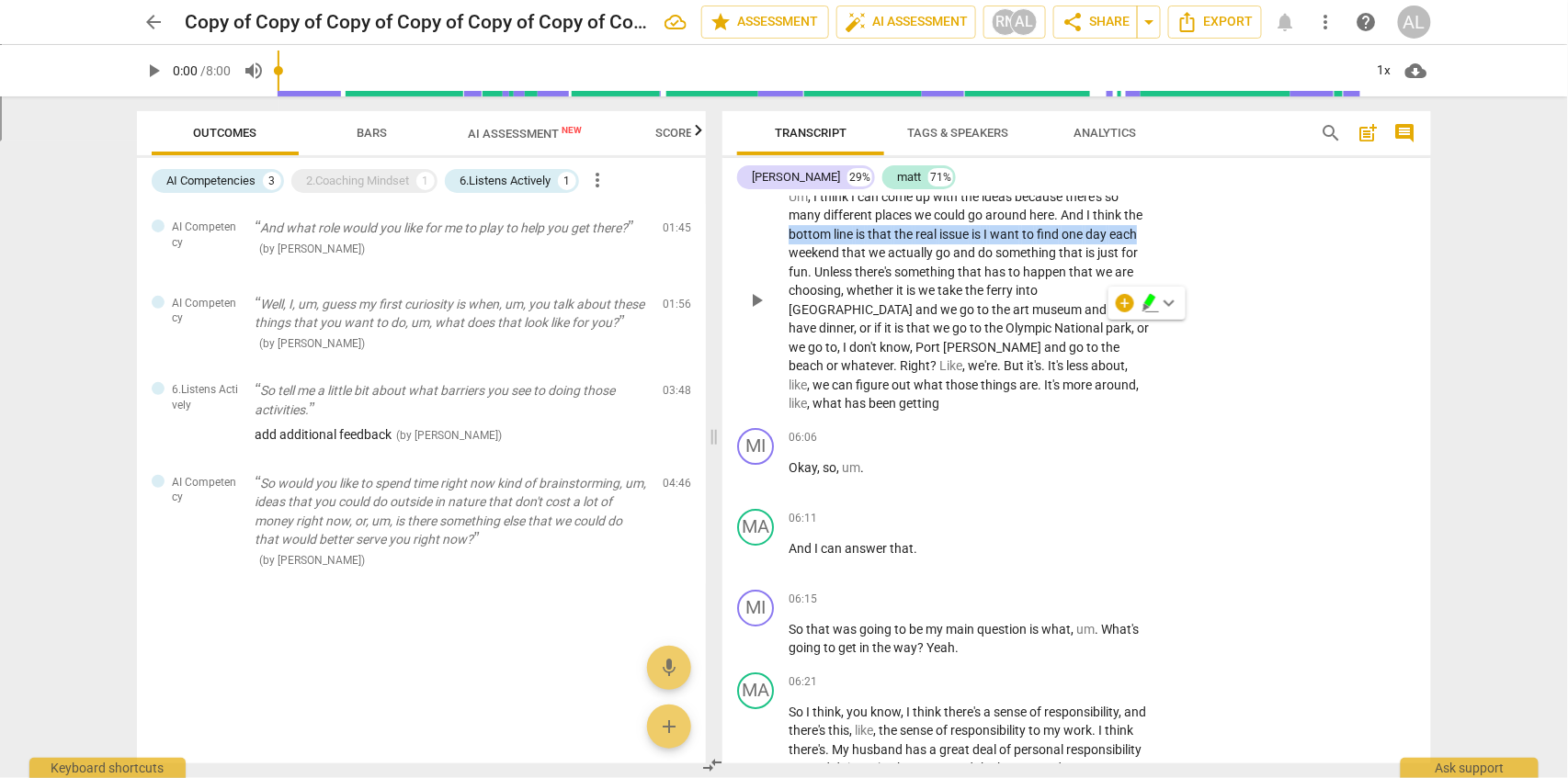
drag, startPoint x: 792, startPoint y: 233, endPoint x: 1141, endPoint y: 235, distance: 349.0
click at [1141, 235] on p "Um , I think I can come up with the ideas because there's so many different pla…" at bounding box center [970, 300] width 362 height 226
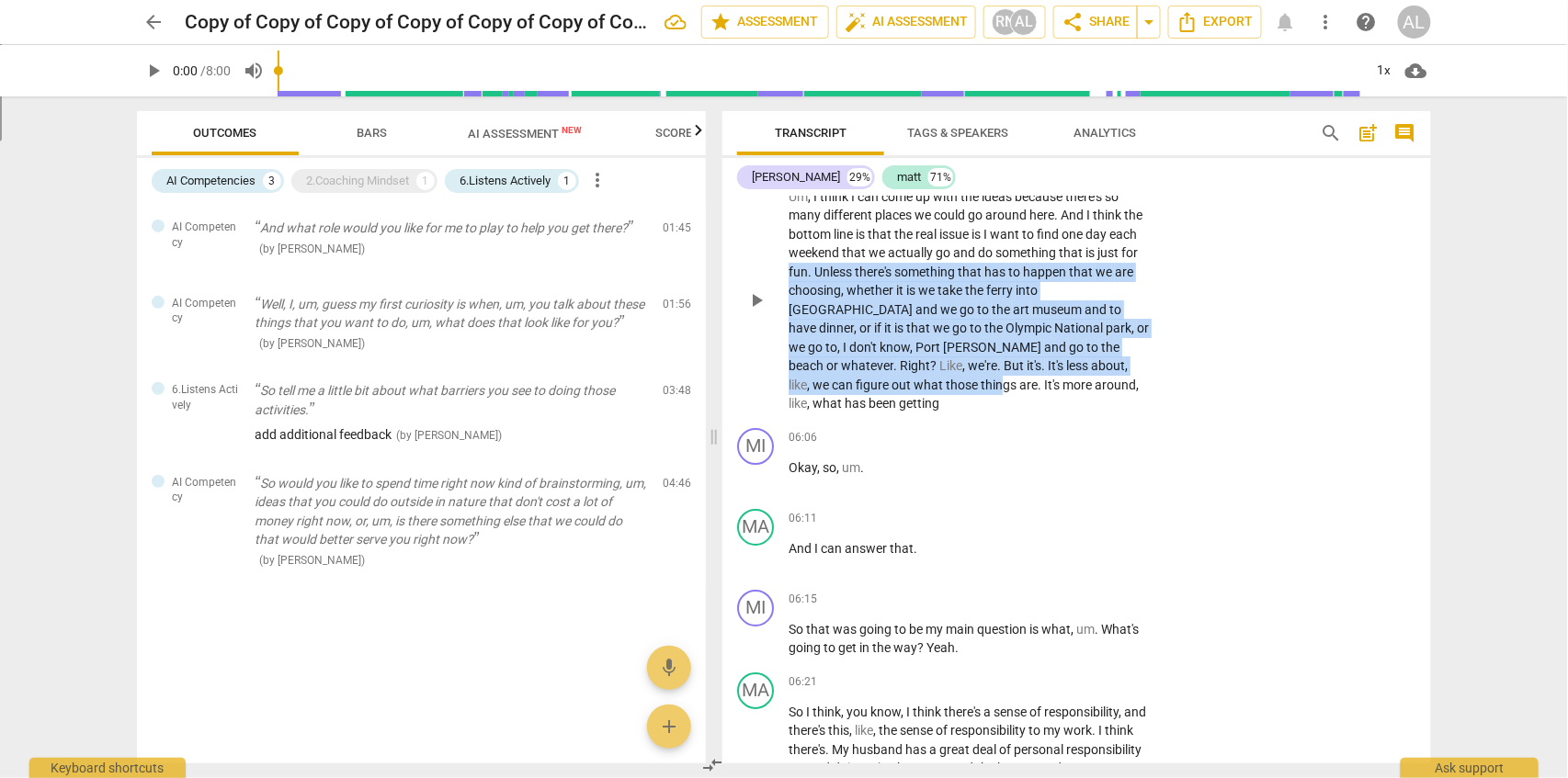
drag, startPoint x: 789, startPoint y: 269, endPoint x: 1133, endPoint y: 367, distance: 357.7
click at [1133, 367] on p "Um , I think I can come up with the ideas because there's so many different pla…" at bounding box center [970, 300] width 362 height 226
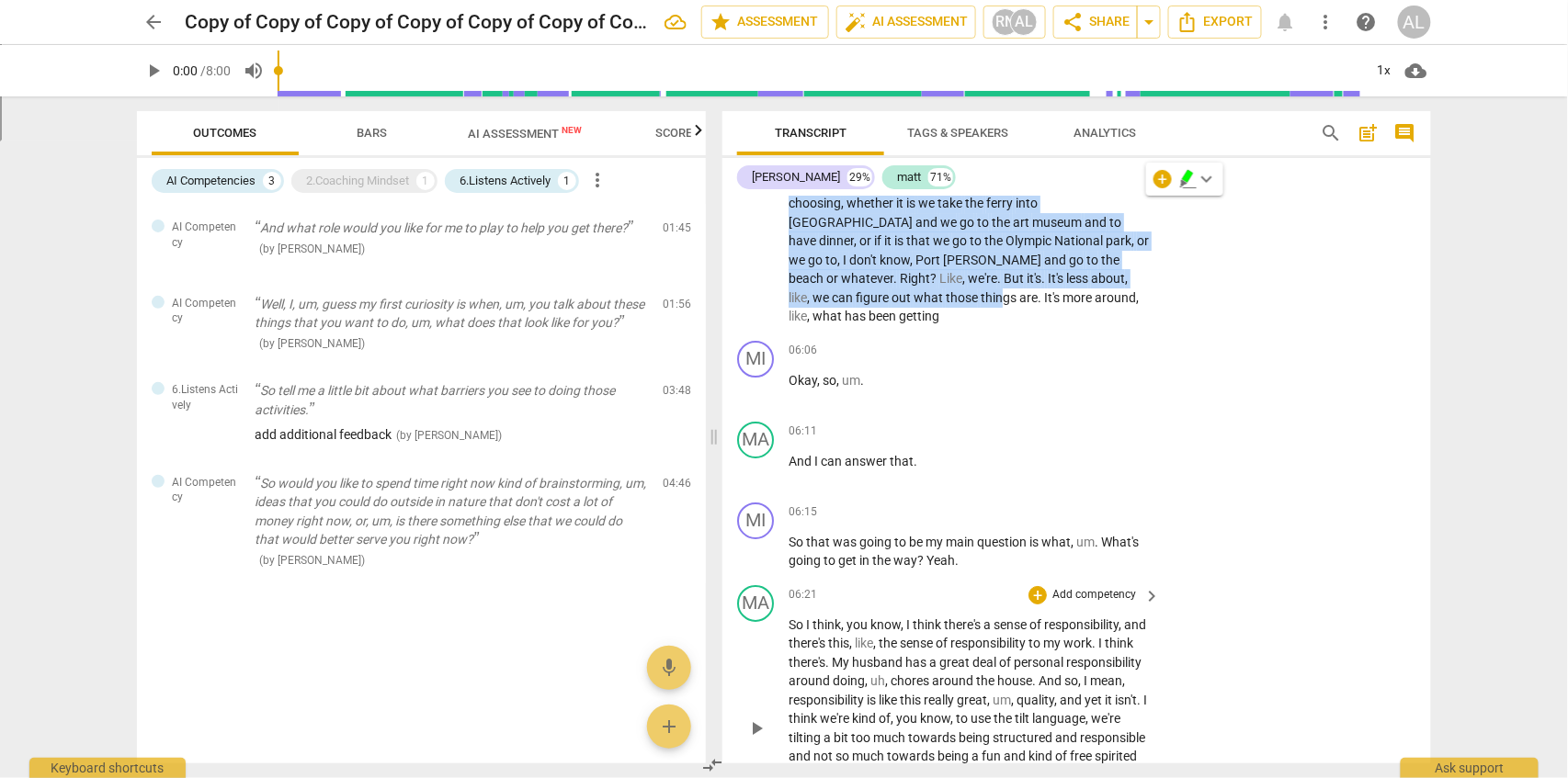
scroll to position [2256, 0]
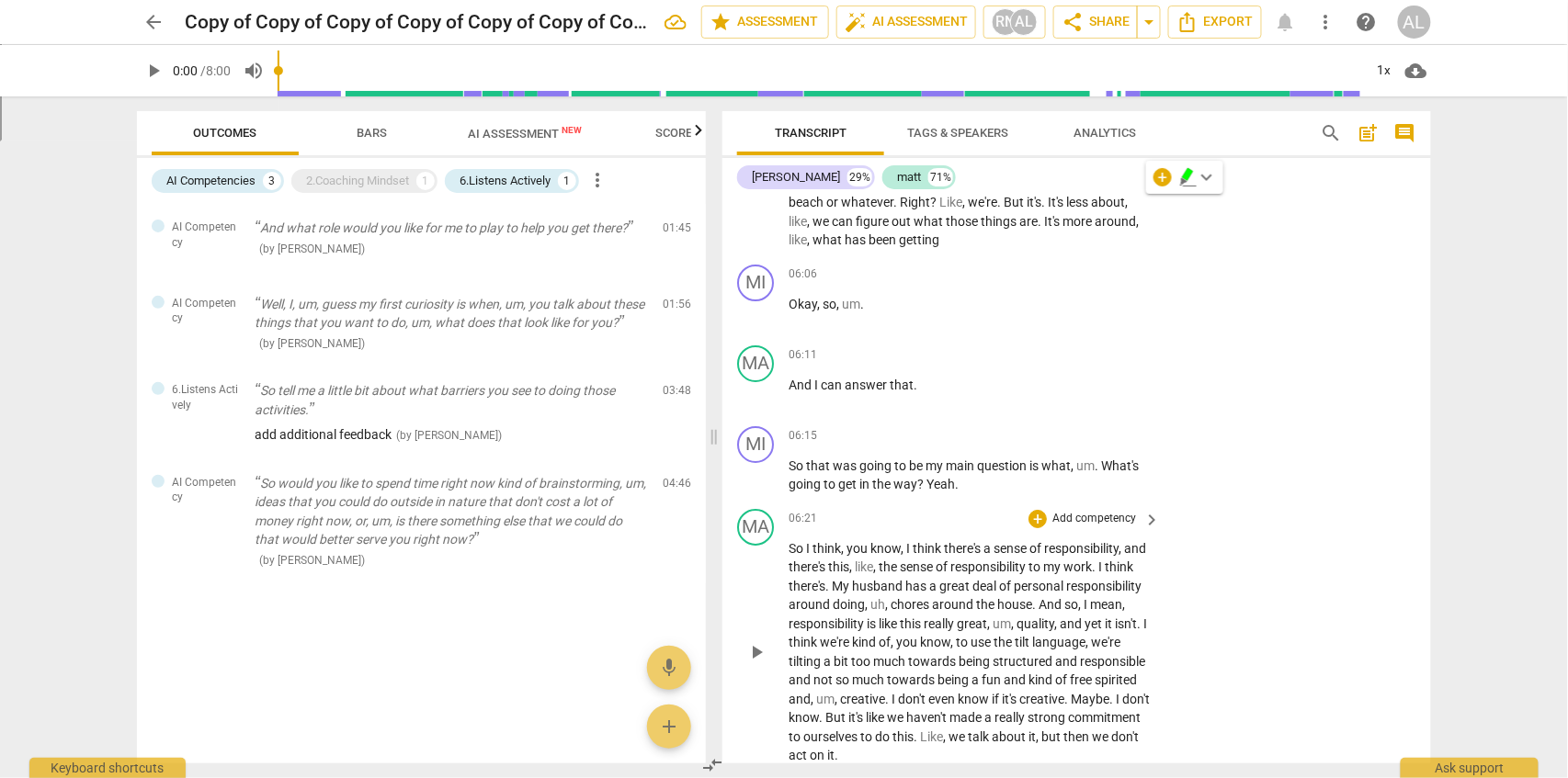
click at [1235, 542] on div "MA play_arrow pause 06:21 + Add competency keyboard_arrow_right So I think , yo…" at bounding box center [1077, 637] width 709 height 272
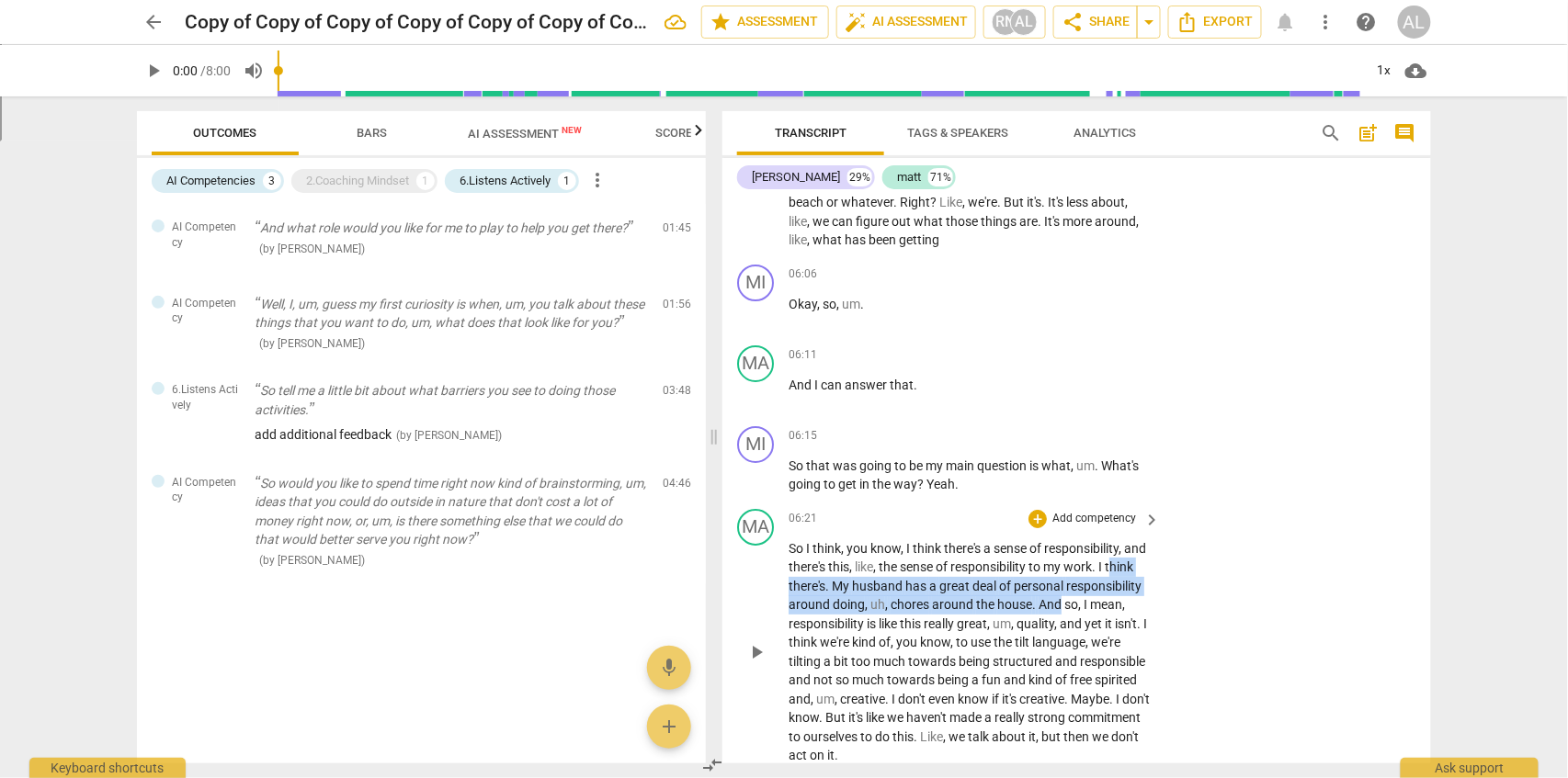
drag, startPoint x: 792, startPoint y: 563, endPoint x: 1143, endPoint y: 584, distance: 351.6
click at [1143, 584] on p "So I think , you know , I think there's a sense of responsibility , and there's…" at bounding box center [970, 652] width 362 height 226
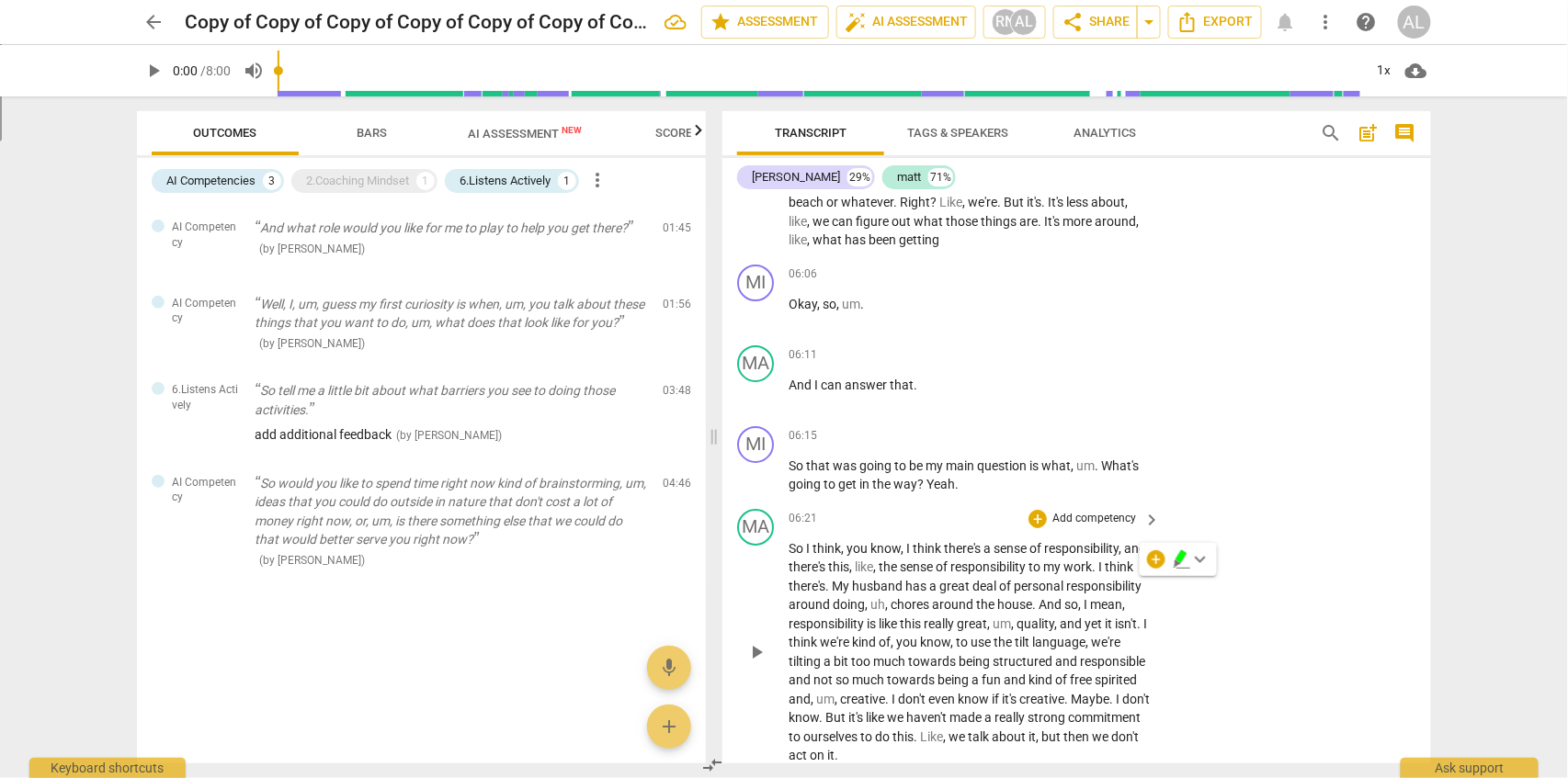
click at [819, 630] on p "So I think , you know , I think there's a sense of responsibility , and there's…" at bounding box center [970, 652] width 362 height 226
click at [1125, 27] on span "share Share" at bounding box center [1095, 21] width 68 height 22
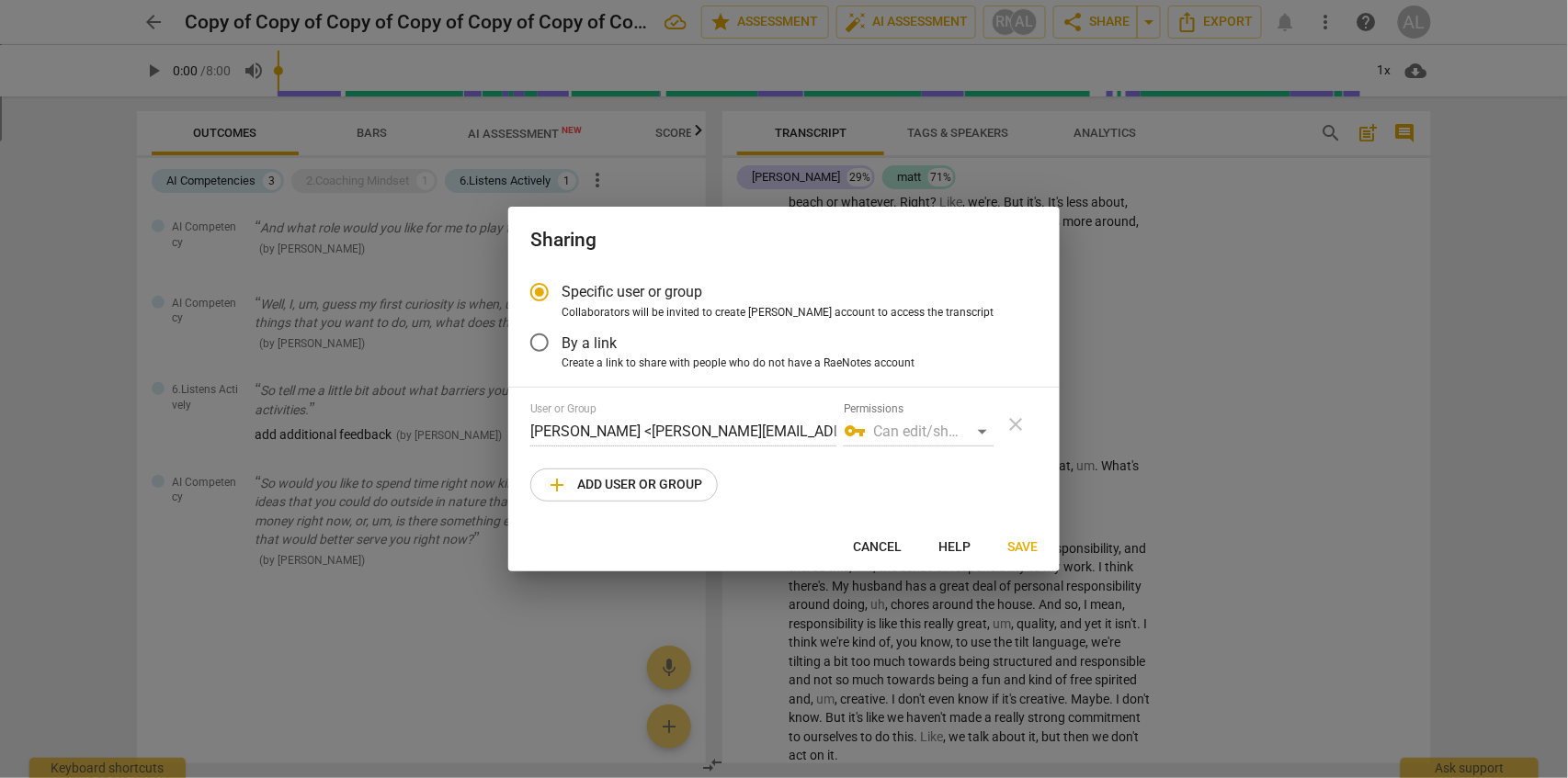
click at [639, 468] on div "User or Group [PERSON_NAME] <[PERSON_NAME][EMAIL_ADDRESS][DOMAIN_NAME]> Permiss…" at bounding box center [784, 452] width 508 height 99
click at [639, 486] on span "add Add user or group" at bounding box center [624, 485] width 156 height 22
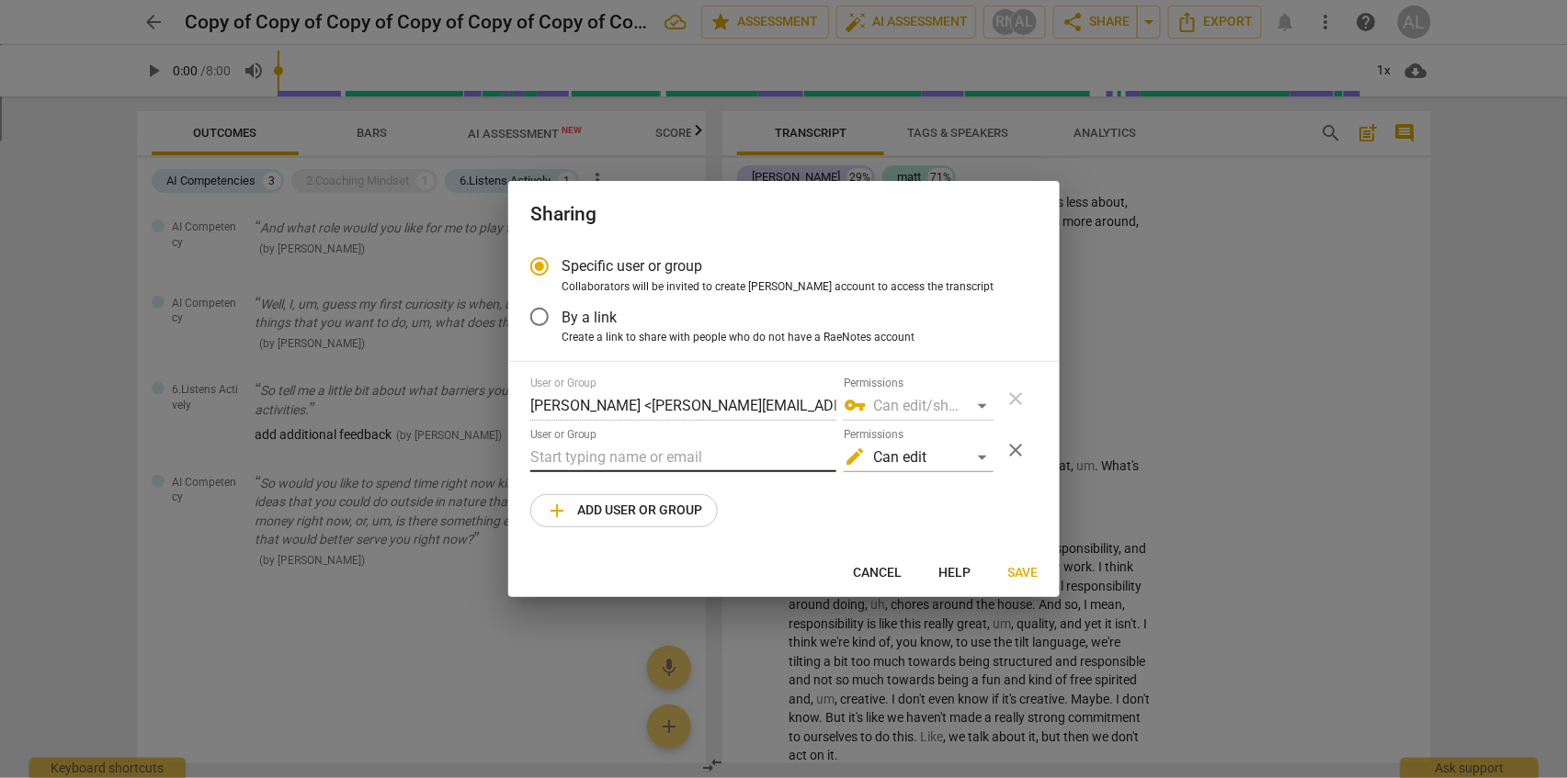
click at [609, 458] on input "text" at bounding box center [684, 457] width 306 height 30
click at [980, 456] on div "edit Can edit" at bounding box center [919, 457] width 150 height 30
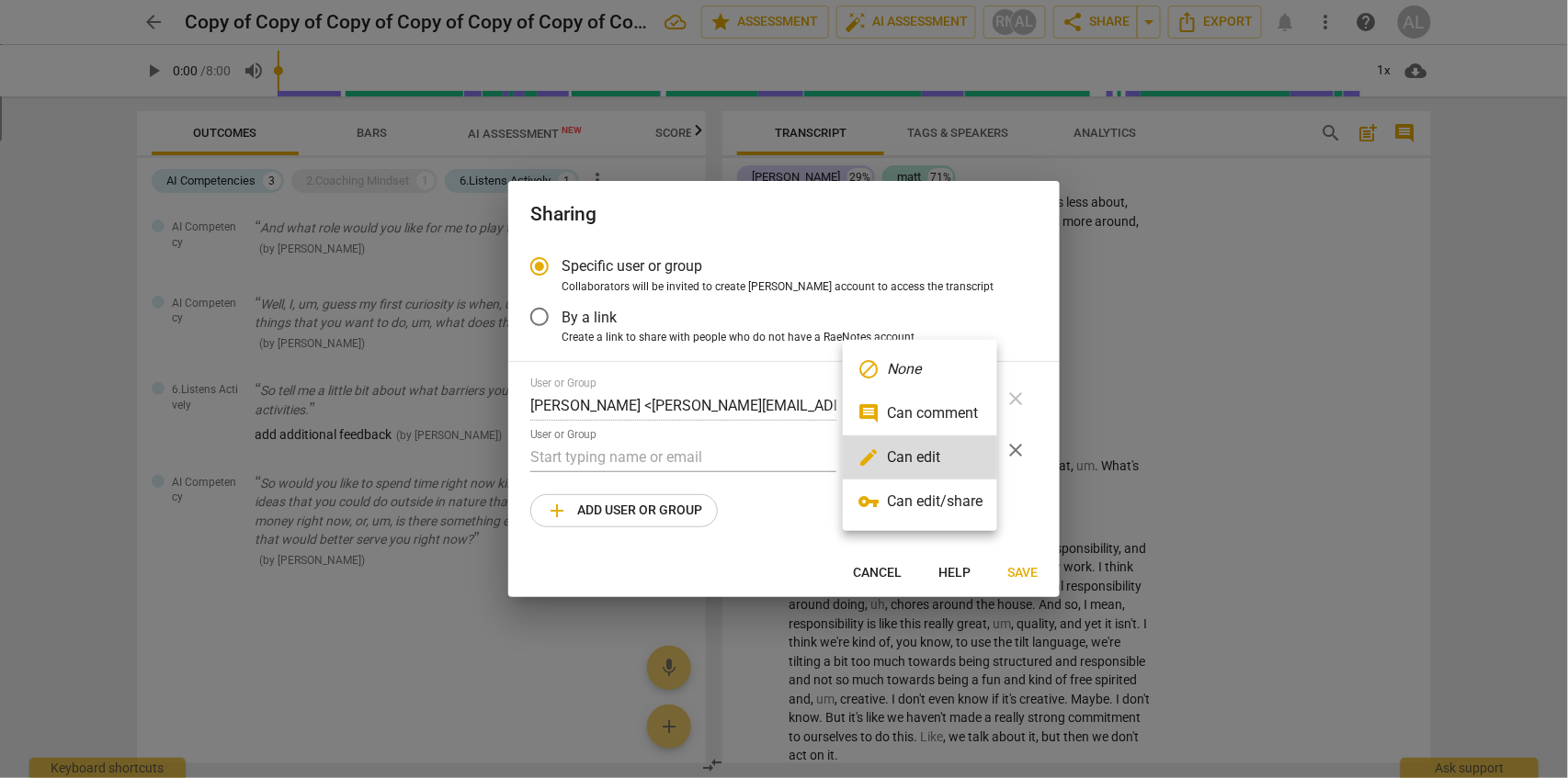
click at [876, 579] on div at bounding box center [784, 389] width 1568 height 778
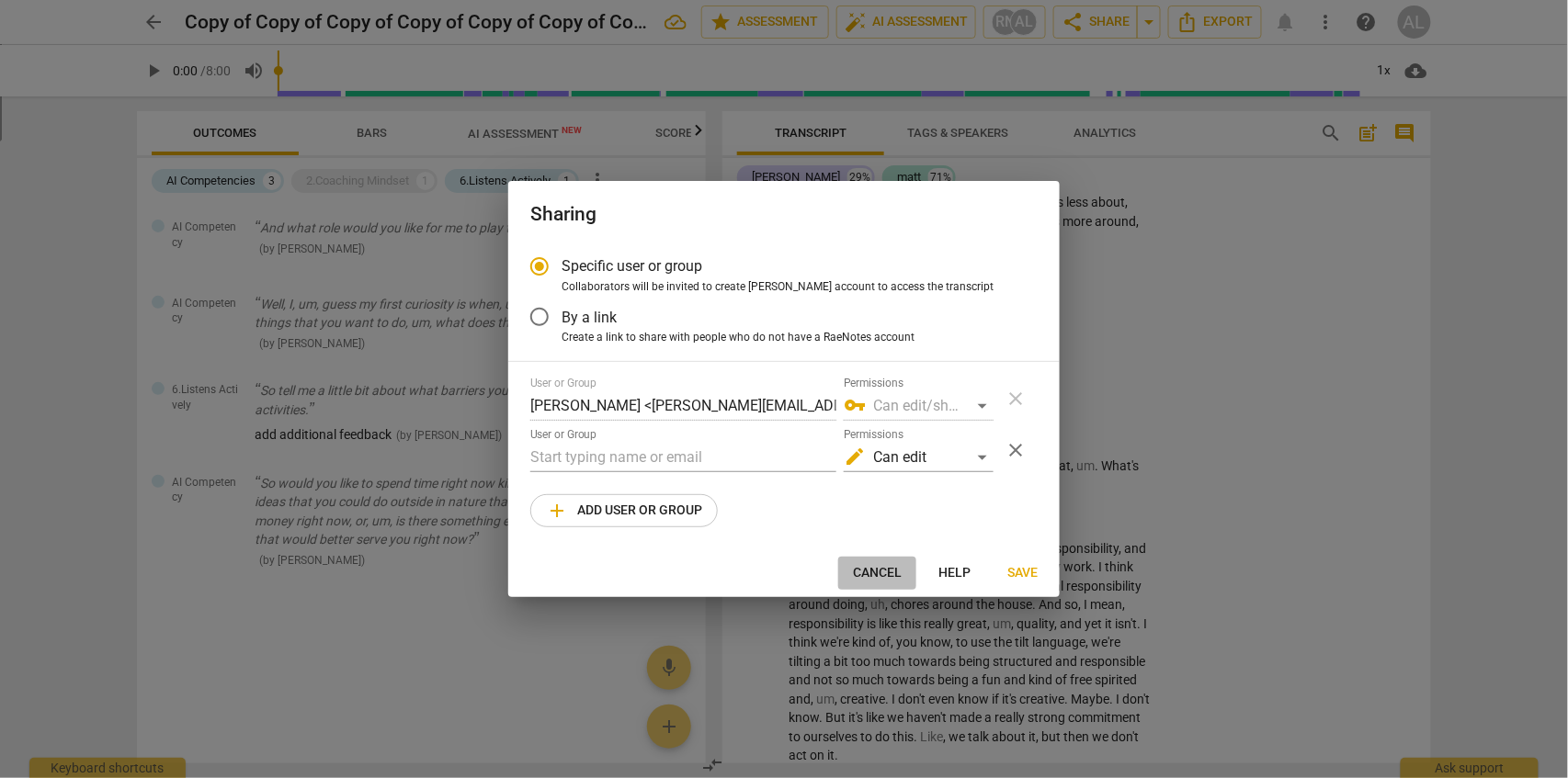
click at [875, 571] on span "Cancel" at bounding box center [877, 573] width 49 height 18
radio input "false"
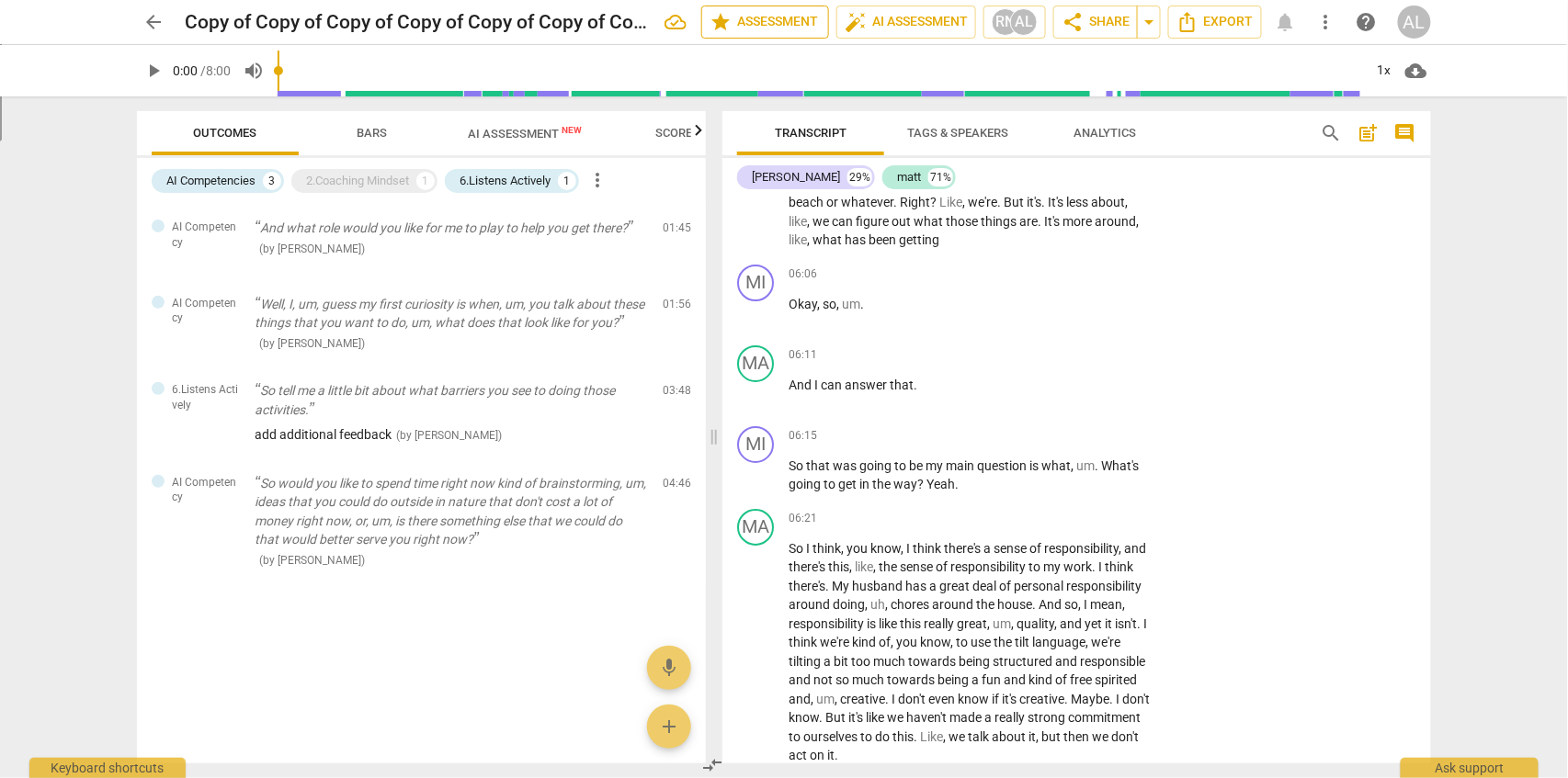
click at [750, 28] on span "star Assessment" at bounding box center [765, 21] width 111 height 22
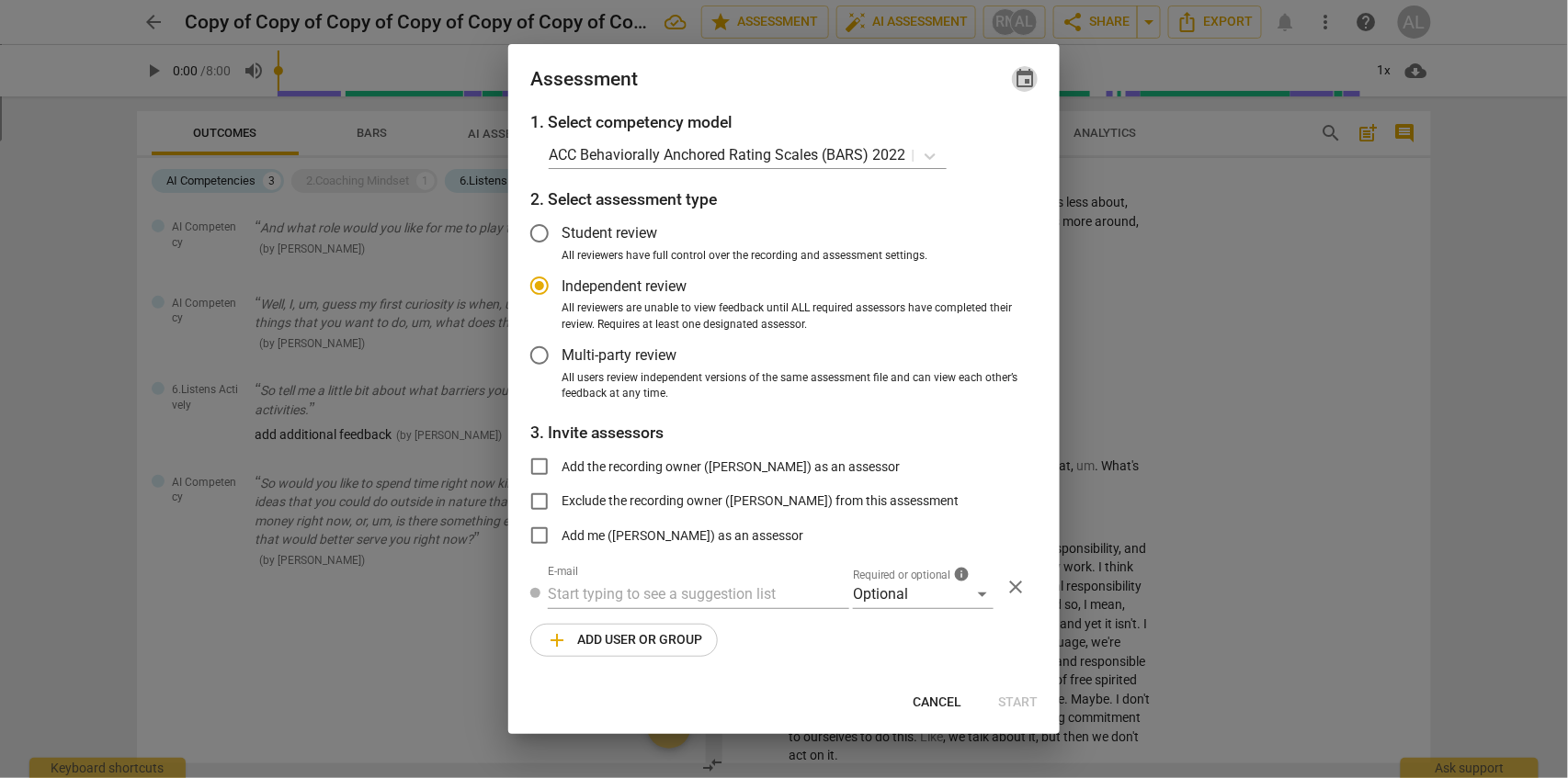
click at [1034, 80] on span "event" at bounding box center [1025, 79] width 22 height 22
click at [981, 596] on div at bounding box center [784, 389] width 1568 height 778
click at [1146, 377] on div at bounding box center [784, 389] width 1568 height 778
radio input "false"
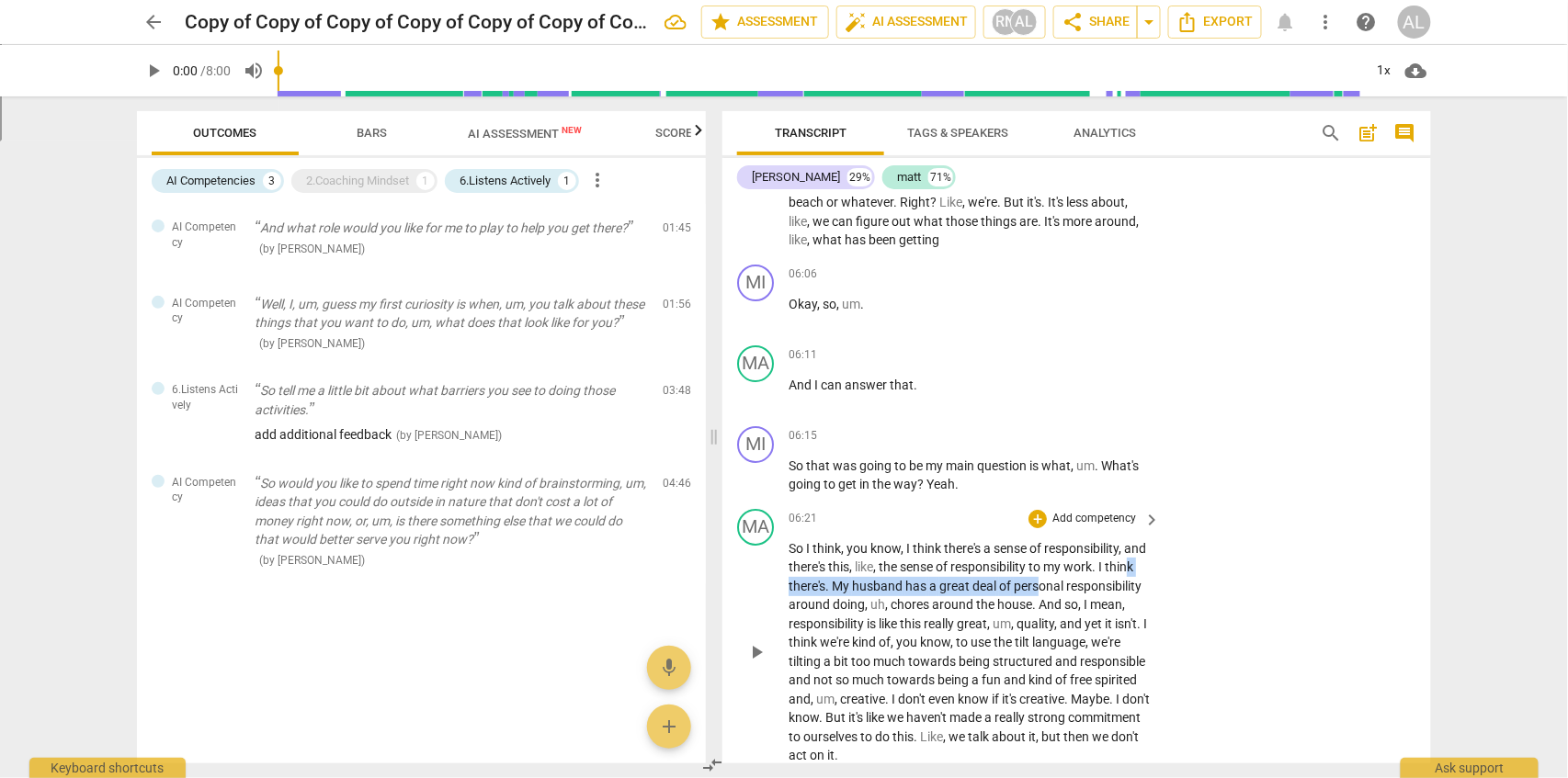
drag, startPoint x: 809, startPoint y: 561, endPoint x: 1074, endPoint y: 560, distance: 265.0
click at [1074, 560] on p "So I think , you know , I think there's a sense of responsibility , and there's…" at bounding box center [970, 652] width 362 height 226
drag, startPoint x: 880, startPoint y: 597, endPoint x: 854, endPoint y: 597, distance: 26.0
click at [867, 616] on span "responsibility" at bounding box center [827, 623] width 78 height 14
drag, startPoint x: 799, startPoint y: 580, endPoint x: 1147, endPoint y: 576, distance: 348.0
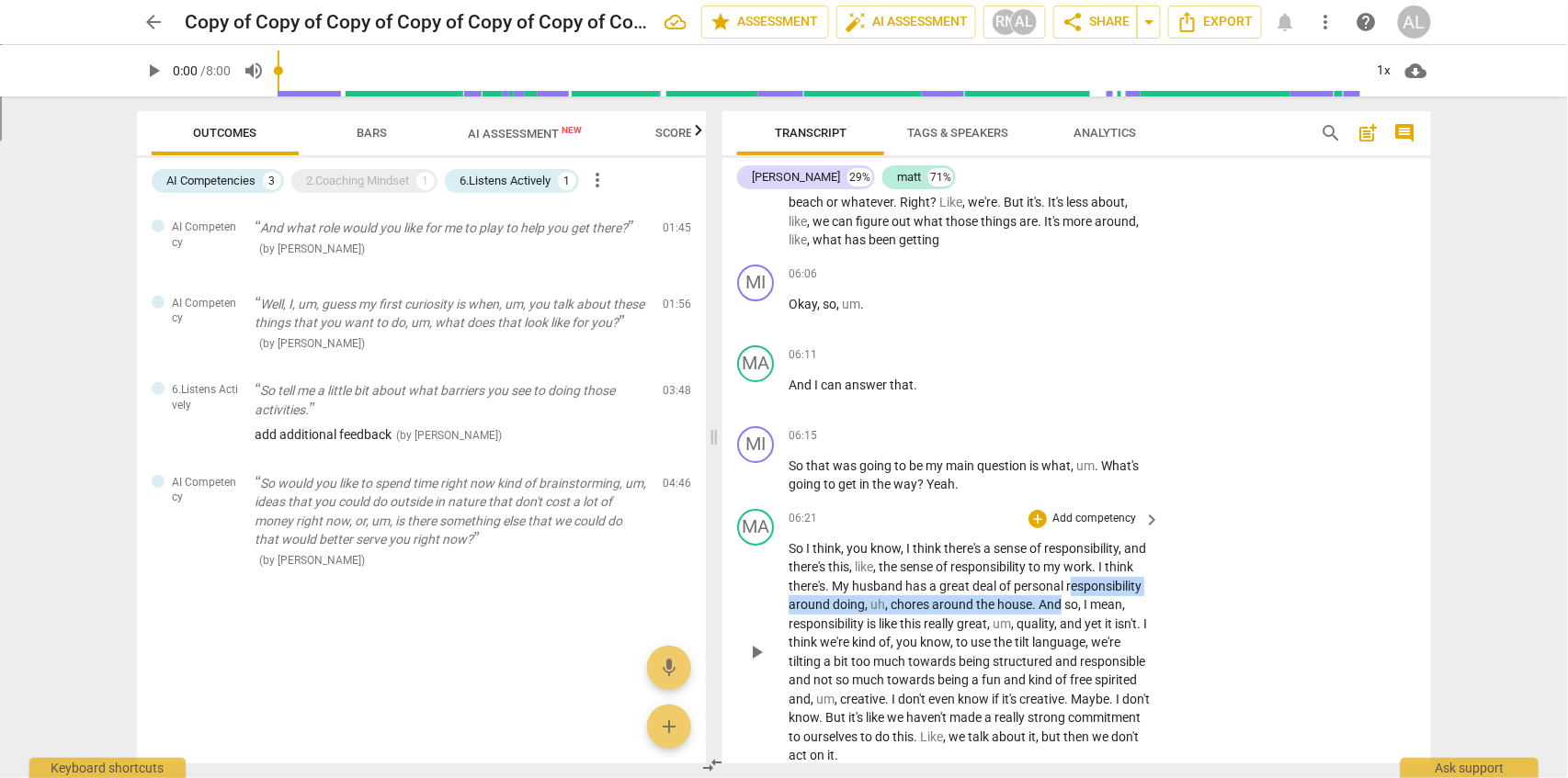
click at [1147, 577] on p "So I think , you know , I think there's a sense of responsibility , and there's…" at bounding box center [970, 652] width 362 height 226
click at [1202, 566] on span "keyboard_arrow_down" at bounding box center [1200, 559] width 22 height 22
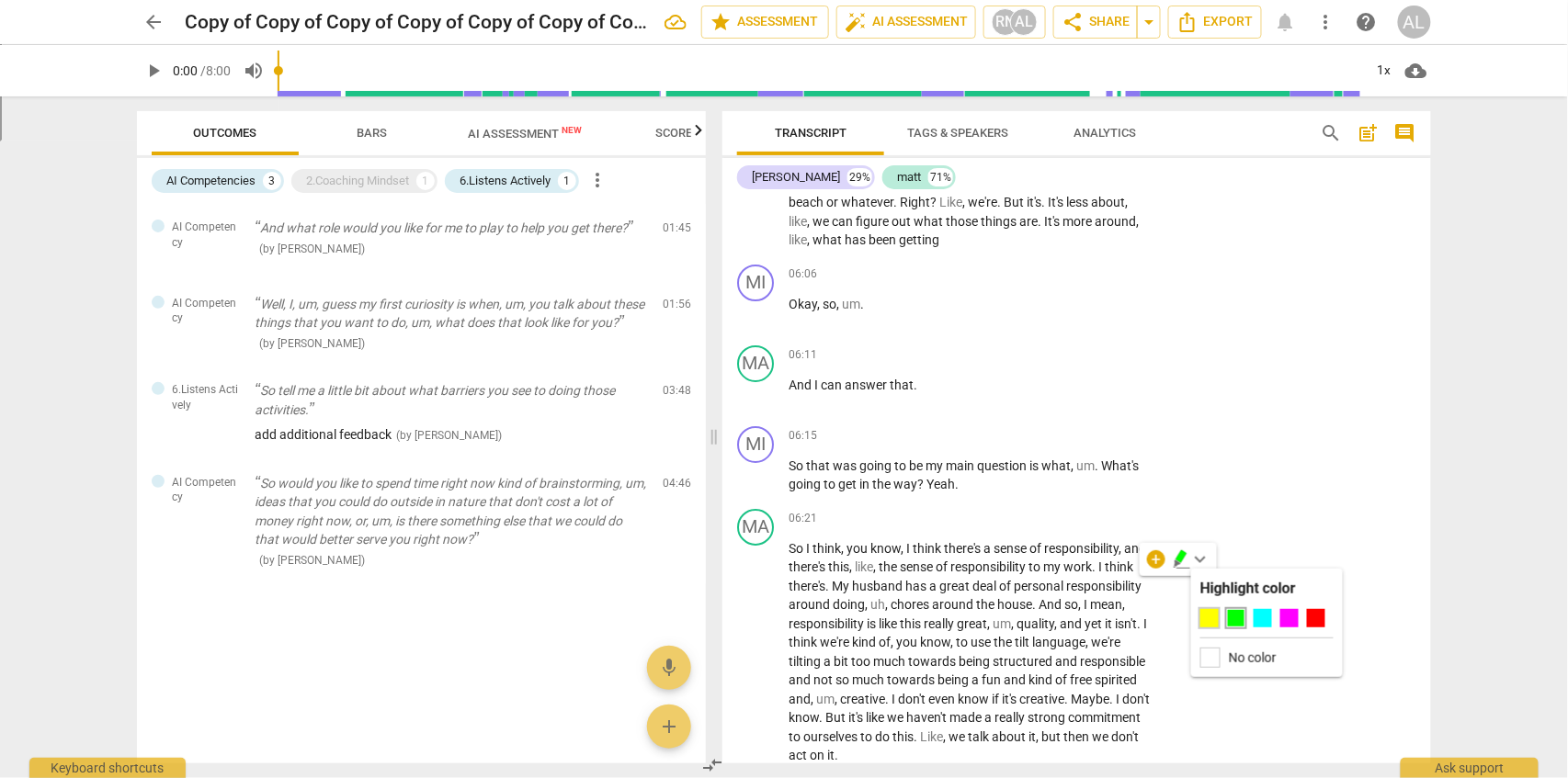
click at [1214, 621] on div at bounding box center [1210, 618] width 18 height 18
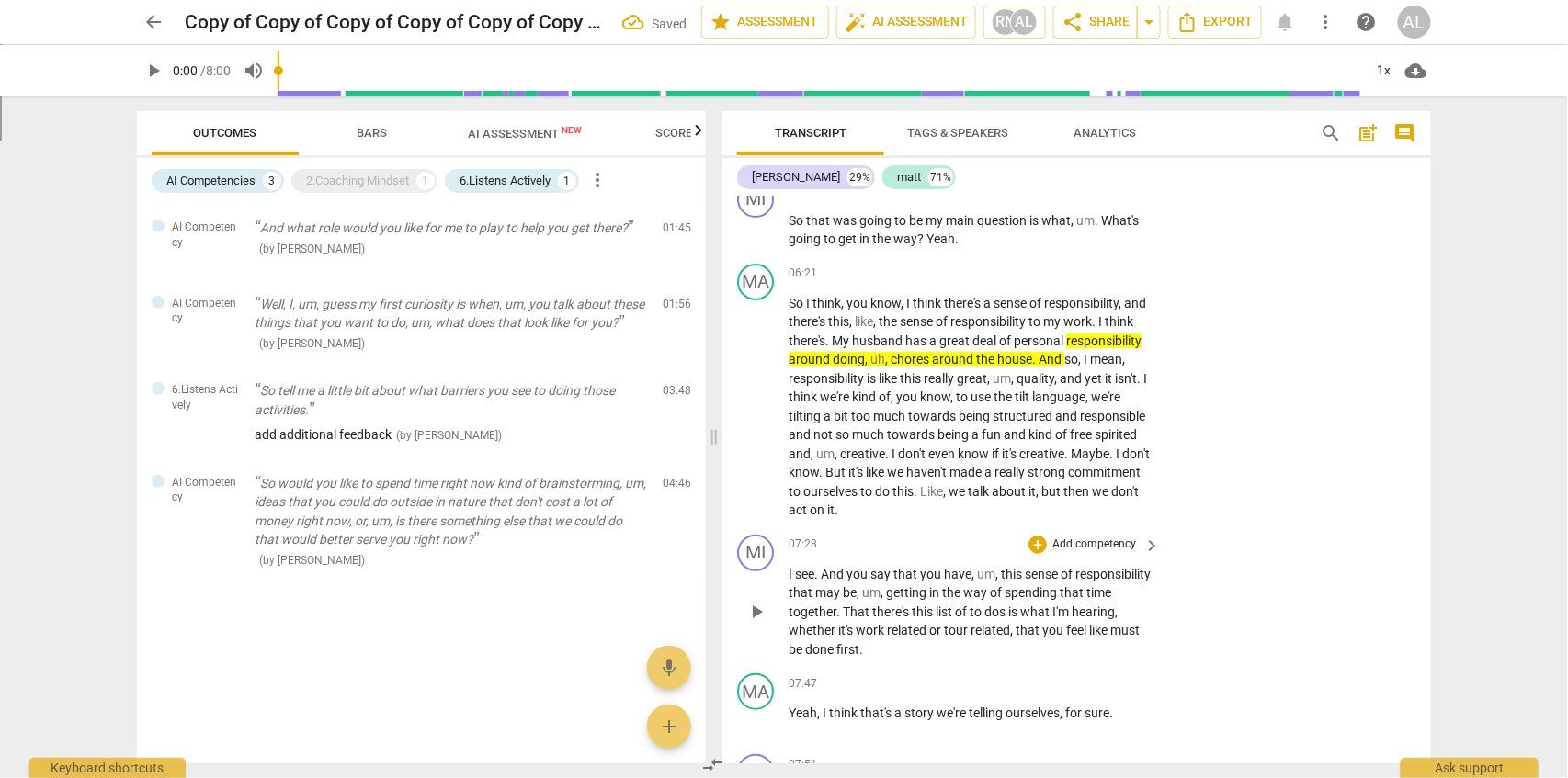
scroll to position [2614, 0]
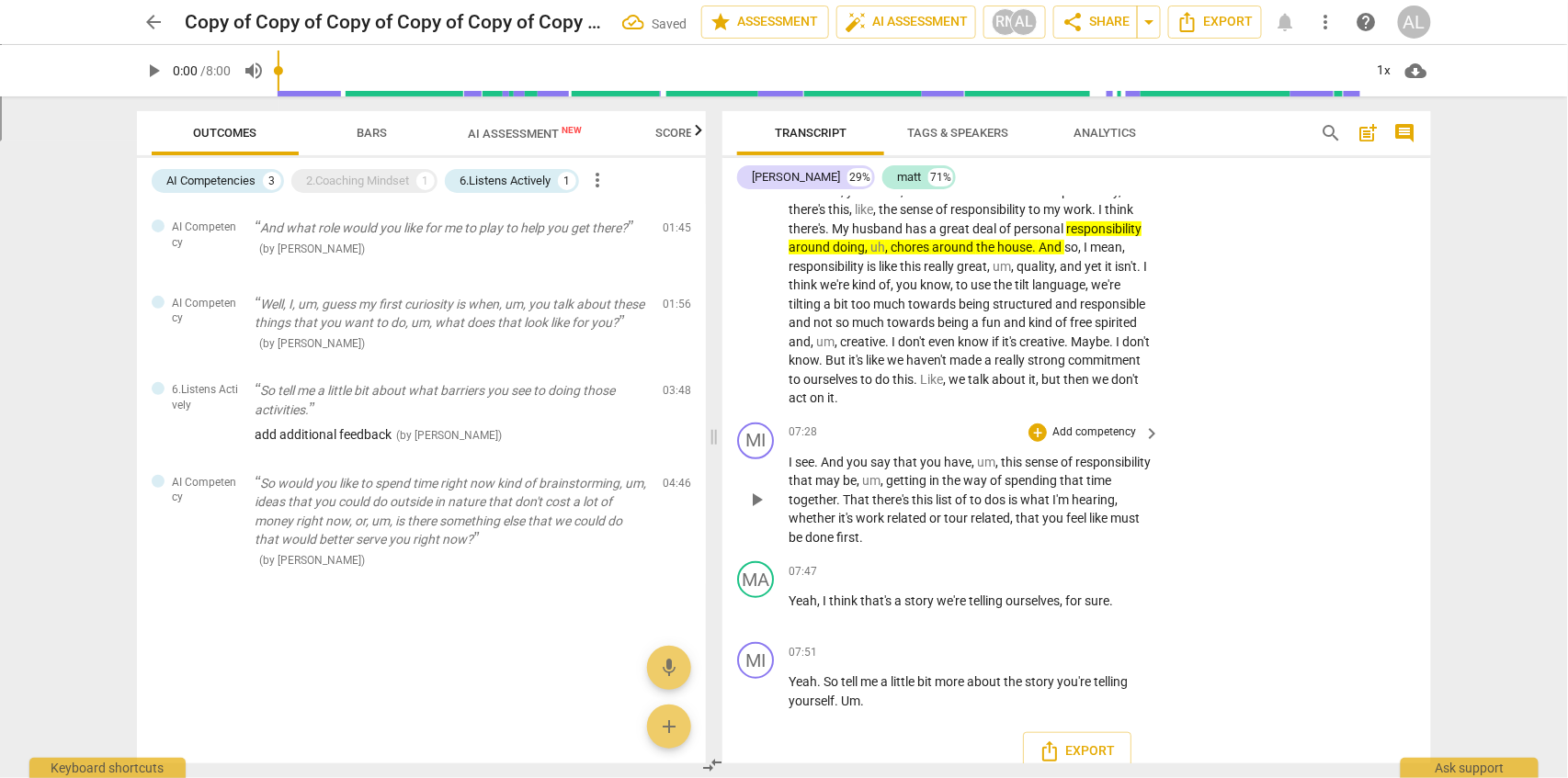
click at [846, 487] on p "I see . And you say that you have , um , this sense of responsibility that may …" at bounding box center [970, 501] width 362 height 94
click at [837, 493] on span "together" at bounding box center [813, 500] width 48 height 14
click at [761, 489] on span "pause" at bounding box center [756, 500] width 22 height 22
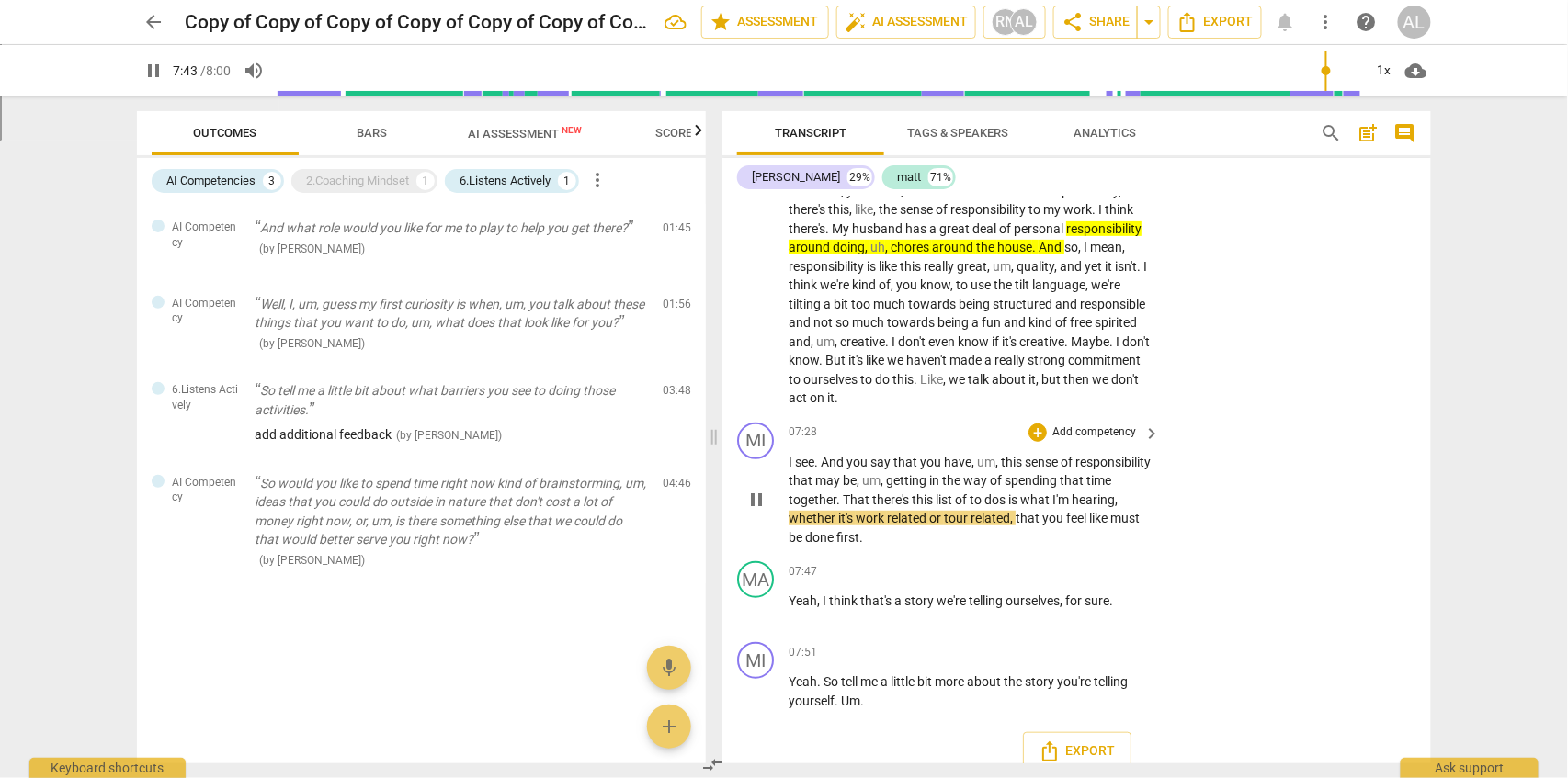
type input "464"
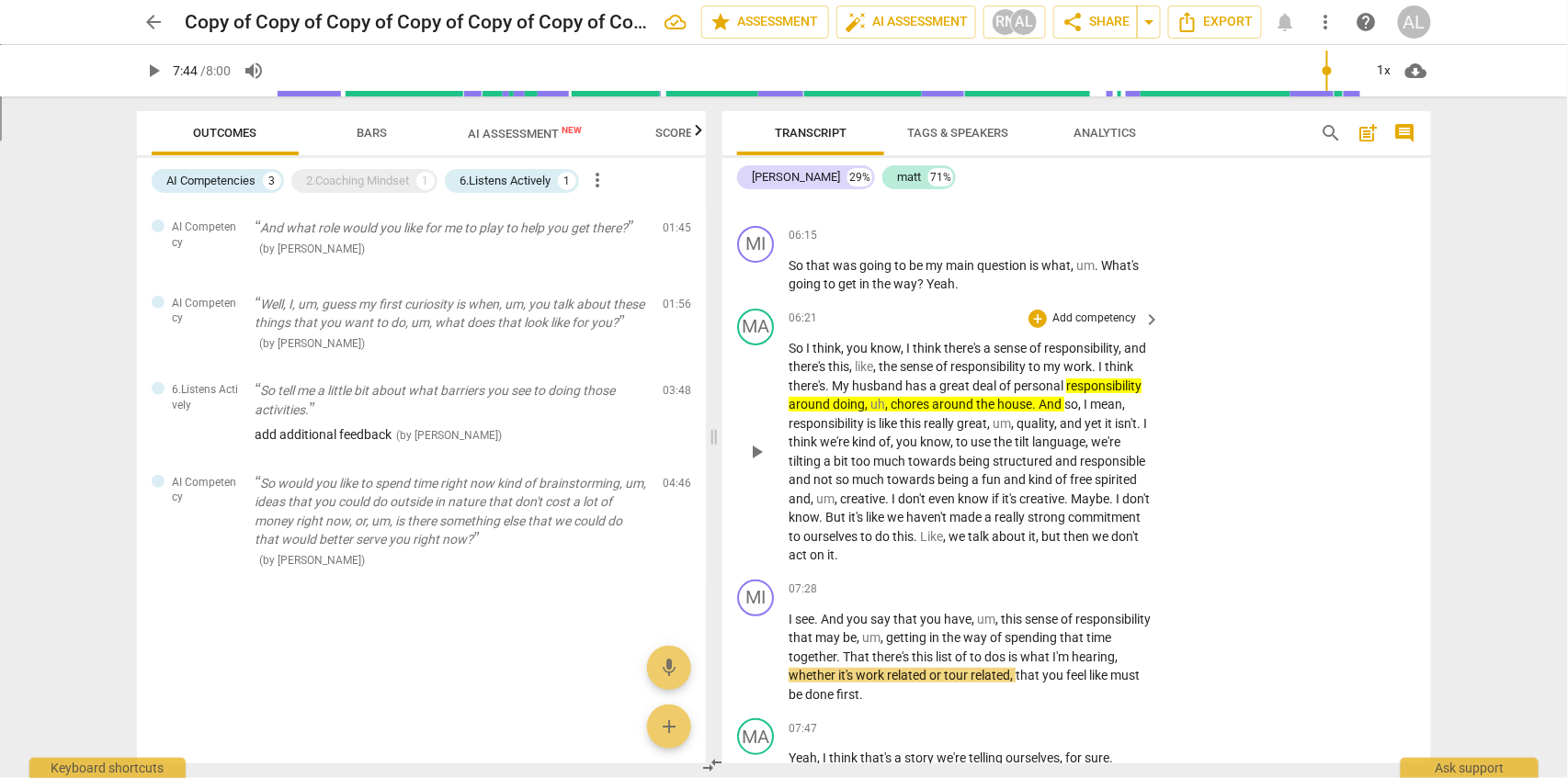
scroll to position [2451, 0]
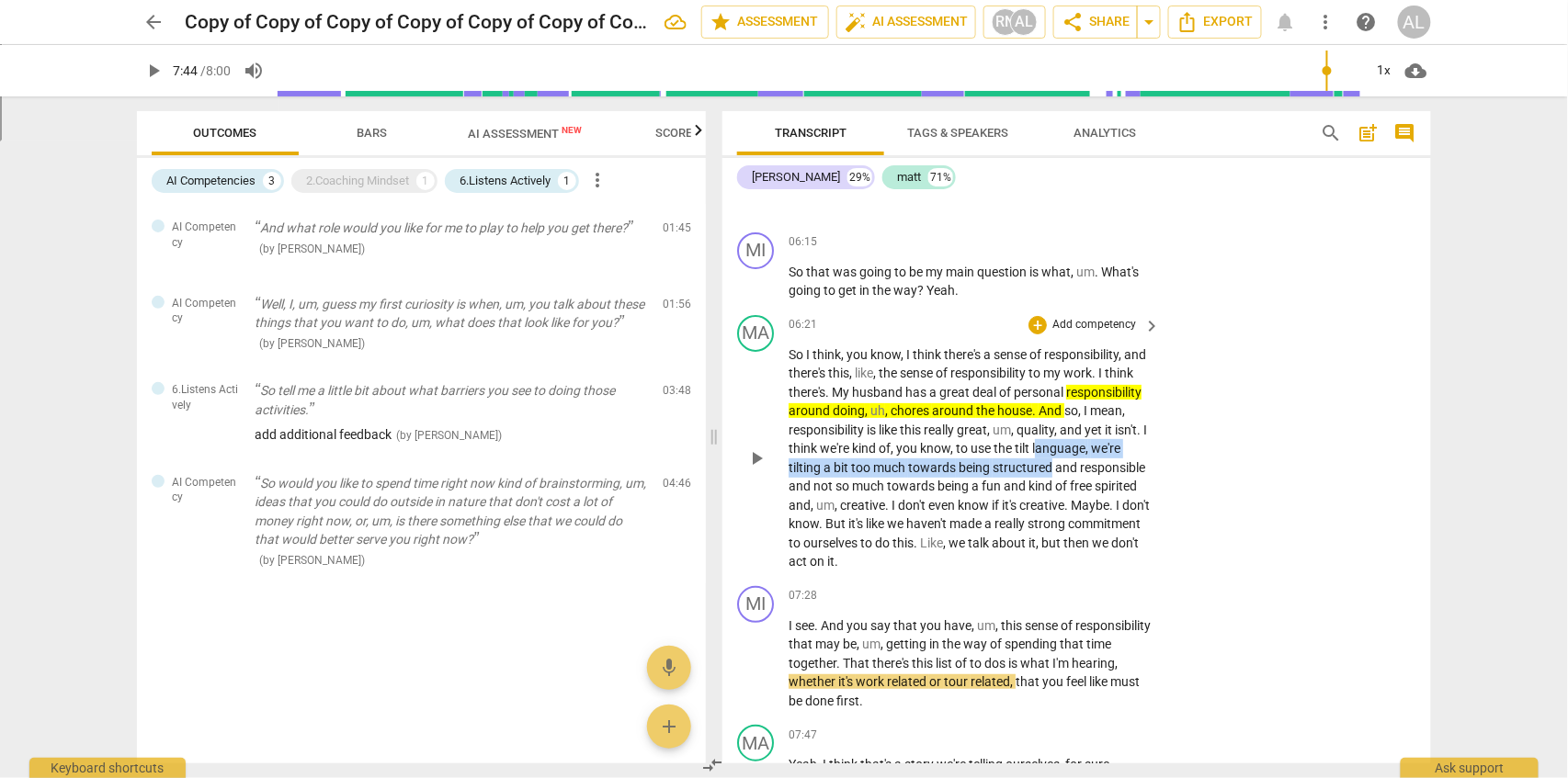
drag, startPoint x: 795, startPoint y: 438, endPoint x: 1145, endPoint y: 451, distance: 350.2
click at [1145, 451] on p "So I think , you know , I think there's a sense of responsibility , and there's…" at bounding box center [970, 458] width 362 height 226
click at [1157, 424] on div "+" at bounding box center [1160, 423] width 18 height 18
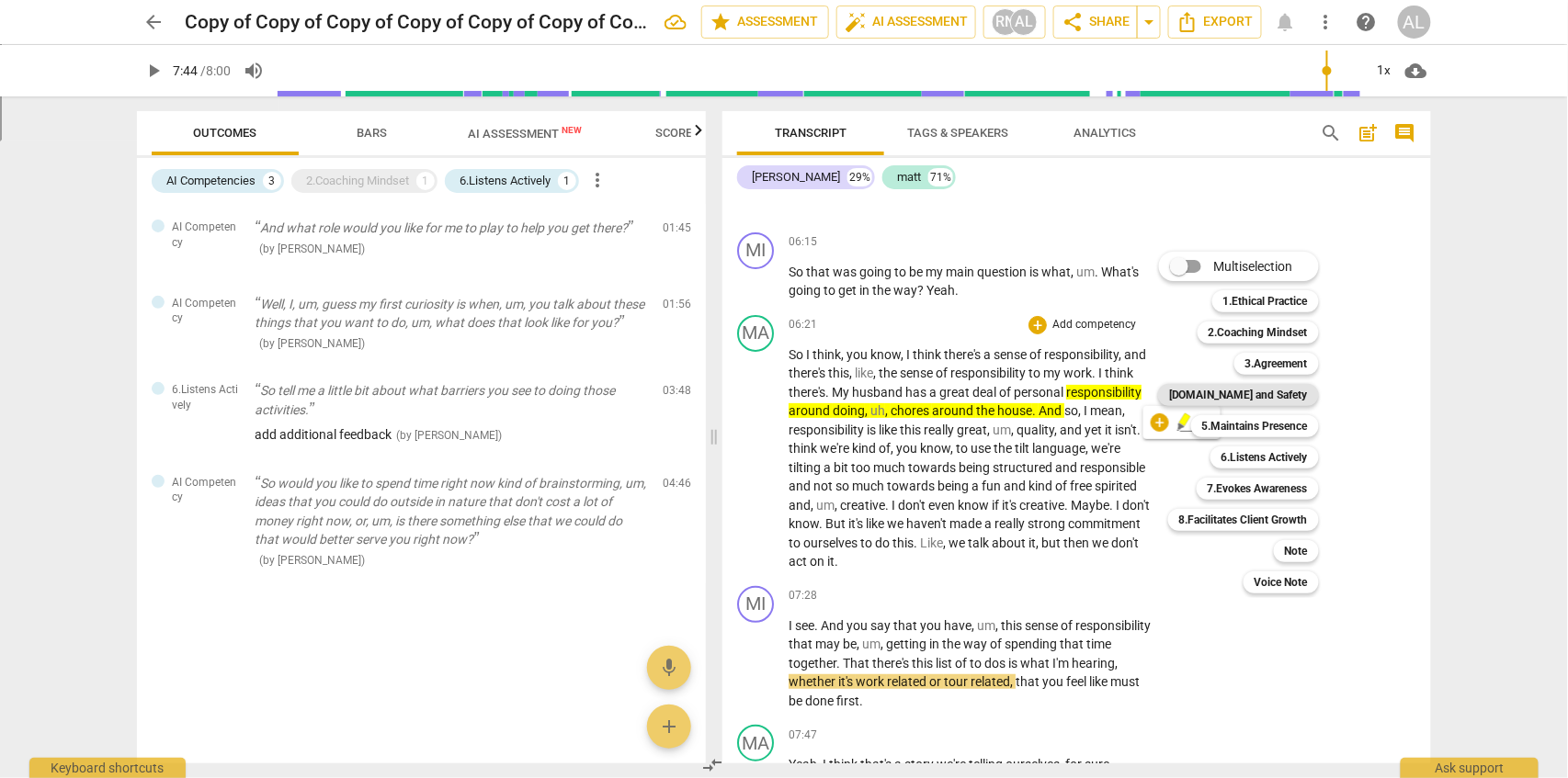
click at [1271, 398] on b "[DOMAIN_NAME] and Safety" at bounding box center [1239, 395] width 139 height 22
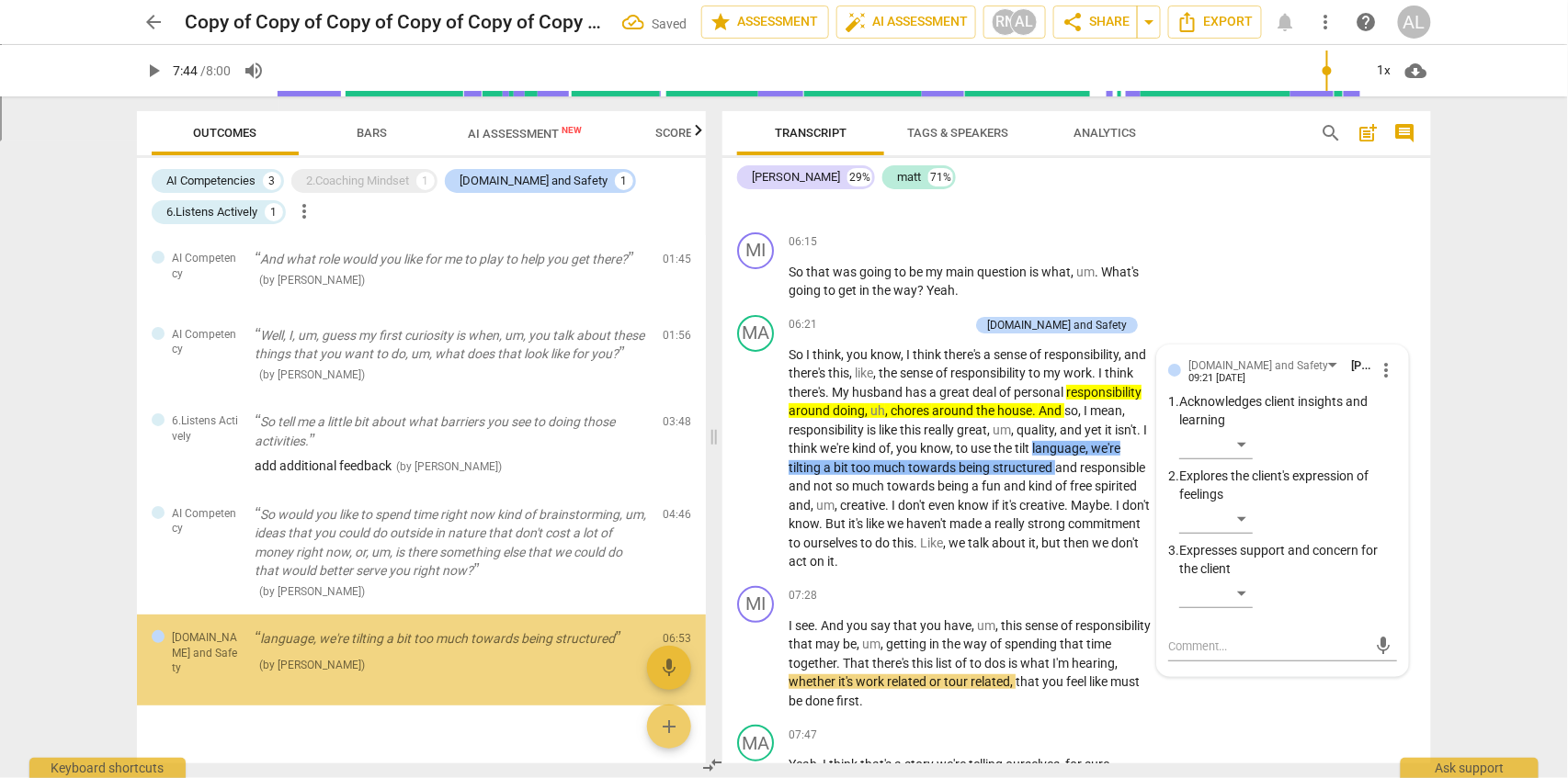
scroll to position [37, 0]
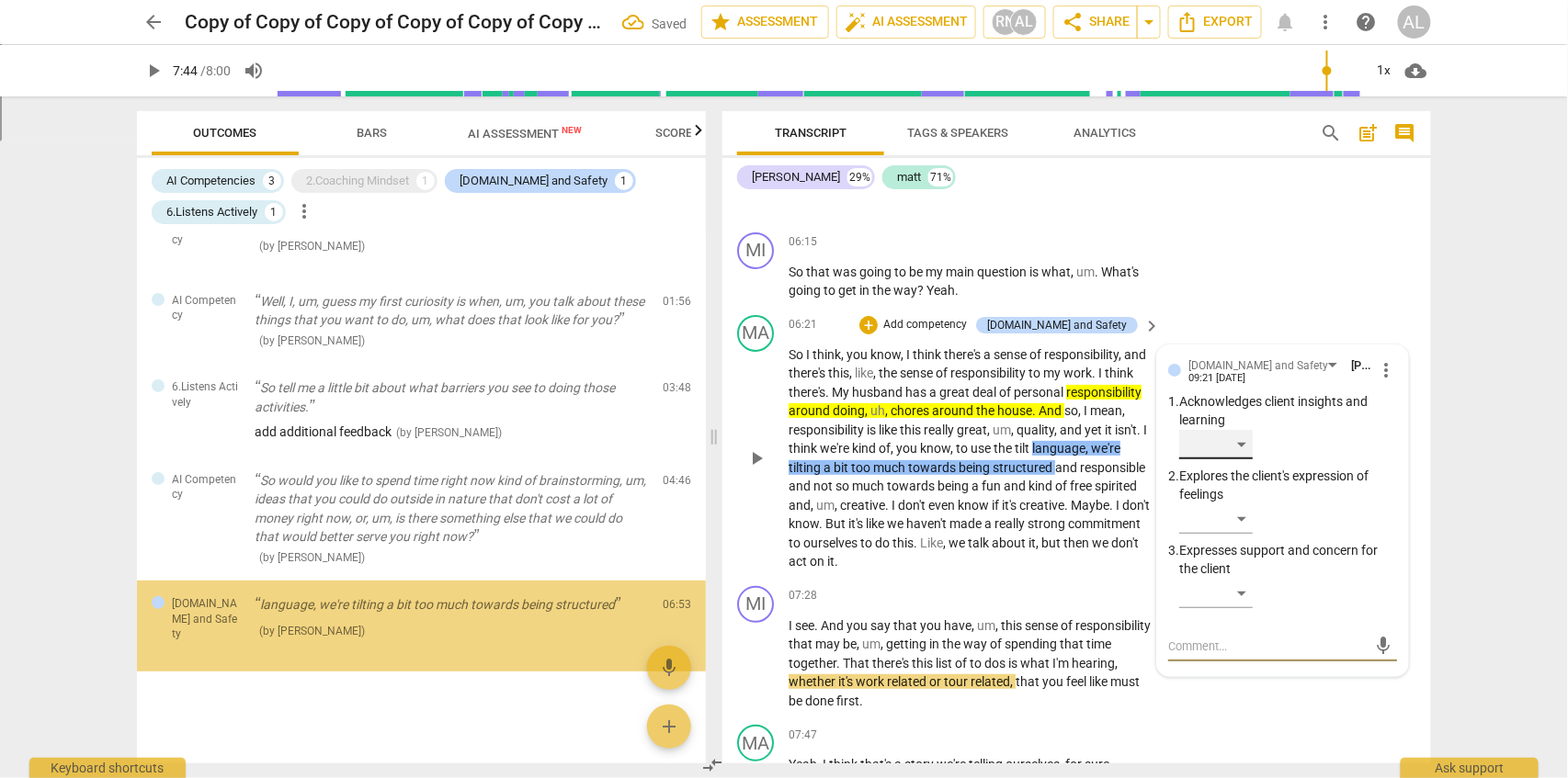
click at [1246, 430] on div "​" at bounding box center [1216, 445] width 73 height 30
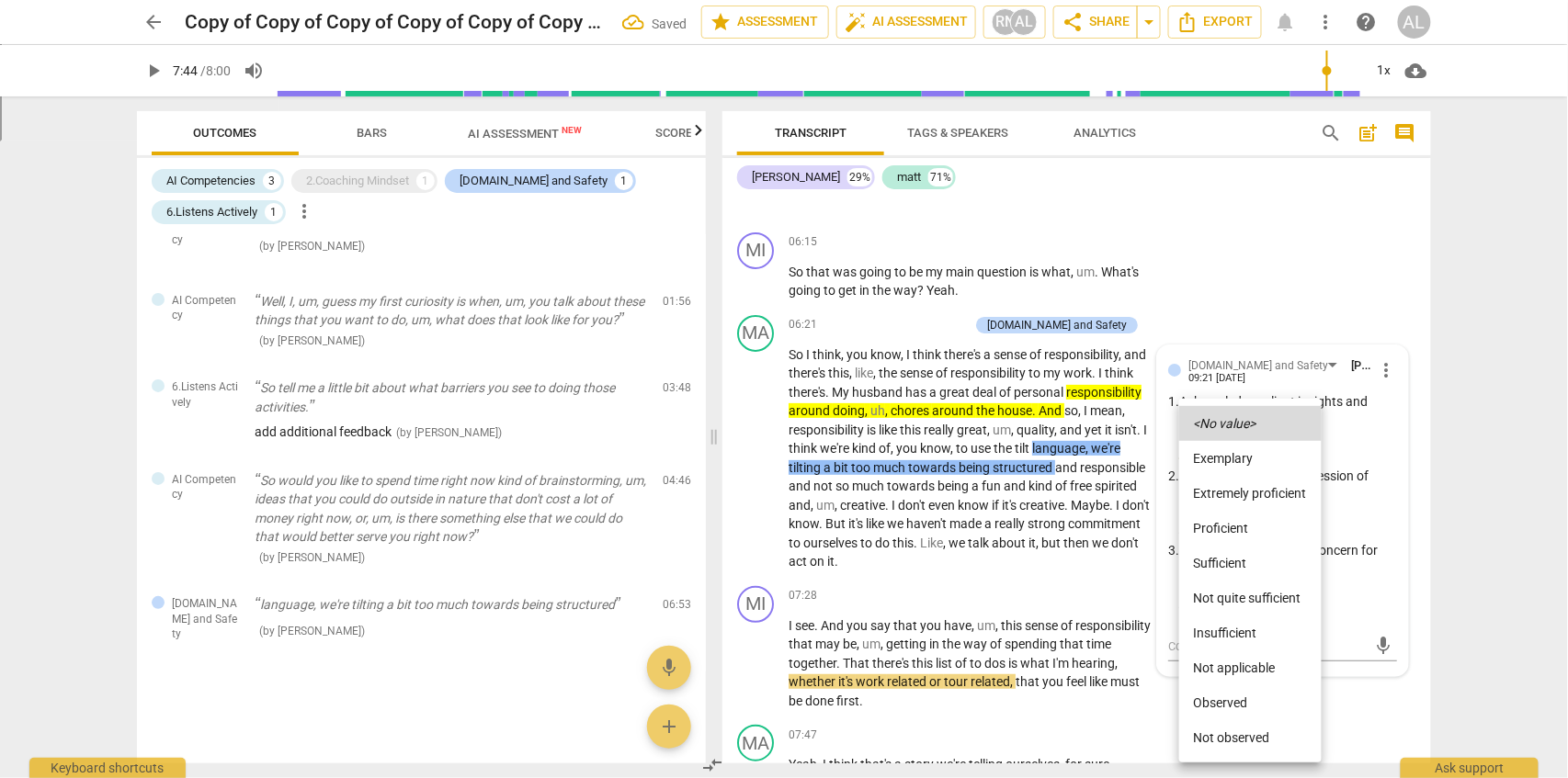
click at [1241, 456] on li "Exemplary" at bounding box center [1251, 458] width 143 height 35
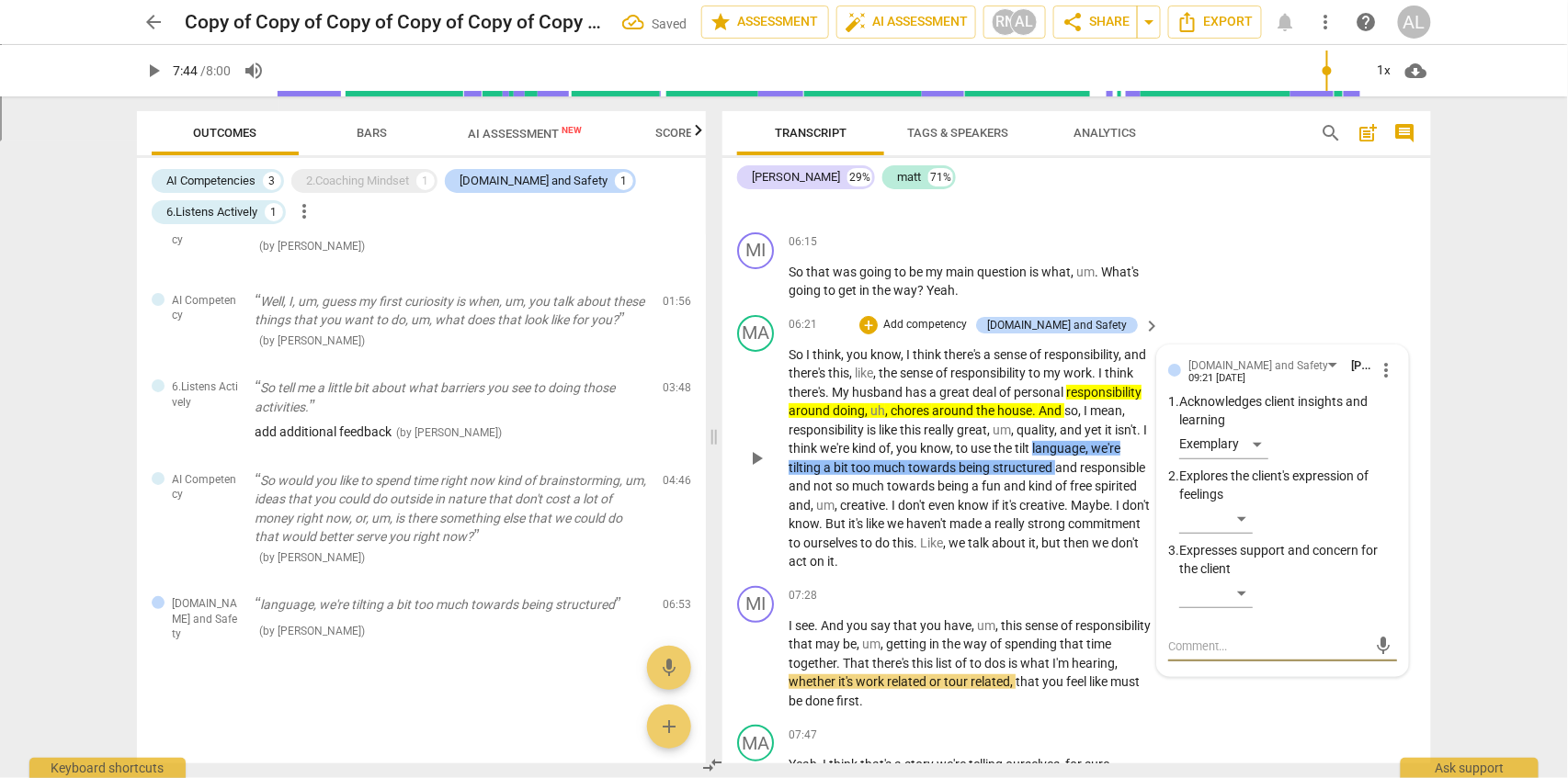
click at [1305, 637] on textarea at bounding box center [1267, 646] width 199 height 17
click at [1386, 635] on span "mic" at bounding box center [1384, 646] width 22 height 22
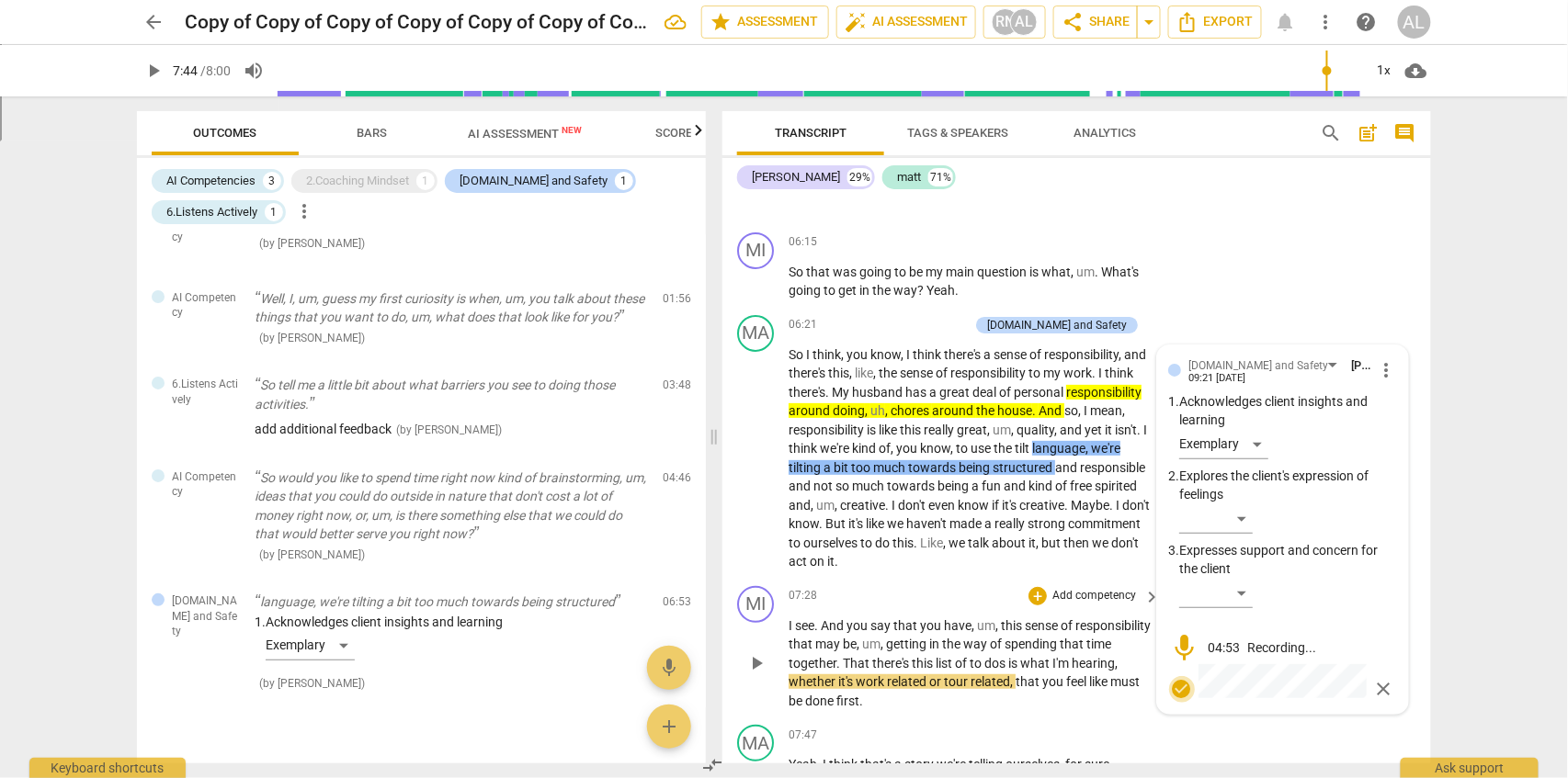
click at [1177, 678] on span "check_circle" at bounding box center [1182, 688] width 22 height 22
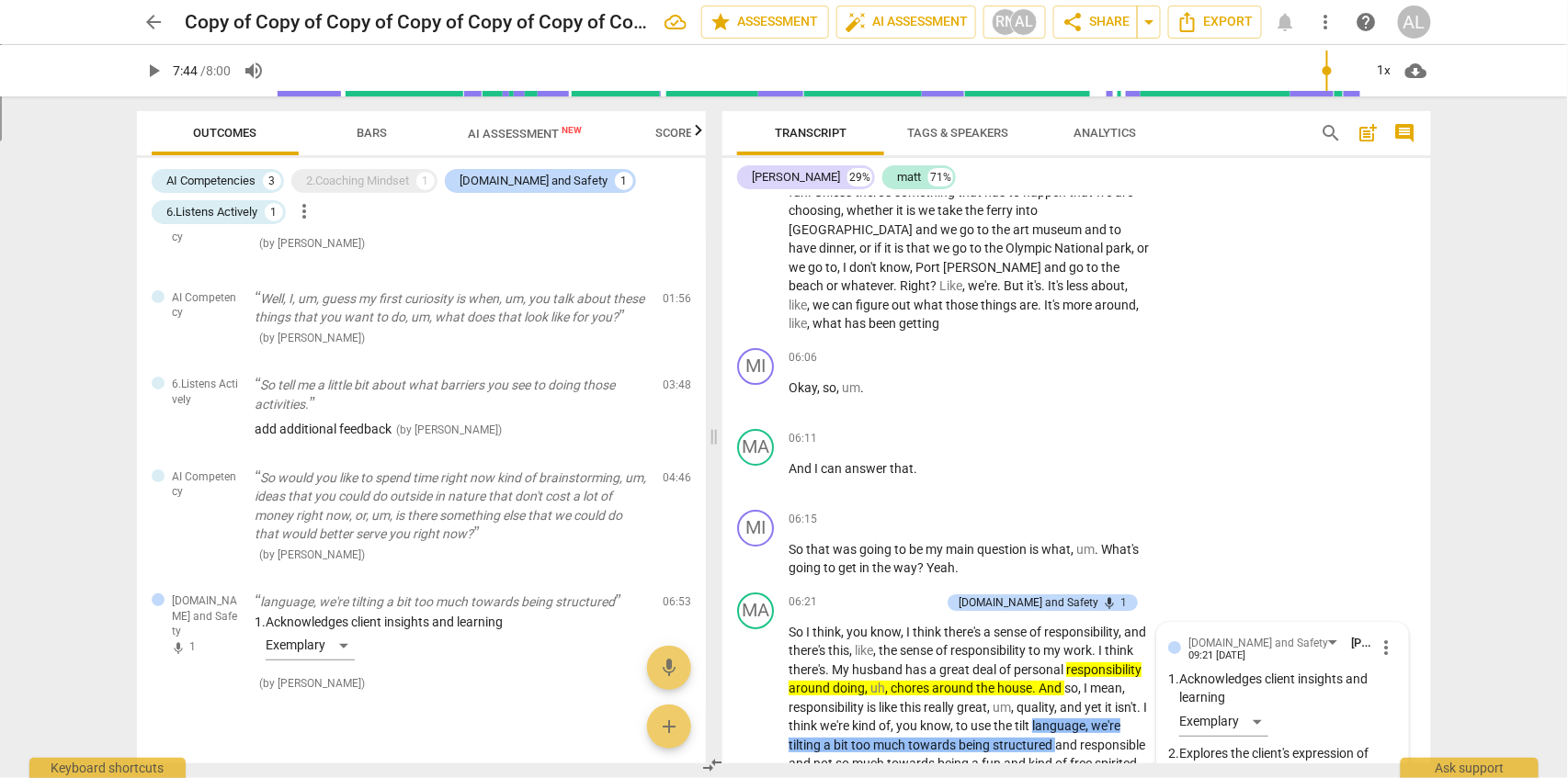
scroll to position [2123, 0]
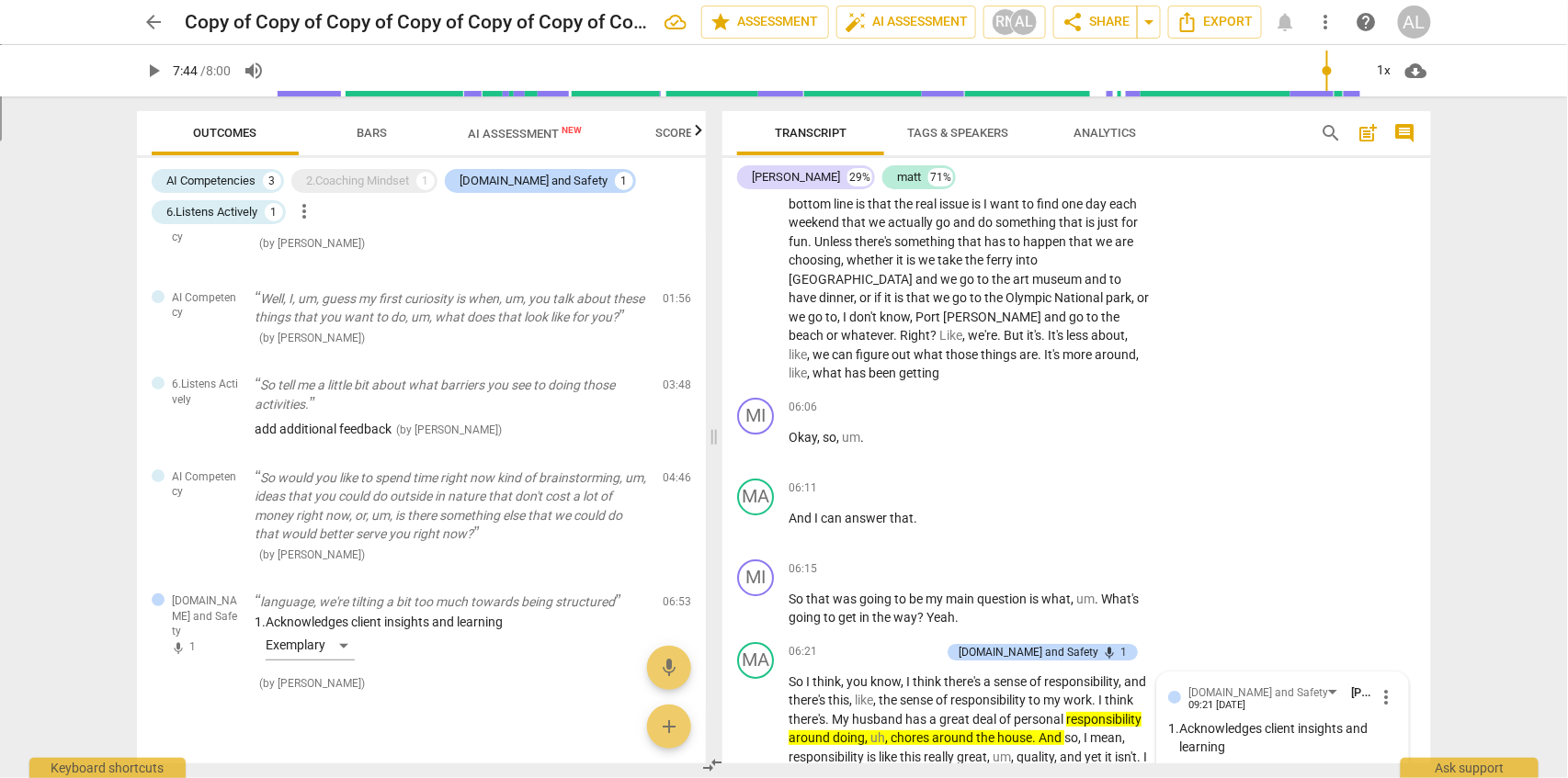
click at [1370, 137] on span "post_add" at bounding box center [1369, 133] width 22 height 22
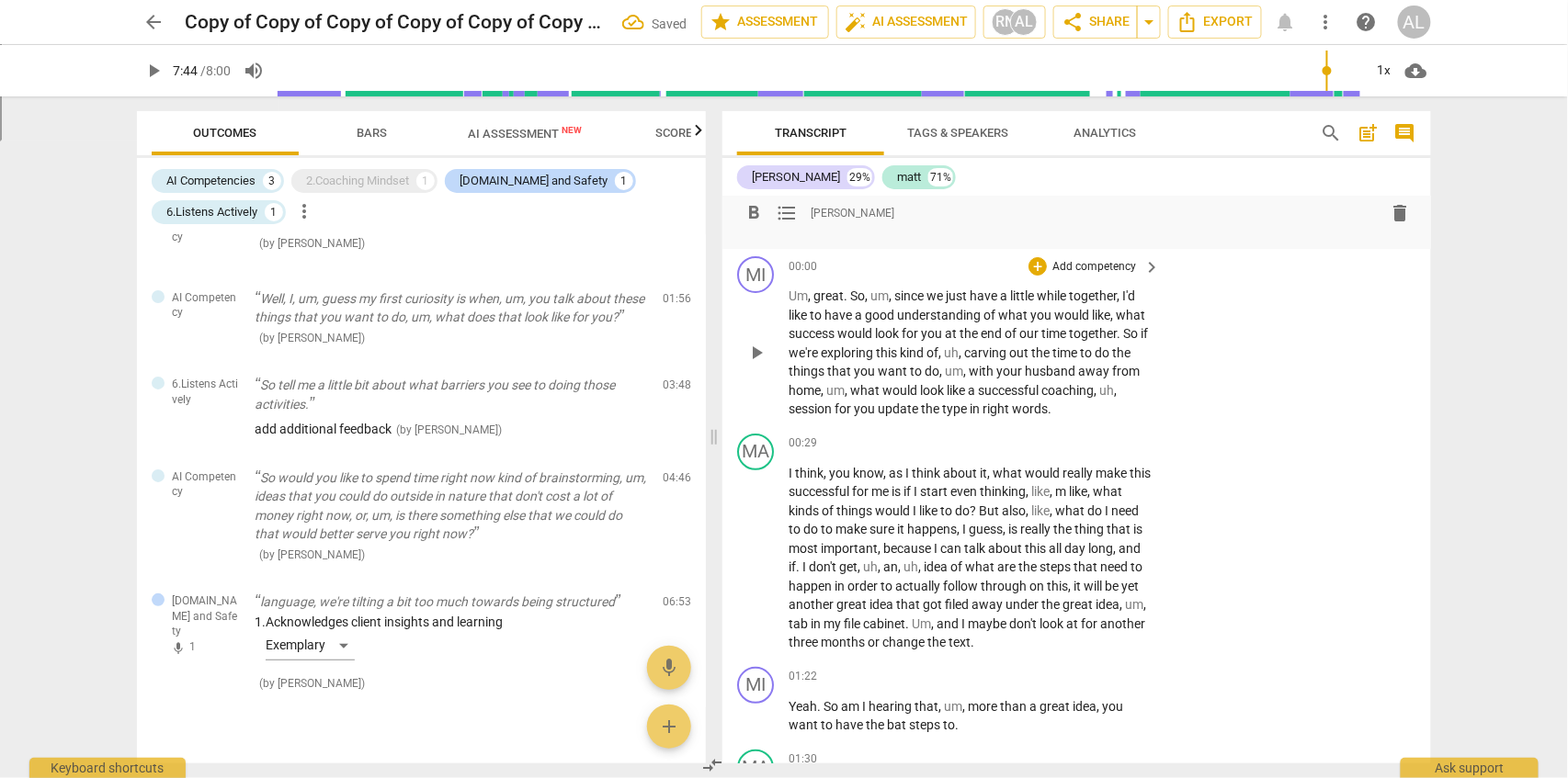
scroll to position [0, 0]
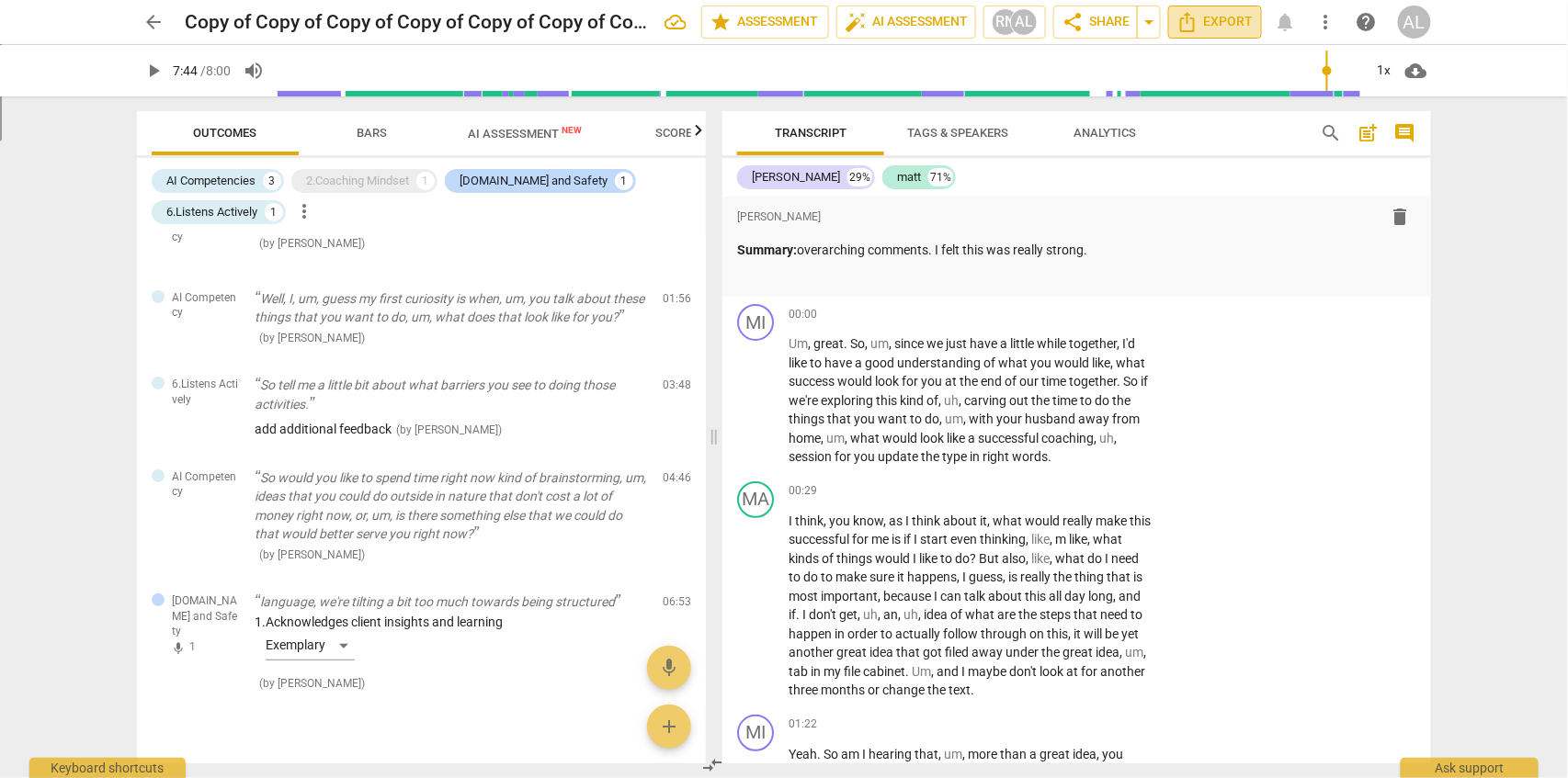
click at [1222, 22] on span "Export" at bounding box center [1215, 21] width 77 height 22
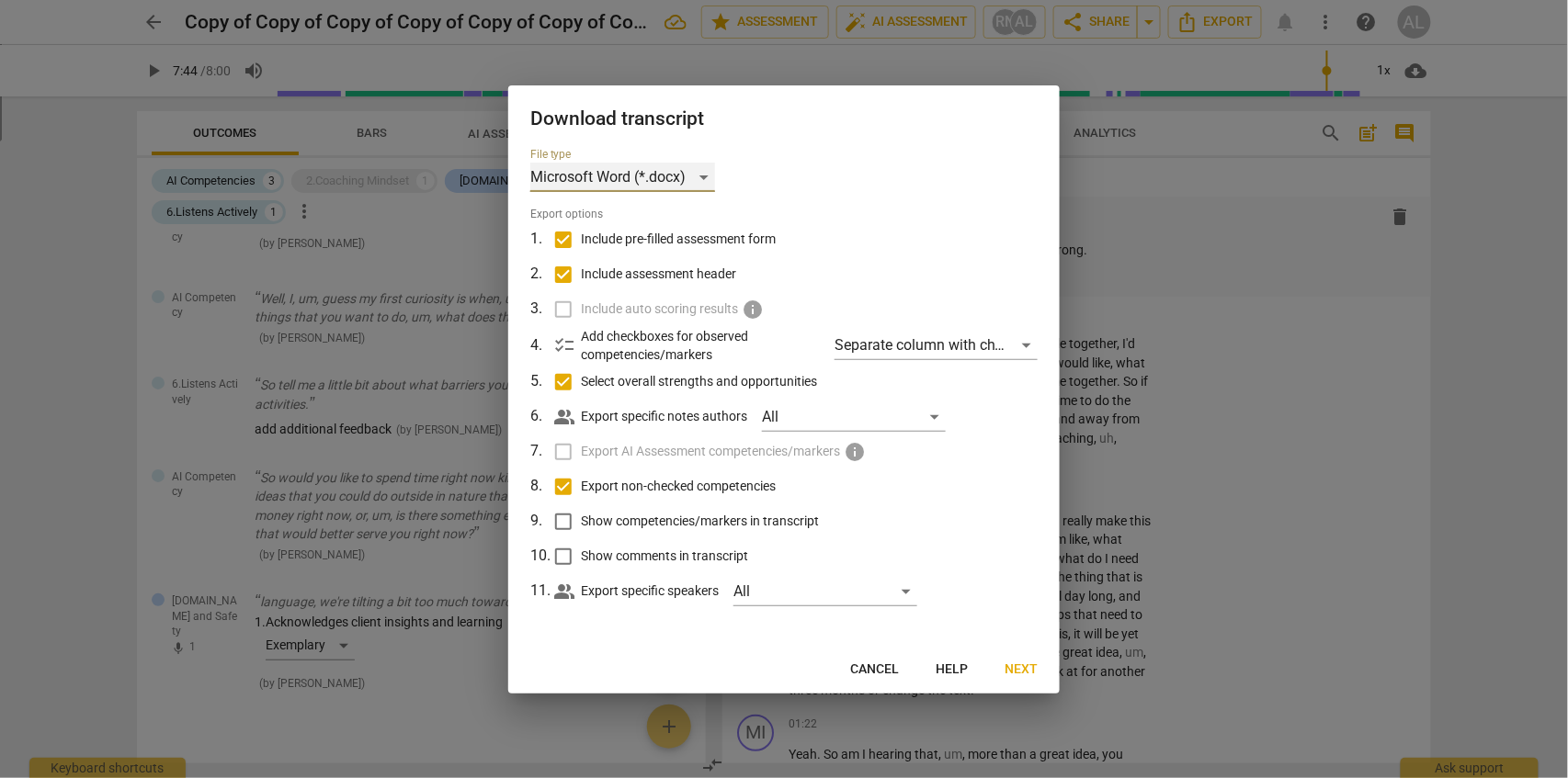
click at [703, 182] on div "Microsoft Word (*.docx)" at bounding box center [623, 177] width 185 height 30
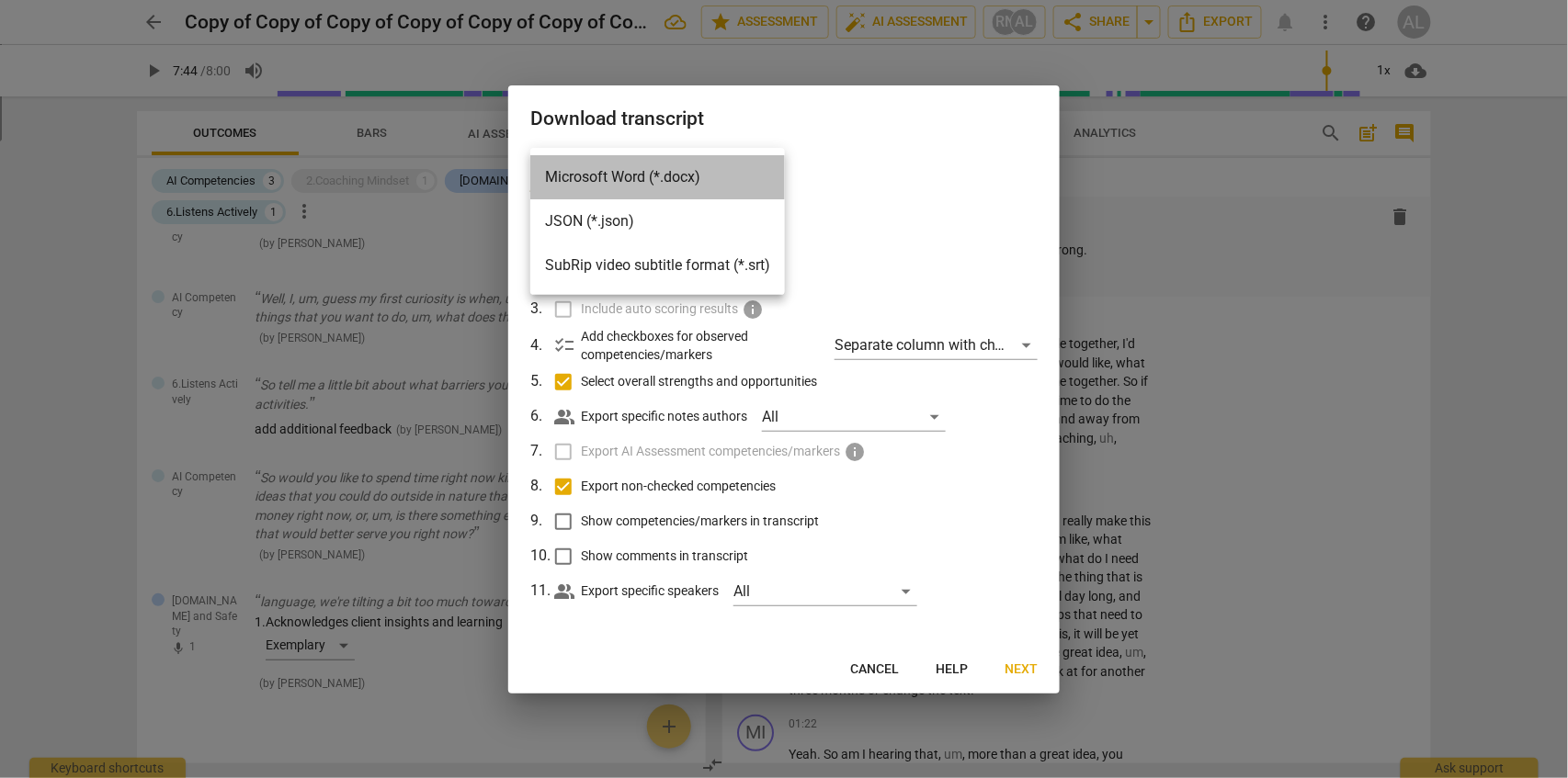
click at [581, 174] on li "Microsoft Word (*.docx)" at bounding box center [658, 177] width 254 height 44
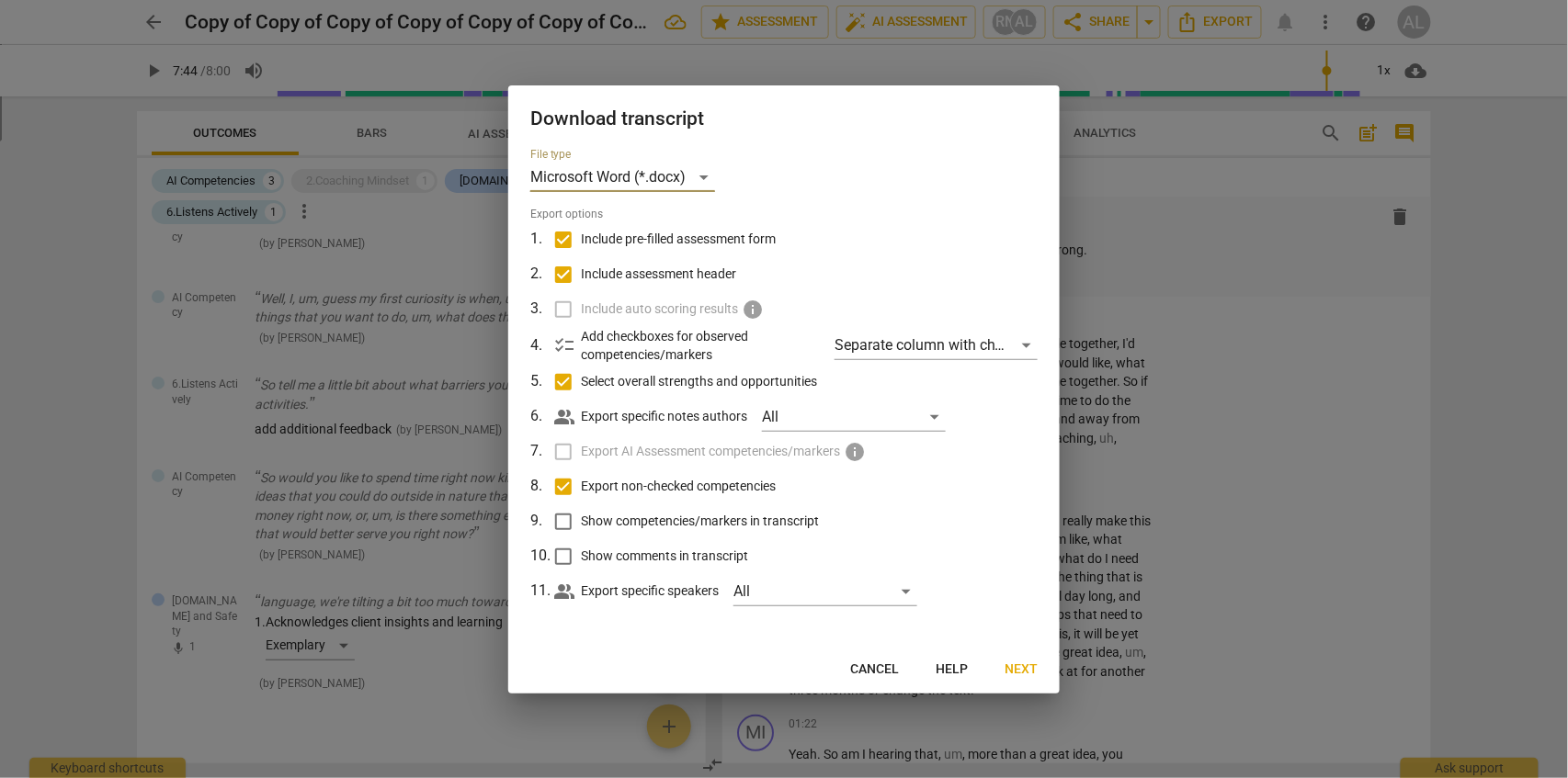
click at [562, 520] on input "Show competencies/markers in transcript" at bounding box center [563, 522] width 35 height 35
checkbox input "true"
drag, startPoint x: 902, startPoint y: 596, endPoint x: 902, endPoint y: 615, distance: 19.0
click at [902, 615] on div "File type Microsoft Word (*.docx) Export options 1 . Include pre-filled assessm…" at bounding box center [784, 397] width 552 height 498
click at [908, 596] on div "All" at bounding box center [825, 591] width 184 height 30
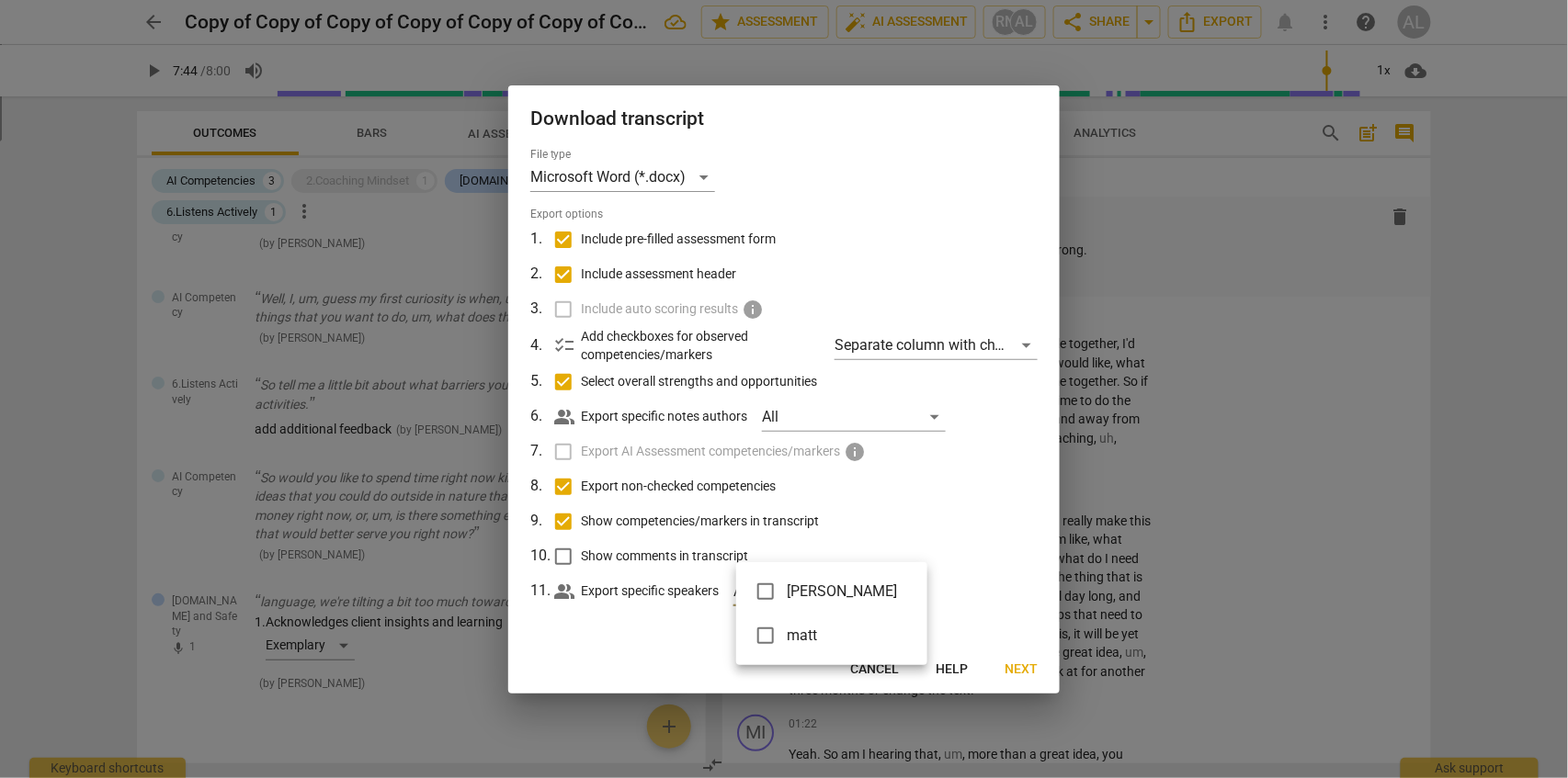
click at [970, 501] on div at bounding box center [784, 389] width 1568 height 778
click at [1033, 664] on span "Next" at bounding box center [1021, 669] width 33 height 18
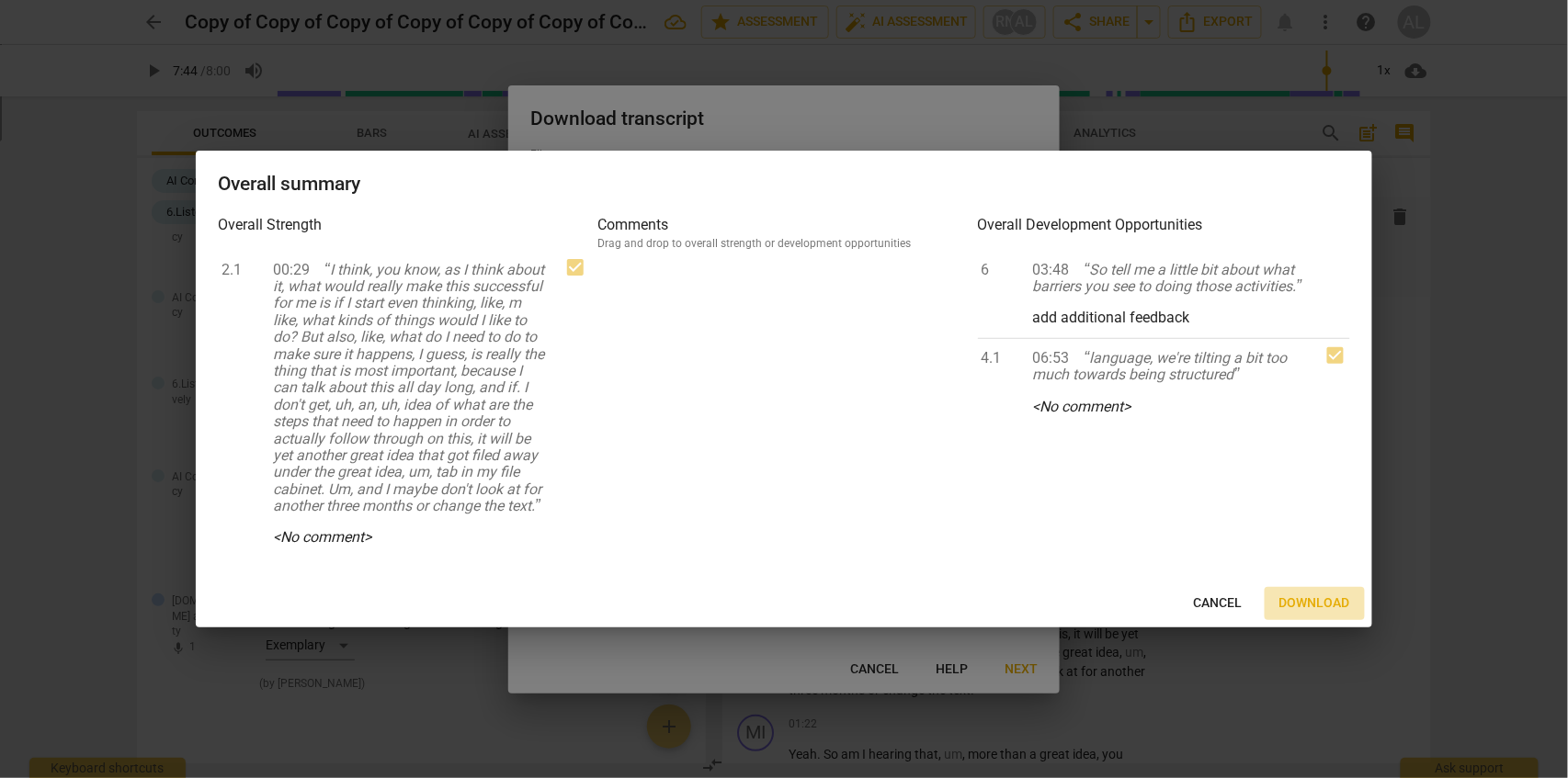
click at [1343, 602] on span "Download" at bounding box center [1315, 604] width 70 height 18
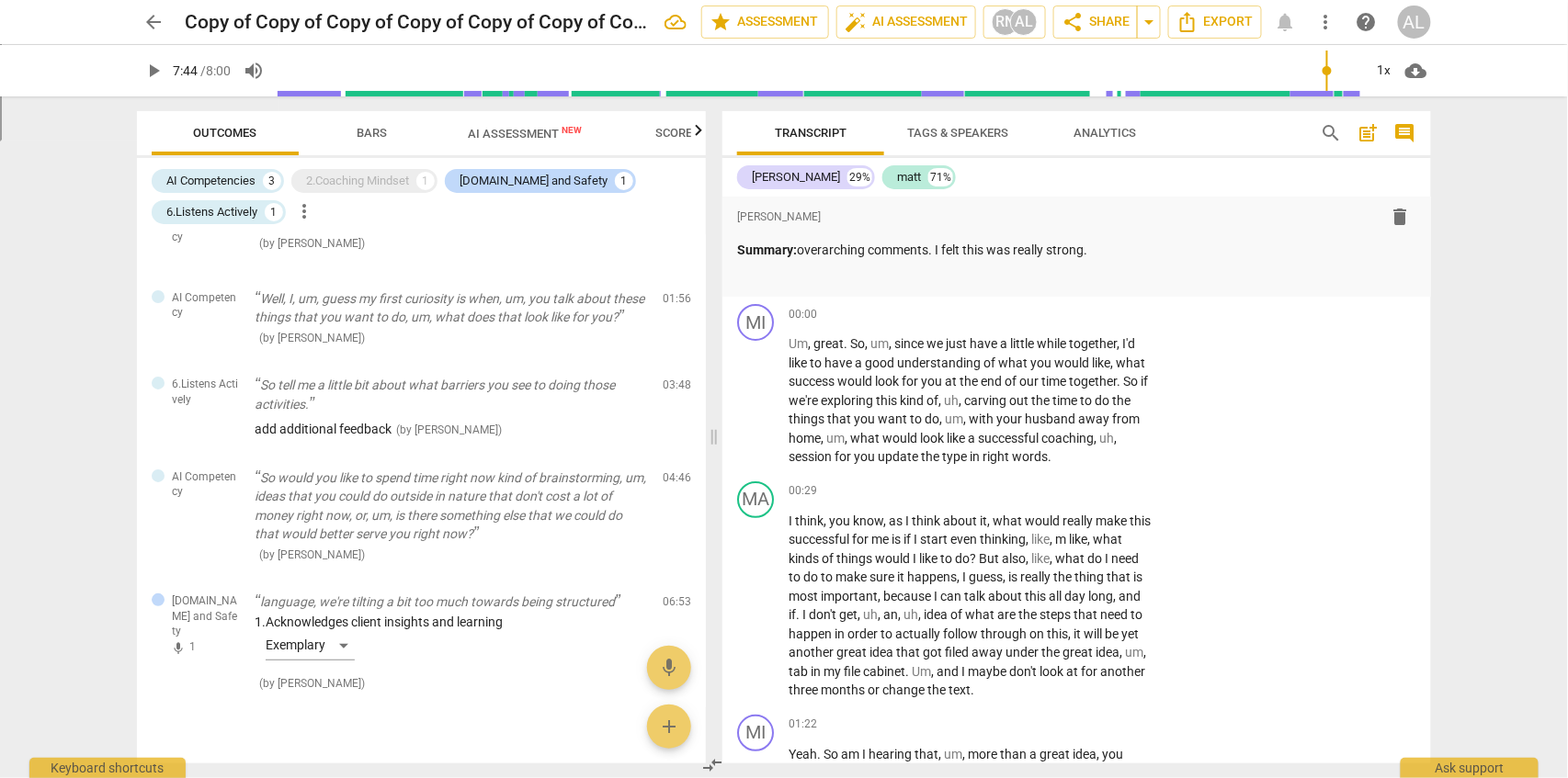
drag, startPoint x: 1510, startPoint y: 329, endPoint x: 1434, endPoint y: 777, distance: 454.4
click at [1510, 348] on div "arrow_back Copy of Copy of Copy of Copy of Copy of Copy of Copy of DEMO - [PERS…" at bounding box center [784, 389] width 1568 height 778
click at [1468, 764] on div "Ask support" at bounding box center [1470, 764] width 138 height 30
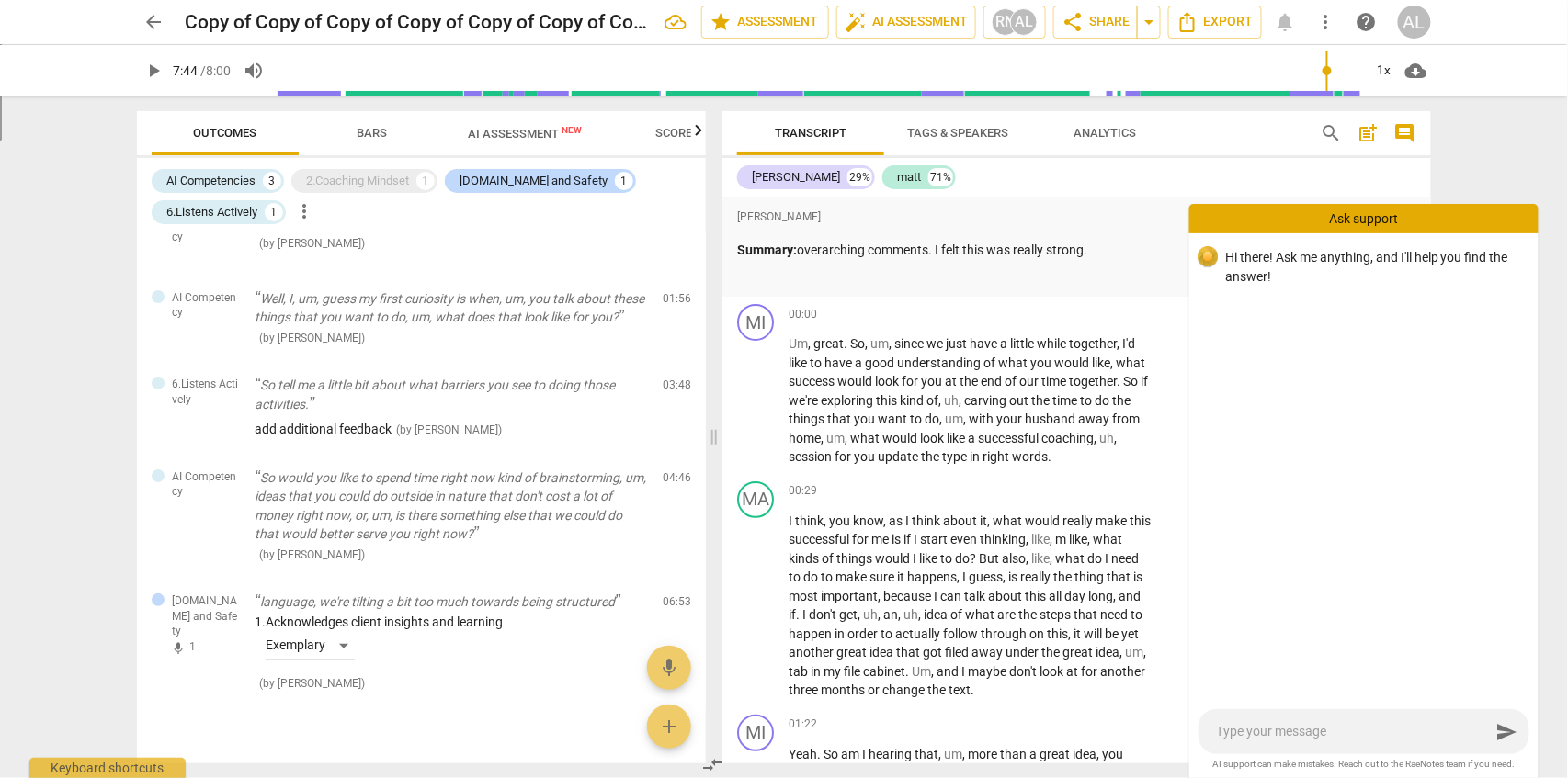
click at [1304, 735] on textarea at bounding box center [1354, 732] width 274 height 17
click at [1368, 23] on span "help" at bounding box center [1367, 21] width 22 height 22
